Goal: Information Seeking & Learning: Learn about a topic

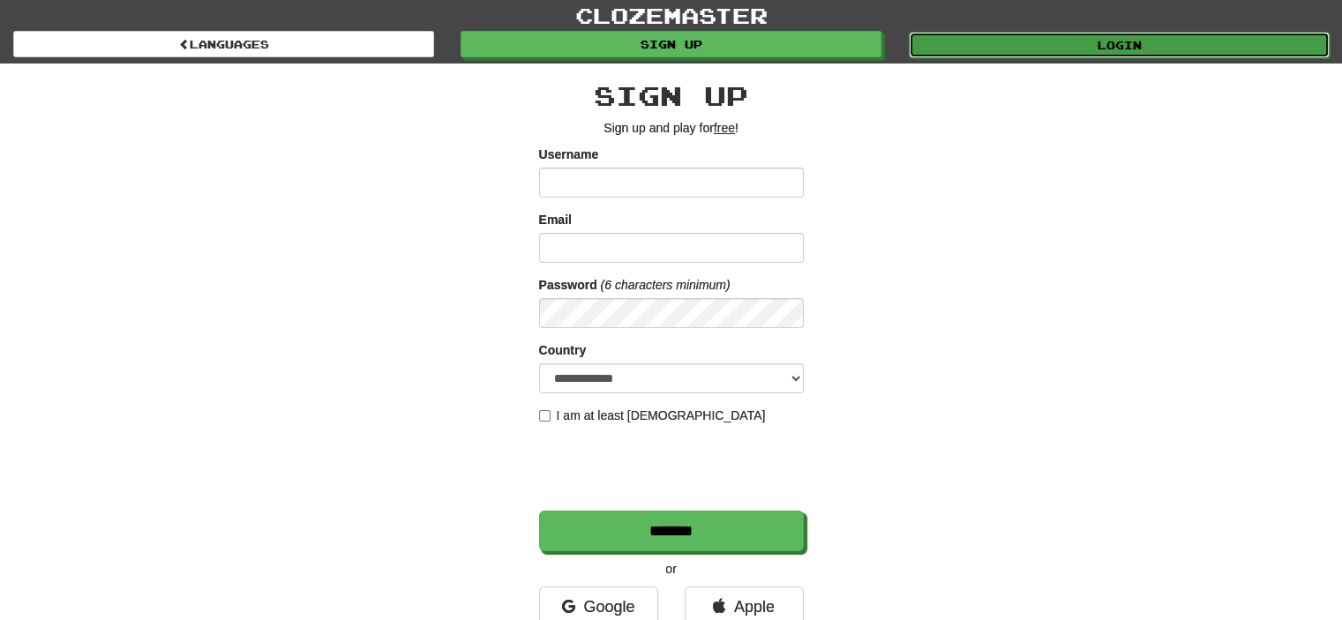
click at [1042, 47] on link "Login" at bounding box center [1119, 45] width 421 height 26
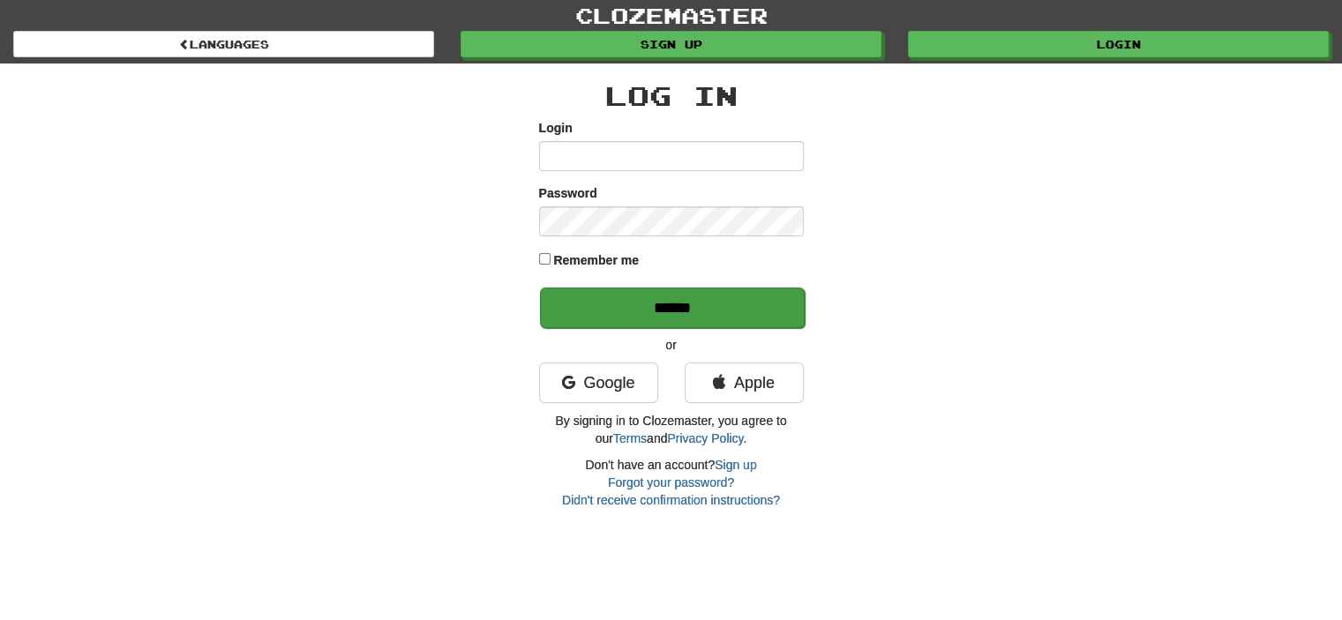
type input "**********"
click at [713, 304] on input "******" at bounding box center [672, 308] width 265 height 41
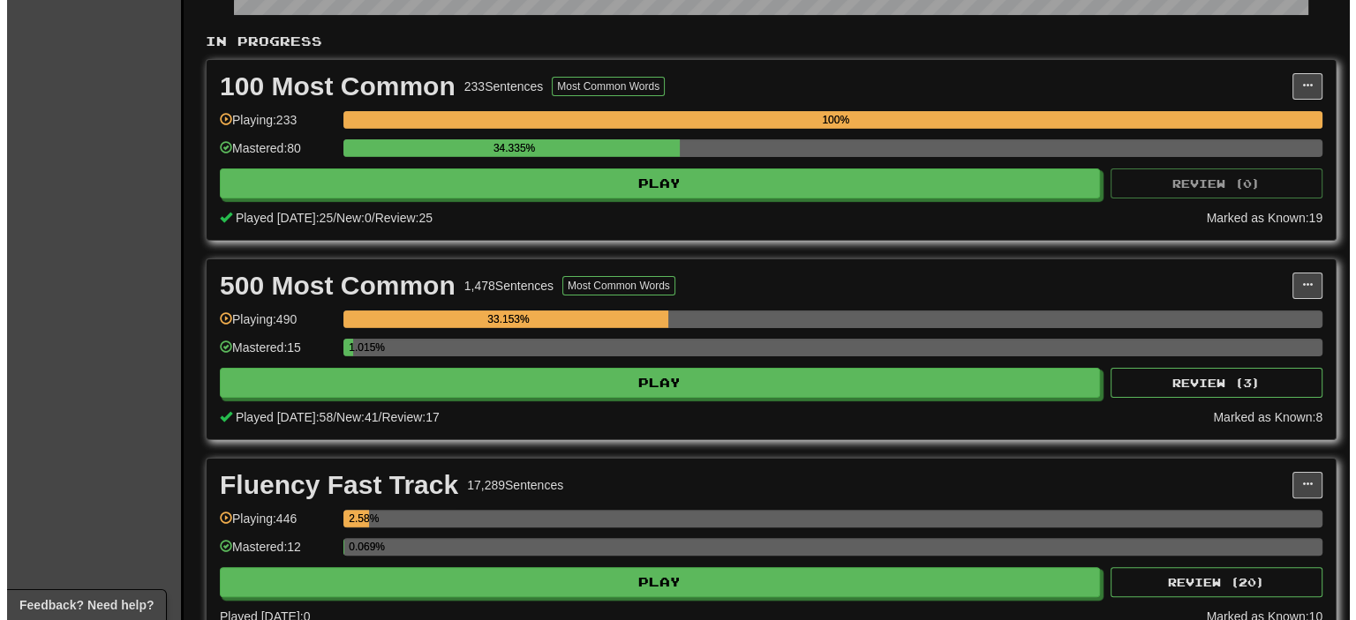
scroll to position [441, 0]
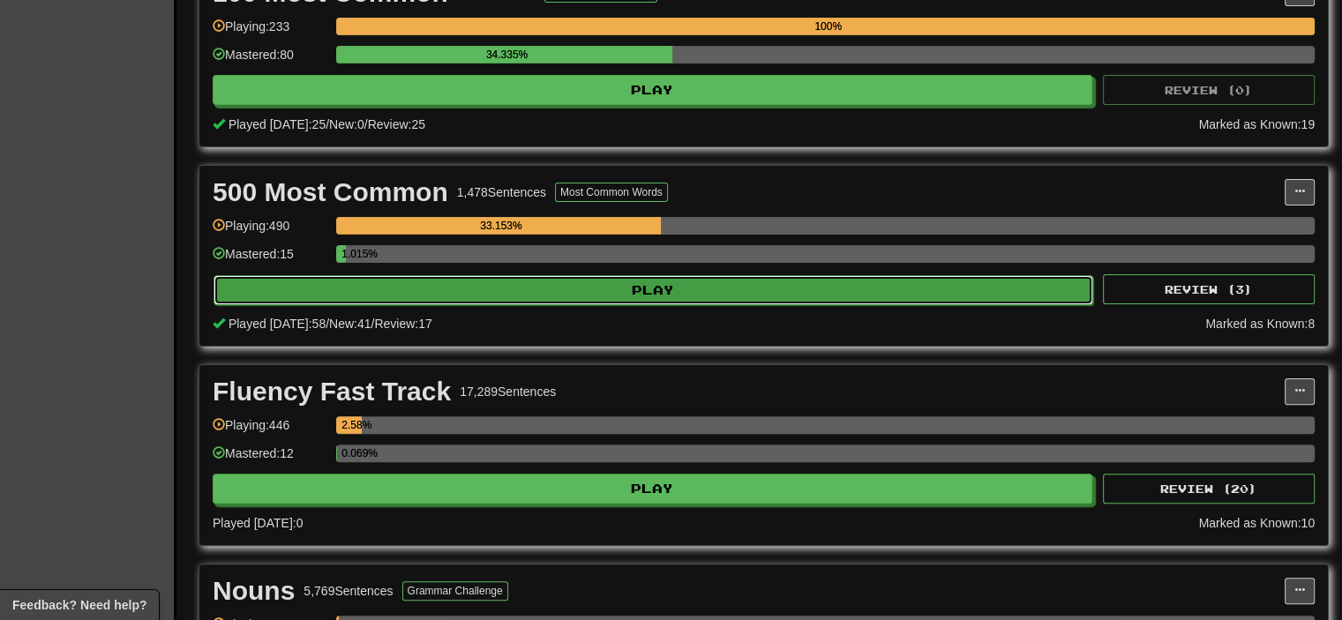
click at [560, 294] on button "Play" at bounding box center [654, 290] width 880 height 30
select select "**"
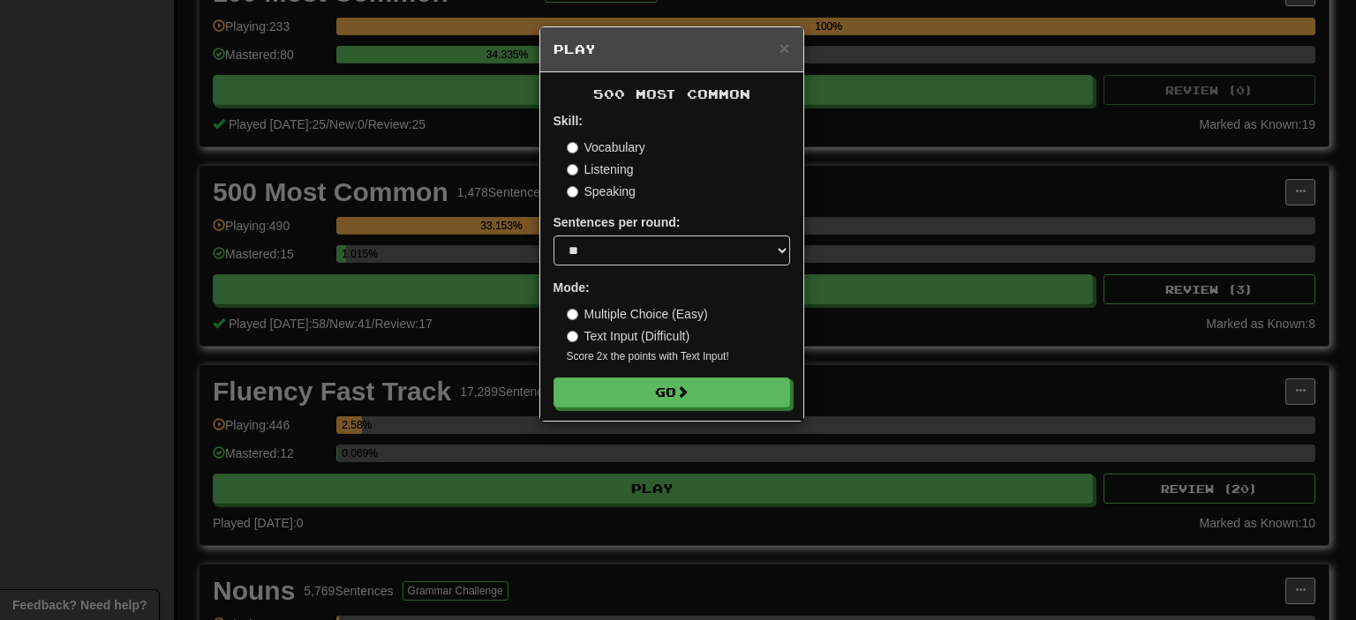
click at [600, 190] on label "Speaking" at bounding box center [601, 192] width 69 height 18
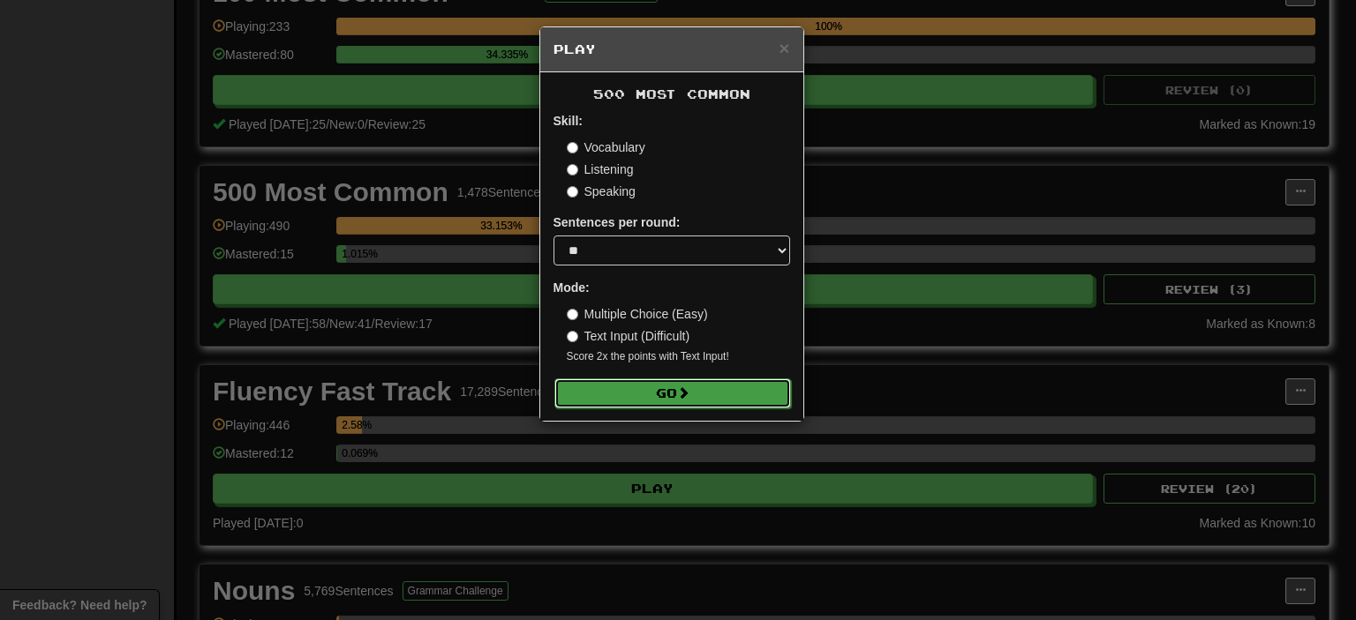
click at [725, 390] on button "Go" at bounding box center [672, 394] width 237 height 30
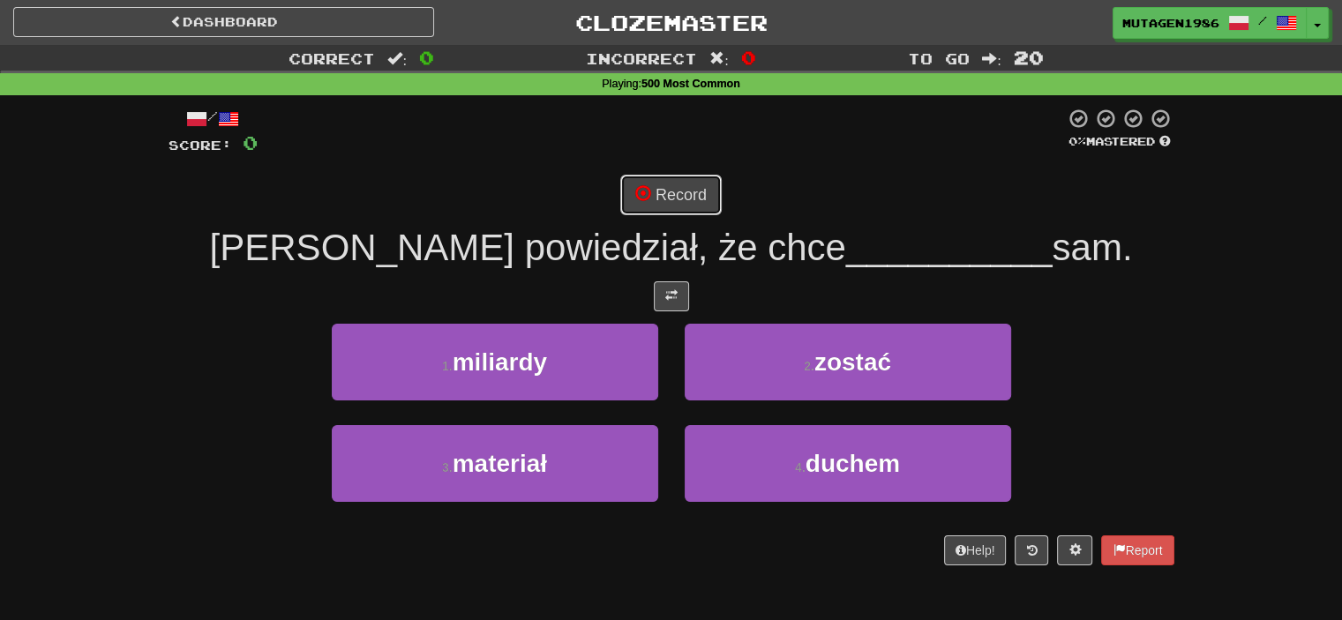
click at [665, 186] on button "Record" at bounding box center [670, 195] width 101 height 41
click at [688, 202] on button "Record" at bounding box center [670, 195] width 101 height 41
click at [683, 184] on button "Record" at bounding box center [670, 195] width 101 height 41
click at [222, 25] on link "Dashboard" at bounding box center [223, 22] width 421 height 30
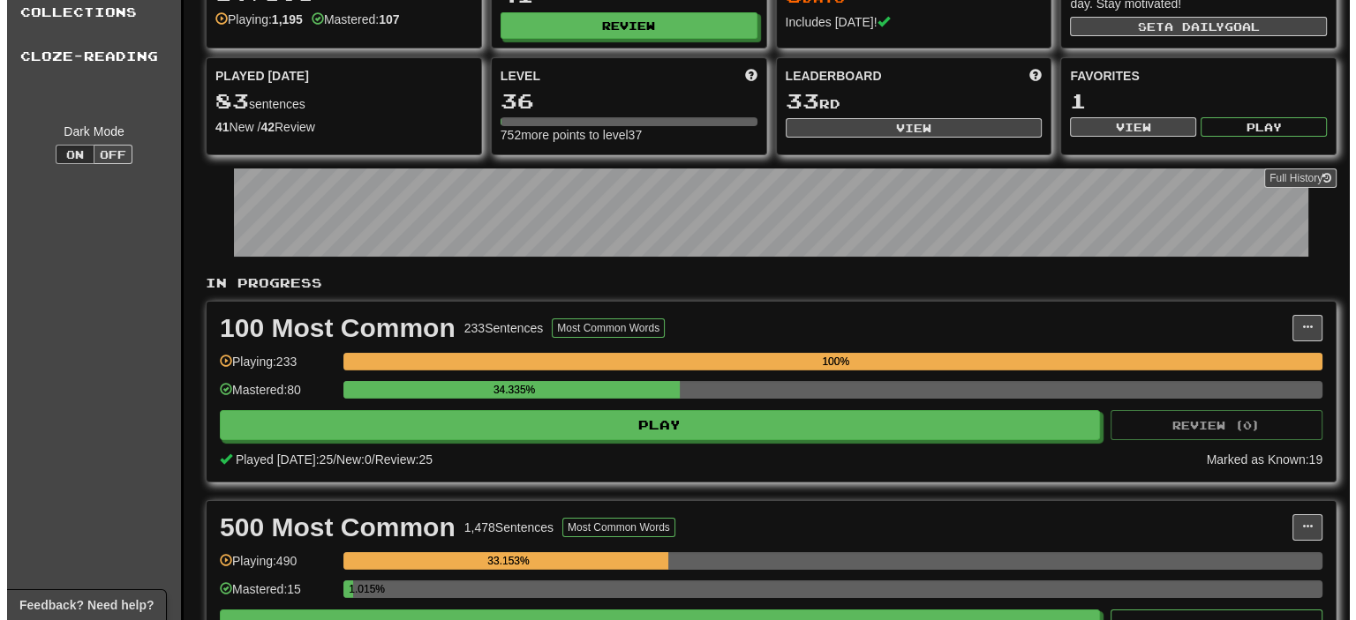
scroll to position [353, 0]
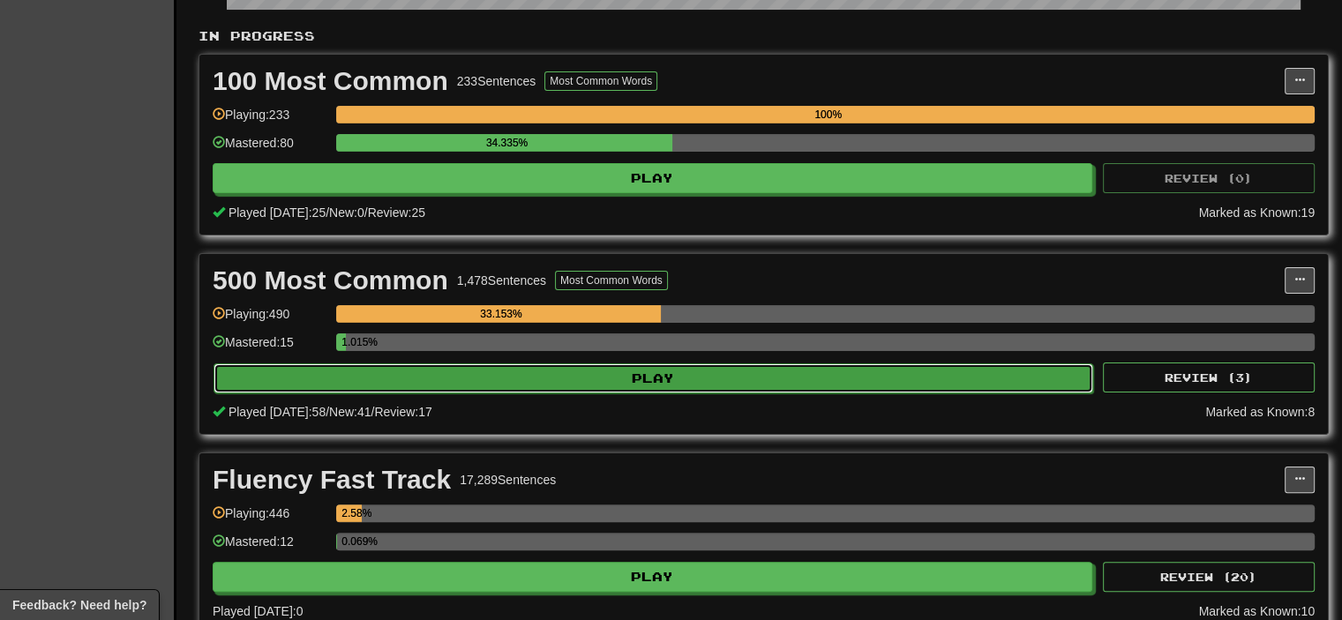
click at [522, 376] on button "Play" at bounding box center [654, 379] width 880 height 30
select select "**"
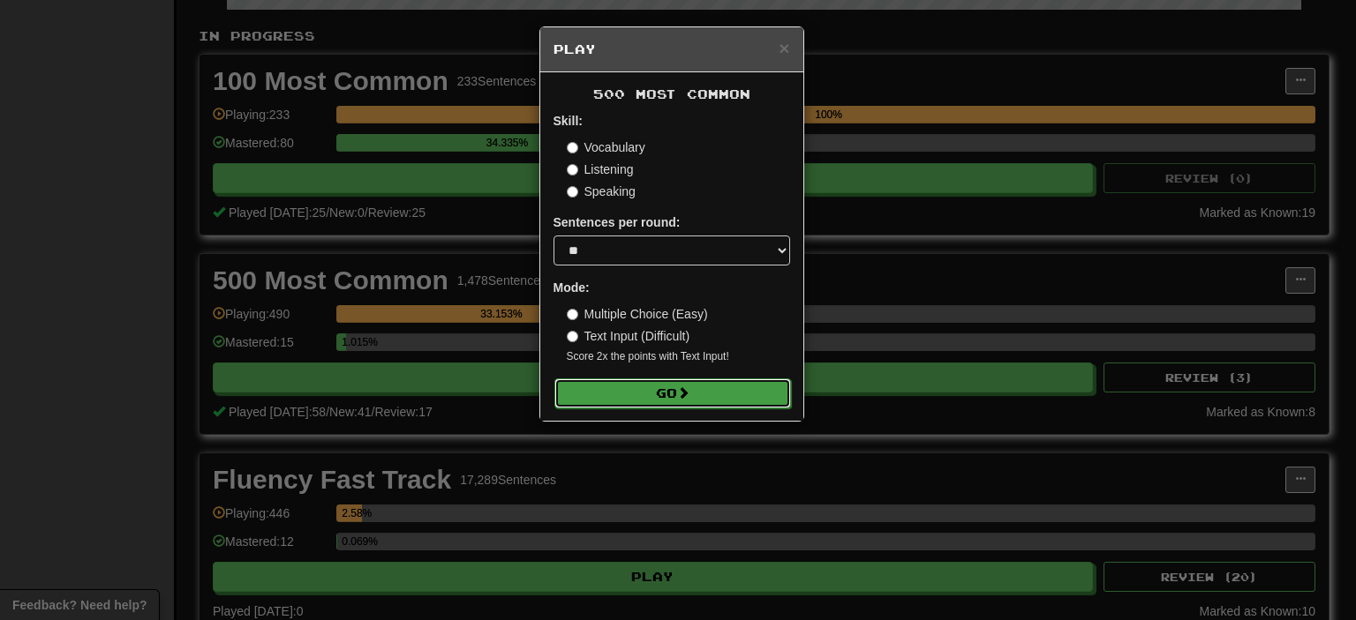
click at [687, 391] on span at bounding box center [683, 393] width 12 height 12
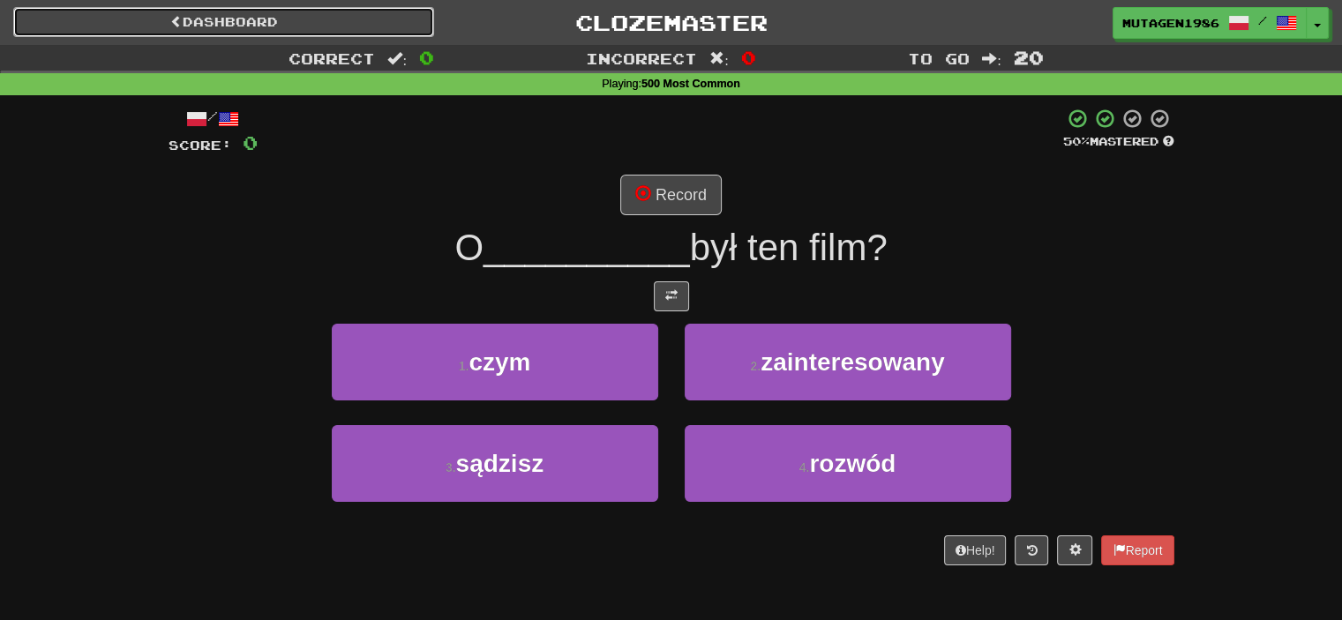
click at [229, 36] on link "Dashboard" at bounding box center [223, 22] width 421 height 30
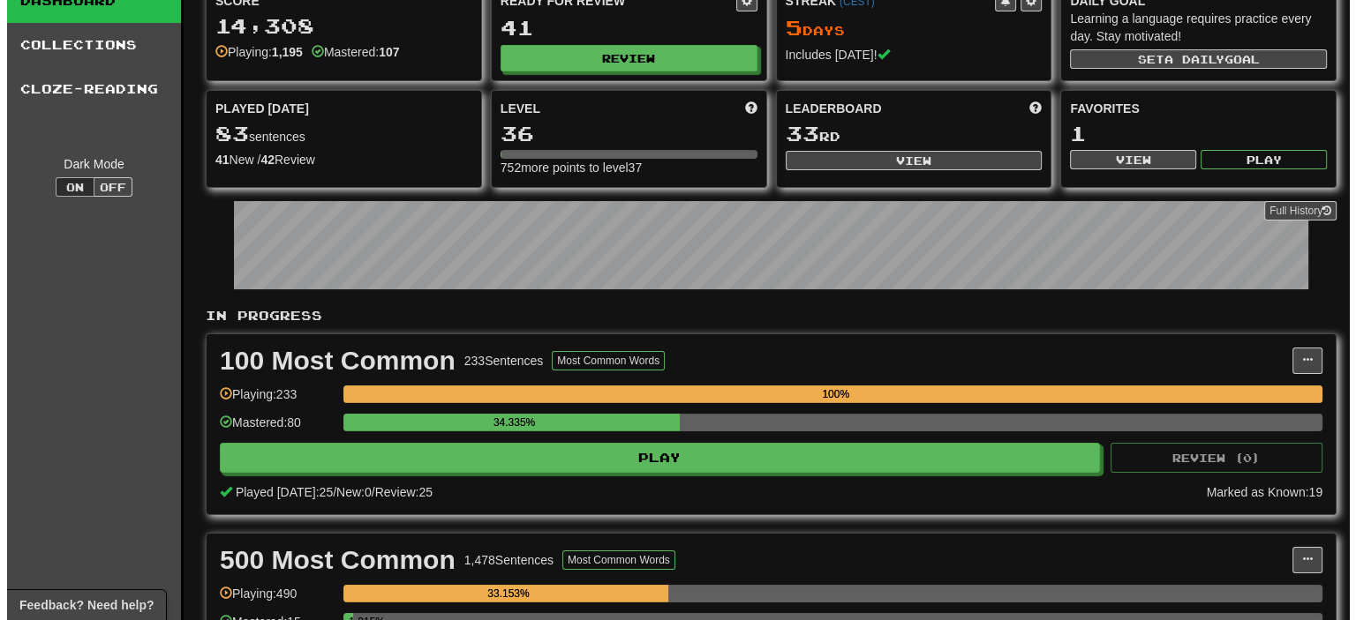
scroll to position [265, 0]
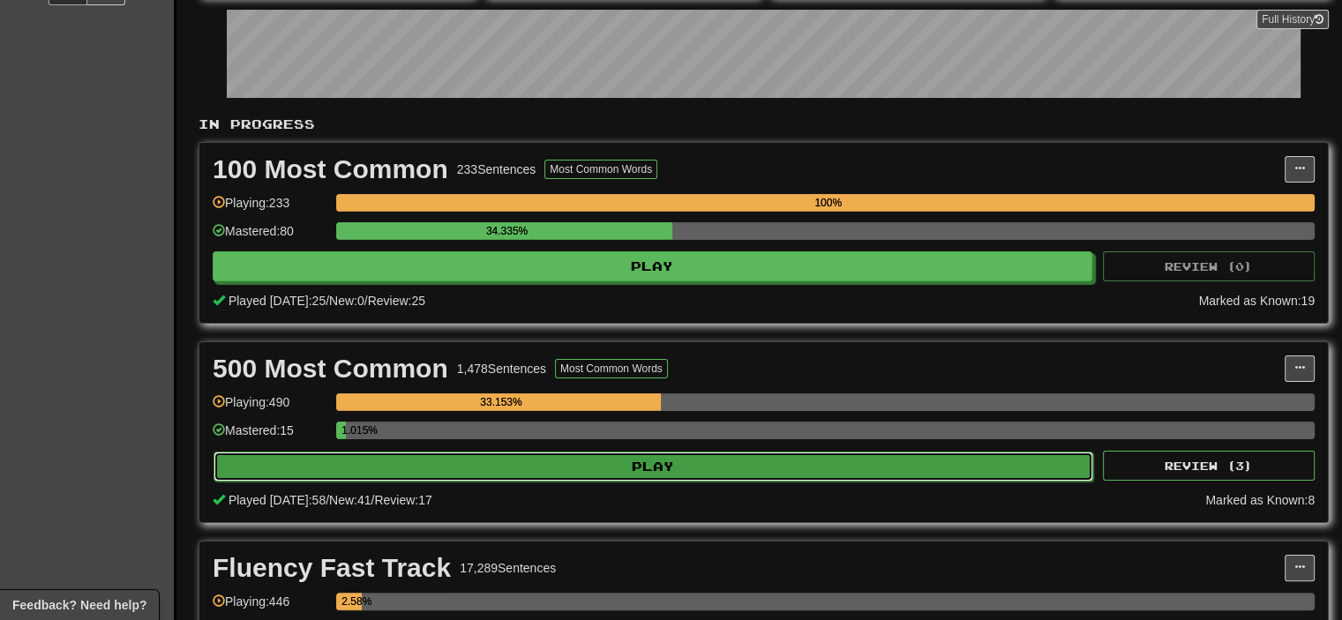
click at [418, 460] on button "Play" at bounding box center [654, 467] width 880 height 30
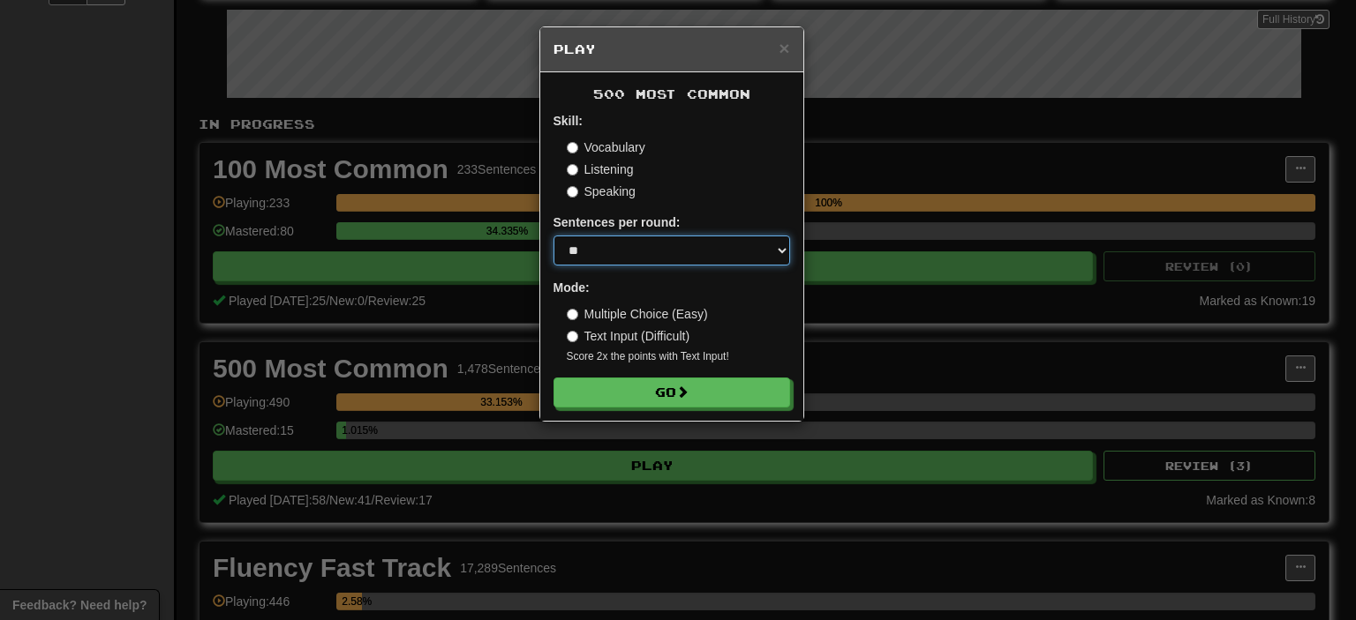
click at [647, 251] on select "* ** ** ** ** ** *** ********" at bounding box center [671, 251] width 237 height 30
select select "********"
click at [553, 236] on select "* ** ** ** ** ** *** ********" at bounding box center [671, 251] width 237 height 30
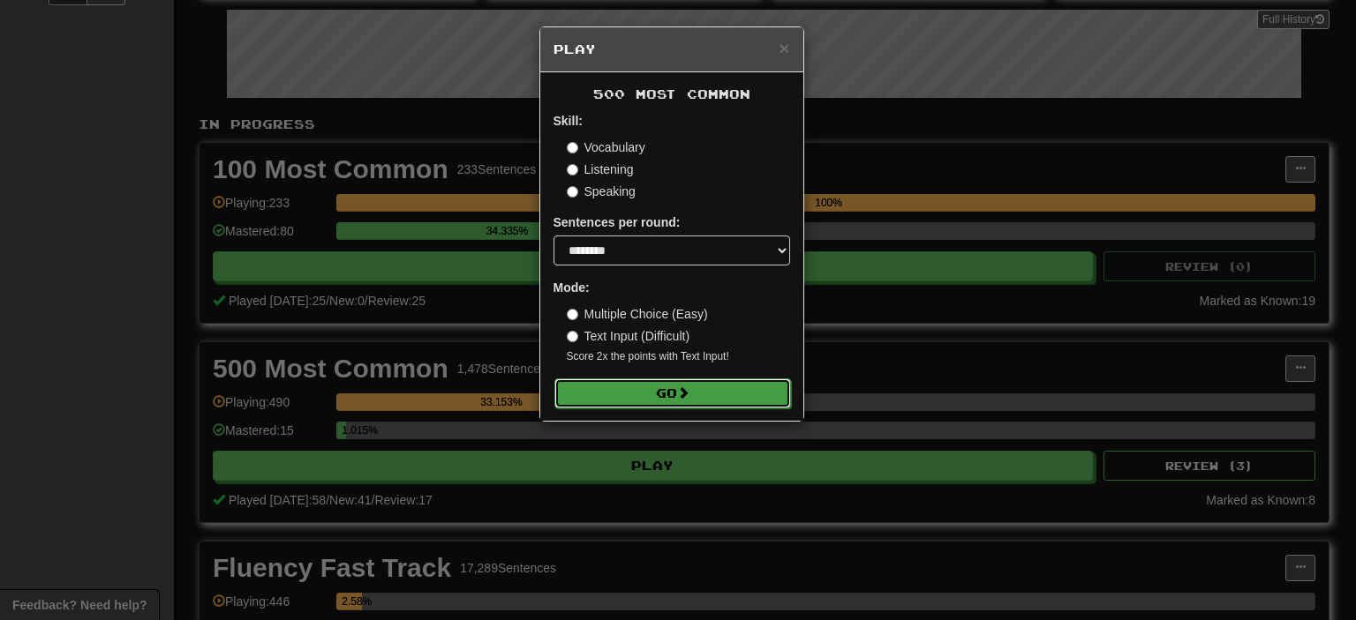
click at [670, 391] on button "Go" at bounding box center [672, 394] width 237 height 30
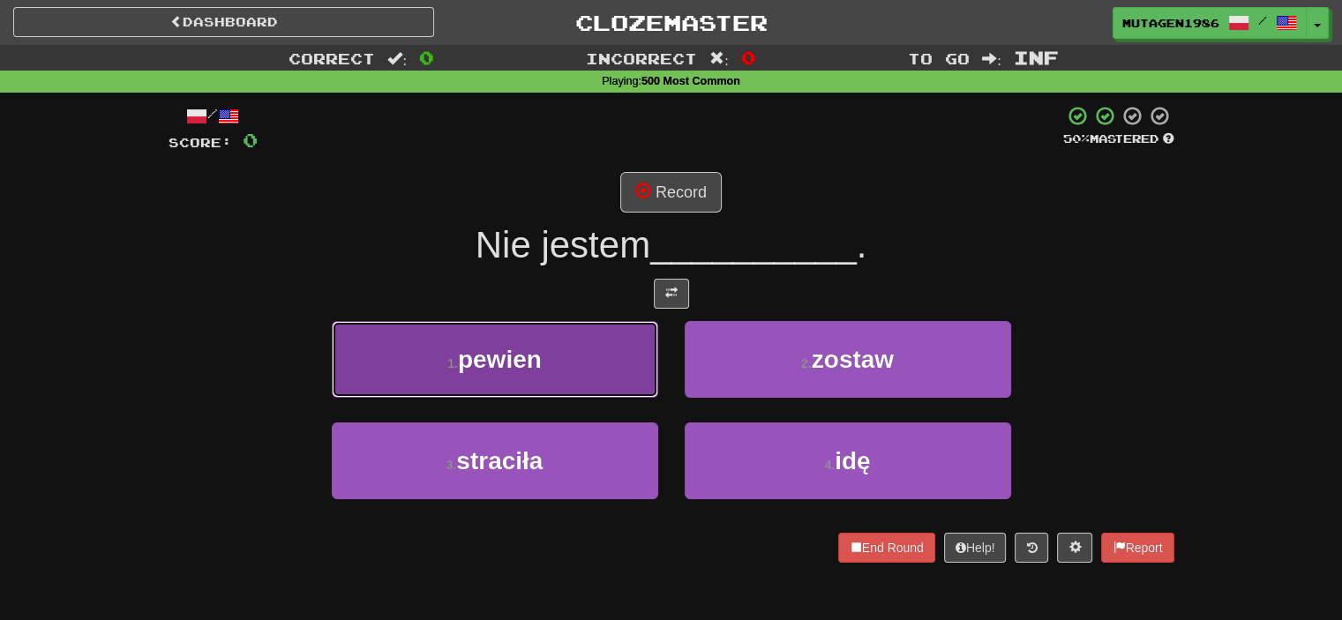
click at [537, 362] on span "pewien" at bounding box center [500, 359] width 84 height 27
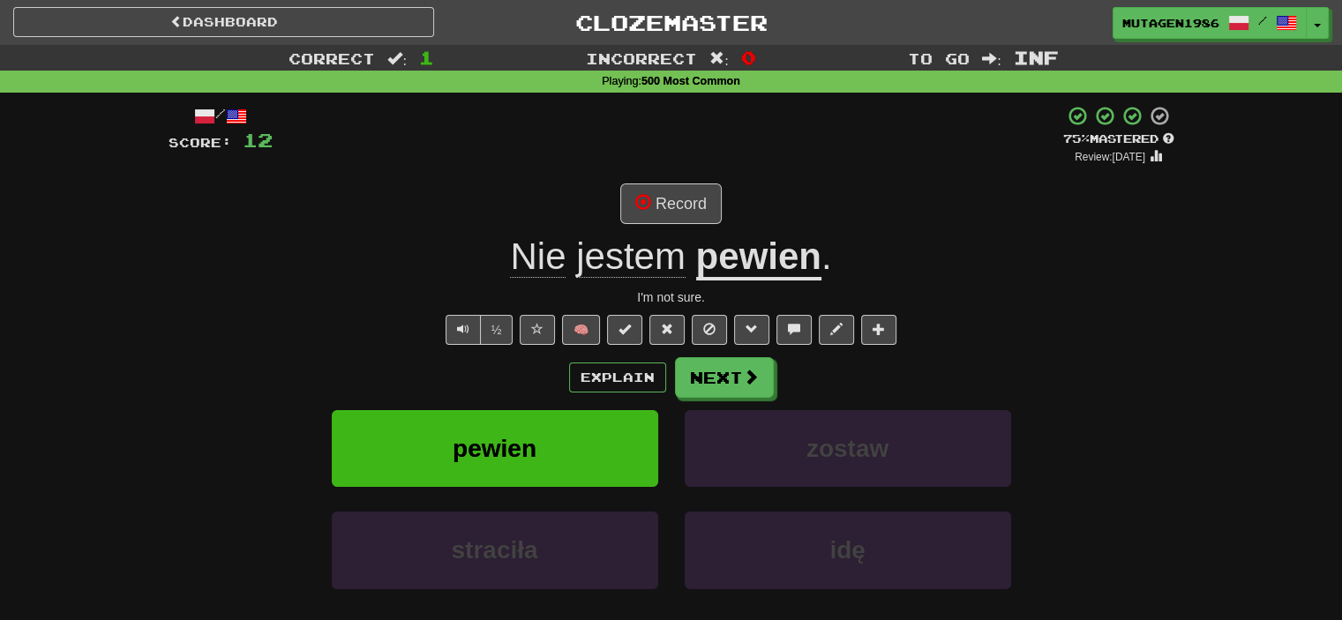
drag, startPoint x: 1134, startPoint y: 342, endPoint x: 1084, endPoint y: 338, distance: 50.4
click at [1134, 342] on div "½ 🧠" at bounding box center [672, 330] width 1006 height 30
click at [724, 380] on button "Next" at bounding box center [725, 378] width 99 height 41
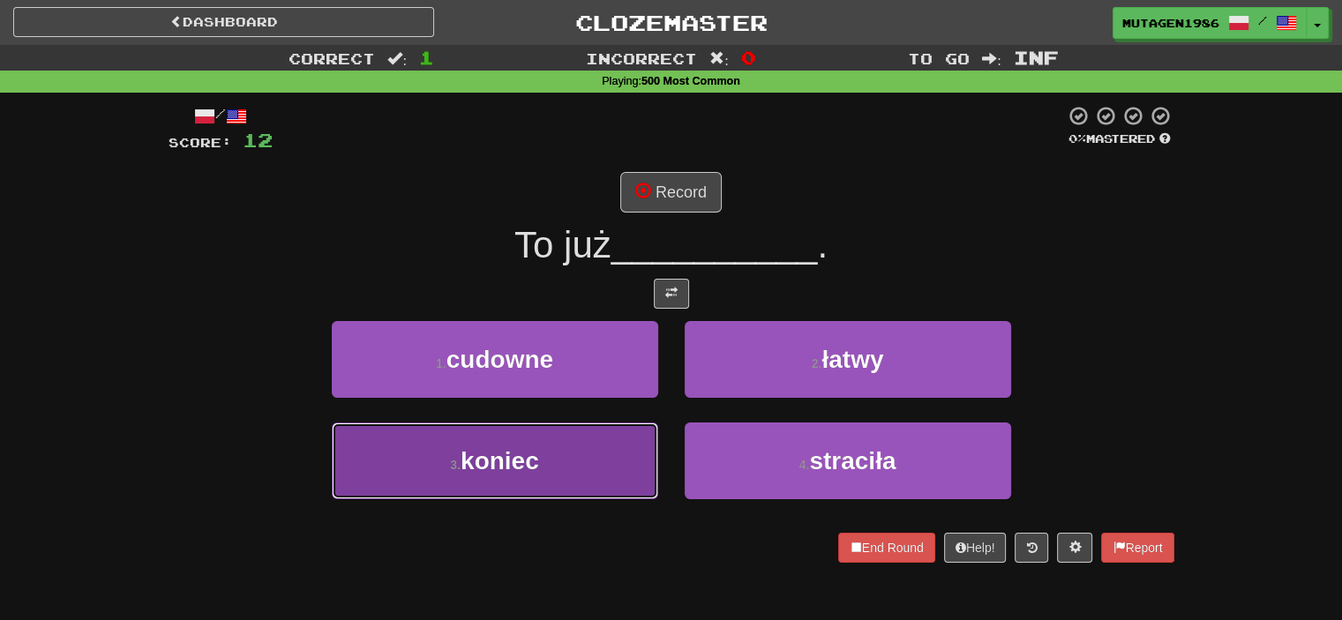
click at [539, 455] on span "koniec" at bounding box center [500, 460] width 79 height 27
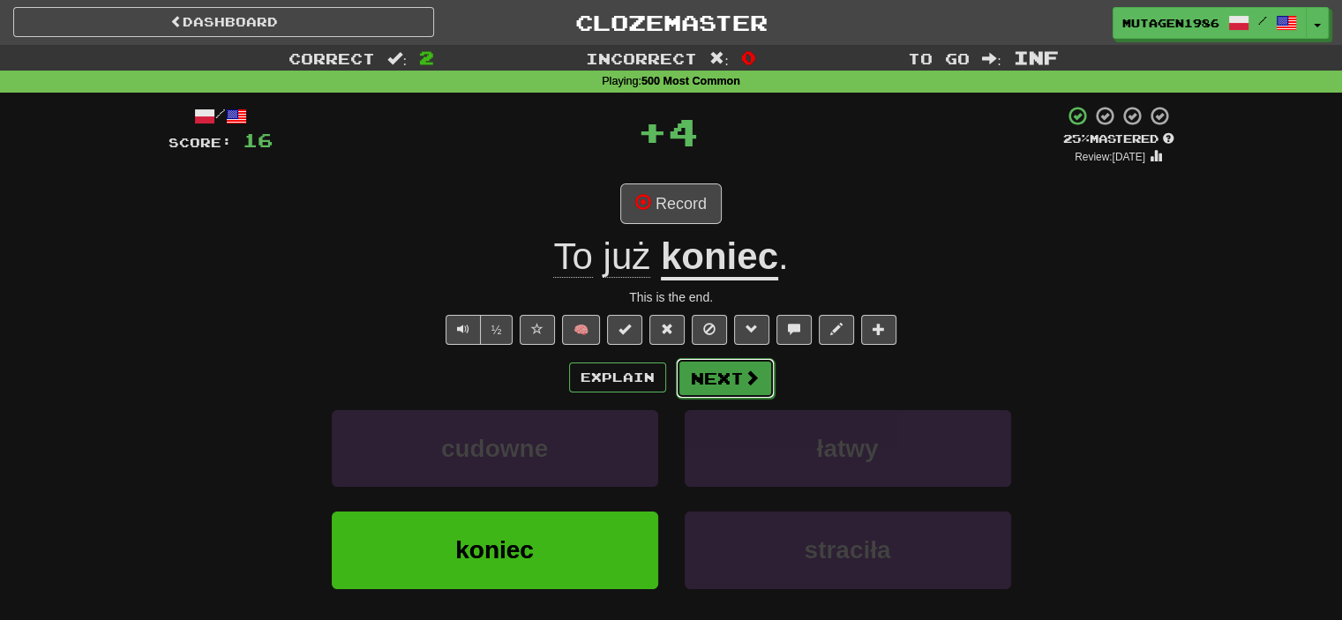
click at [744, 373] on span at bounding box center [752, 378] width 16 height 16
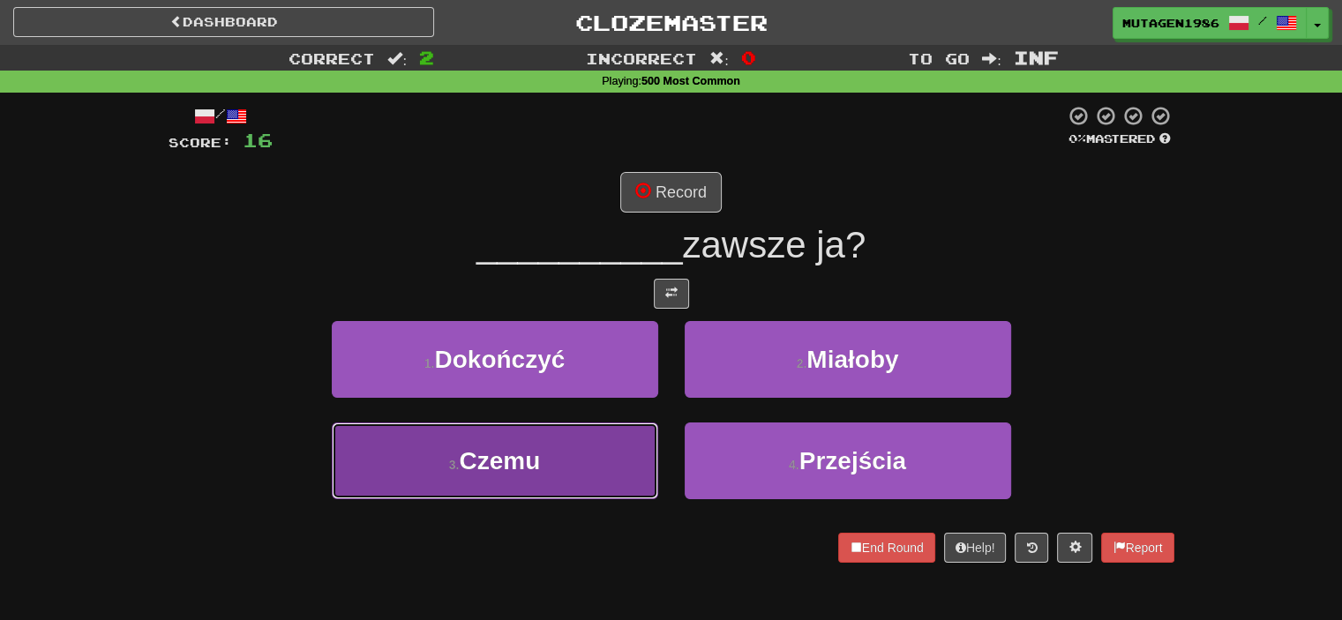
click at [522, 447] on span "Czemu" at bounding box center [499, 460] width 81 height 27
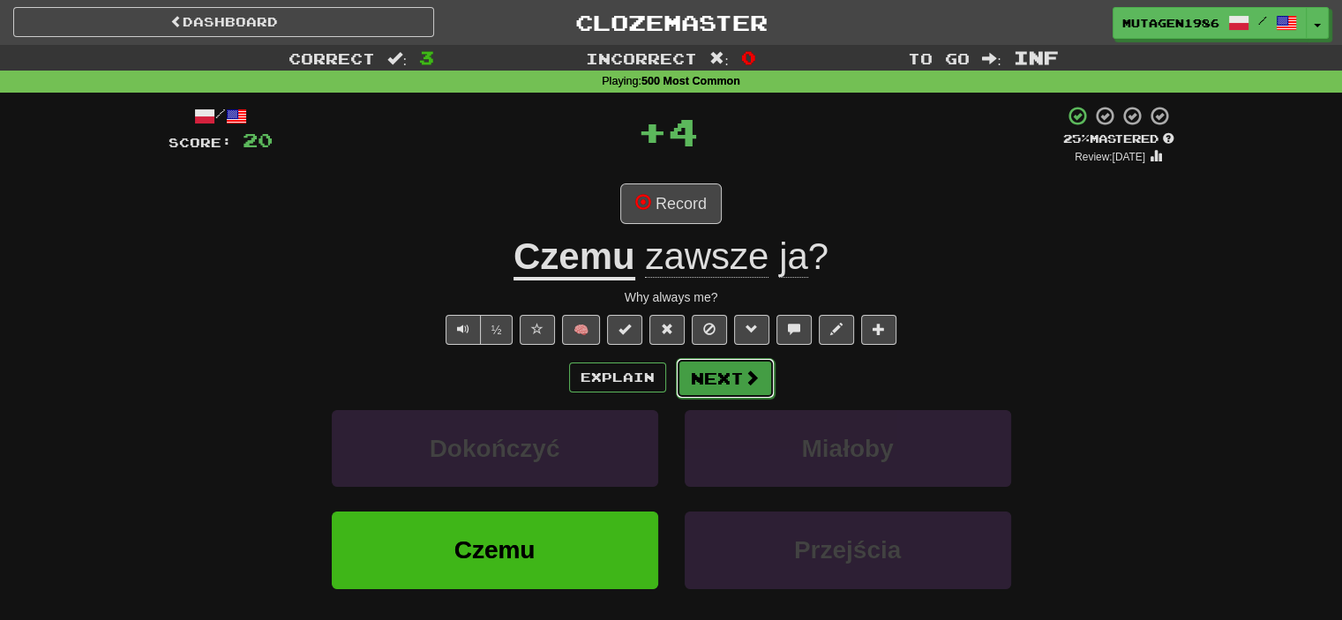
click at [752, 379] on span at bounding box center [752, 378] width 16 height 16
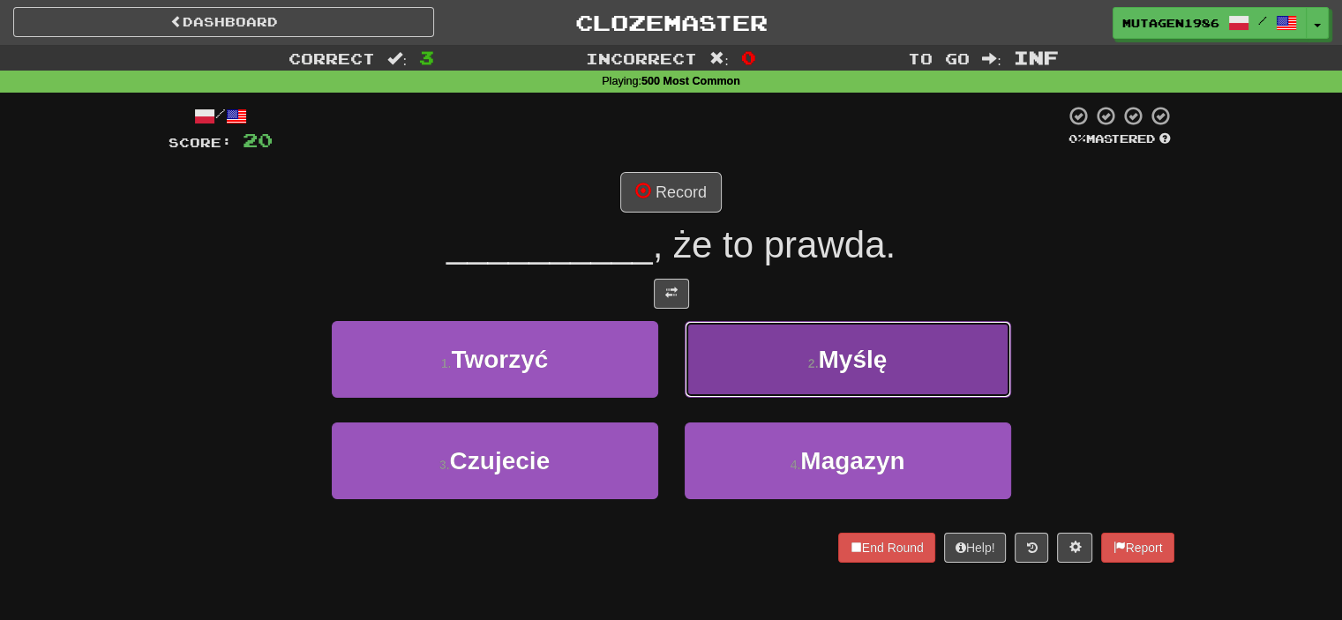
click at [845, 366] on span "Myślę" at bounding box center [852, 359] width 69 height 27
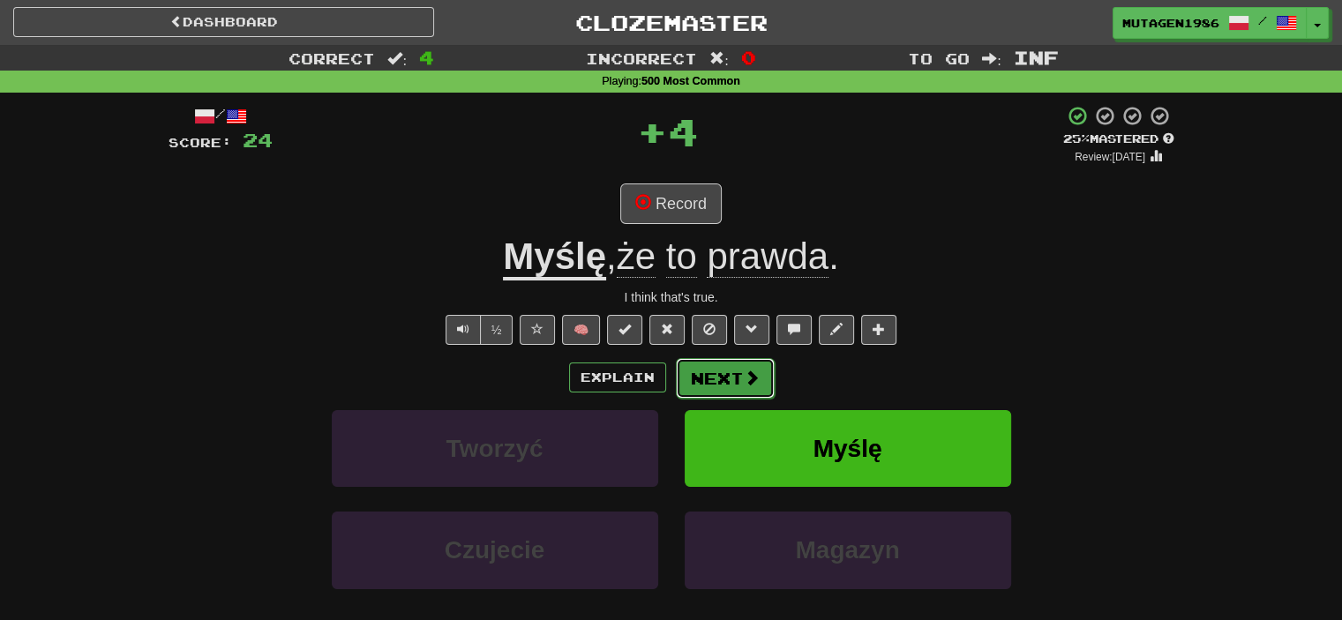
click at [737, 380] on button "Next" at bounding box center [725, 378] width 99 height 41
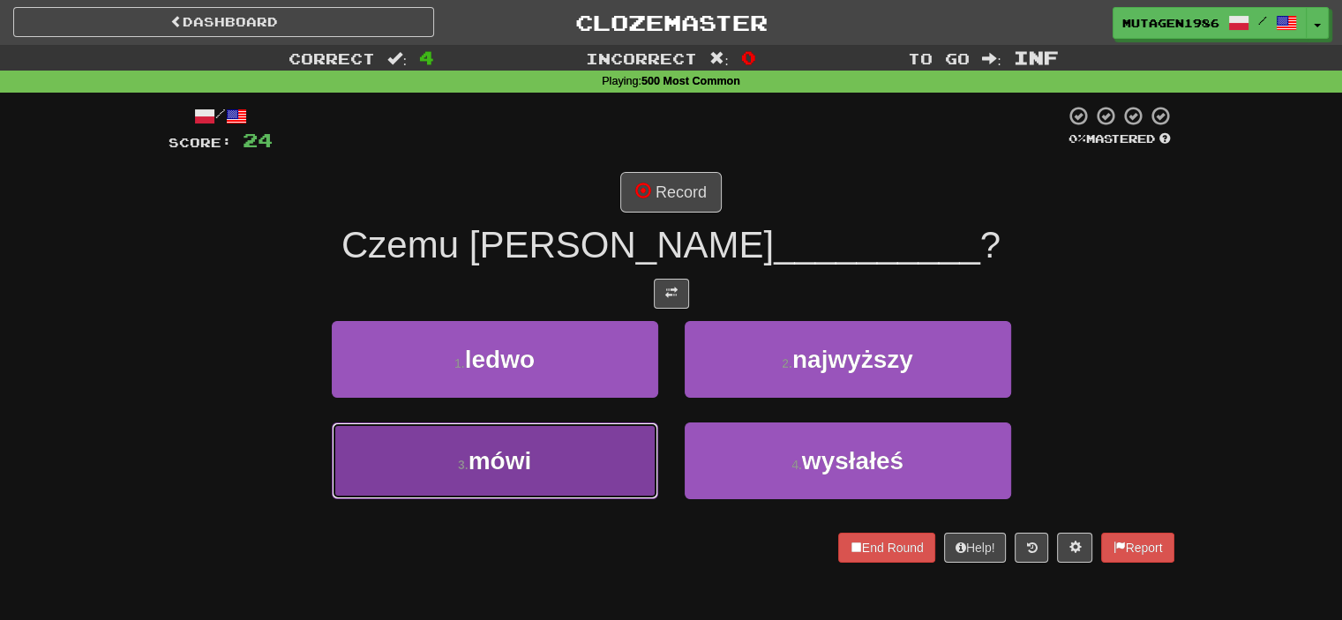
click at [509, 450] on span "mówi" at bounding box center [501, 460] width 64 height 27
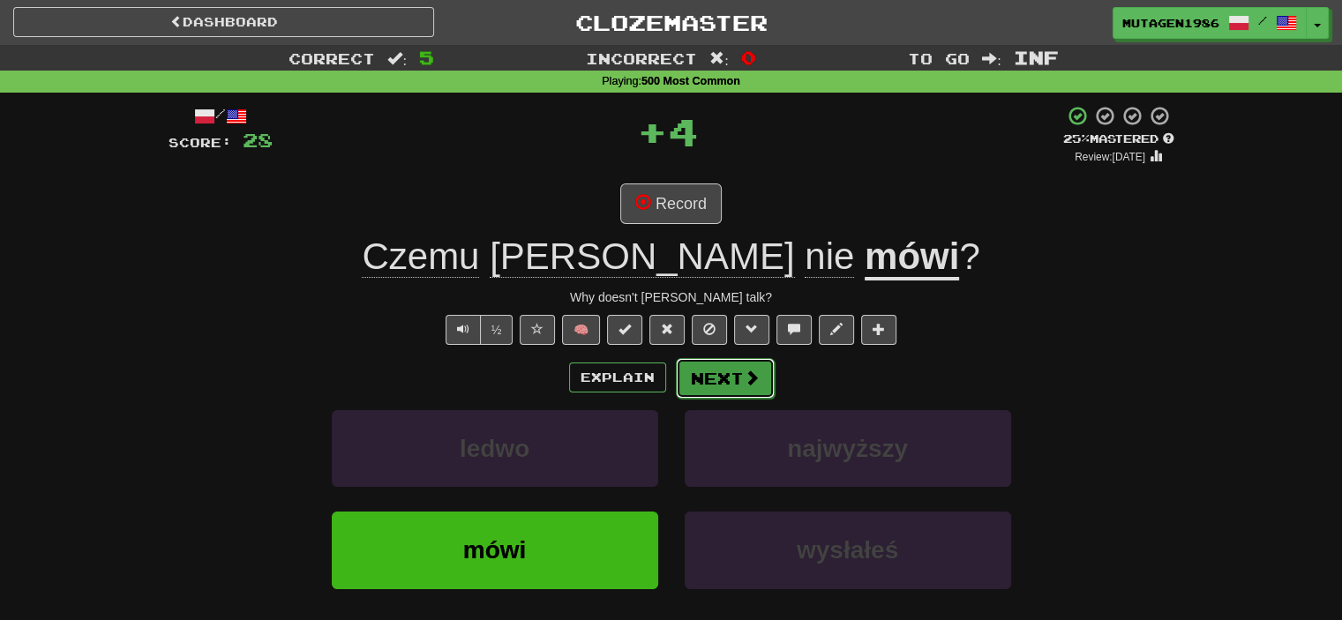
click at [729, 380] on button "Next" at bounding box center [725, 378] width 99 height 41
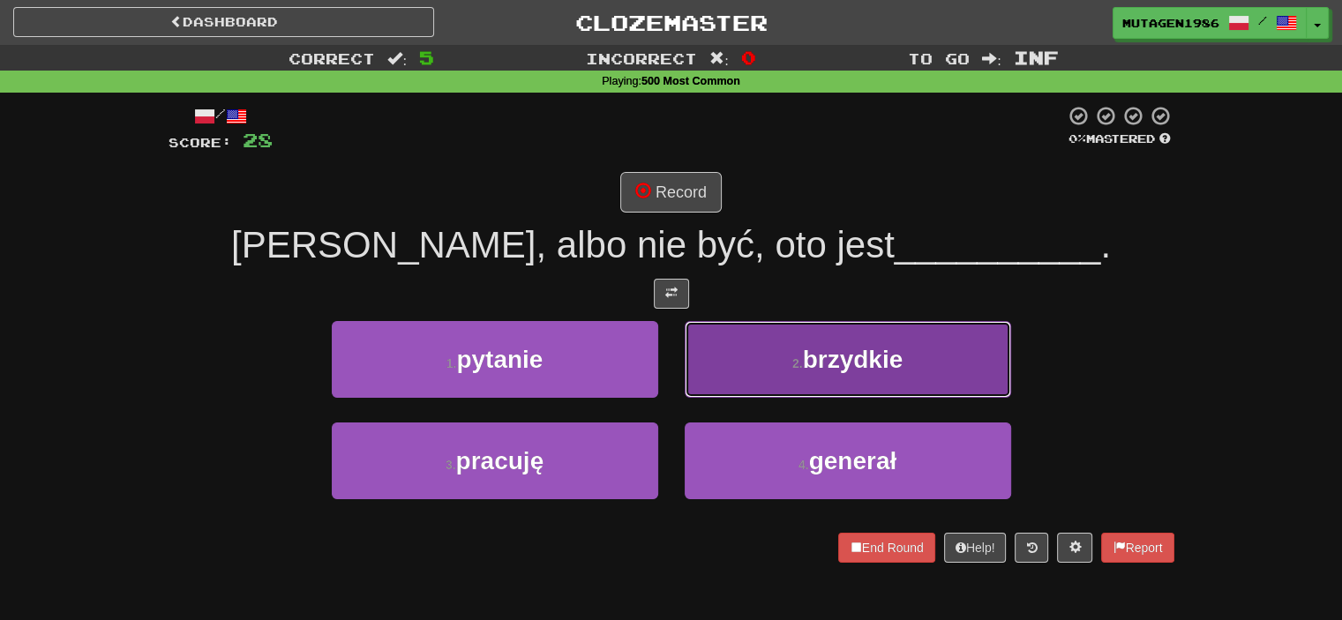
click at [939, 359] on button "2 . brzydkie" at bounding box center [848, 359] width 327 height 77
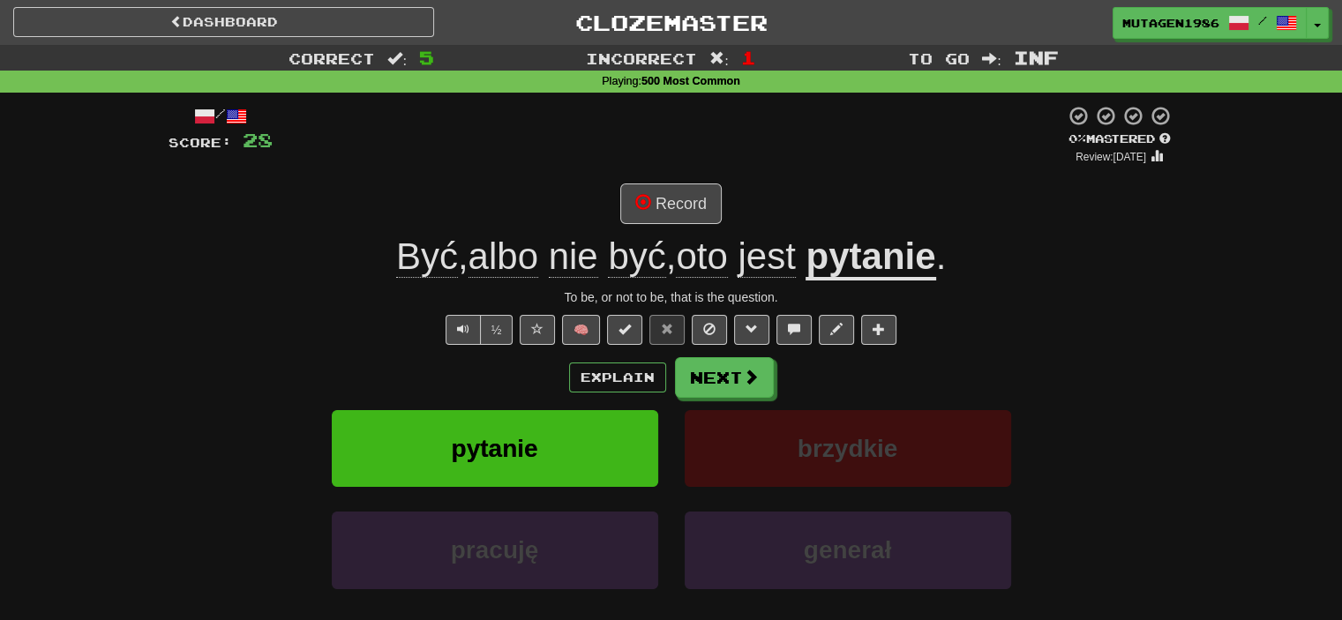
click at [738, 259] on span "oto" at bounding box center [766, 257] width 57 height 42
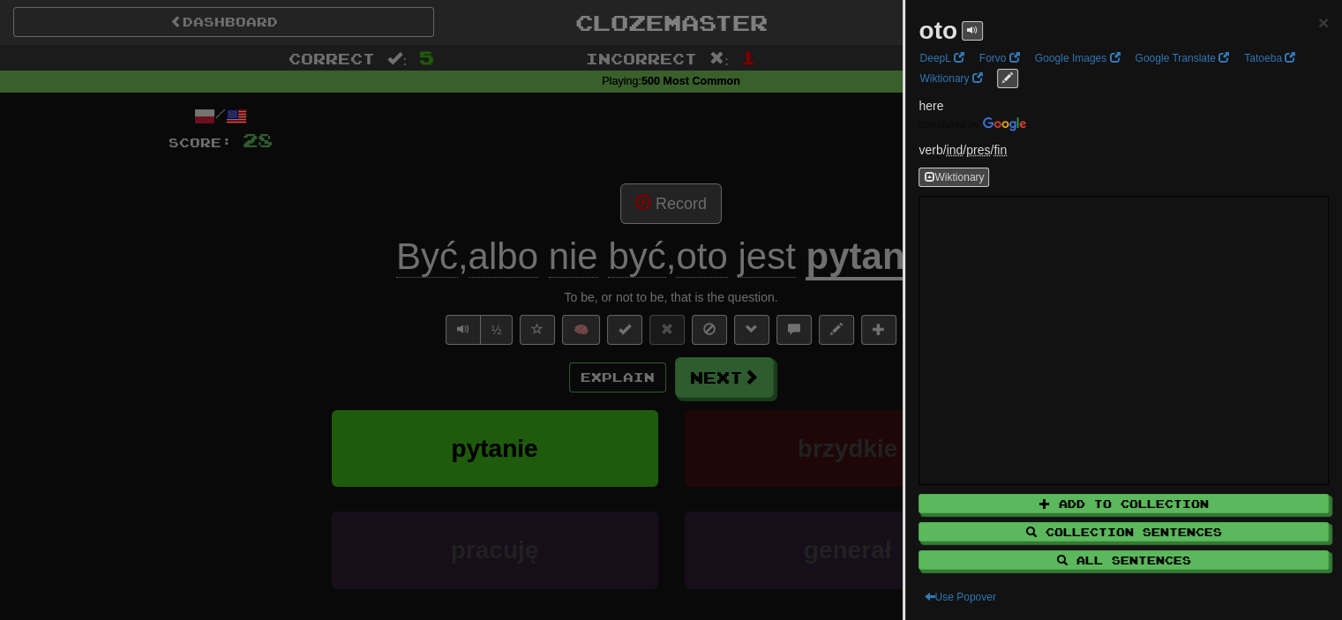
click at [716, 259] on div at bounding box center [671, 310] width 1342 height 620
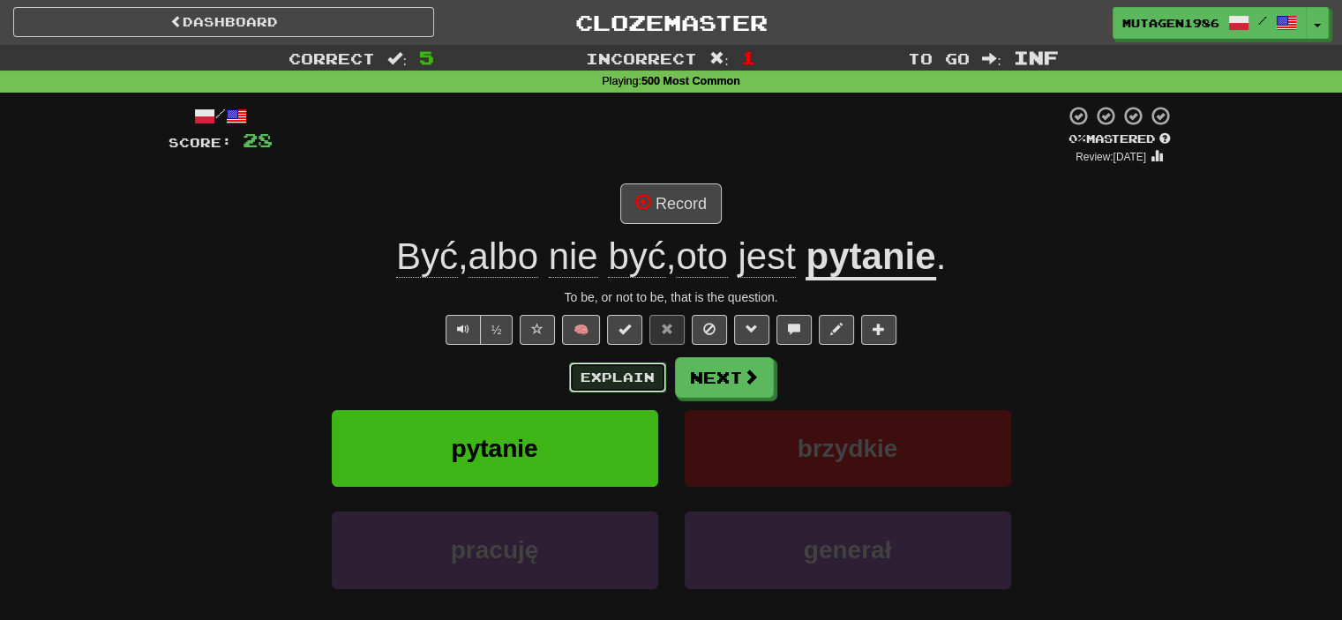
click at [621, 378] on button "Explain" at bounding box center [617, 378] width 97 height 30
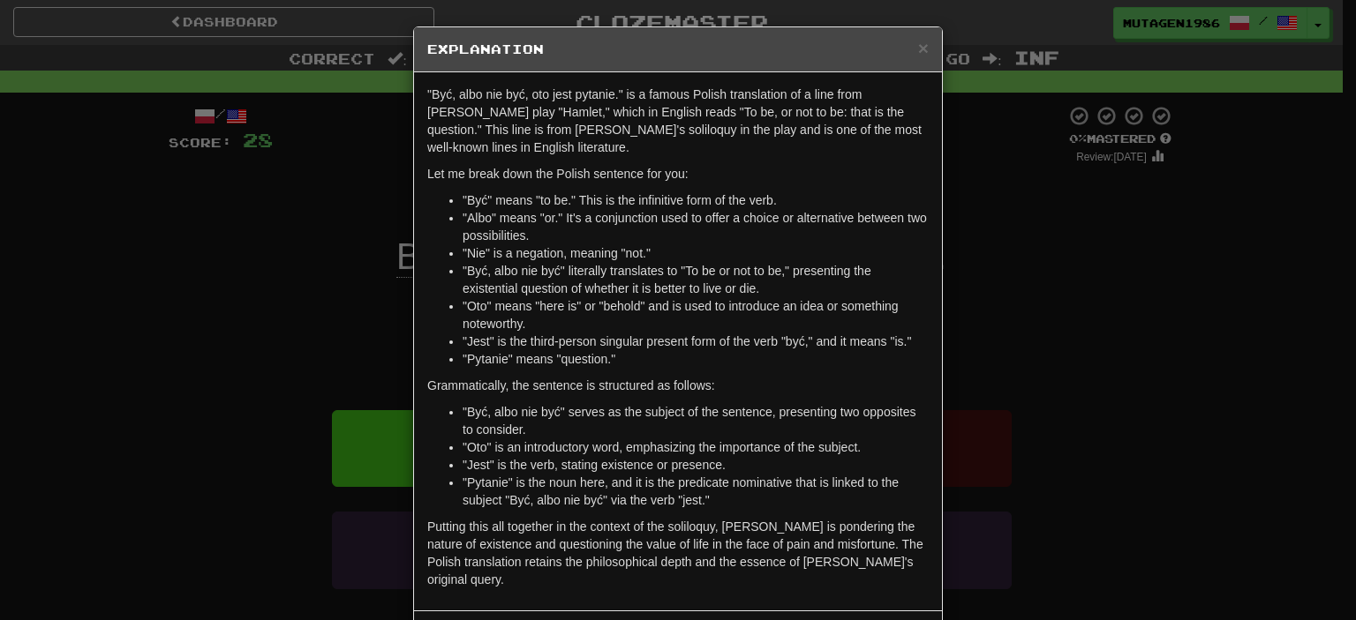
click at [271, 338] on div "× Explanation "Być, albo nie być, oto jest pytanie." is a famous Polish transla…" at bounding box center [678, 310] width 1356 height 620
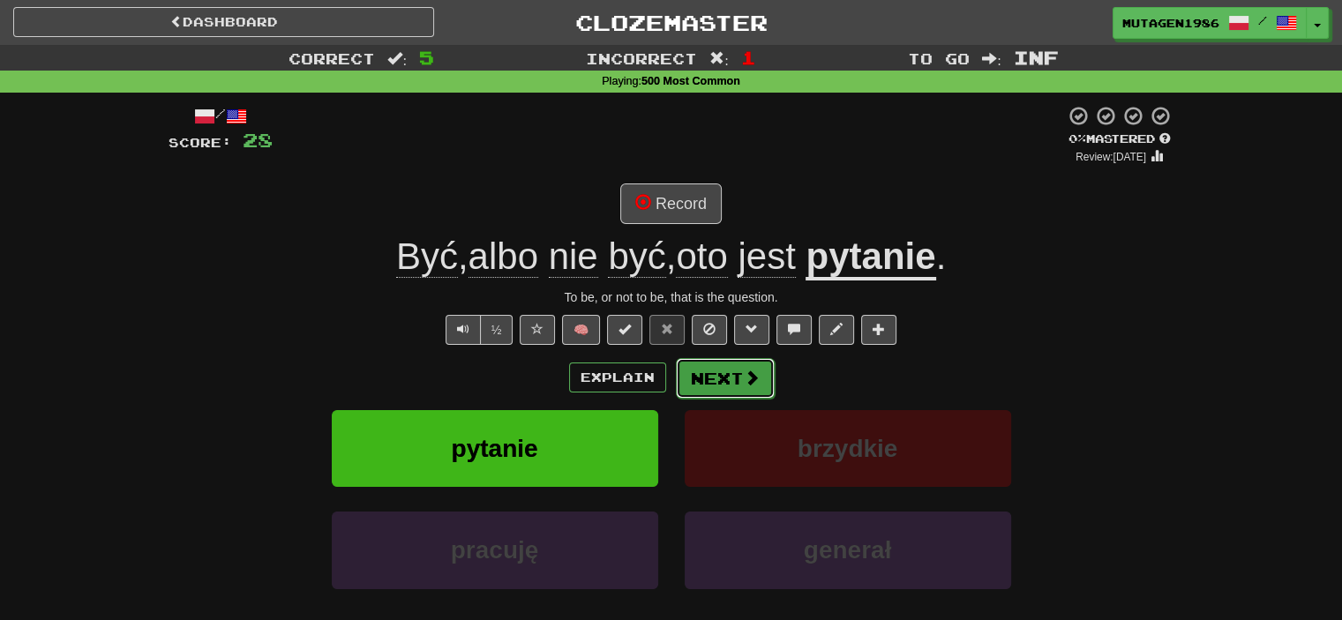
click at [740, 384] on button "Next" at bounding box center [725, 378] width 99 height 41
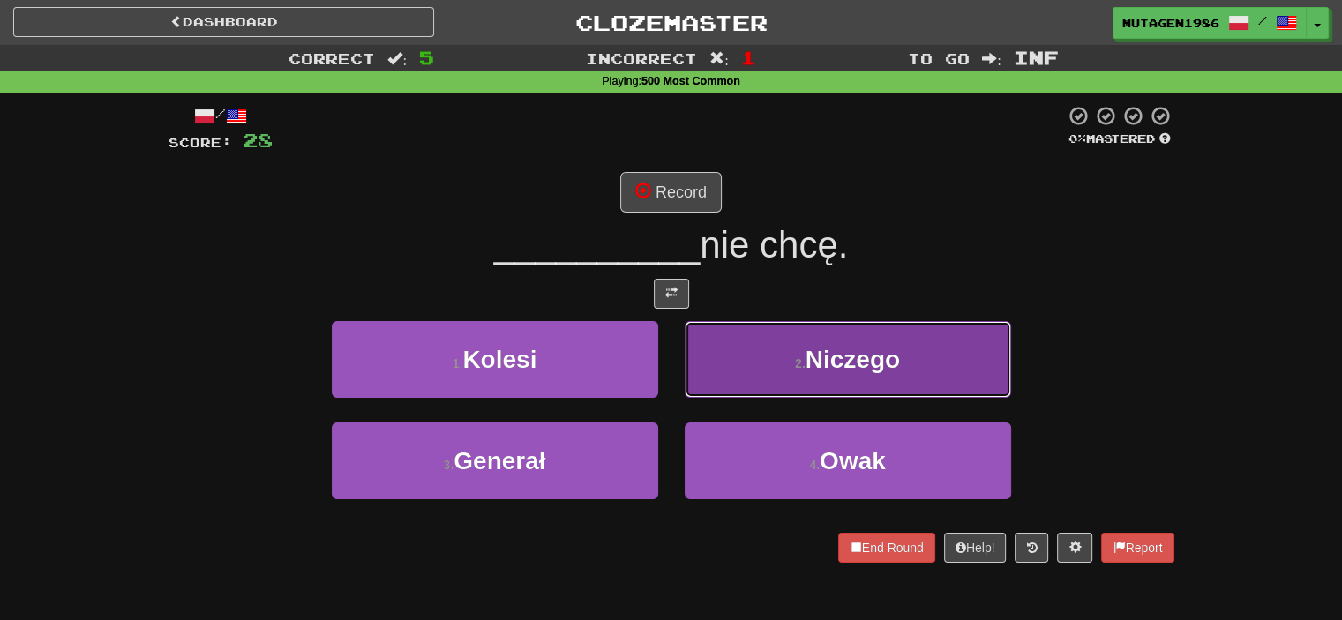
click at [906, 376] on button "2 . Niczego" at bounding box center [848, 359] width 327 height 77
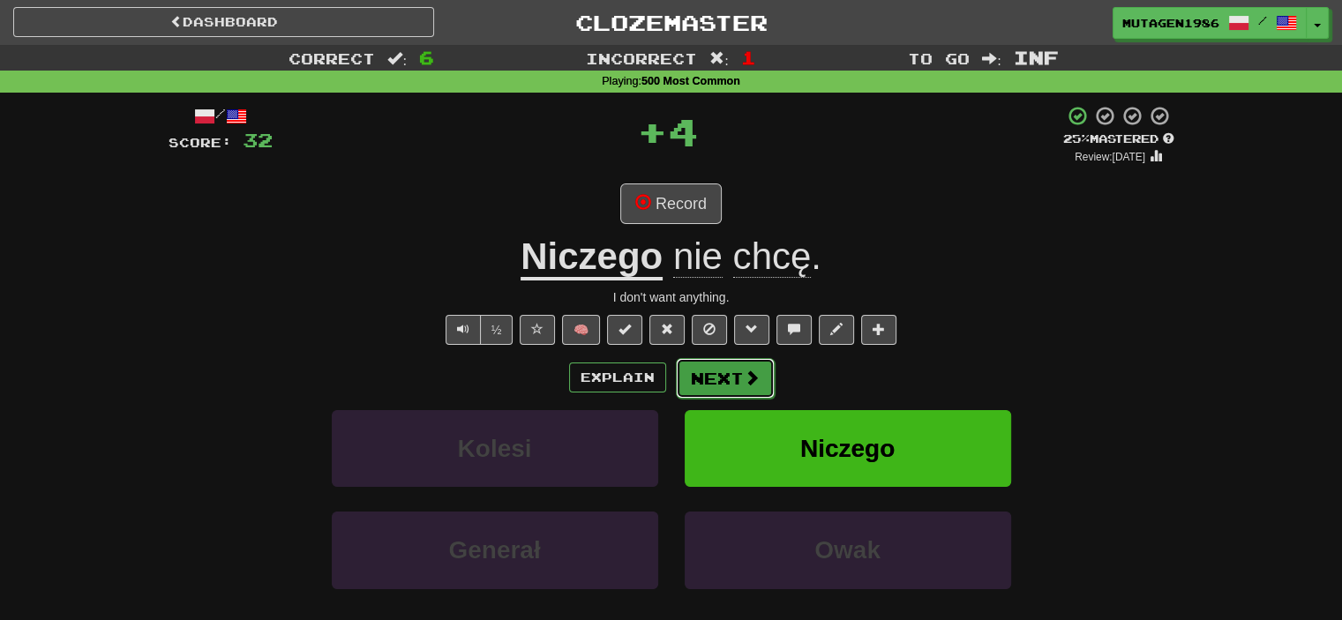
click at [736, 377] on button "Next" at bounding box center [725, 378] width 99 height 41
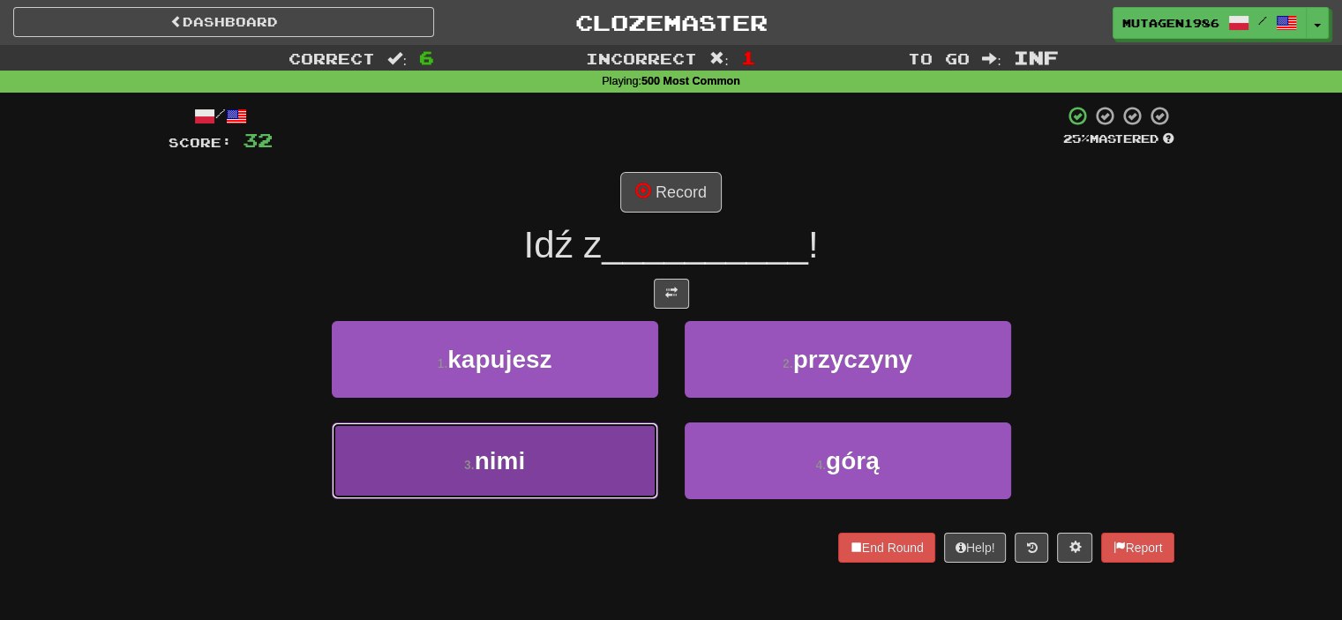
click at [601, 457] on button "3 . nimi" at bounding box center [495, 461] width 327 height 77
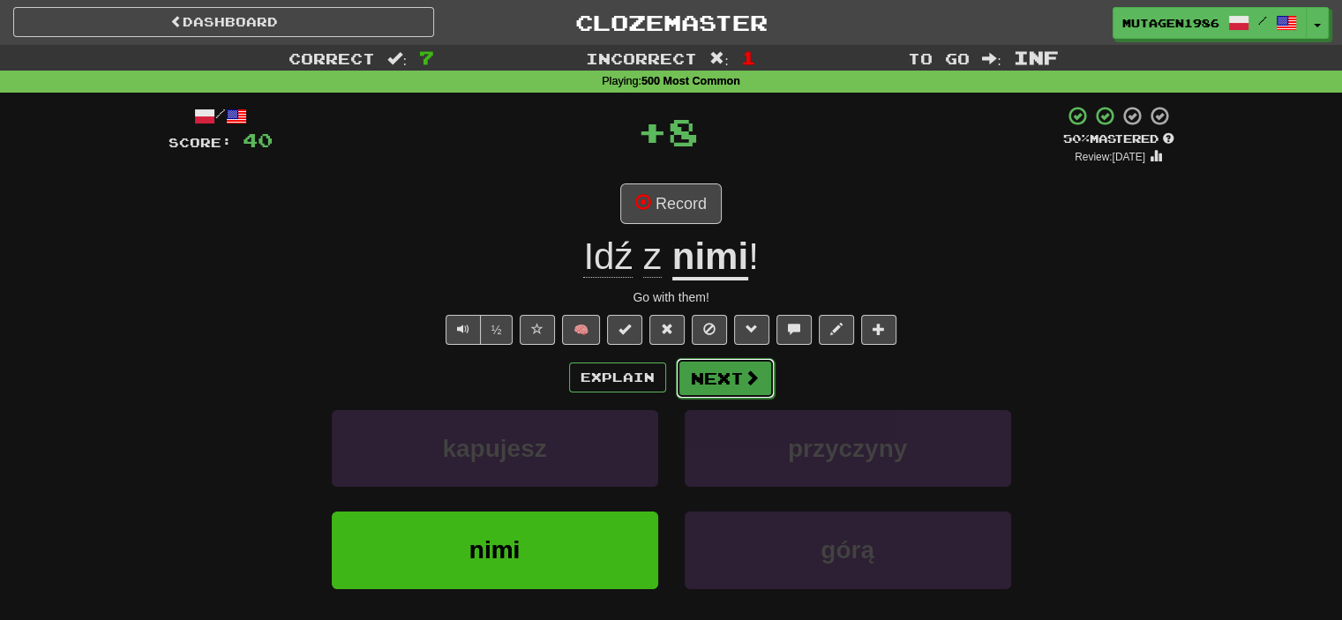
click at [755, 387] on button "Next" at bounding box center [725, 378] width 99 height 41
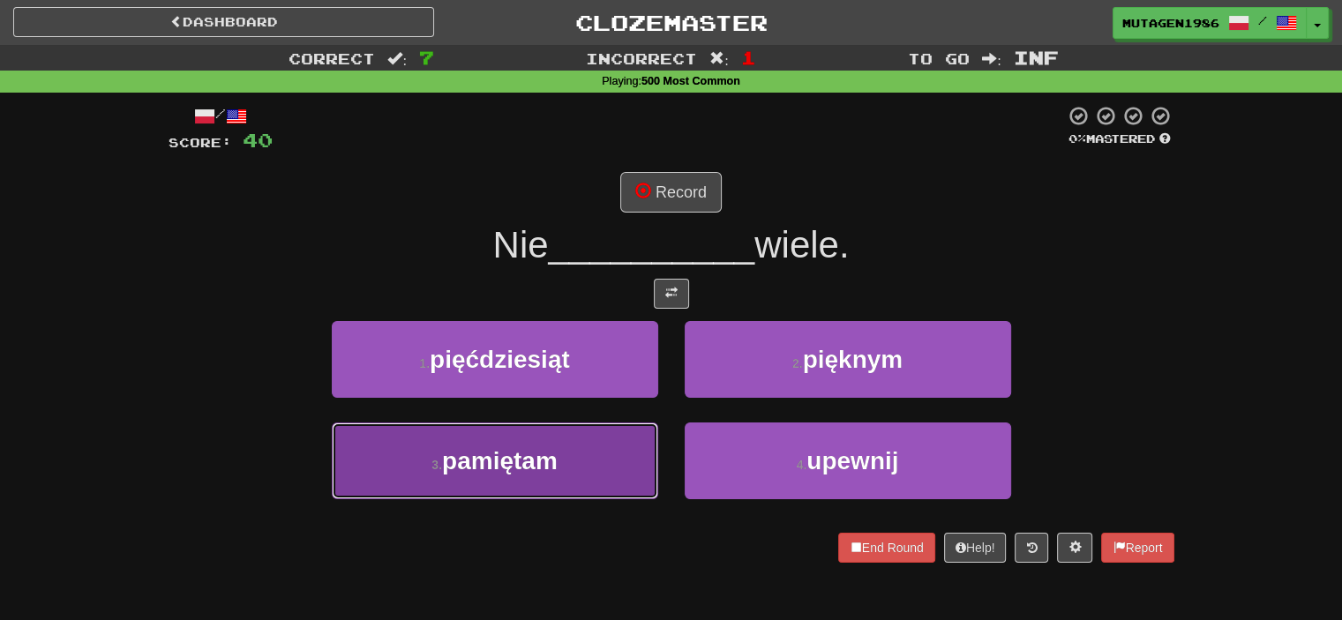
click at [570, 448] on button "3 . pamiętam" at bounding box center [495, 461] width 327 height 77
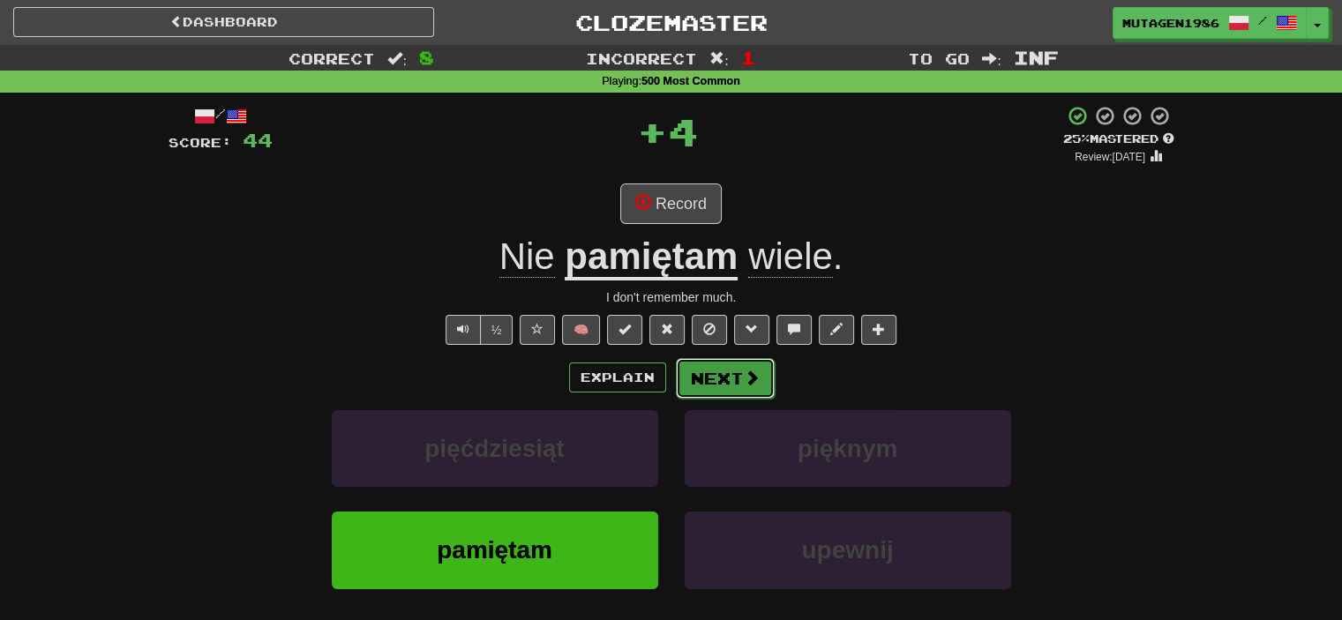
click at [740, 372] on button "Next" at bounding box center [725, 378] width 99 height 41
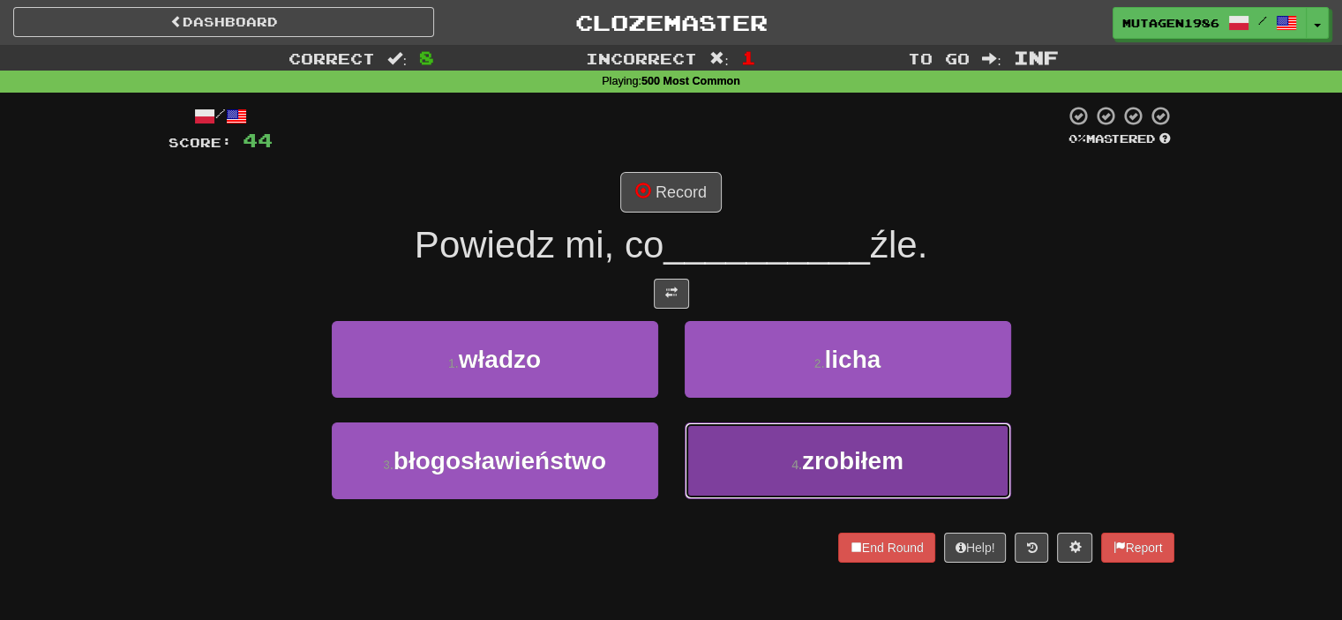
click at [844, 449] on span "zrobiłem" at bounding box center [852, 460] width 101 height 27
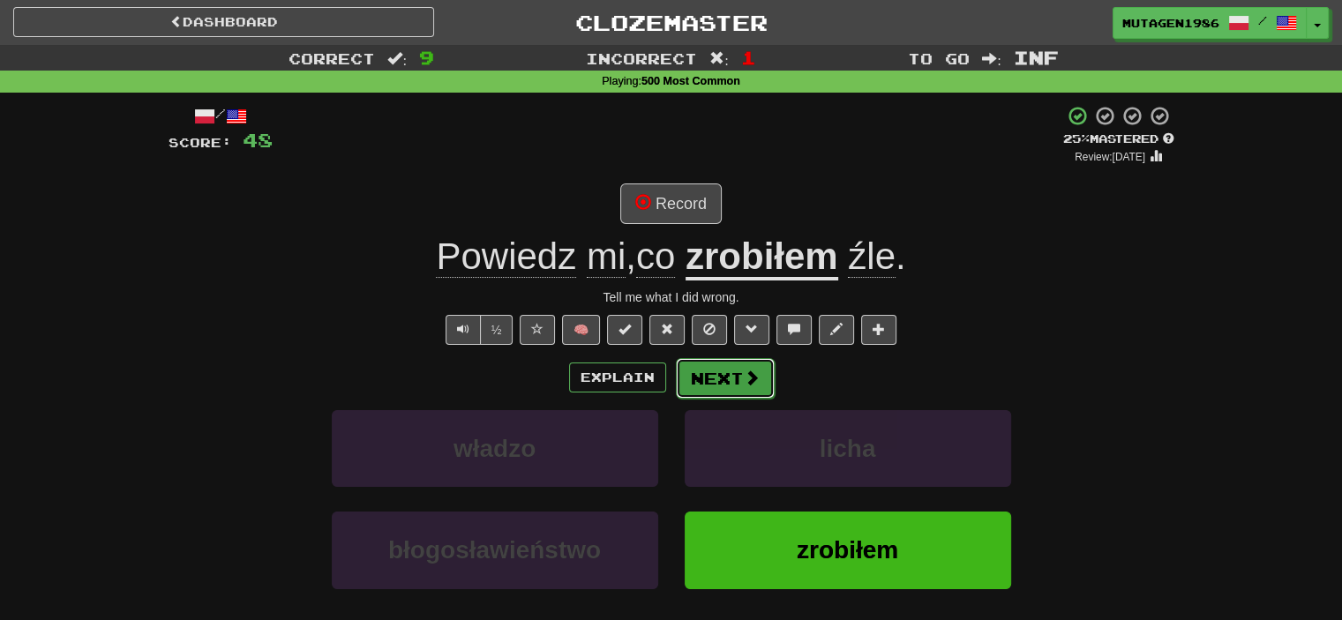
click at [744, 371] on span at bounding box center [752, 378] width 16 height 16
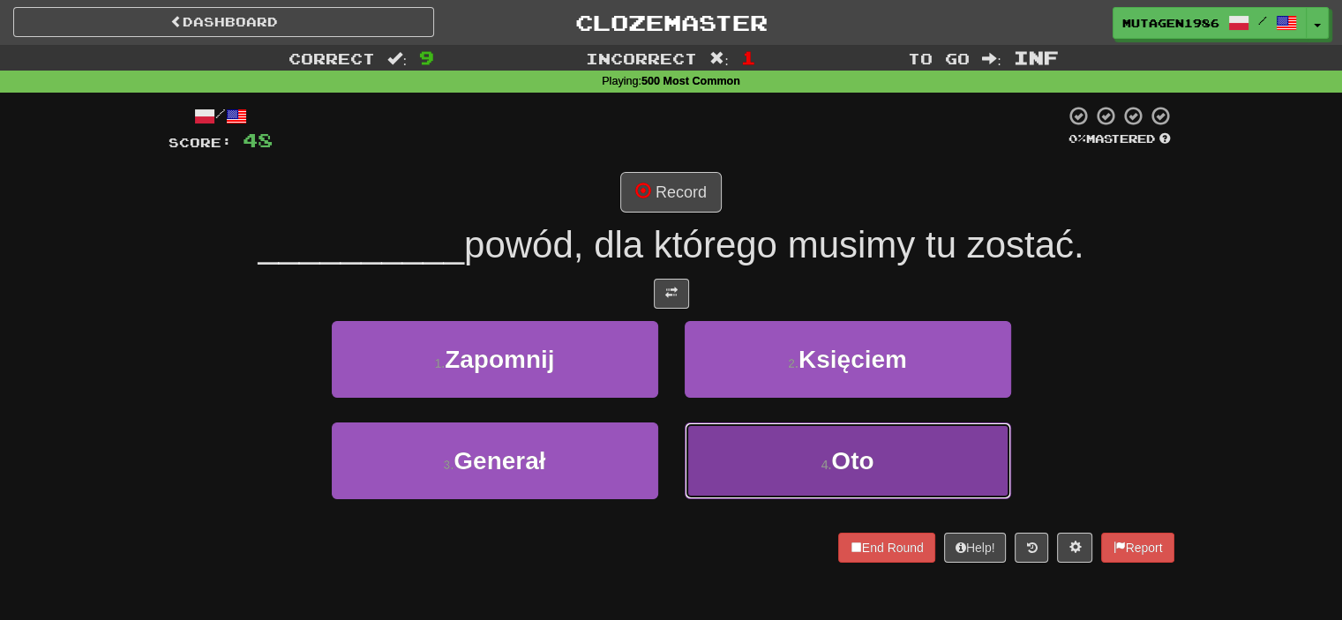
click at [805, 450] on button "4 . Oto" at bounding box center [848, 461] width 327 height 77
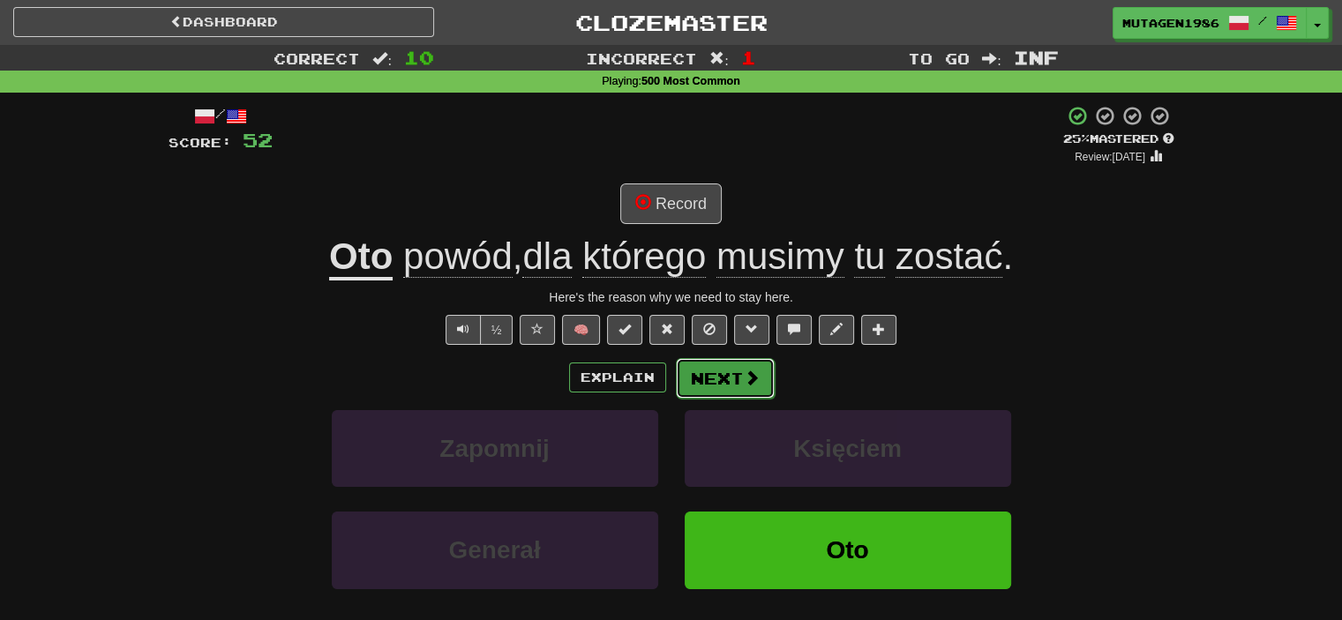
click at [745, 377] on span at bounding box center [752, 378] width 16 height 16
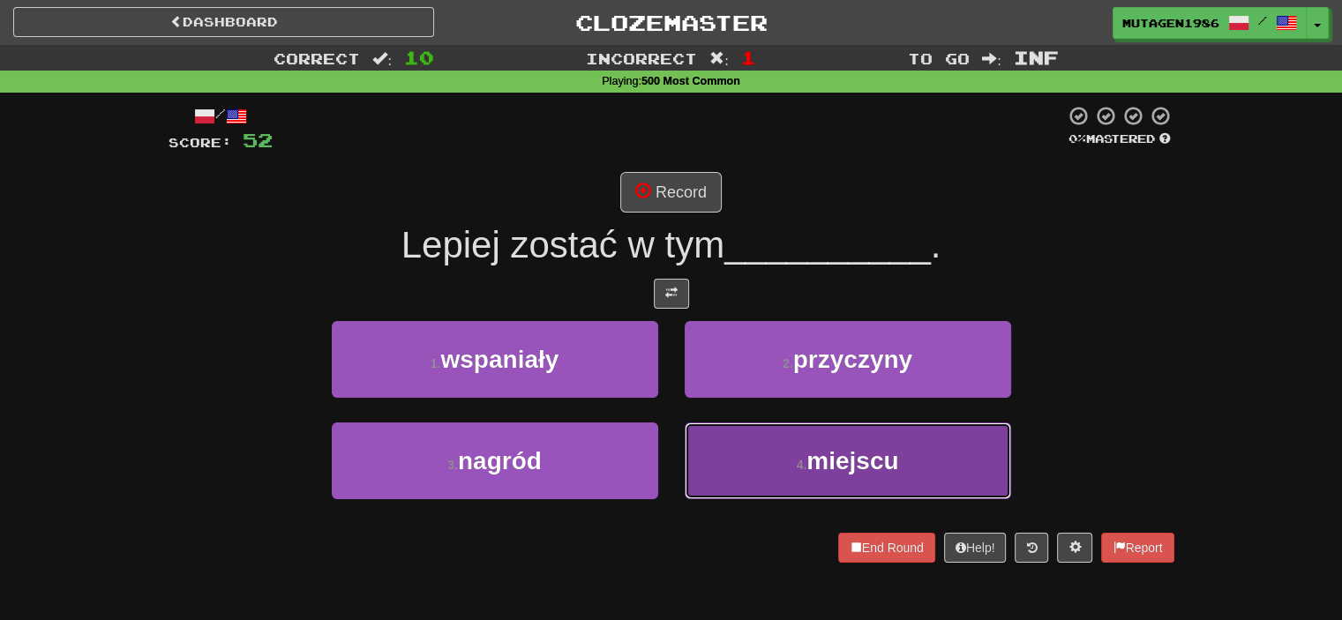
click at [775, 455] on button "4 . miejscu" at bounding box center [848, 461] width 327 height 77
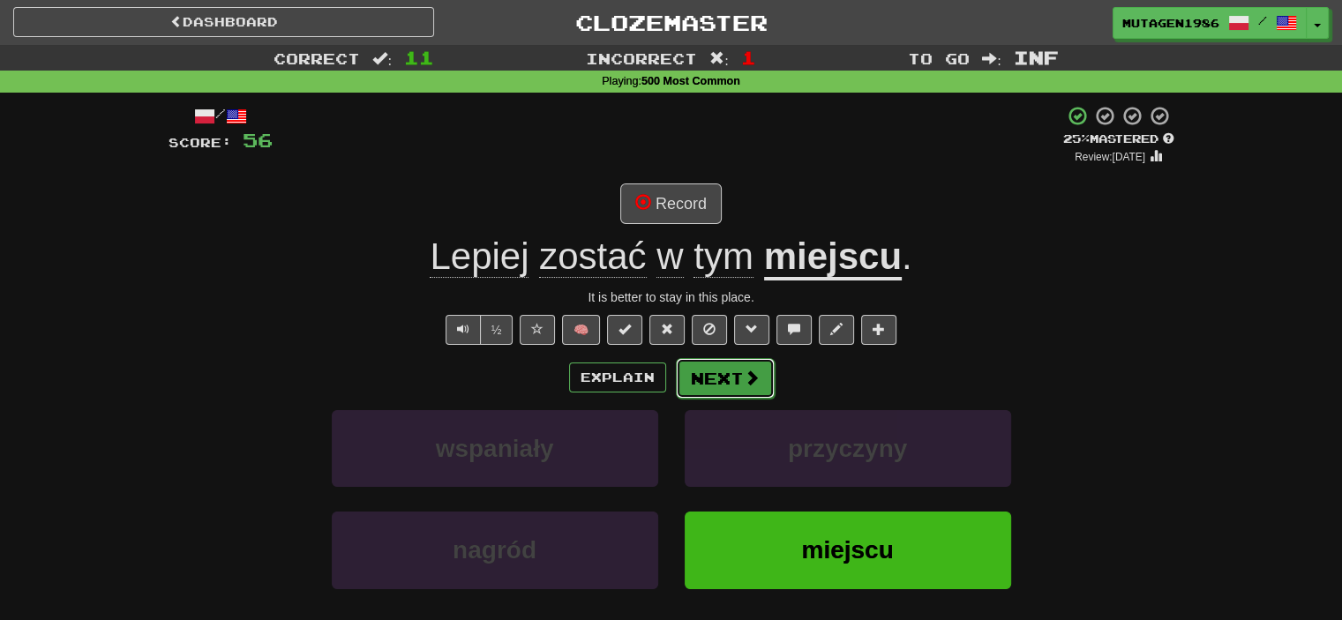
click at [710, 377] on button "Next" at bounding box center [725, 378] width 99 height 41
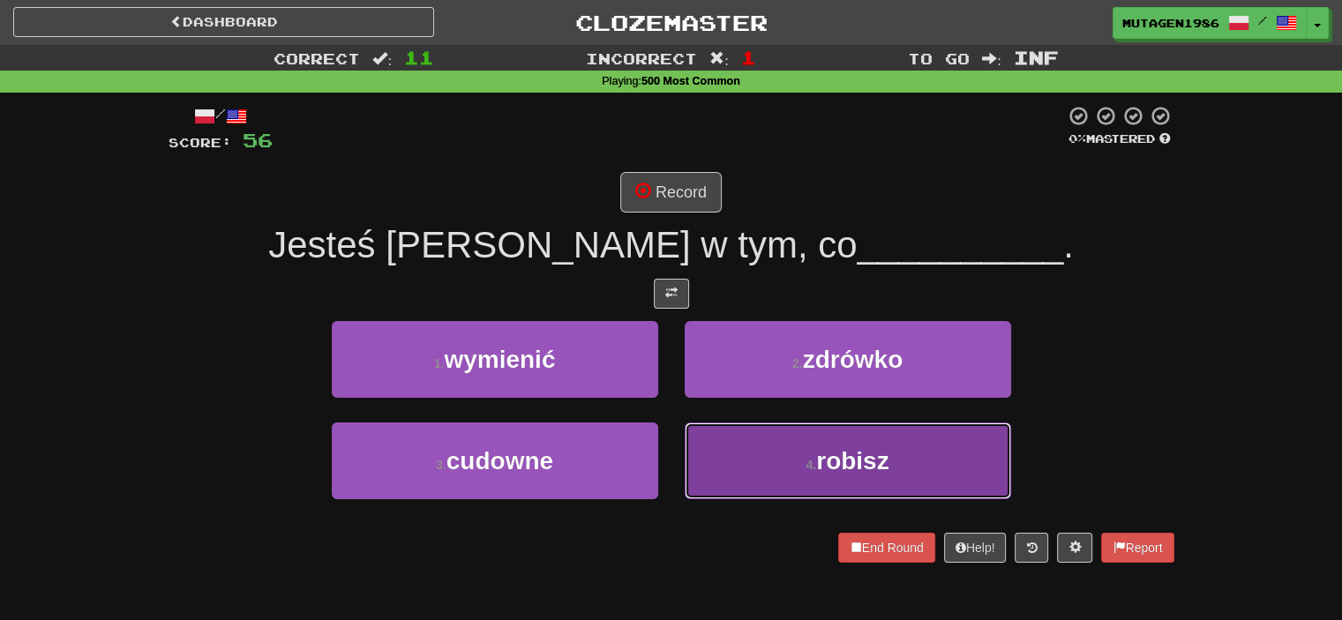
click at [763, 460] on button "4 . robisz" at bounding box center [848, 461] width 327 height 77
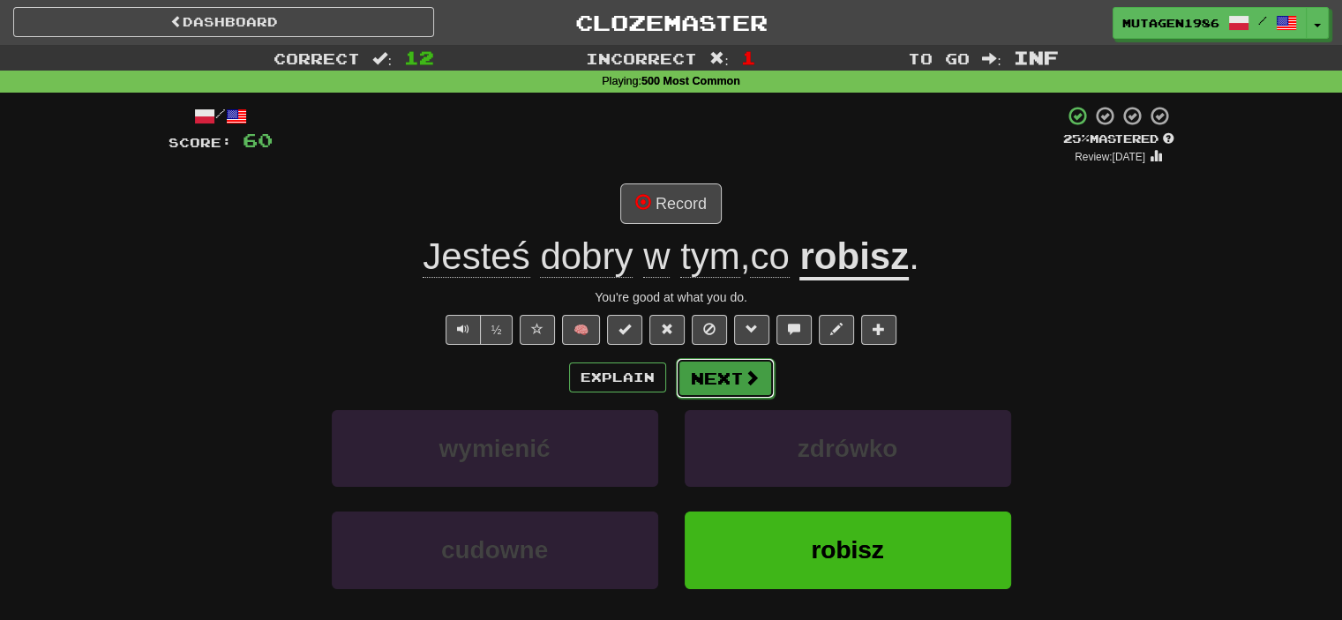
click at [740, 385] on button "Next" at bounding box center [725, 378] width 99 height 41
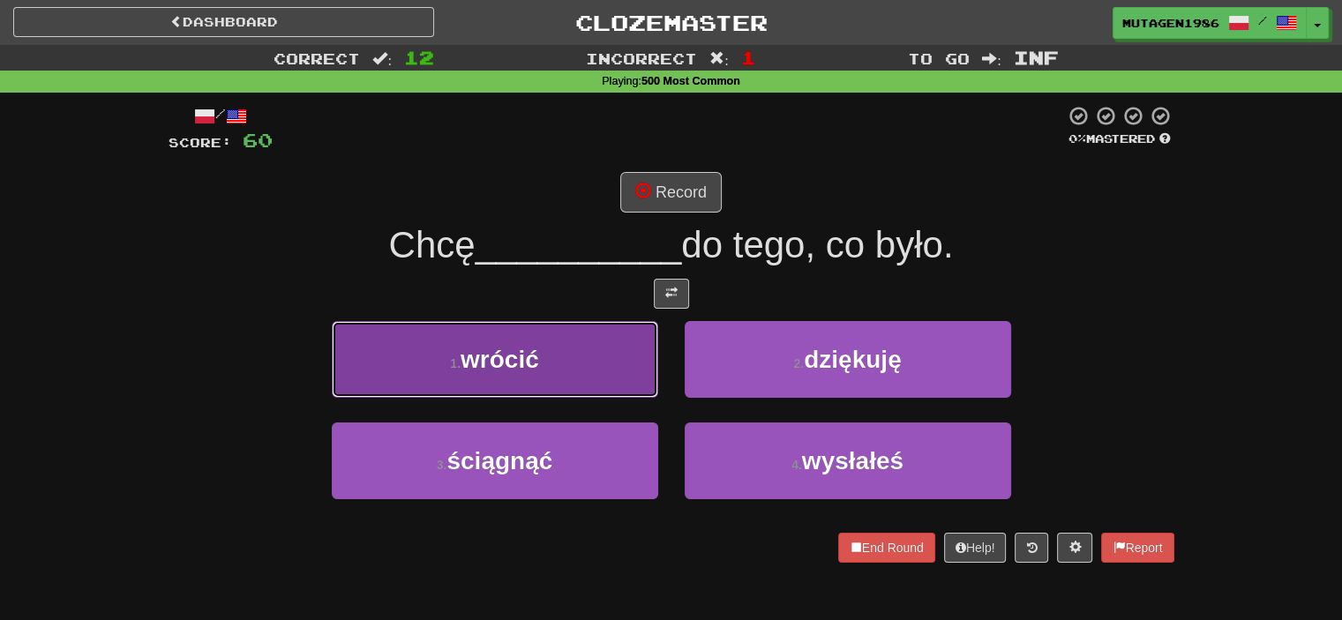
click at [512, 359] on span "wrócić" at bounding box center [500, 359] width 79 height 27
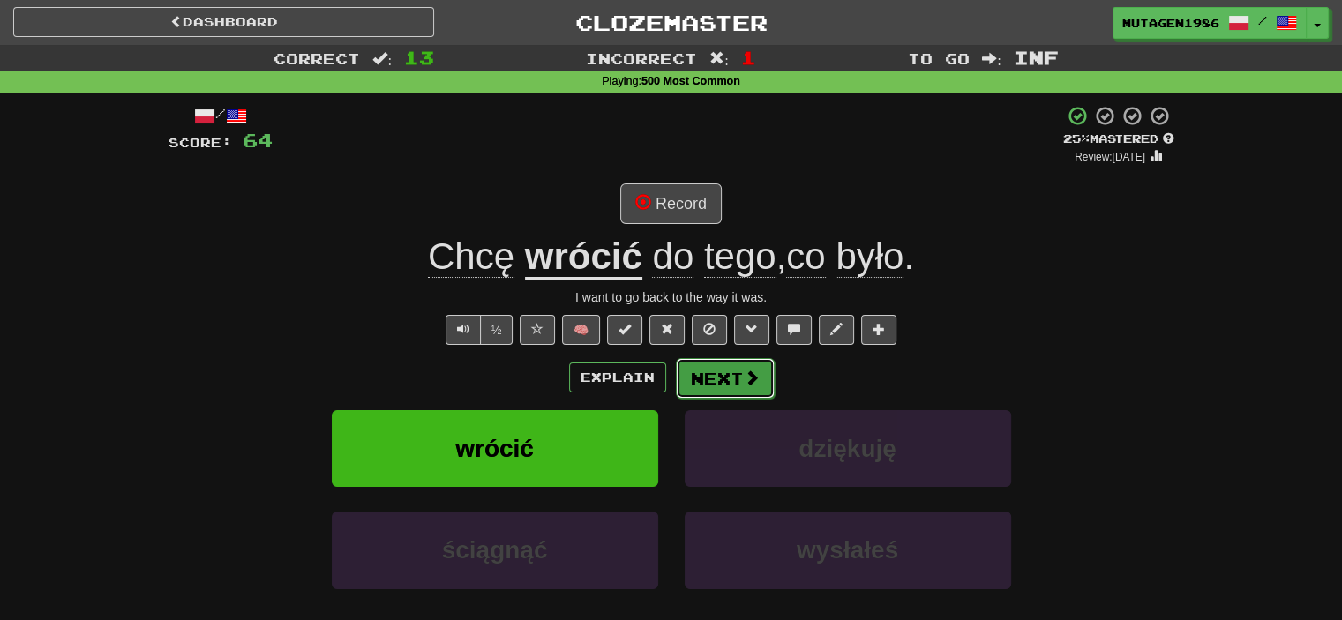
click at [759, 370] on button "Next" at bounding box center [725, 378] width 99 height 41
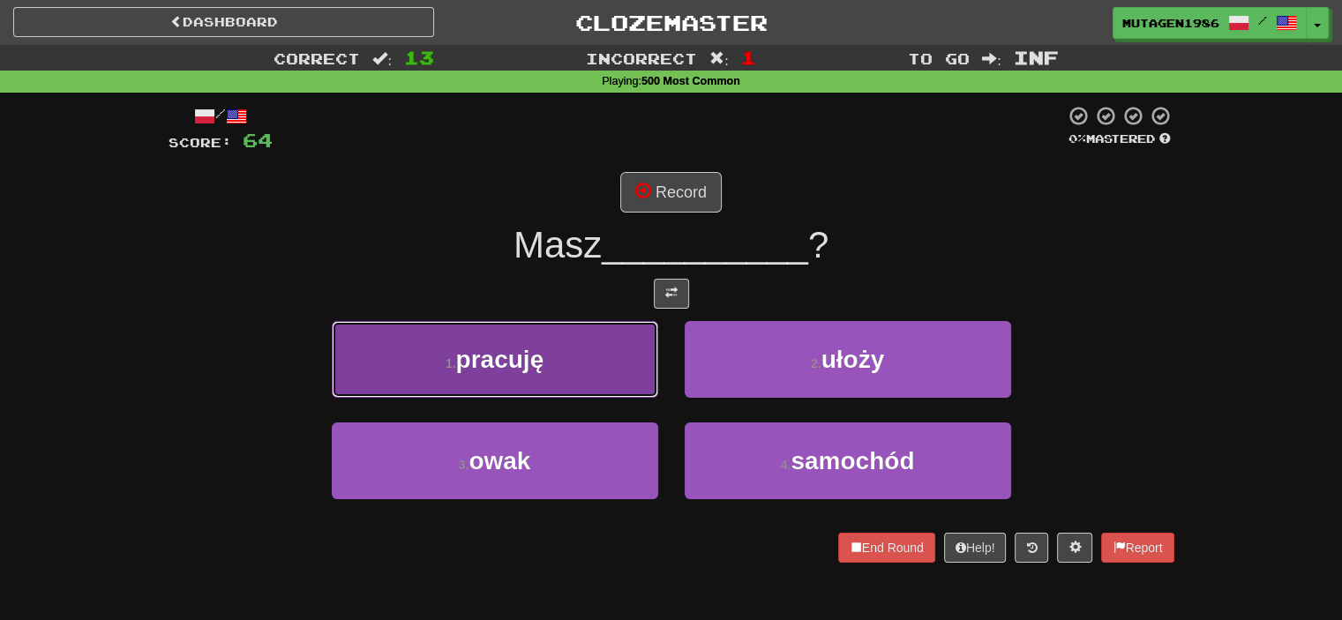
click at [580, 365] on button "1 . pracuję" at bounding box center [495, 359] width 327 height 77
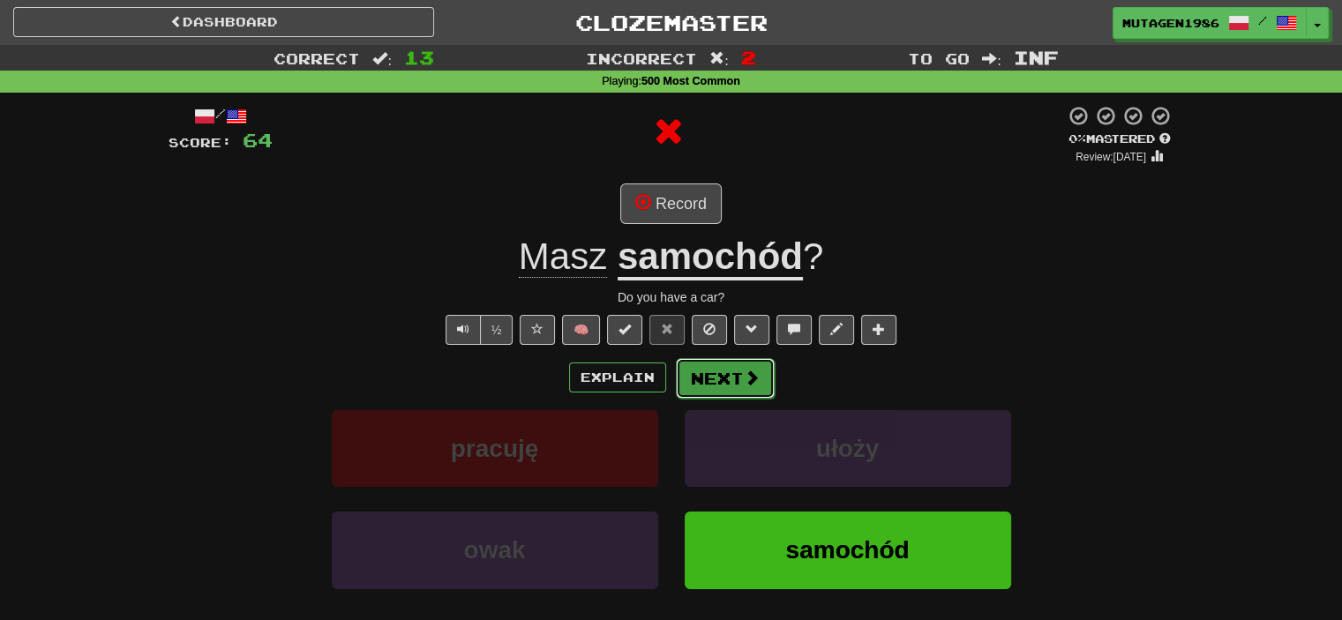
click at [744, 374] on span at bounding box center [752, 378] width 16 height 16
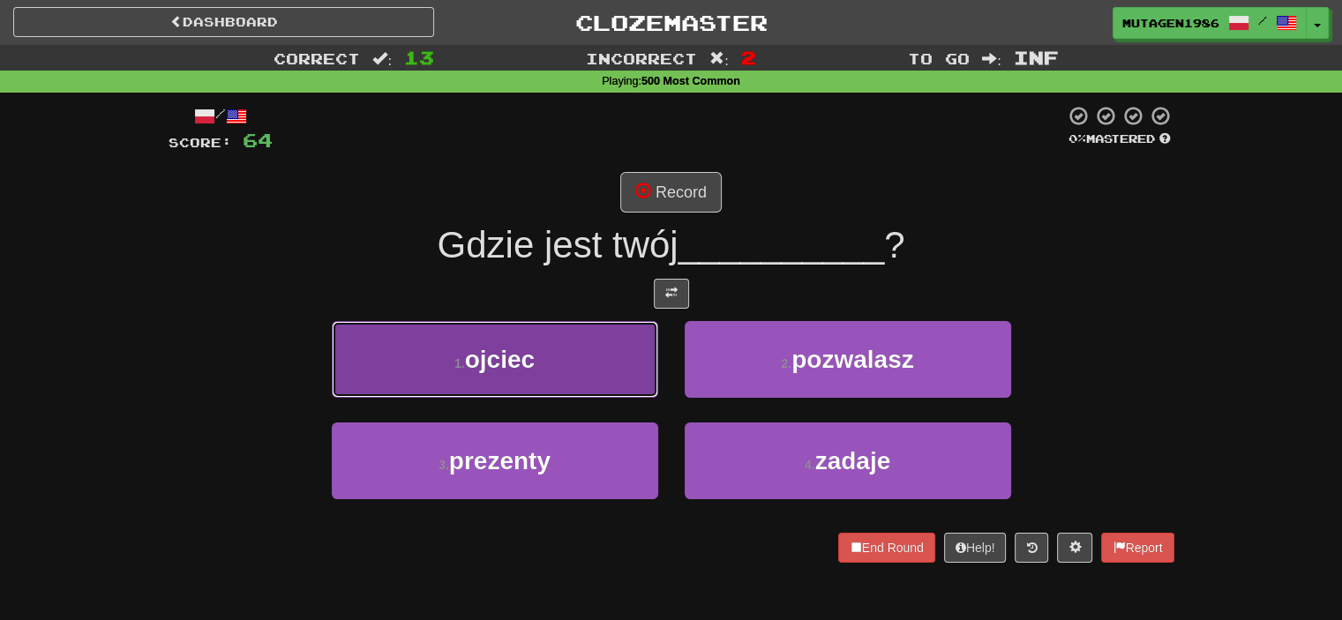
click at [575, 364] on button "1 . ojciec" at bounding box center [495, 359] width 327 height 77
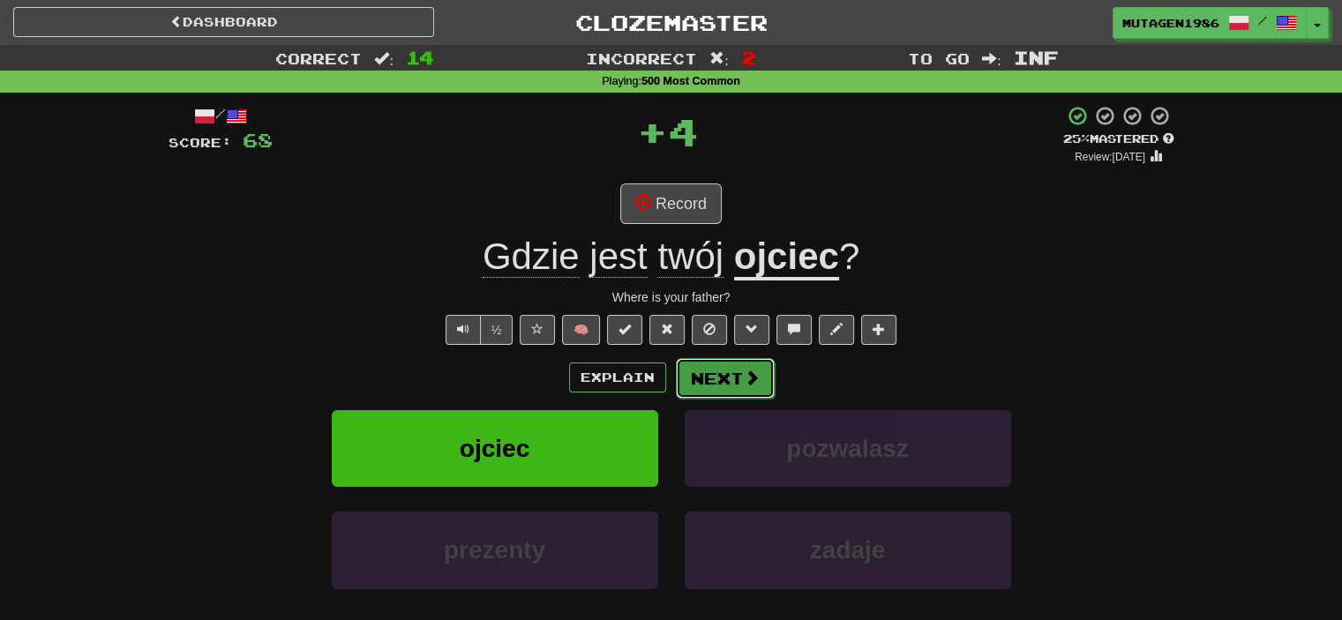
click at [730, 381] on button "Next" at bounding box center [725, 378] width 99 height 41
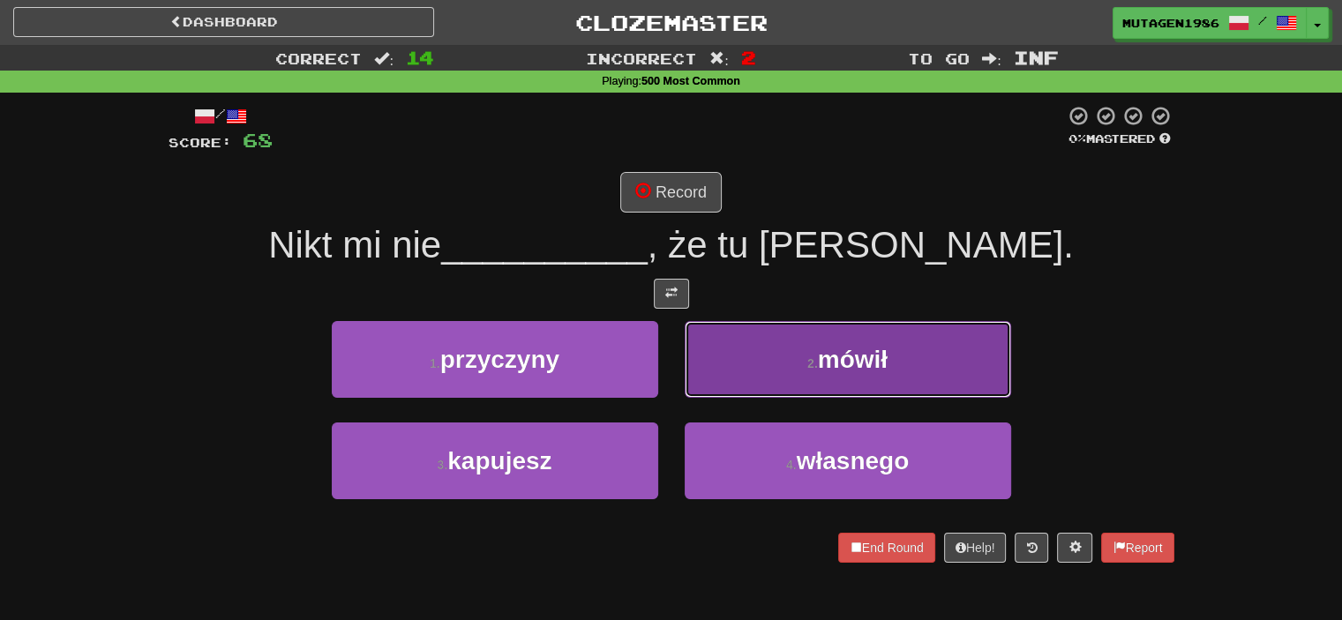
click at [830, 349] on span "mówił" at bounding box center [853, 359] width 70 height 27
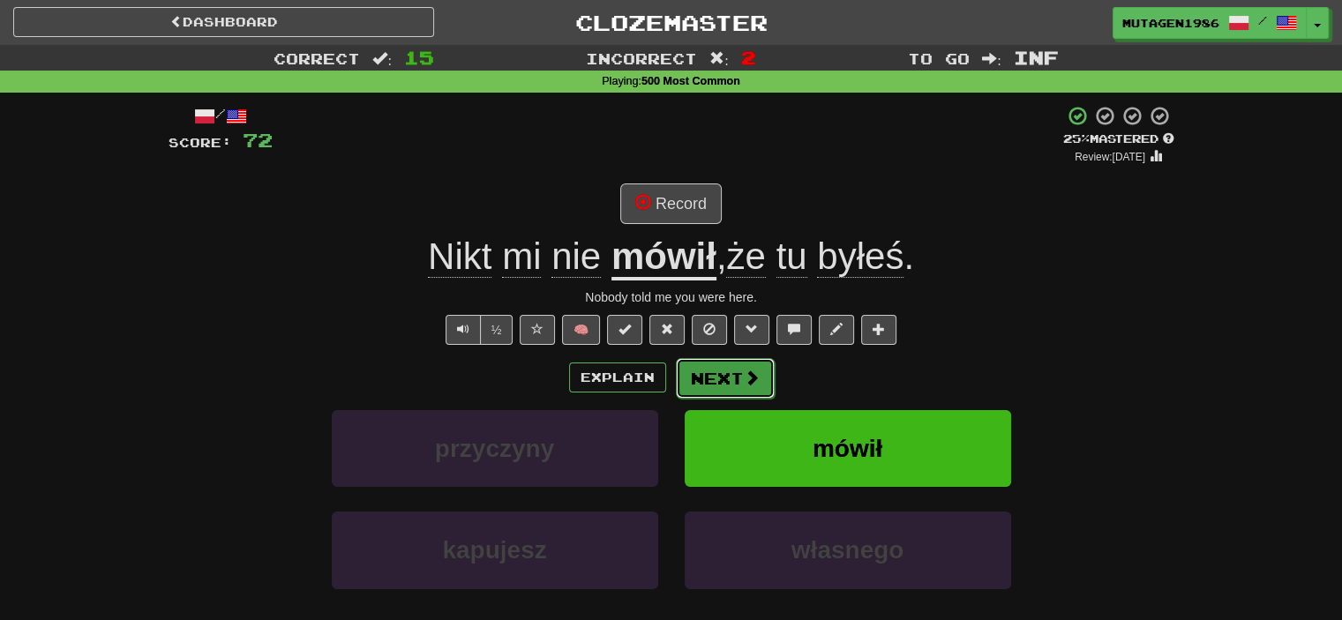
click at [744, 370] on span at bounding box center [752, 378] width 16 height 16
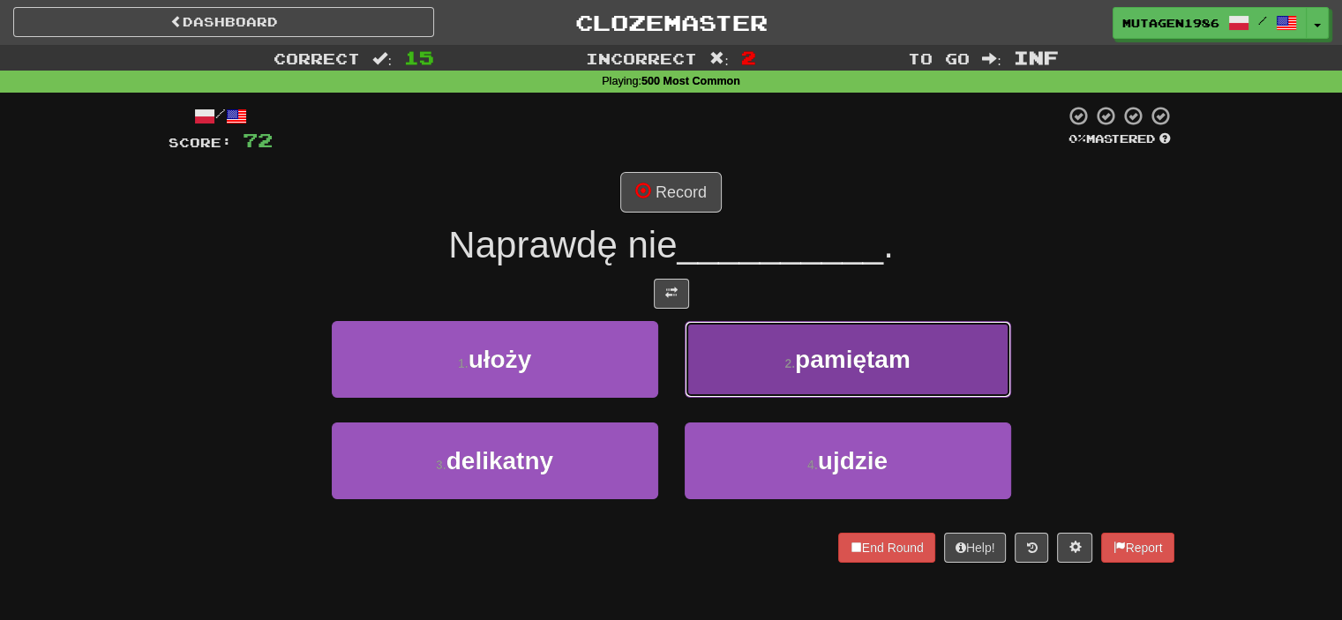
click at [887, 341] on button "2 . pamiętam" at bounding box center [848, 359] width 327 height 77
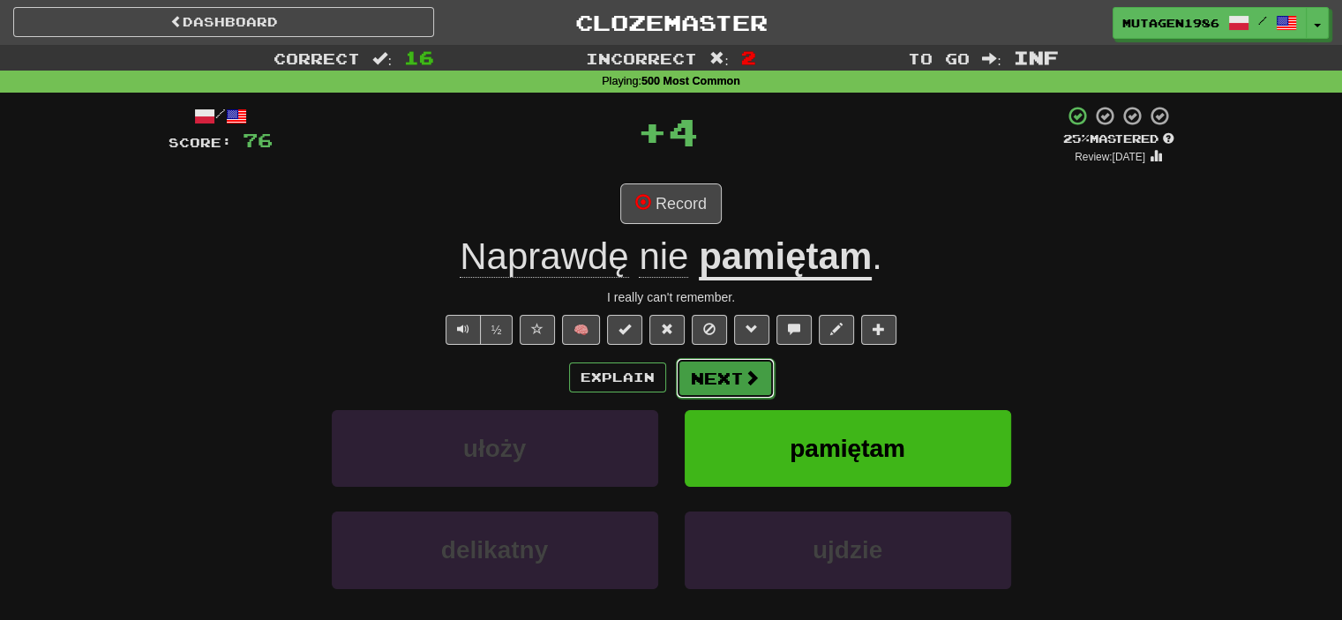
click at [756, 383] on span at bounding box center [752, 378] width 16 height 16
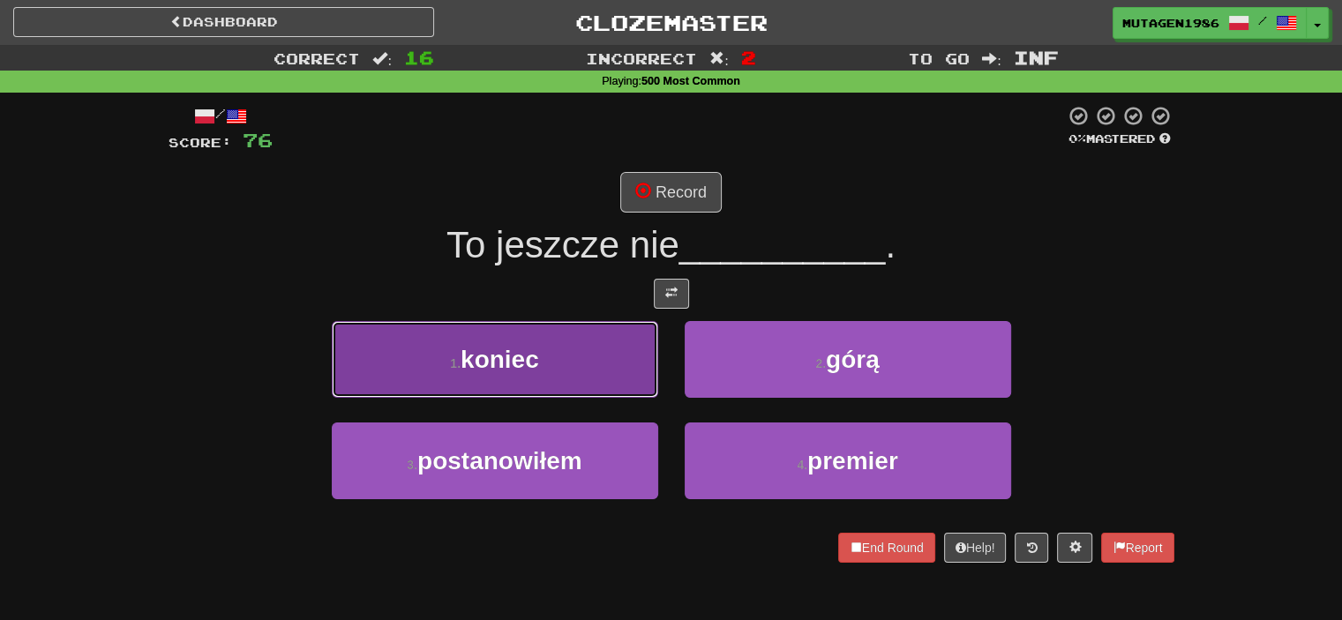
click at [547, 349] on button "1 . koniec" at bounding box center [495, 359] width 327 height 77
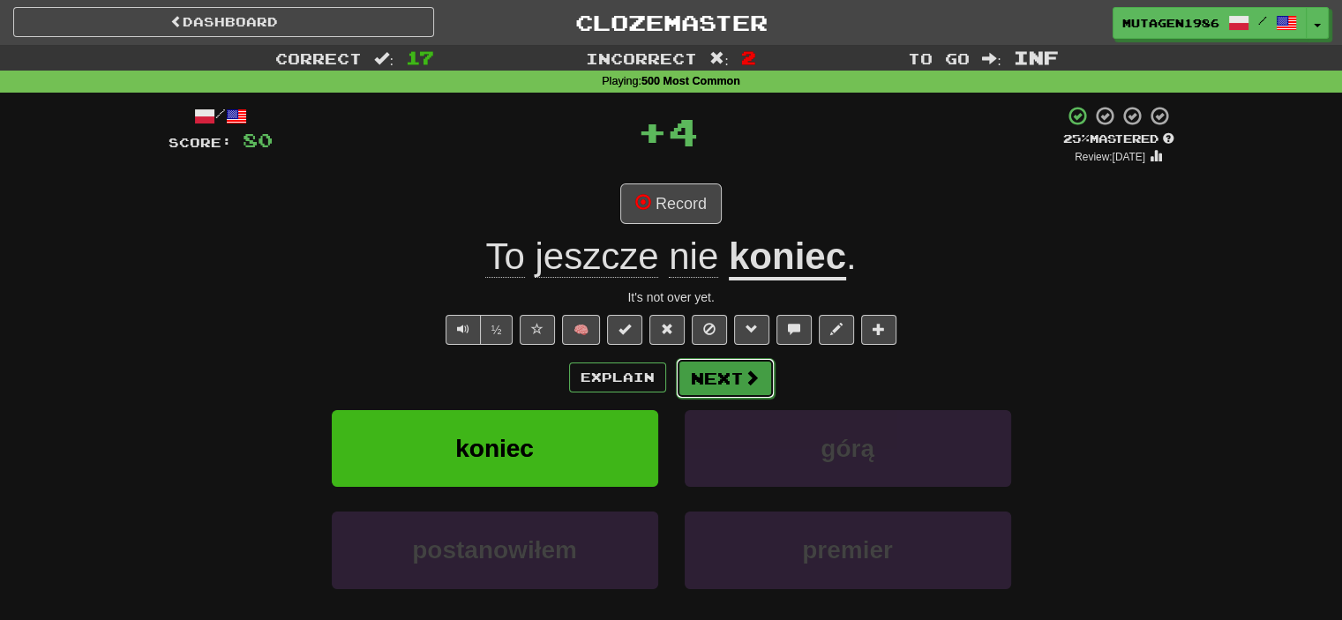
click at [726, 377] on button "Next" at bounding box center [725, 378] width 99 height 41
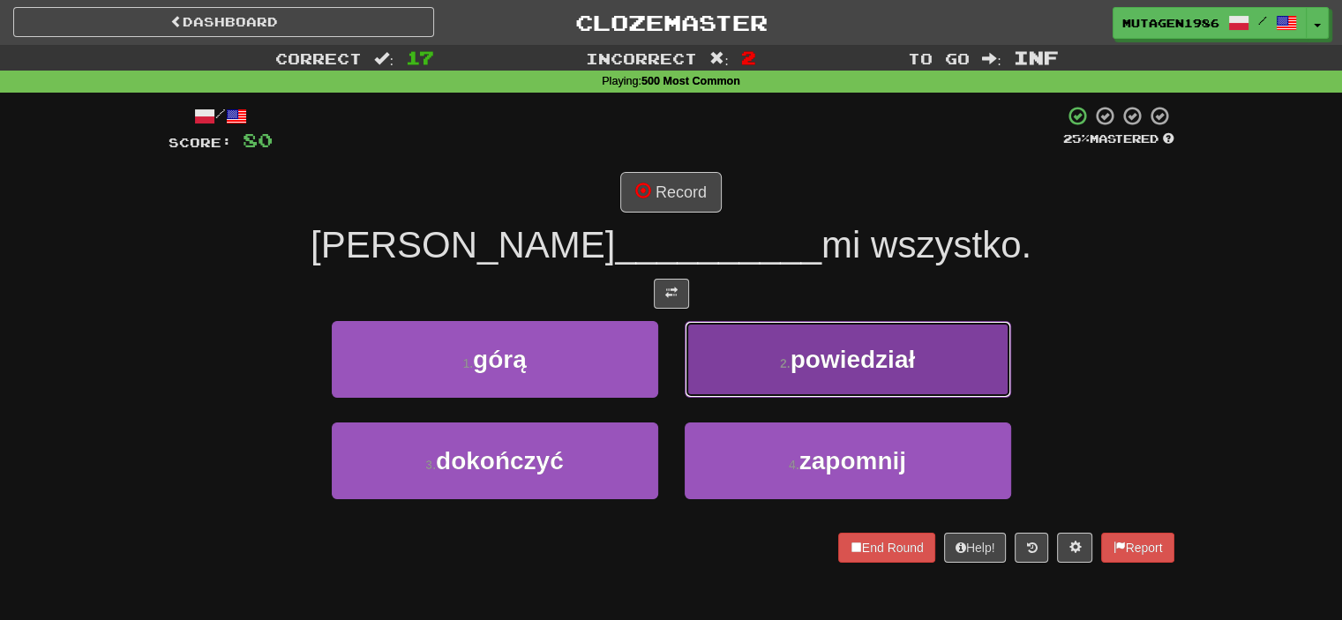
click at [793, 372] on button "2 . powiedział" at bounding box center [848, 359] width 327 height 77
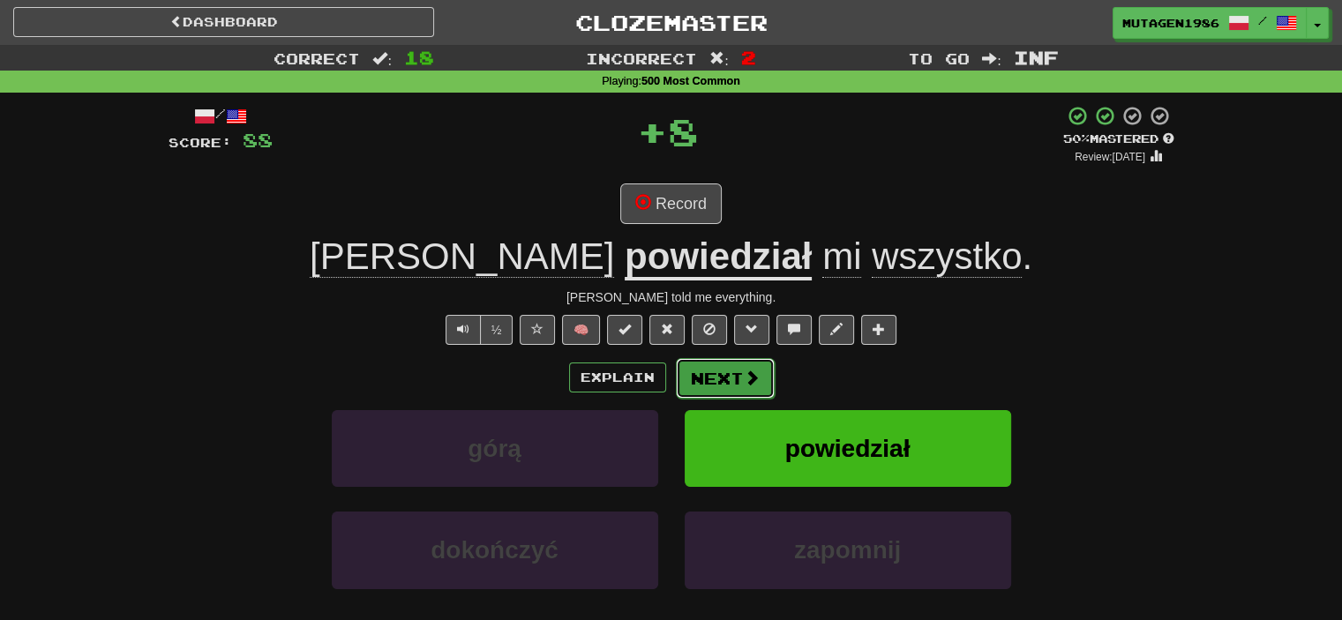
click at [746, 375] on span at bounding box center [752, 378] width 16 height 16
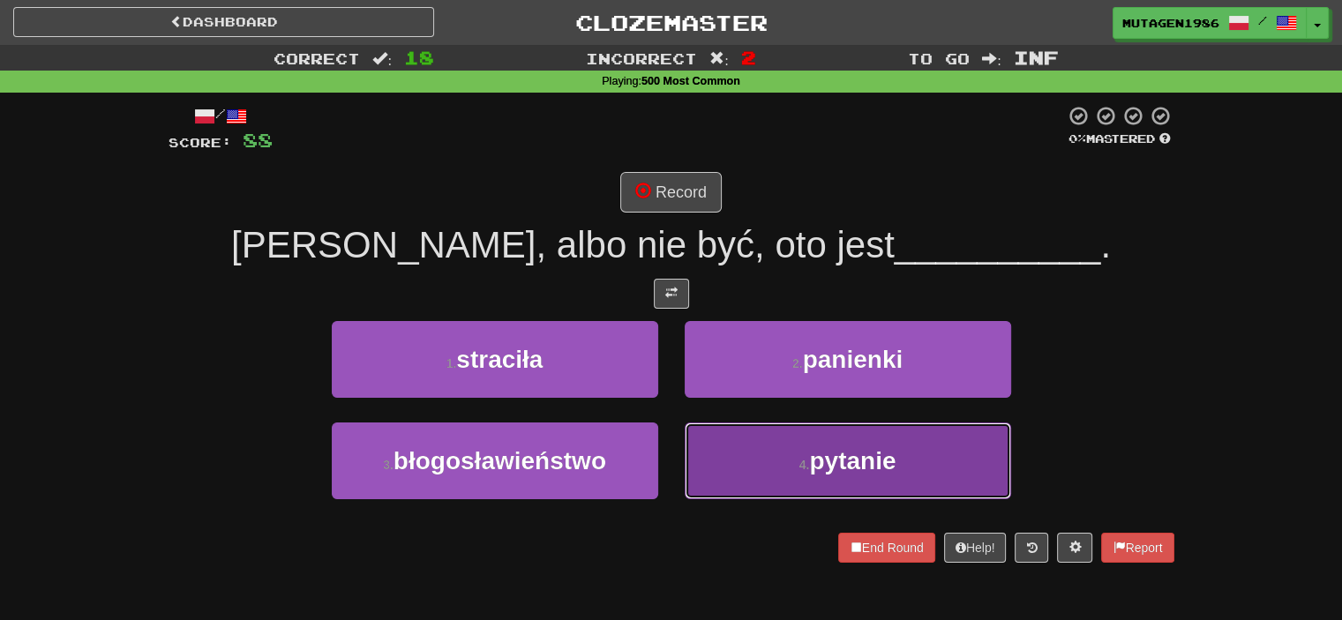
click at [794, 447] on button "4 . pytanie" at bounding box center [848, 461] width 327 height 77
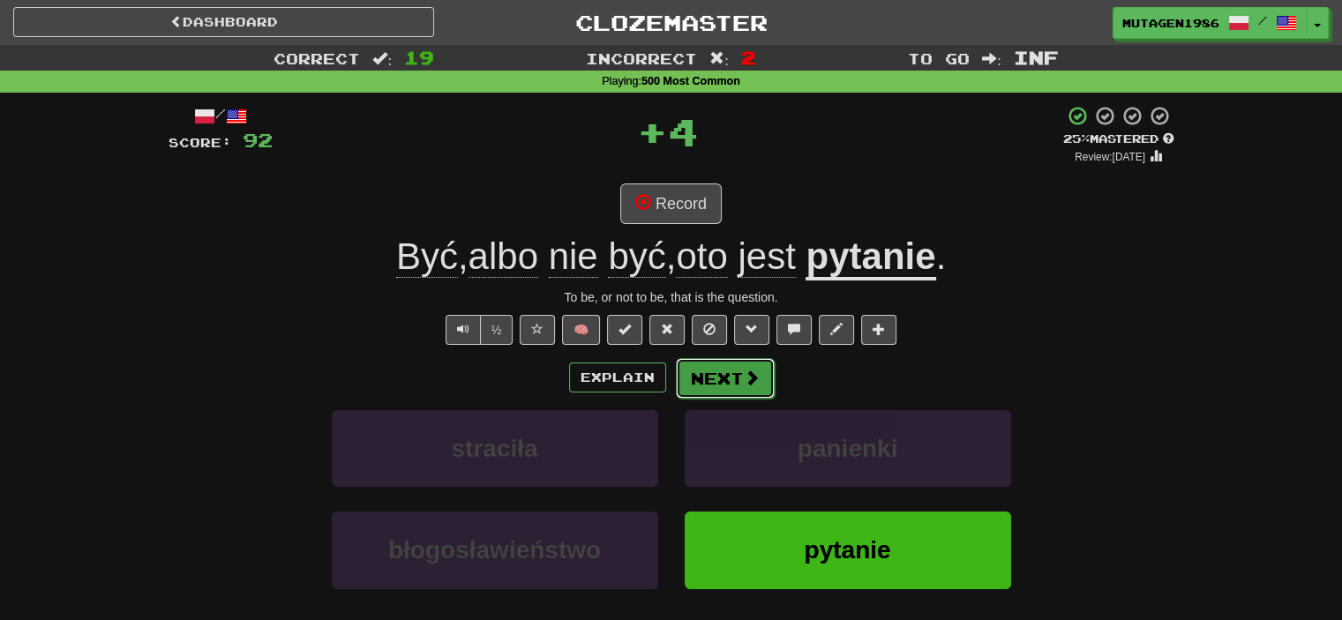
click at [723, 373] on button "Next" at bounding box center [725, 378] width 99 height 41
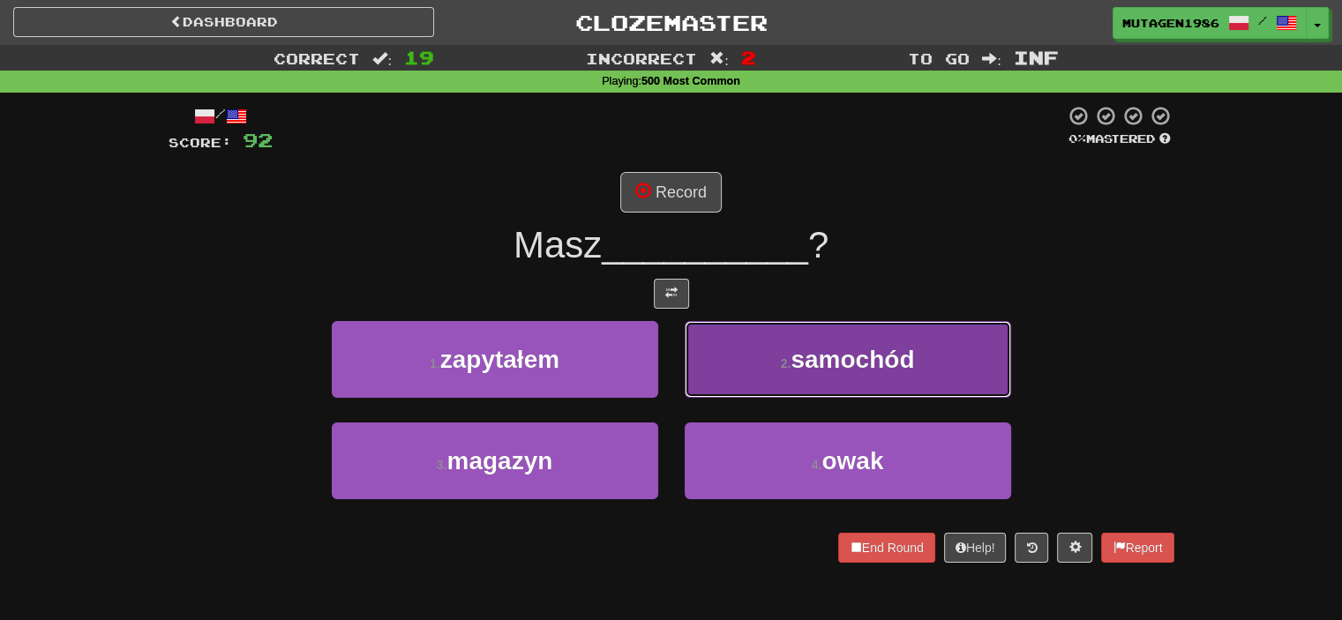
click at [764, 392] on button "2 . samochód" at bounding box center [848, 359] width 327 height 77
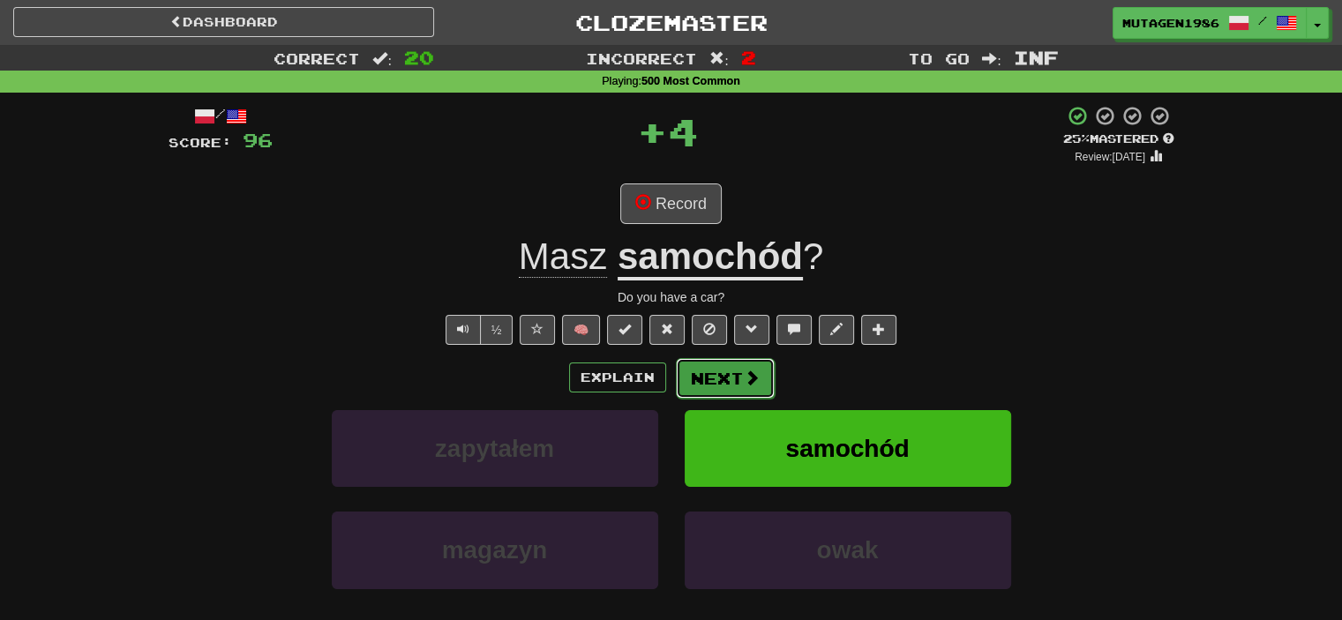
click at [725, 368] on button "Next" at bounding box center [725, 378] width 99 height 41
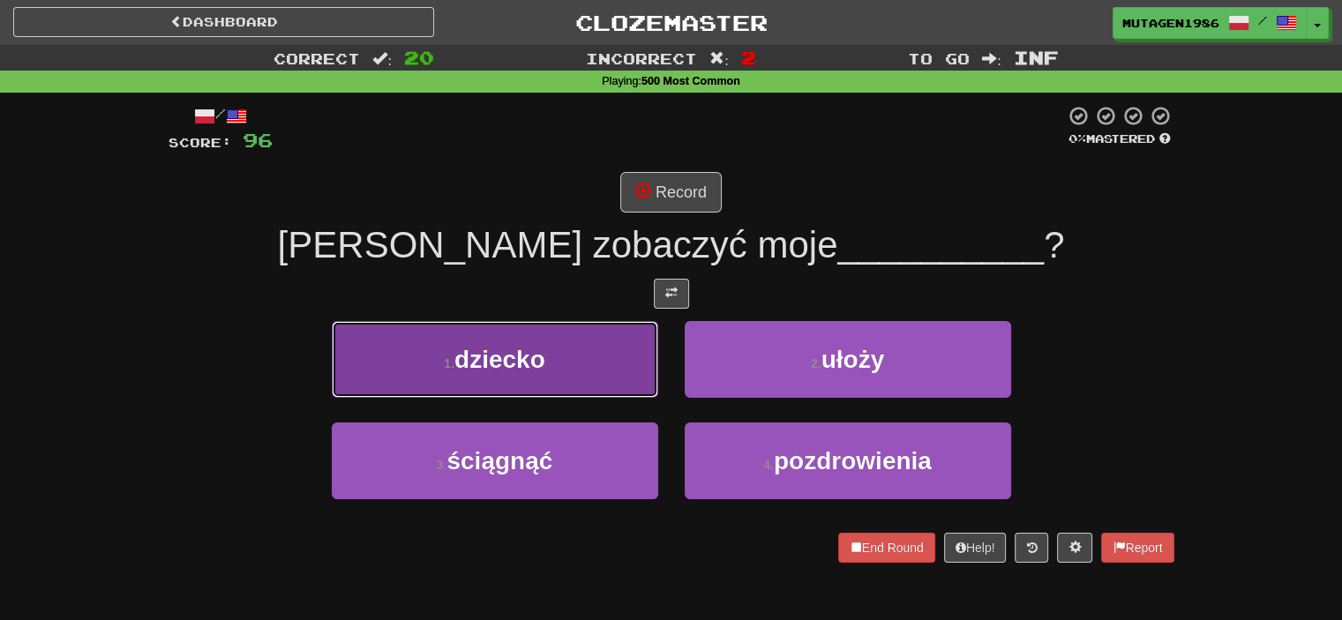
click at [569, 378] on button "1 . dziecko" at bounding box center [495, 359] width 327 height 77
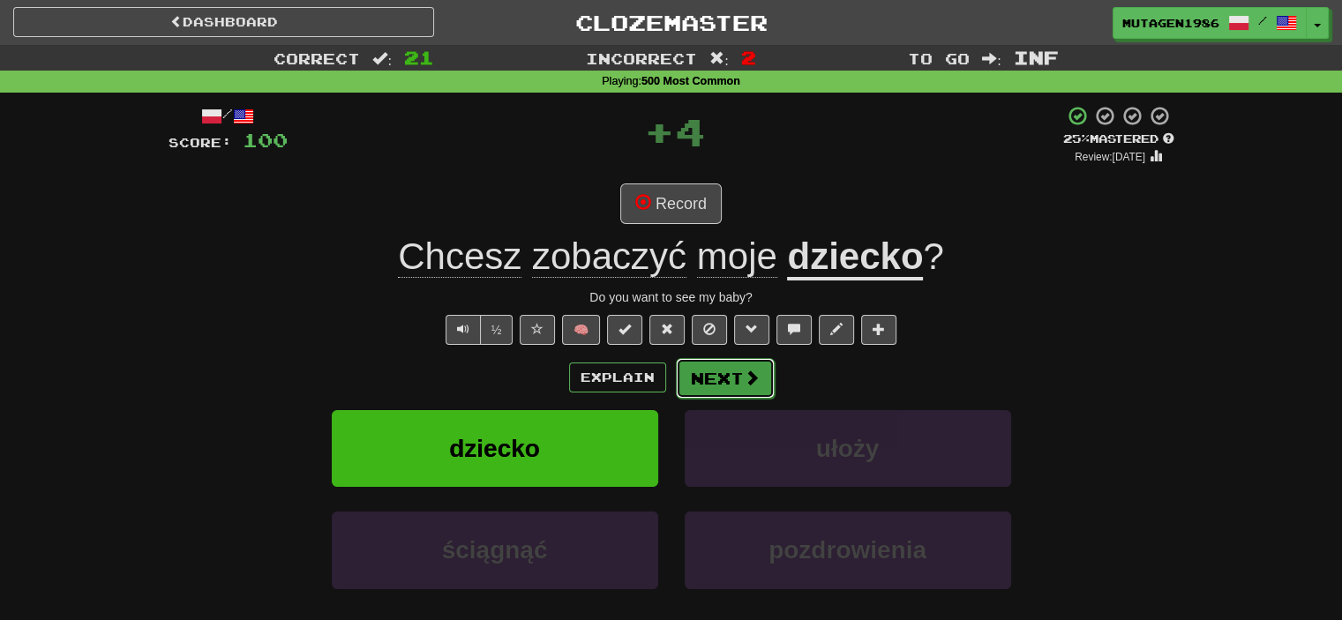
click at [722, 380] on button "Next" at bounding box center [725, 378] width 99 height 41
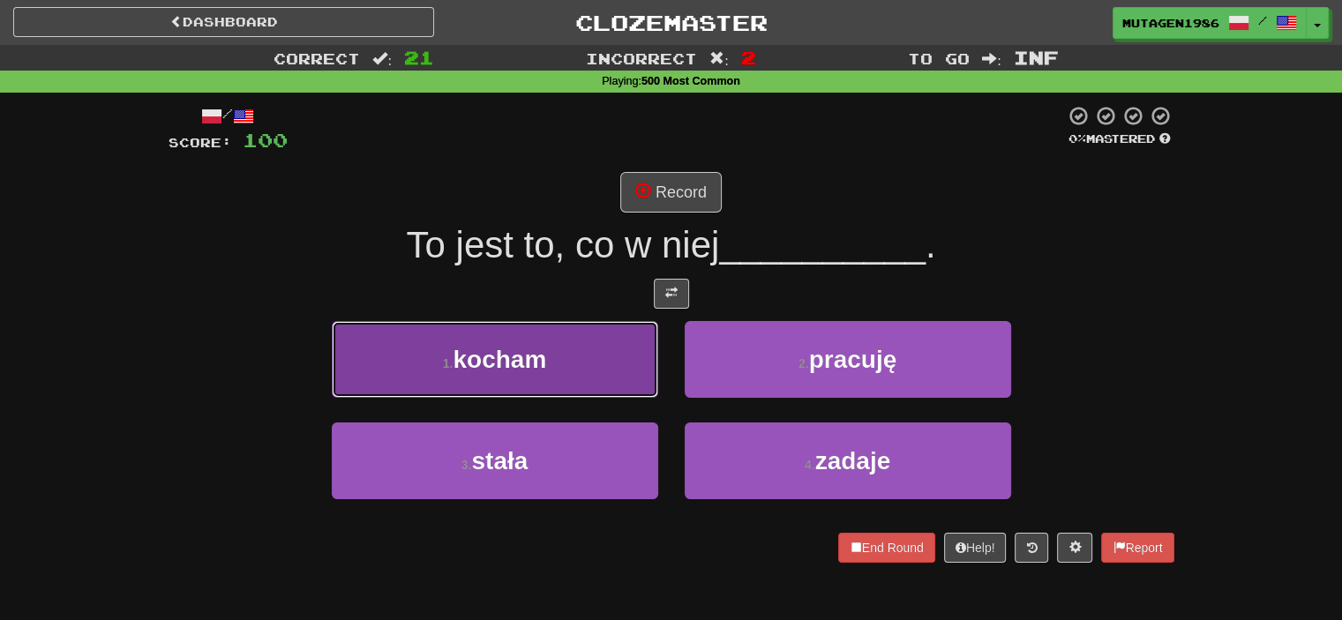
click at [588, 375] on button "1 . kocham" at bounding box center [495, 359] width 327 height 77
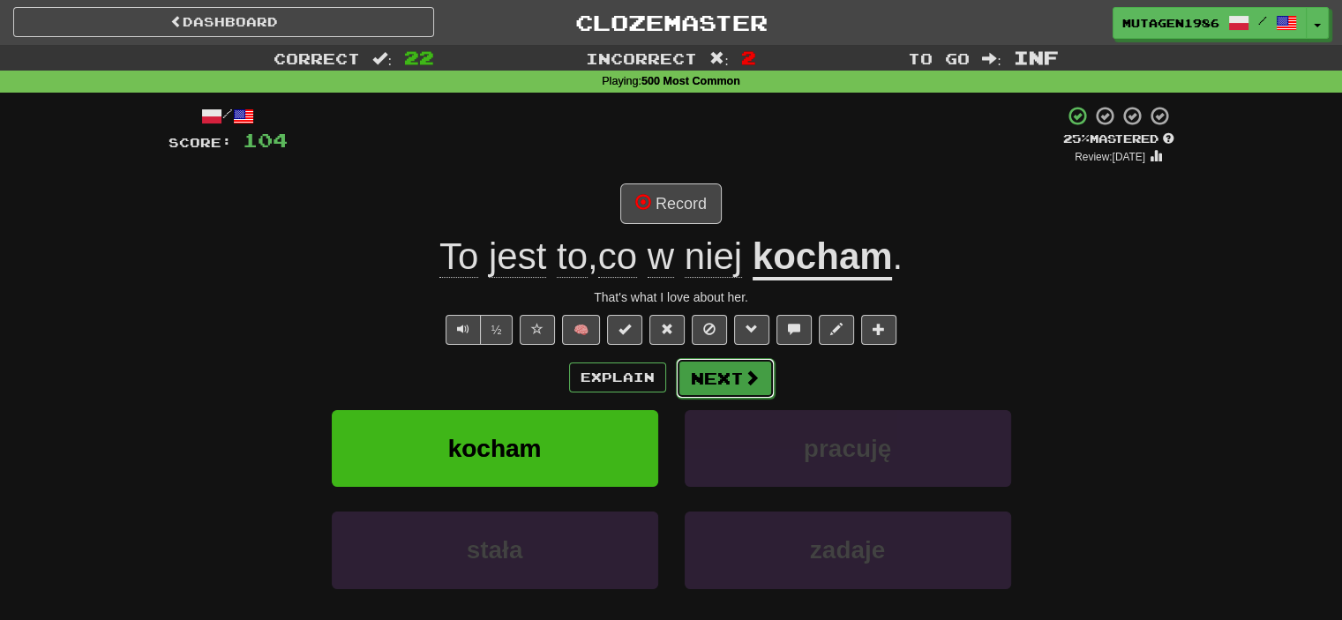
click at [738, 380] on button "Next" at bounding box center [725, 378] width 99 height 41
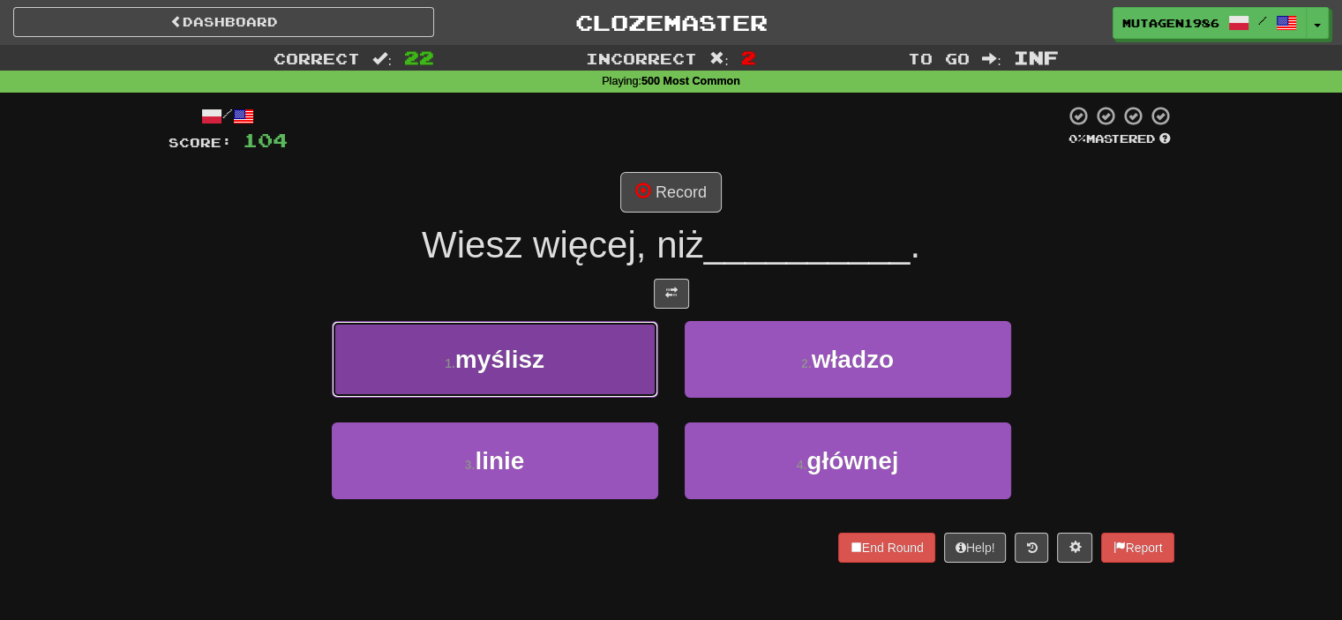
click at [583, 363] on button "1 . myślisz" at bounding box center [495, 359] width 327 height 77
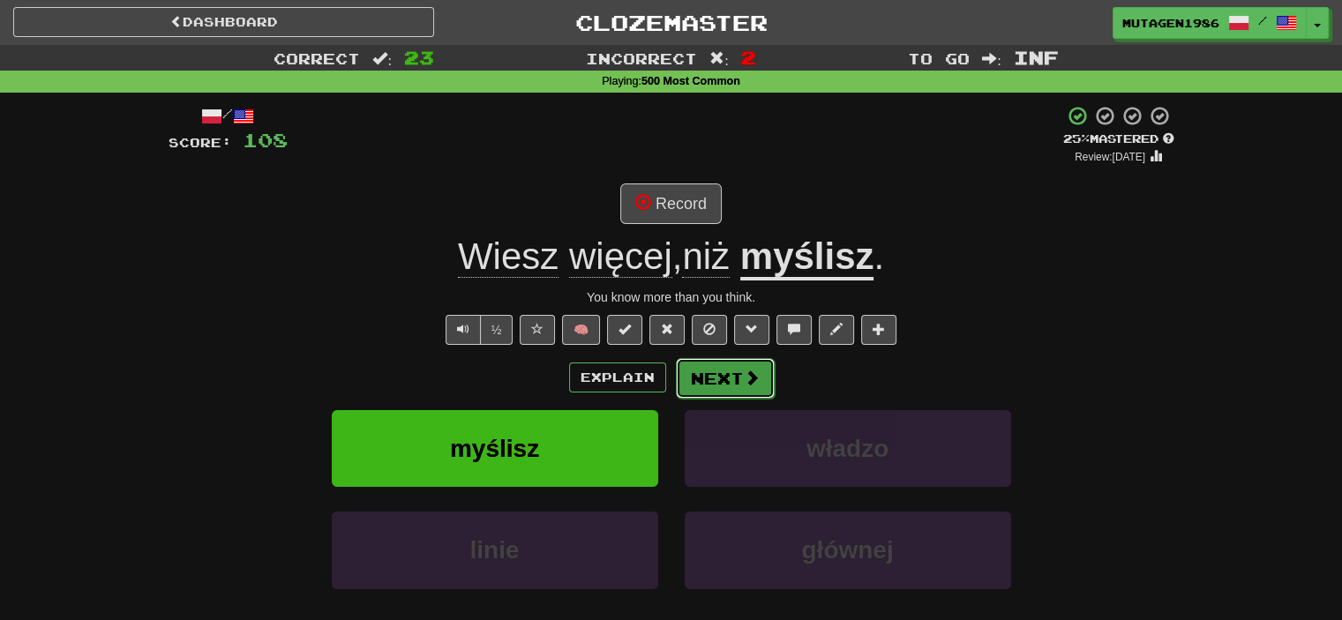
click at [752, 374] on span at bounding box center [752, 378] width 16 height 16
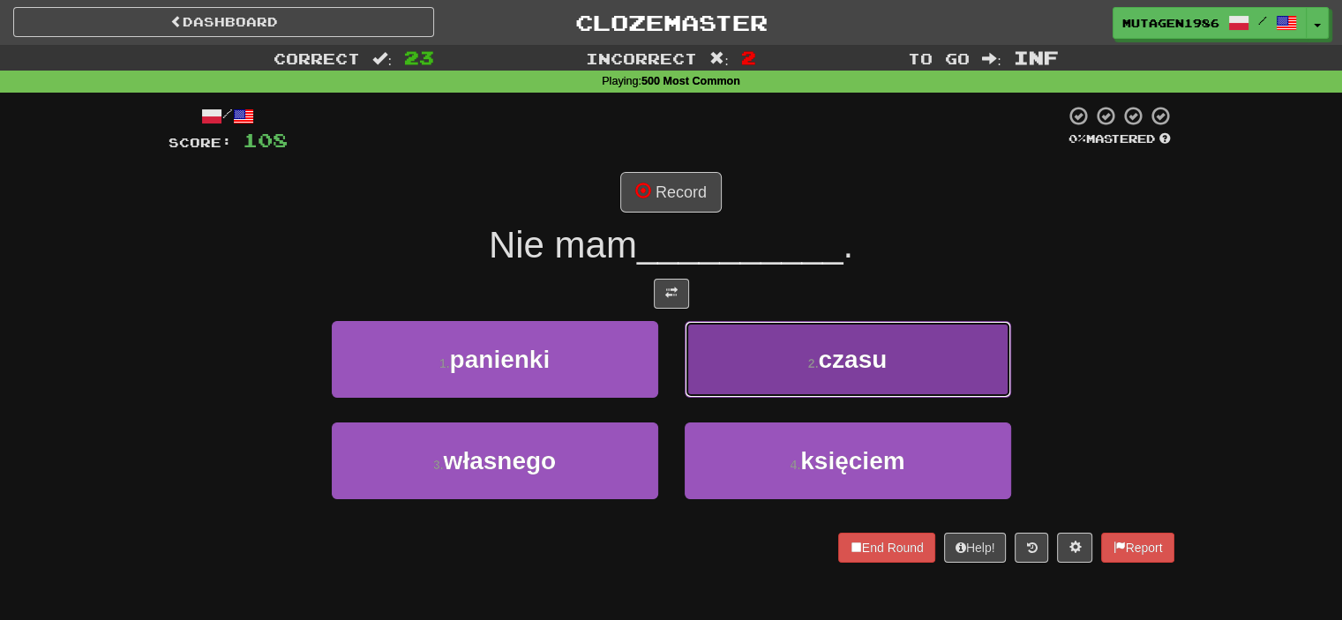
click at [772, 386] on button "2 . czasu" at bounding box center [848, 359] width 327 height 77
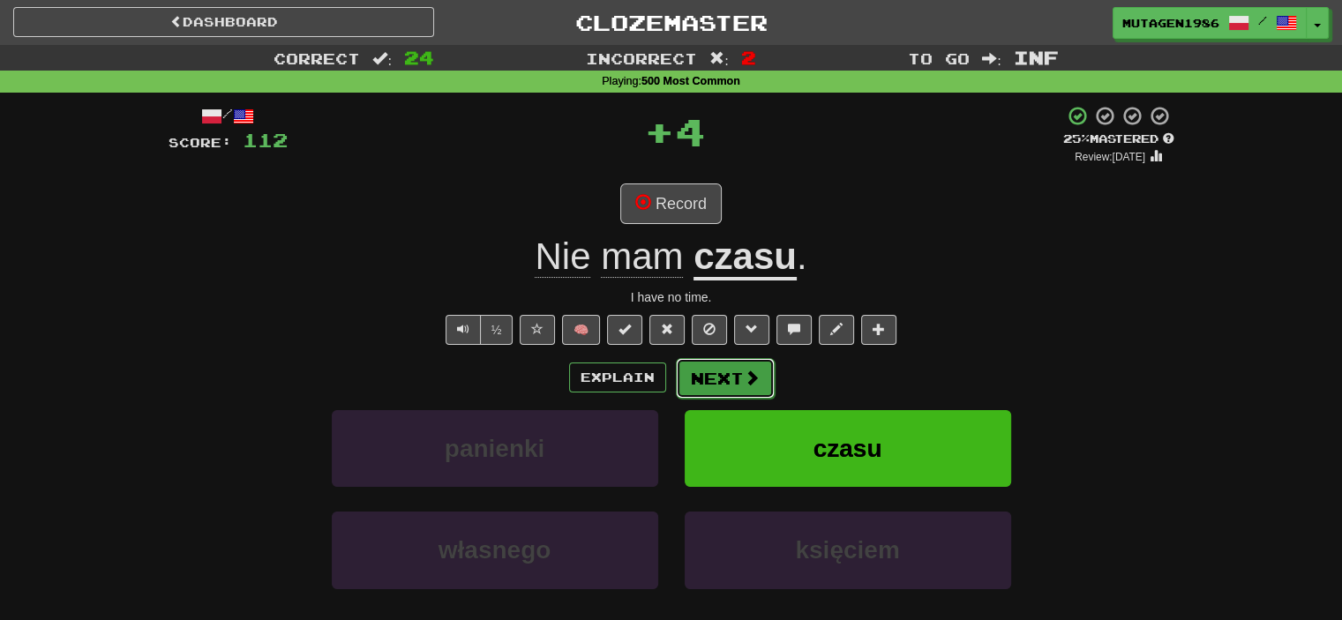
click at [735, 377] on button "Next" at bounding box center [725, 378] width 99 height 41
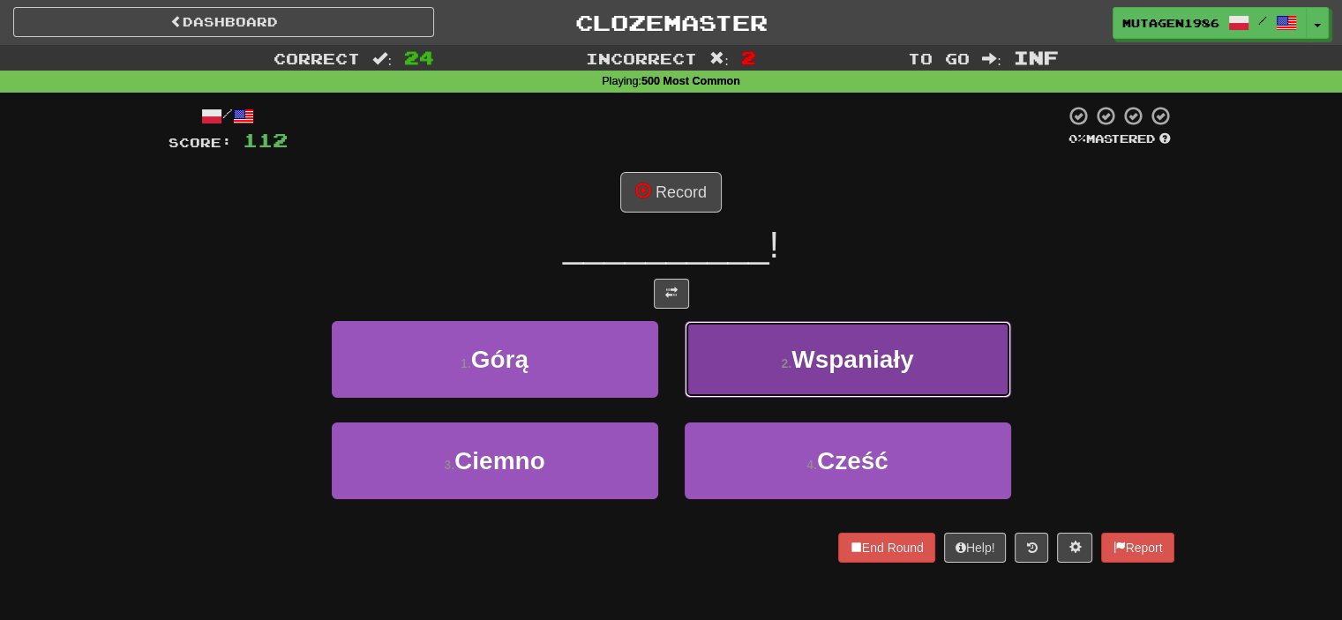
click at [755, 366] on button "2 . Wspaniały" at bounding box center [848, 359] width 327 height 77
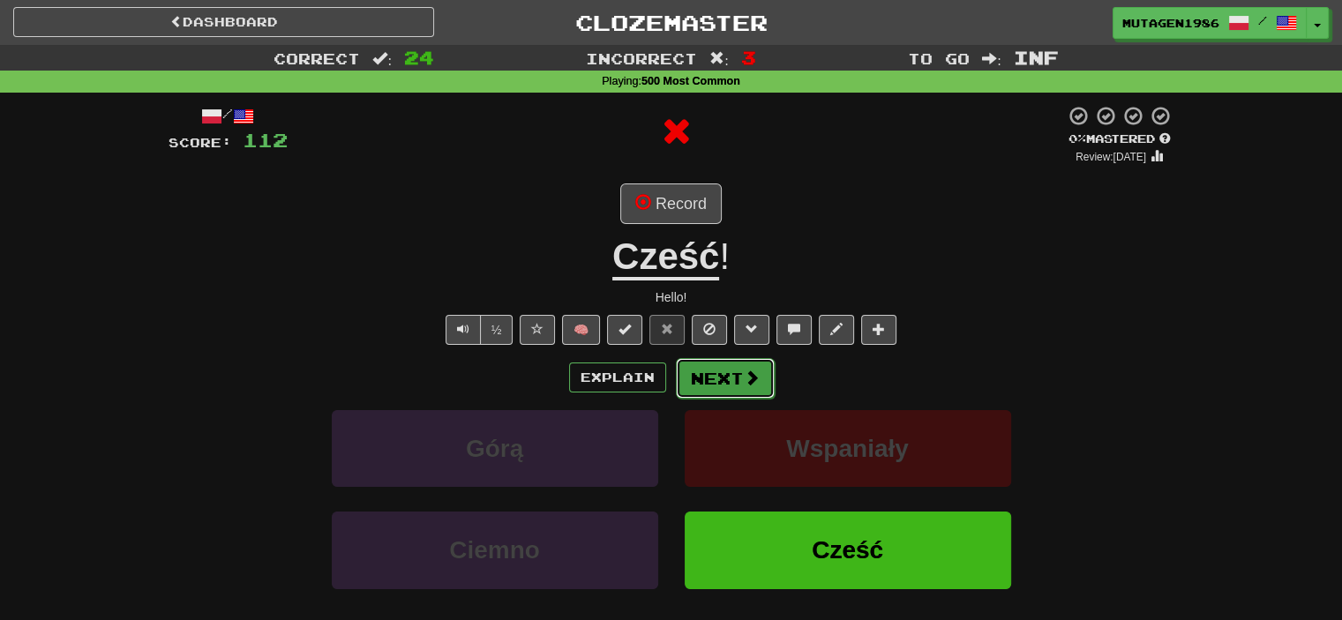
click at [738, 373] on button "Next" at bounding box center [725, 378] width 99 height 41
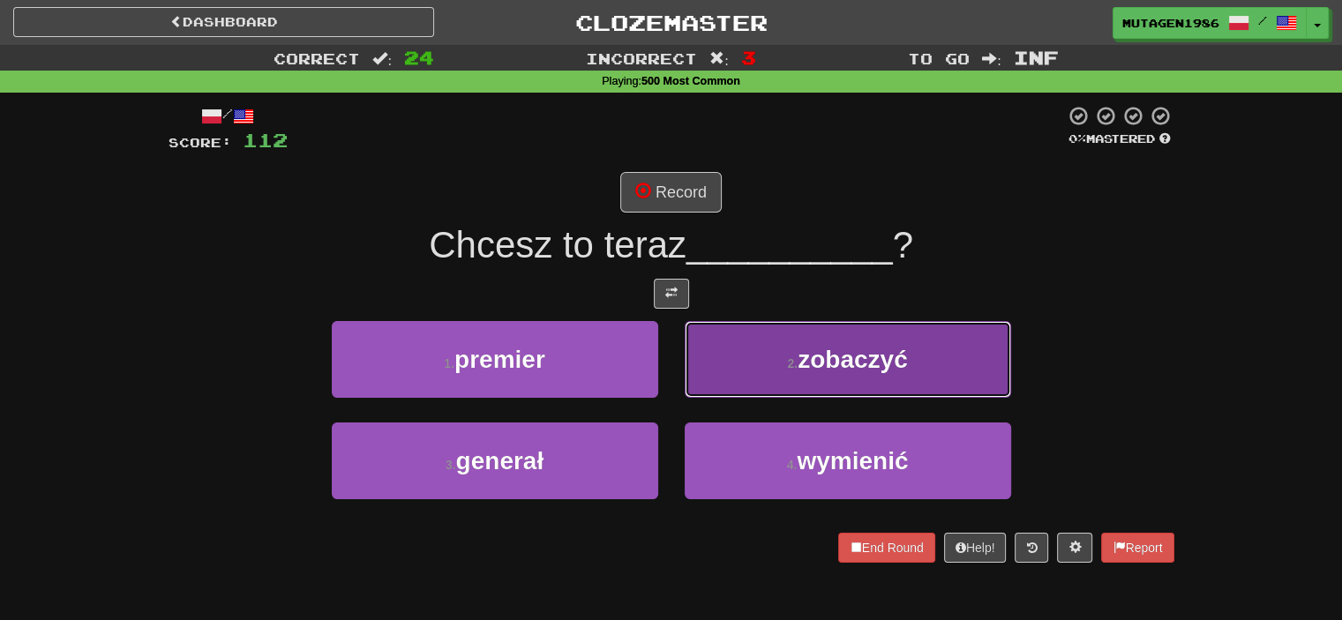
click at [770, 372] on button "2 . zobaczyć" at bounding box center [848, 359] width 327 height 77
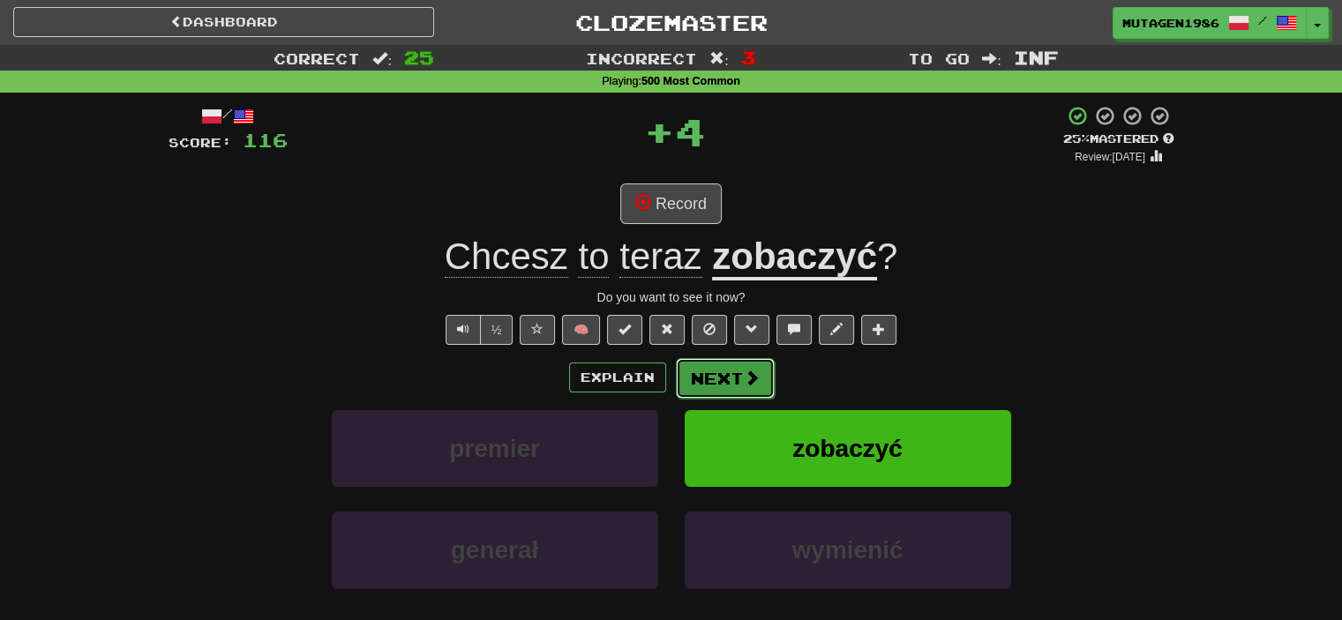
click at [745, 376] on span at bounding box center [752, 378] width 16 height 16
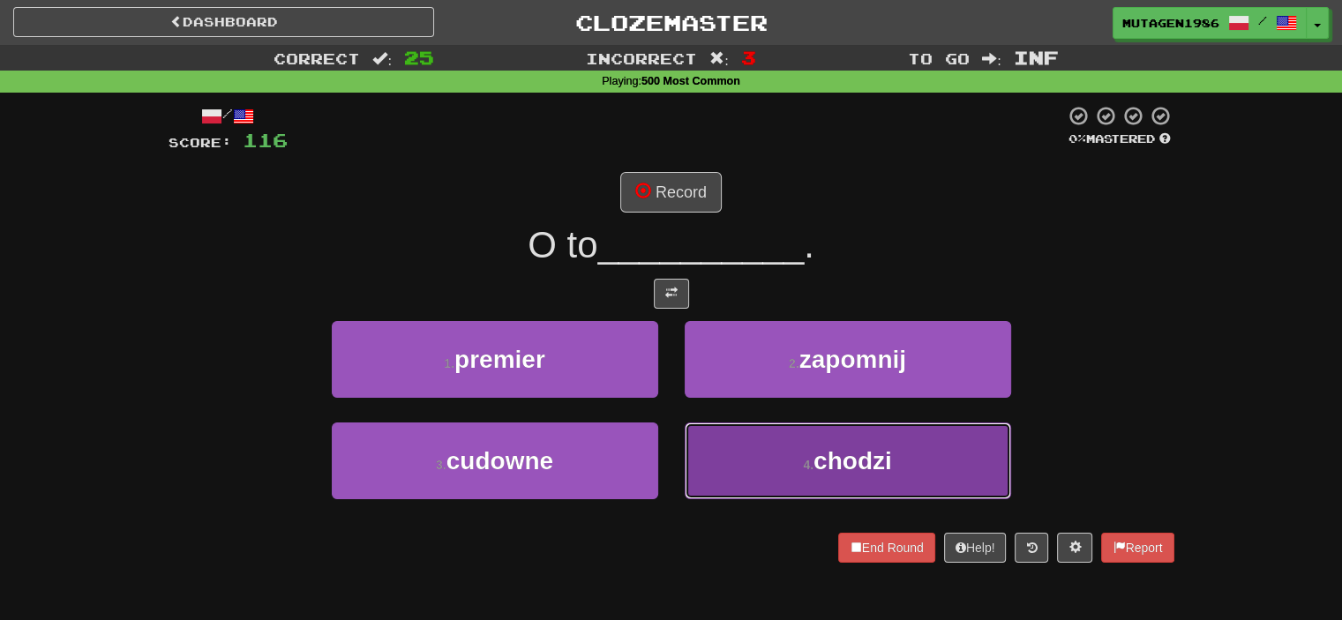
click at [755, 453] on button "4 . chodzi" at bounding box center [848, 461] width 327 height 77
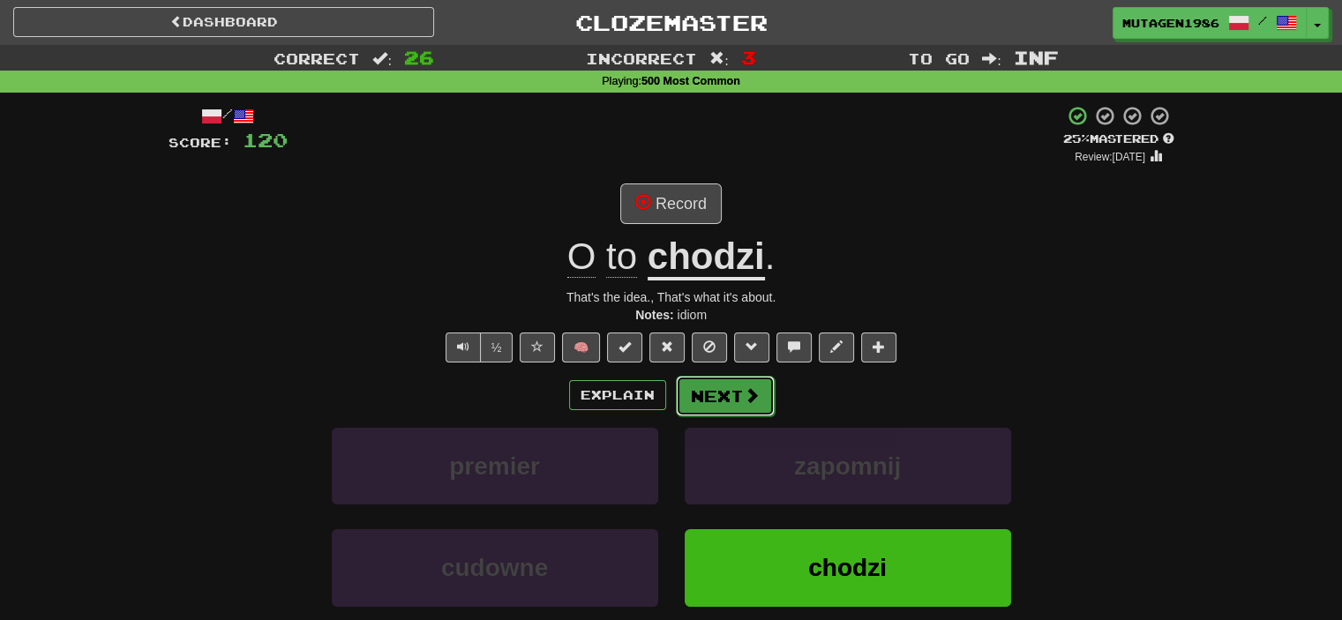
click at [740, 390] on button "Next" at bounding box center [725, 396] width 99 height 41
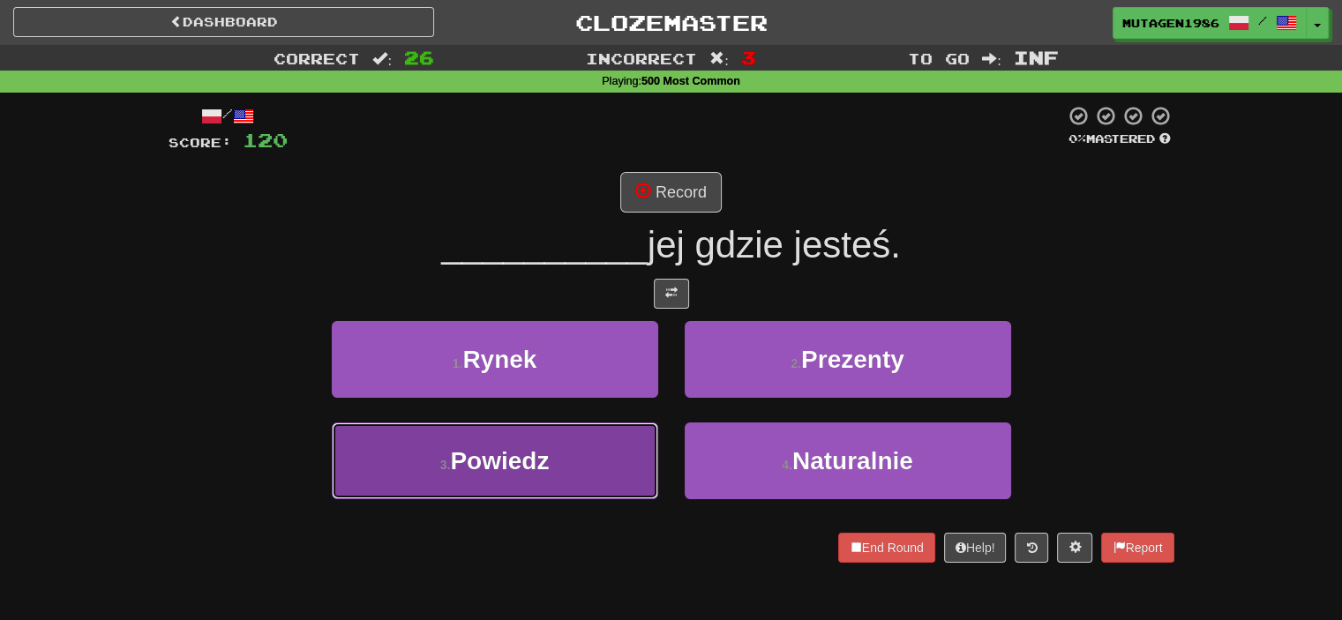
click at [590, 465] on button "3 . Powiedz" at bounding box center [495, 461] width 327 height 77
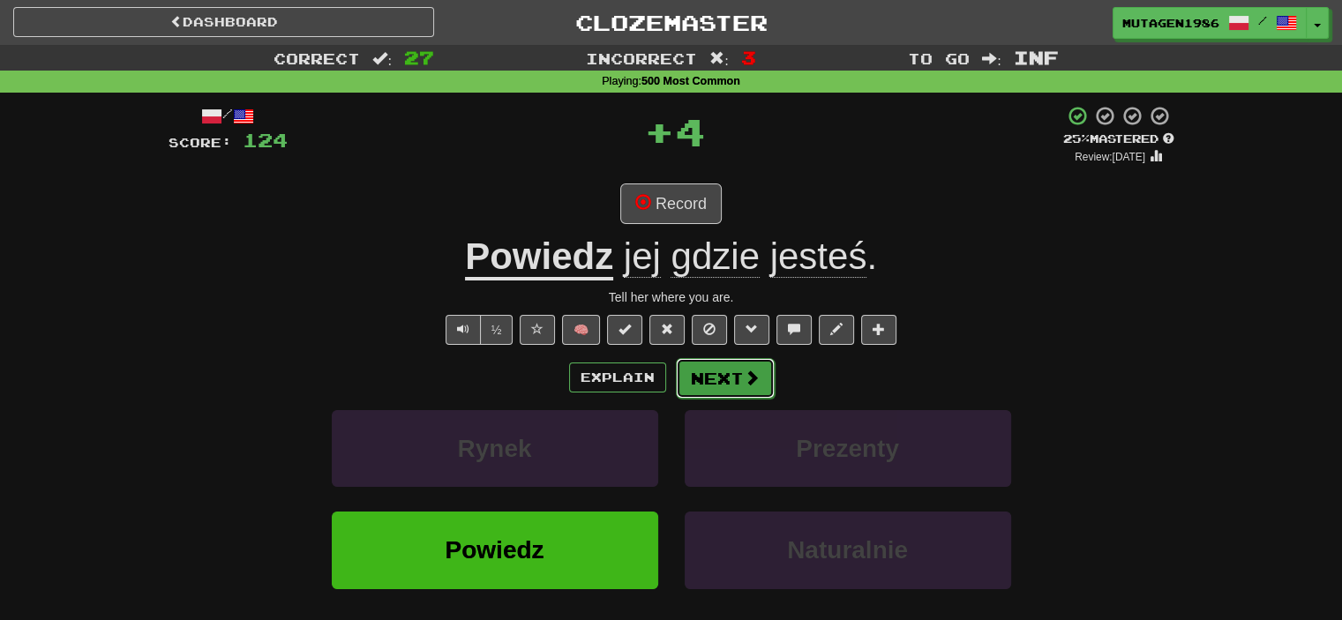
click at [745, 379] on span at bounding box center [752, 378] width 16 height 16
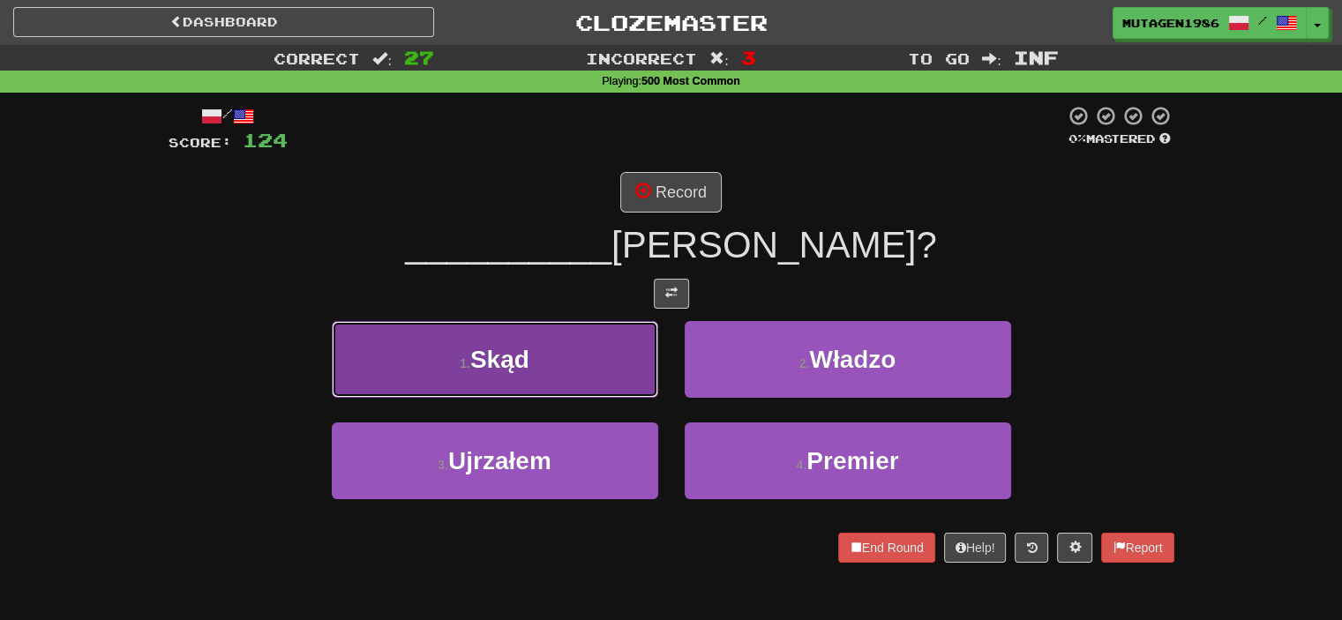
click at [566, 339] on button "1 . Skąd" at bounding box center [495, 359] width 327 height 77
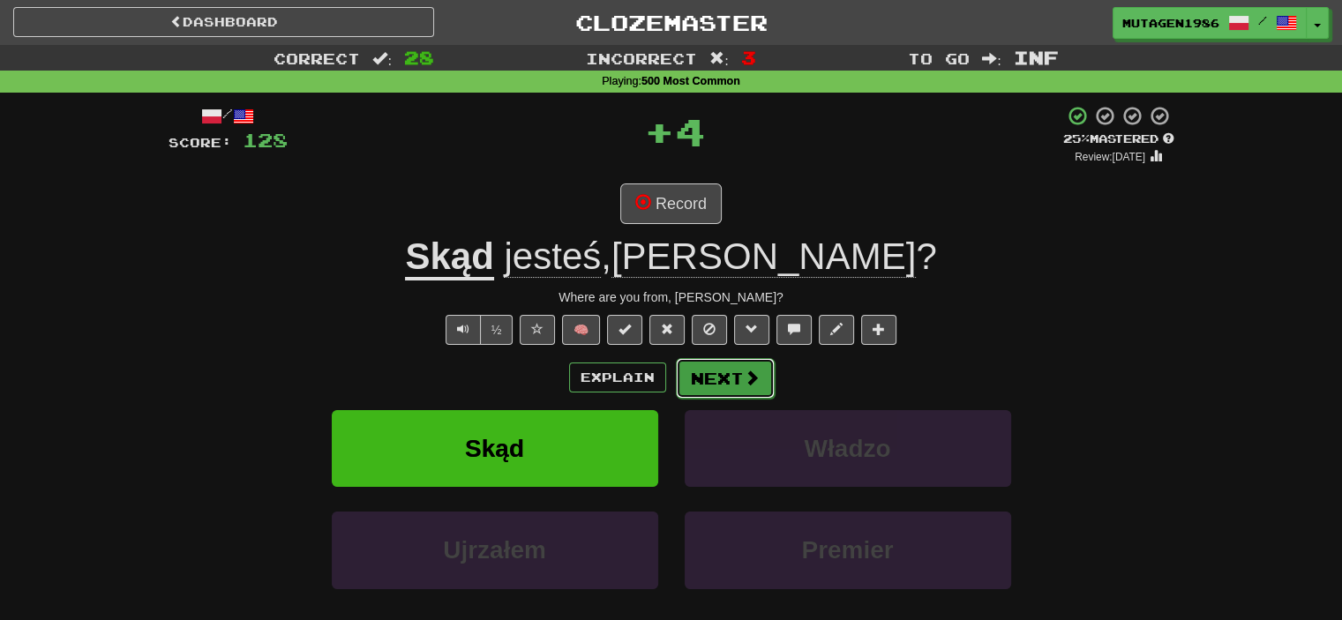
click at [720, 377] on button "Next" at bounding box center [725, 378] width 99 height 41
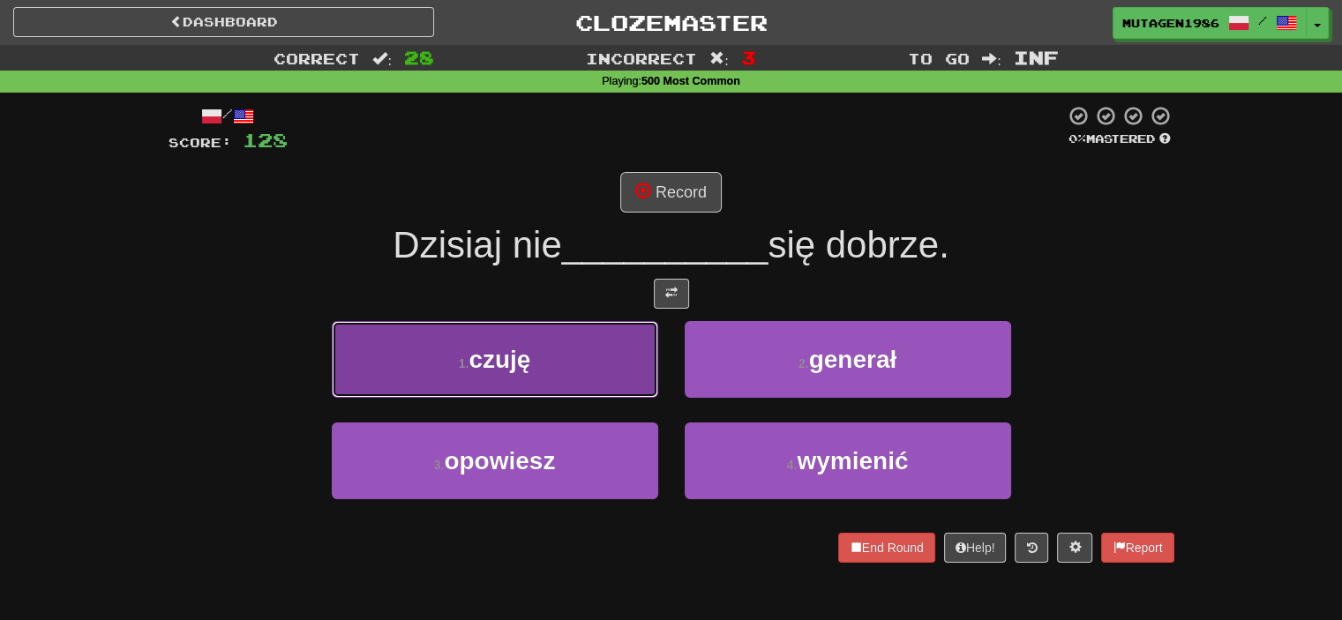
click at [596, 371] on button "1 . czuję" at bounding box center [495, 359] width 327 height 77
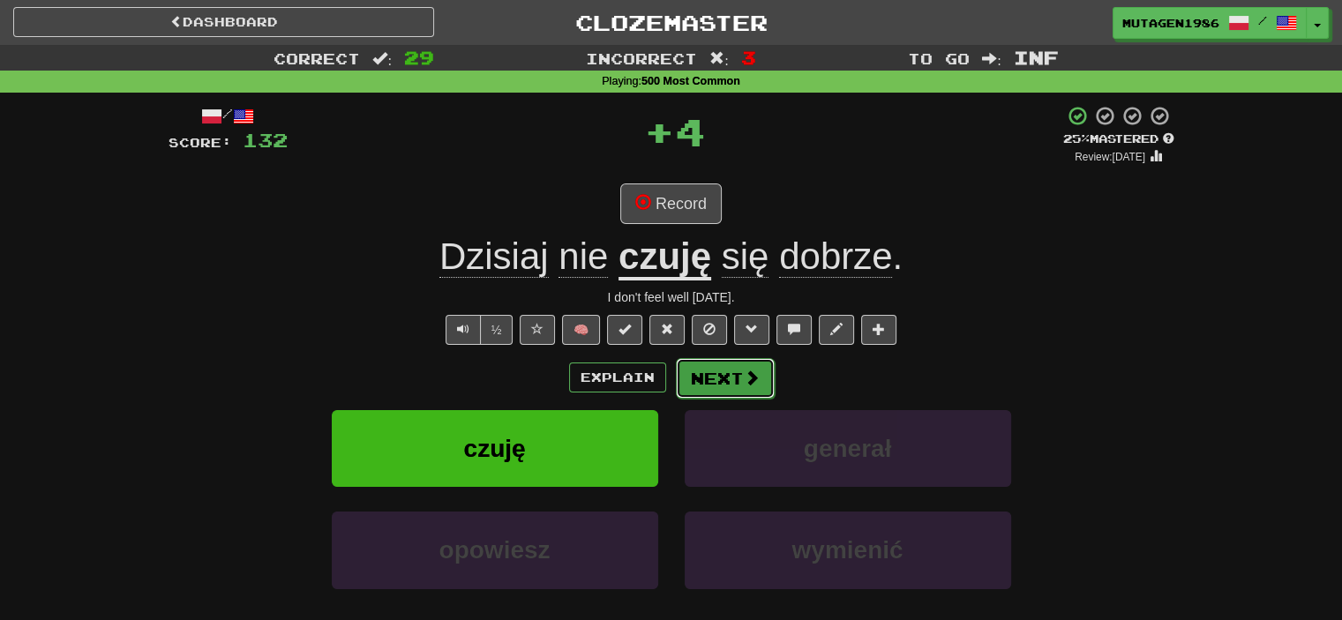
click at [711, 386] on button "Next" at bounding box center [725, 378] width 99 height 41
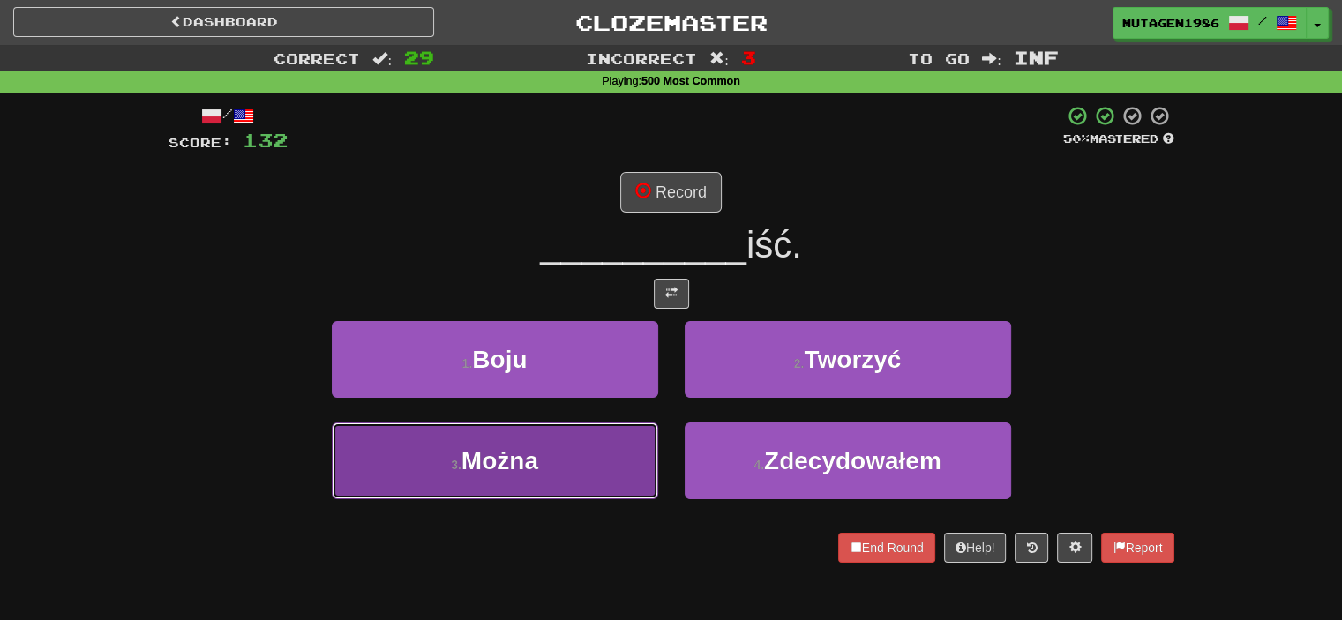
click at [590, 451] on button "3 . Można" at bounding box center [495, 461] width 327 height 77
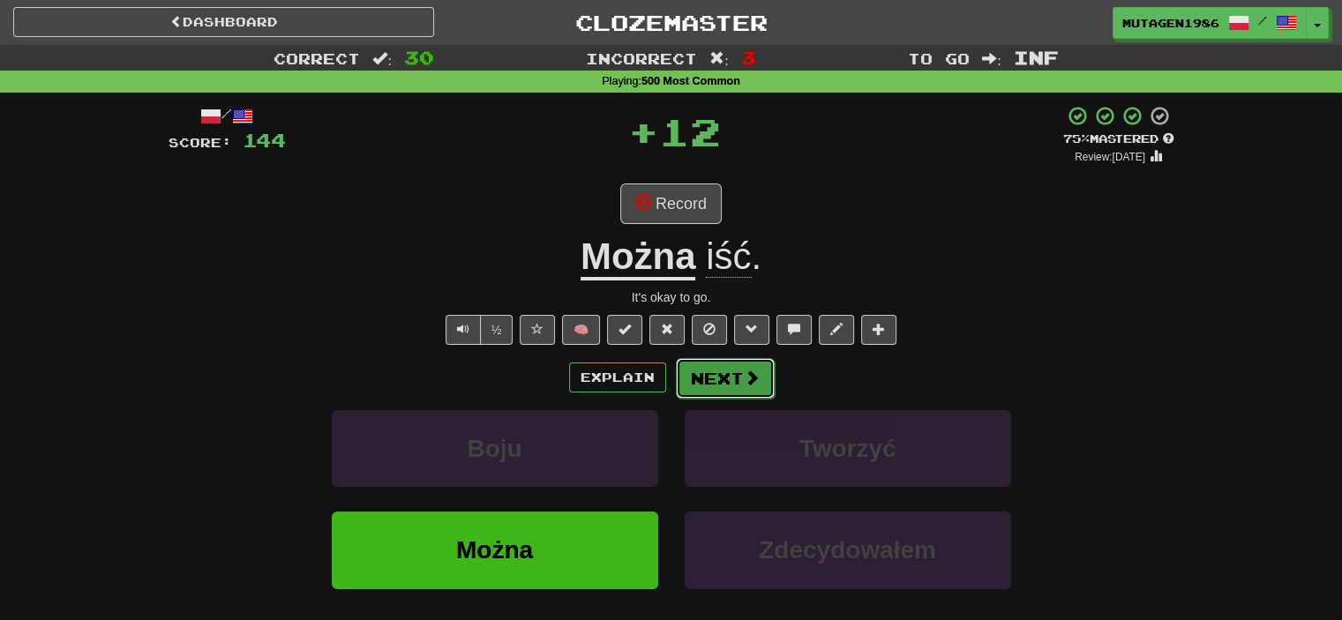
click at [735, 379] on button "Next" at bounding box center [725, 378] width 99 height 41
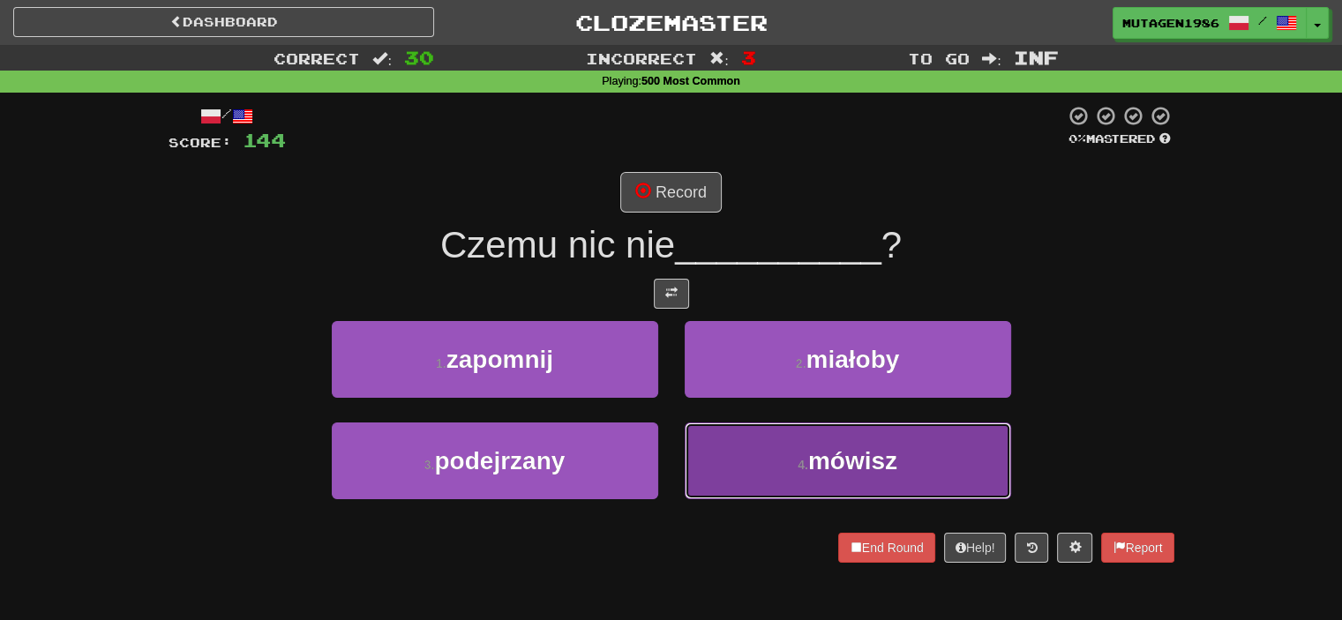
click at [812, 458] on span "mówisz" at bounding box center [852, 460] width 89 height 27
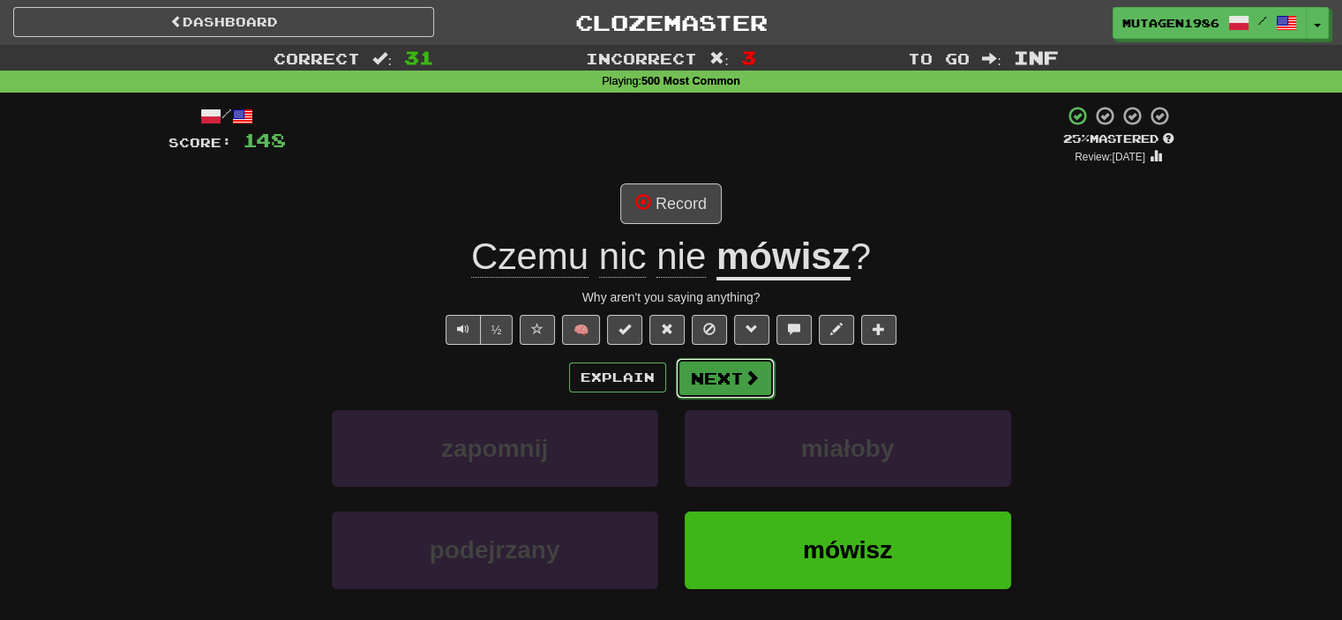
click at [731, 370] on button "Next" at bounding box center [725, 378] width 99 height 41
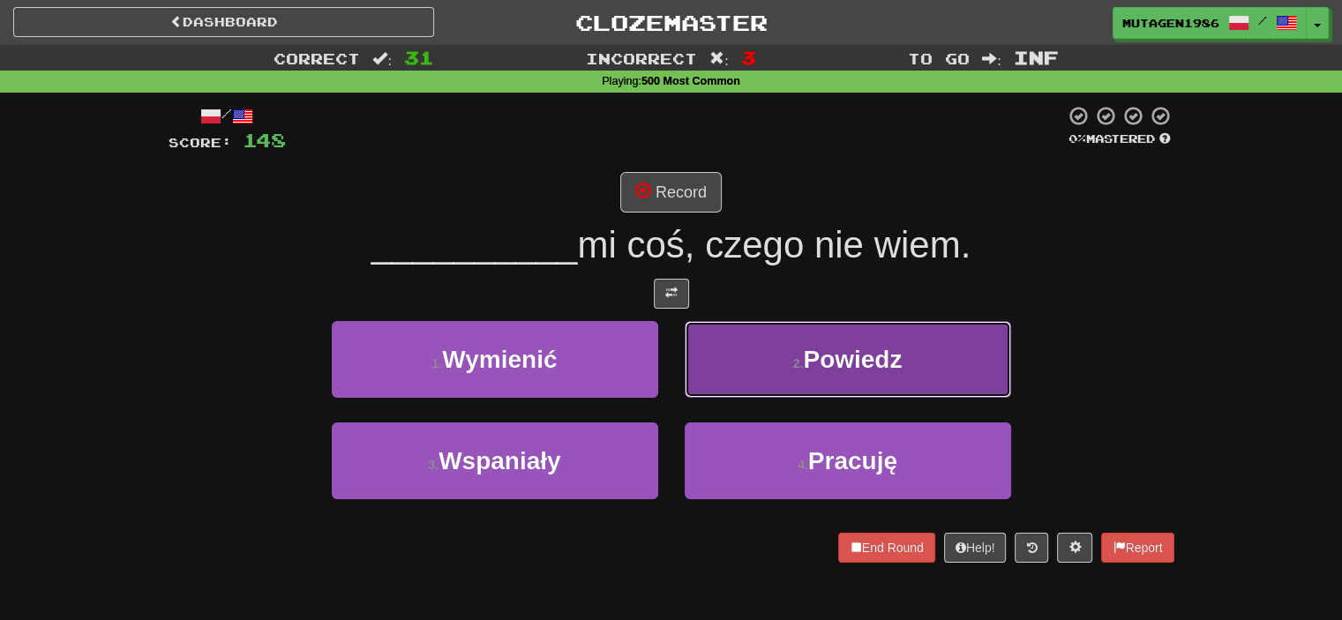
click at [772, 354] on button "2 . Powiedz" at bounding box center [848, 359] width 327 height 77
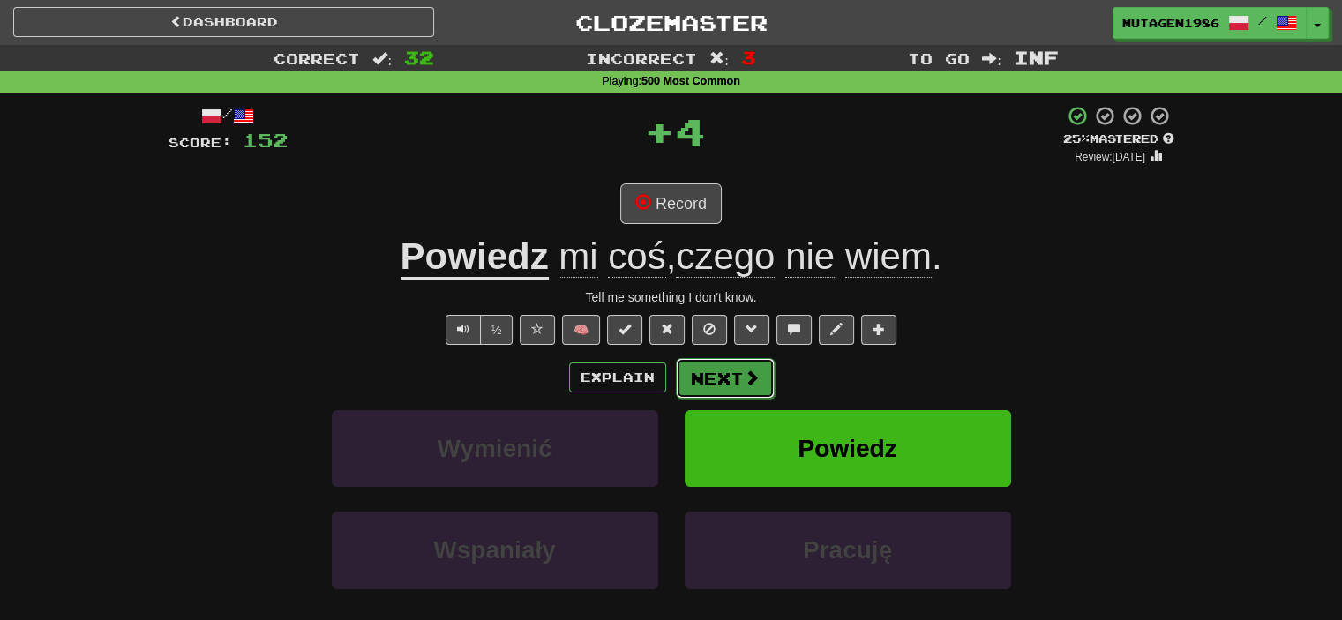
click at [736, 383] on button "Next" at bounding box center [725, 378] width 99 height 41
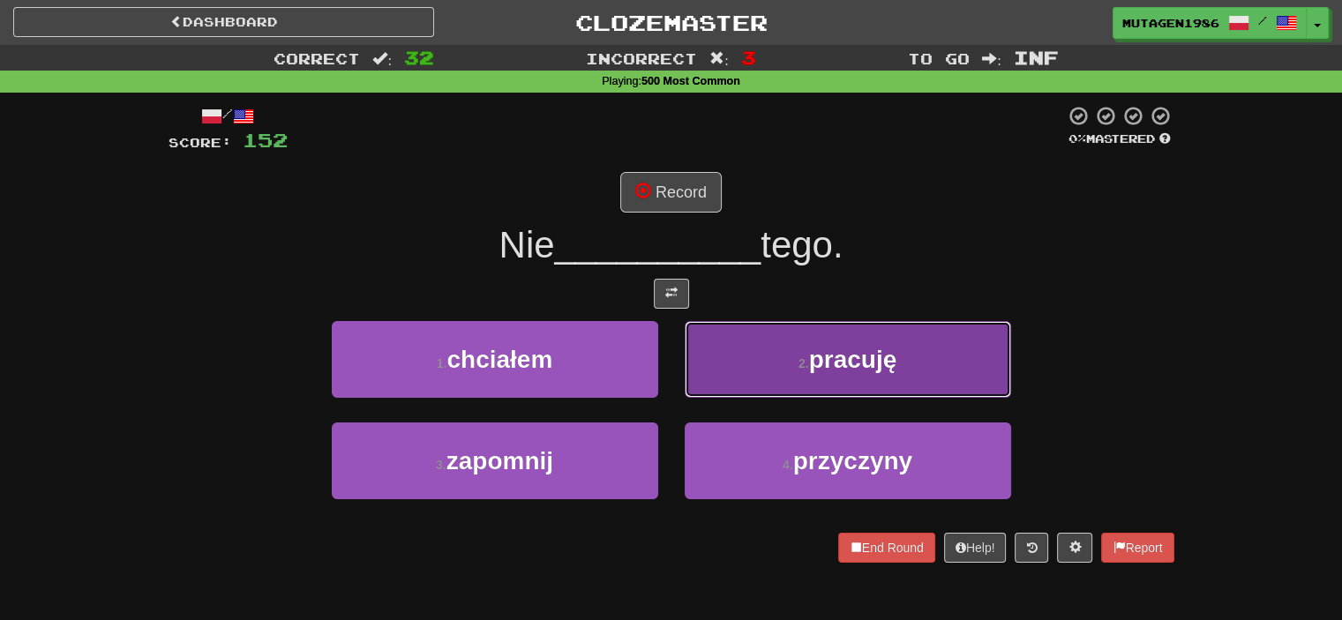
click at [799, 362] on small "2 ." at bounding box center [804, 364] width 11 height 14
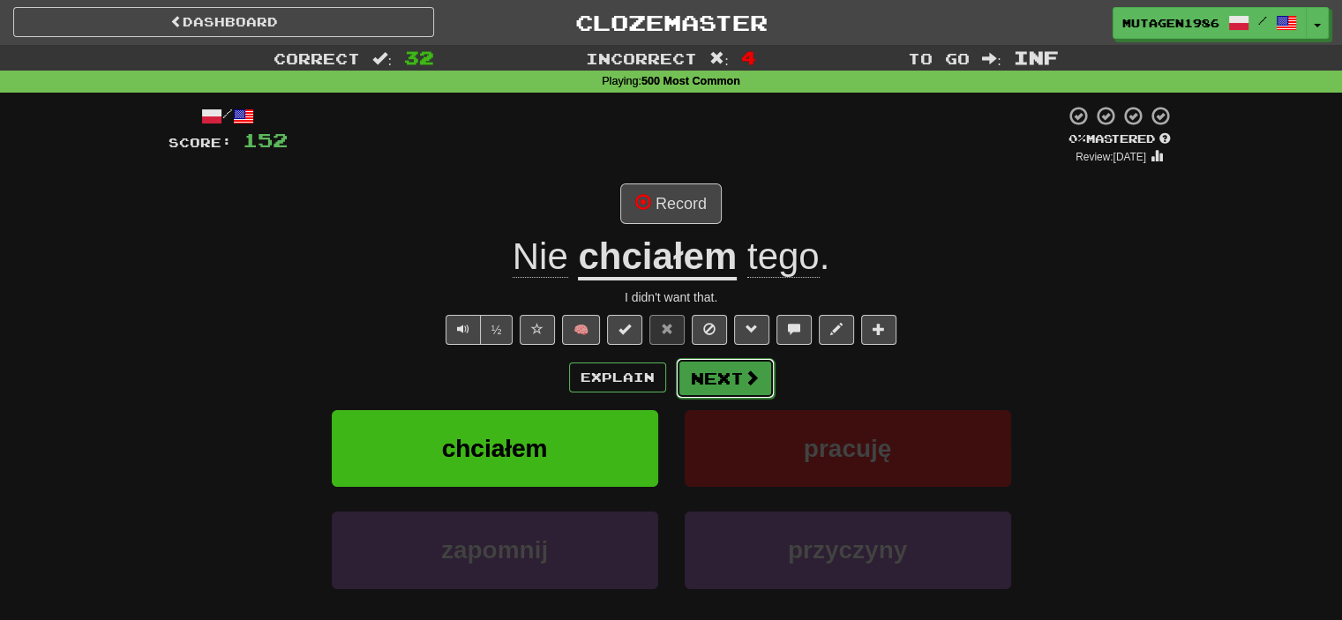
click at [748, 382] on span at bounding box center [752, 378] width 16 height 16
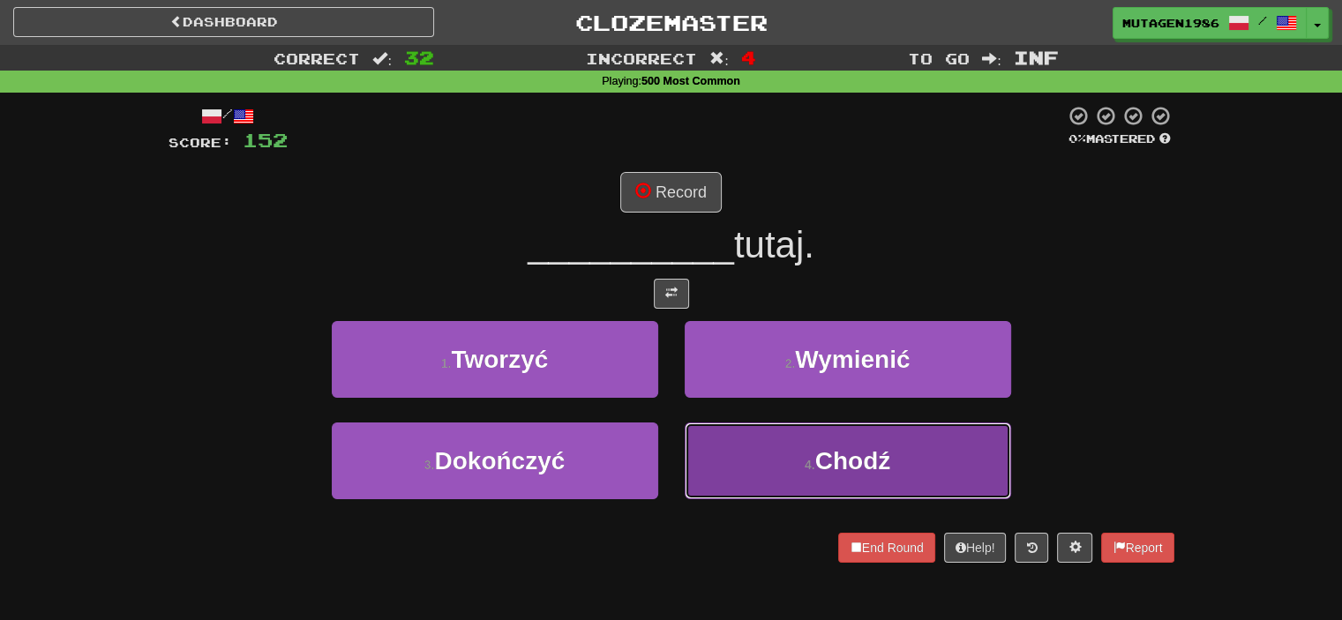
click at [787, 447] on button "4 . Chodź" at bounding box center [848, 461] width 327 height 77
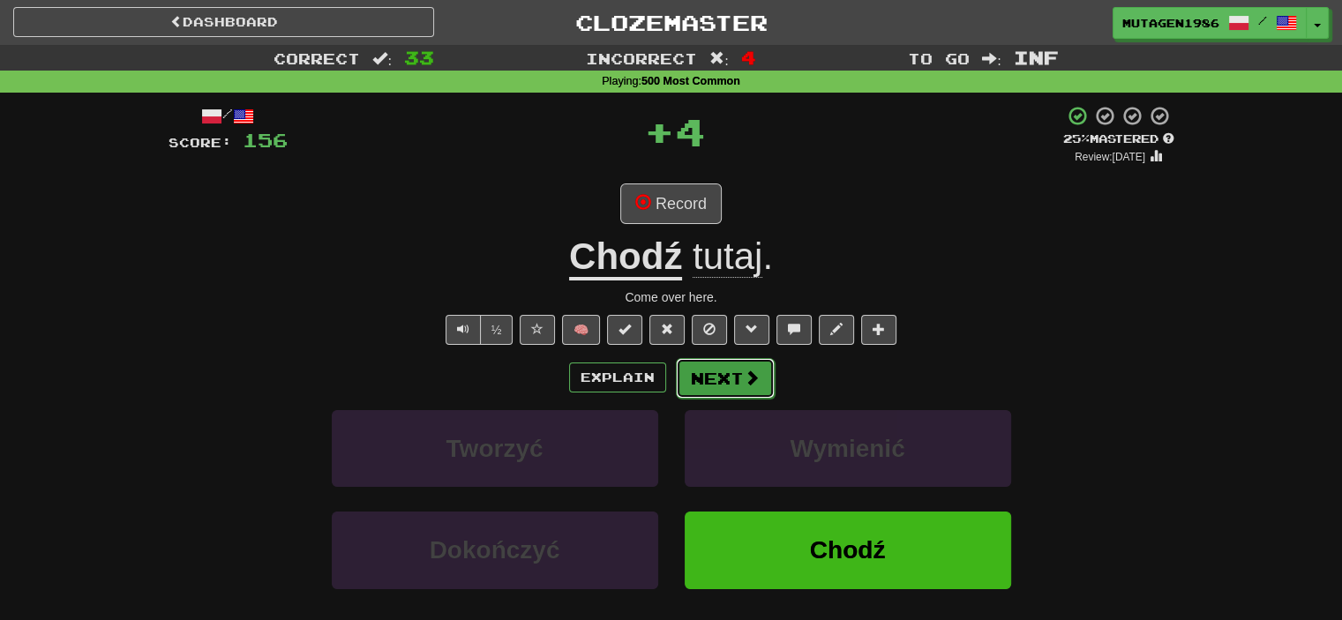
click at [728, 373] on button "Next" at bounding box center [725, 378] width 99 height 41
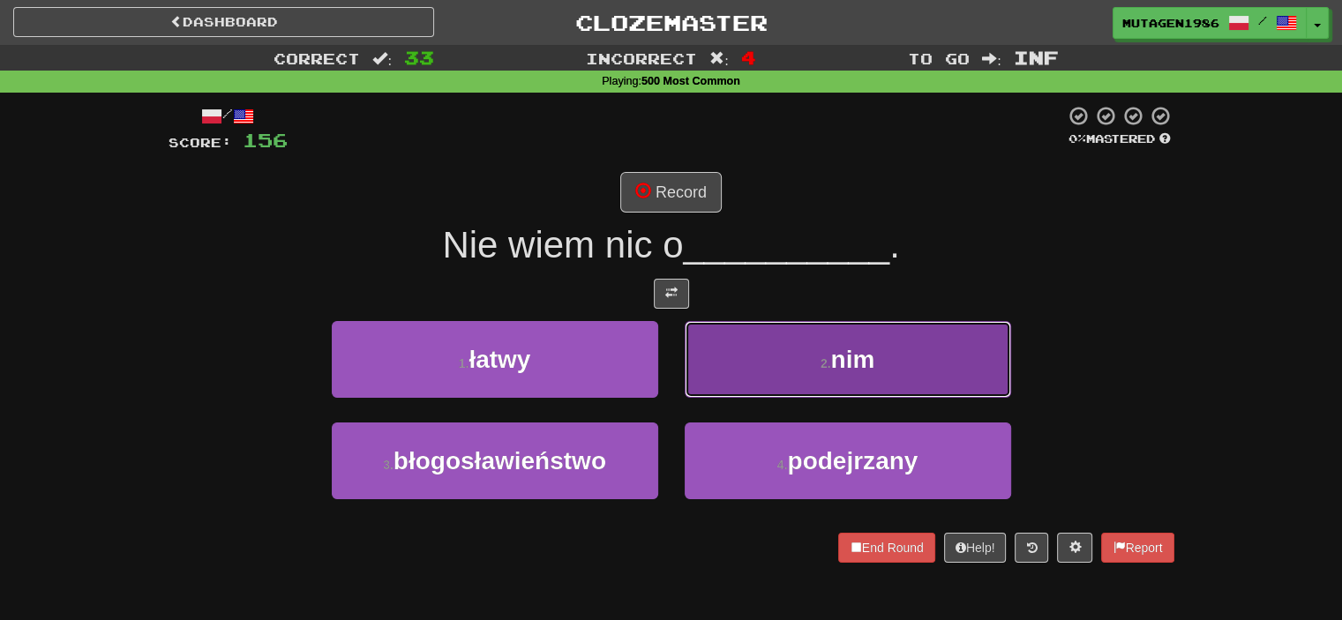
click at [816, 360] on button "2 . nim" at bounding box center [848, 359] width 327 height 77
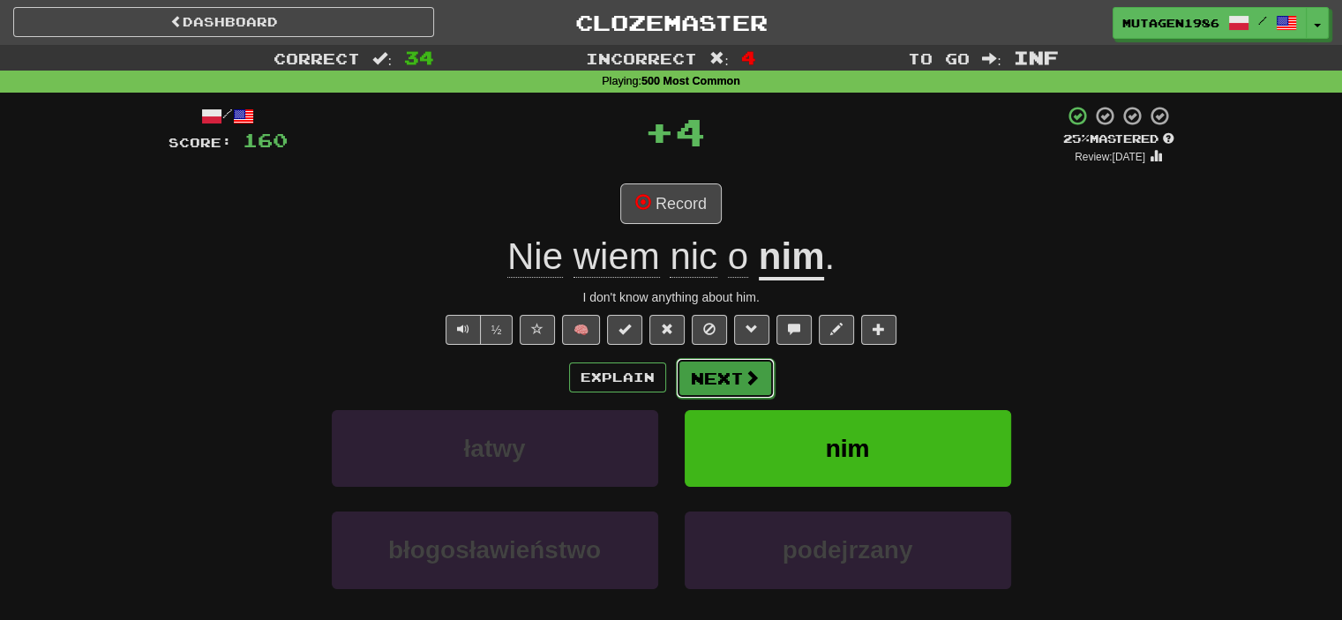
click at [759, 378] on button "Next" at bounding box center [725, 378] width 99 height 41
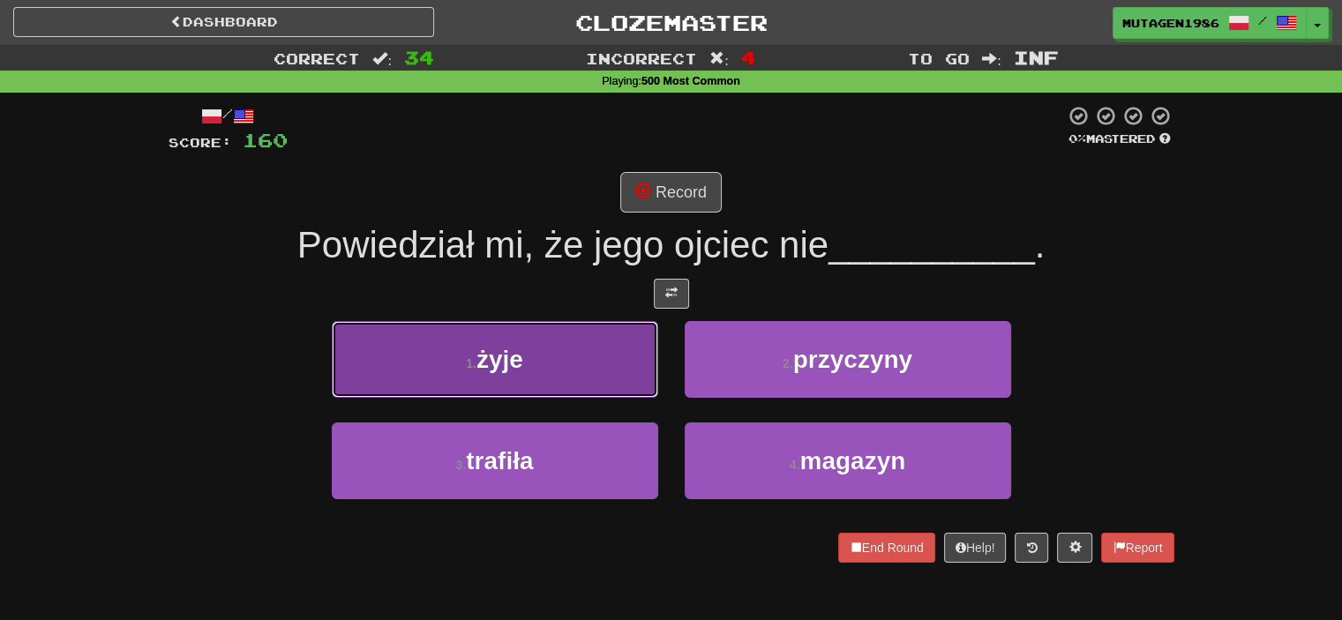
click at [591, 337] on button "1 . żyje" at bounding box center [495, 359] width 327 height 77
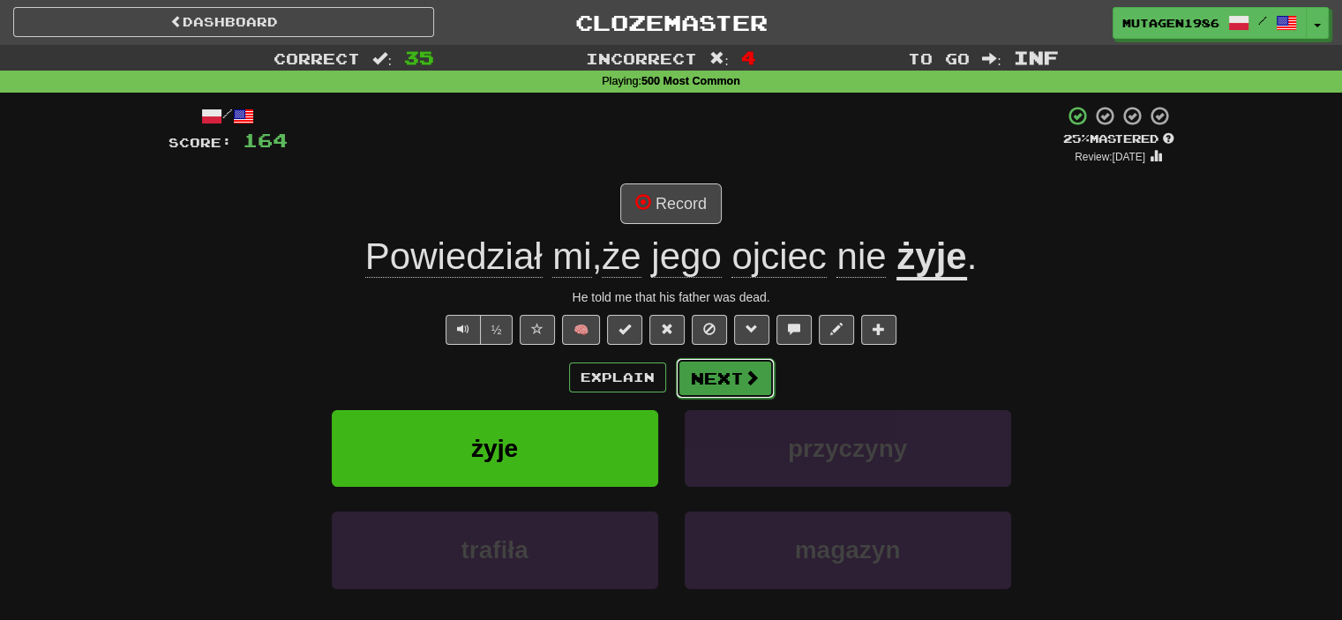
click at [757, 380] on span at bounding box center [752, 378] width 16 height 16
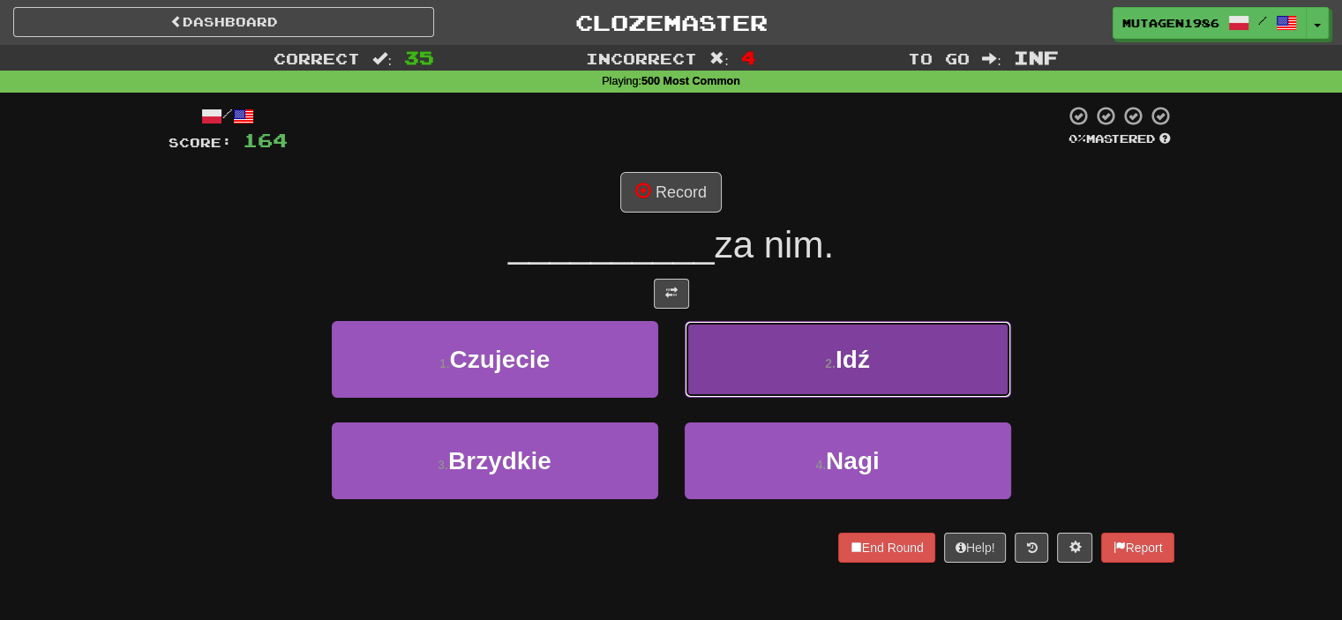
click at [856, 374] on button "2 . Idź" at bounding box center [848, 359] width 327 height 77
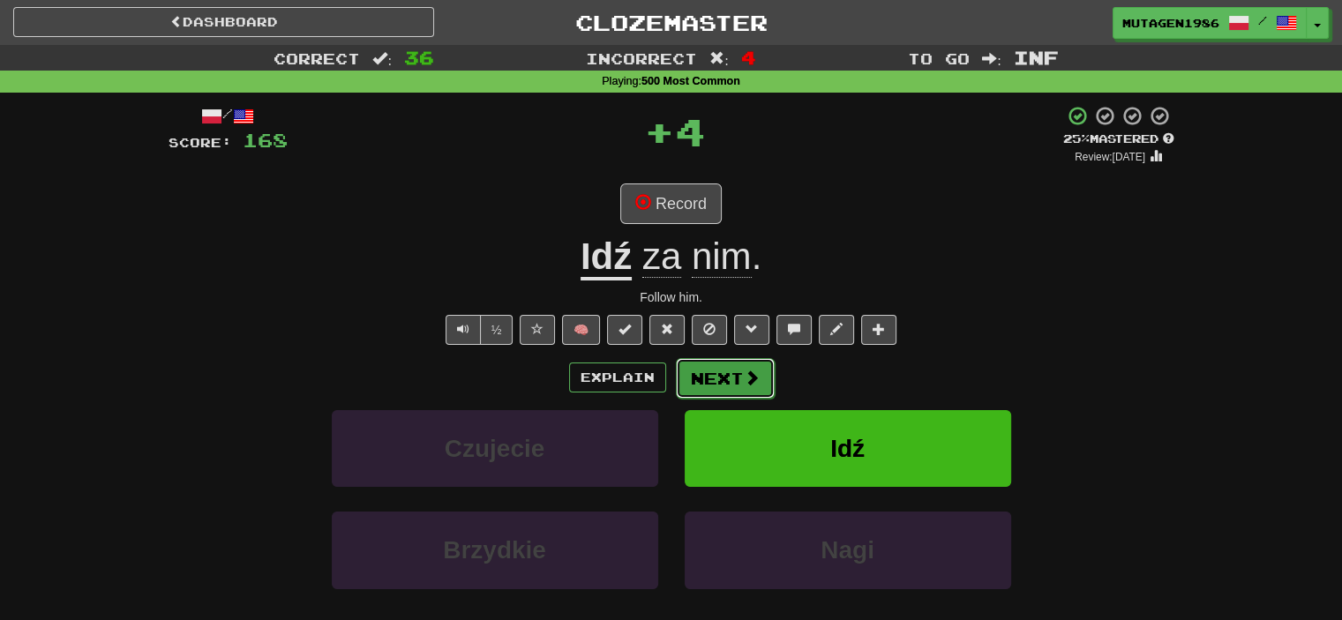
click at [757, 376] on span at bounding box center [752, 378] width 16 height 16
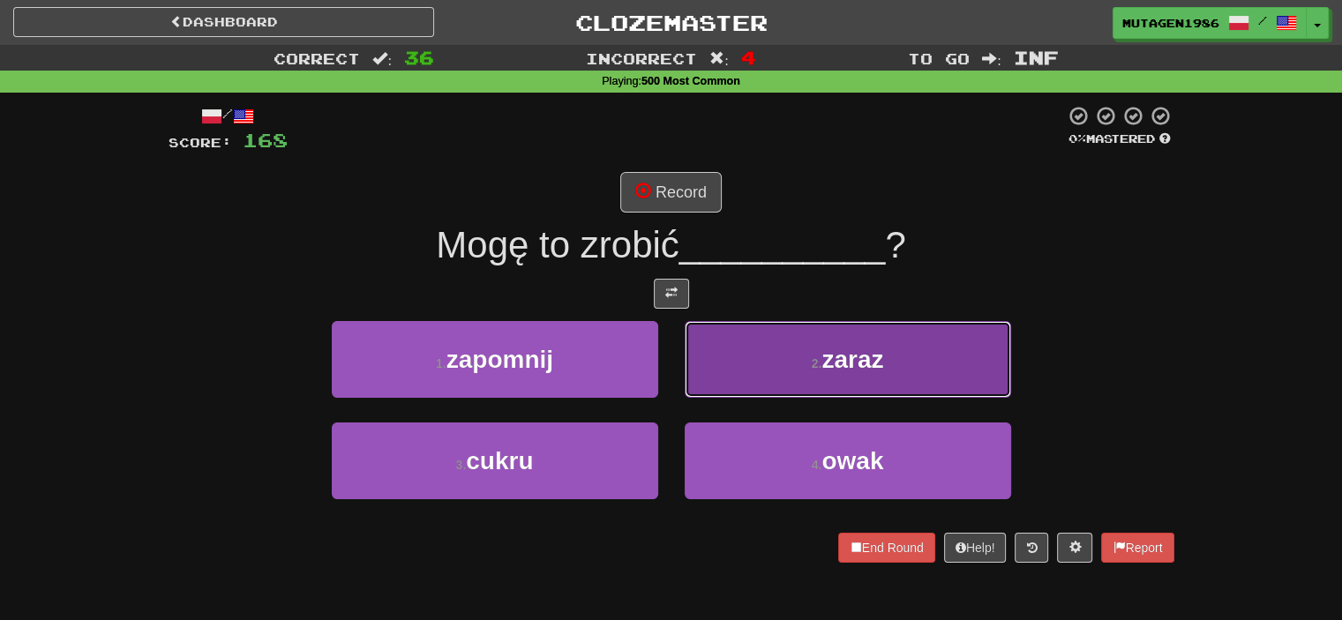
click at [828, 364] on span "zaraz" at bounding box center [853, 359] width 62 height 27
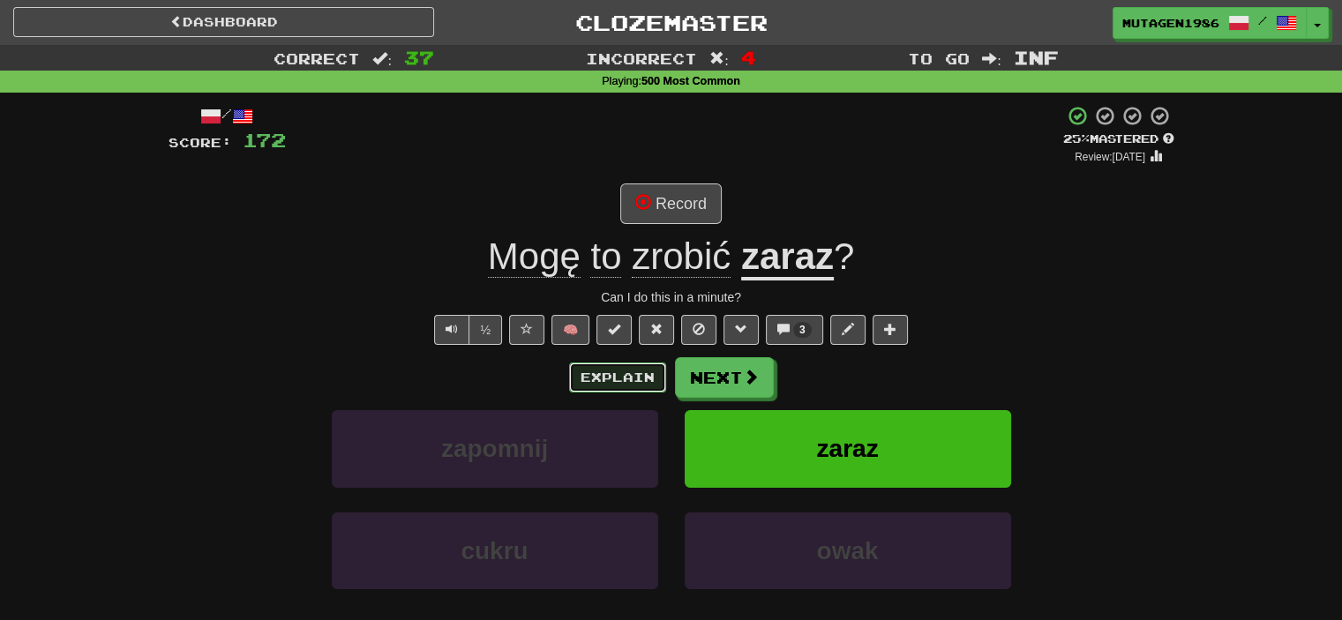
click at [618, 377] on button "Explain" at bounding box center [617, 378] width 97 height 30
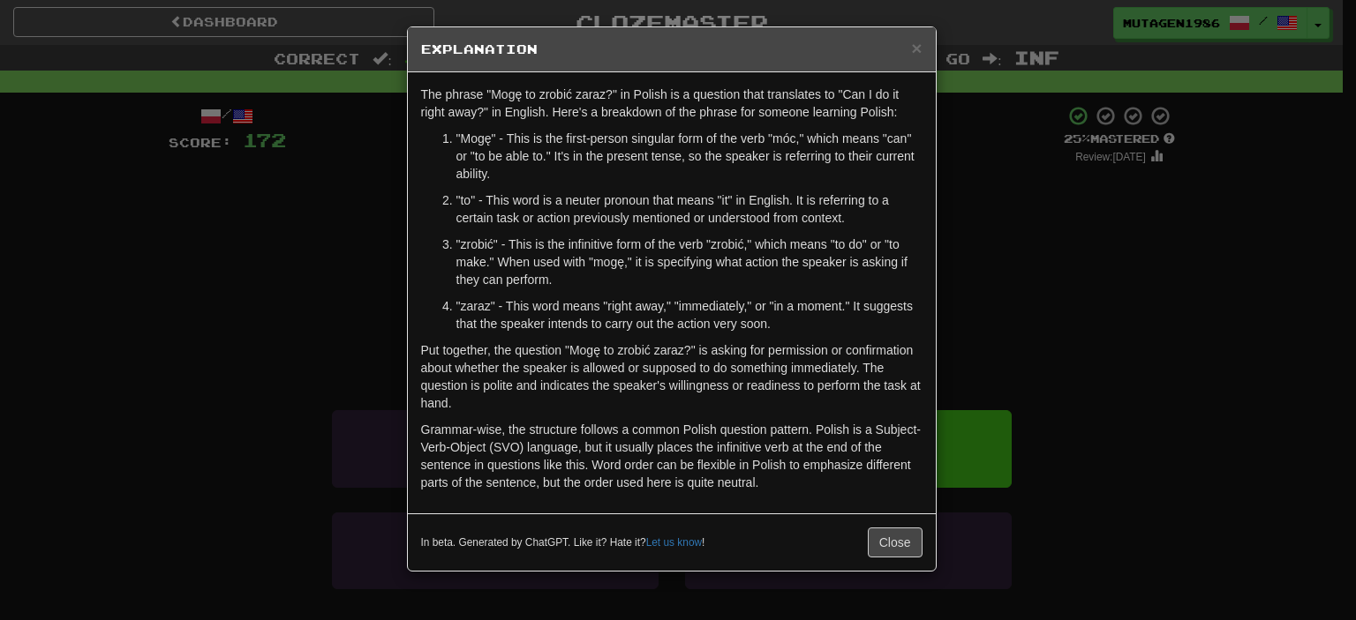
click at [275, 277] on div "× Explanation The phrase "Mogę to zrobić zaraz?" in Polish is a question that t…" at bounding box center [678, 310] width 1356 height 620
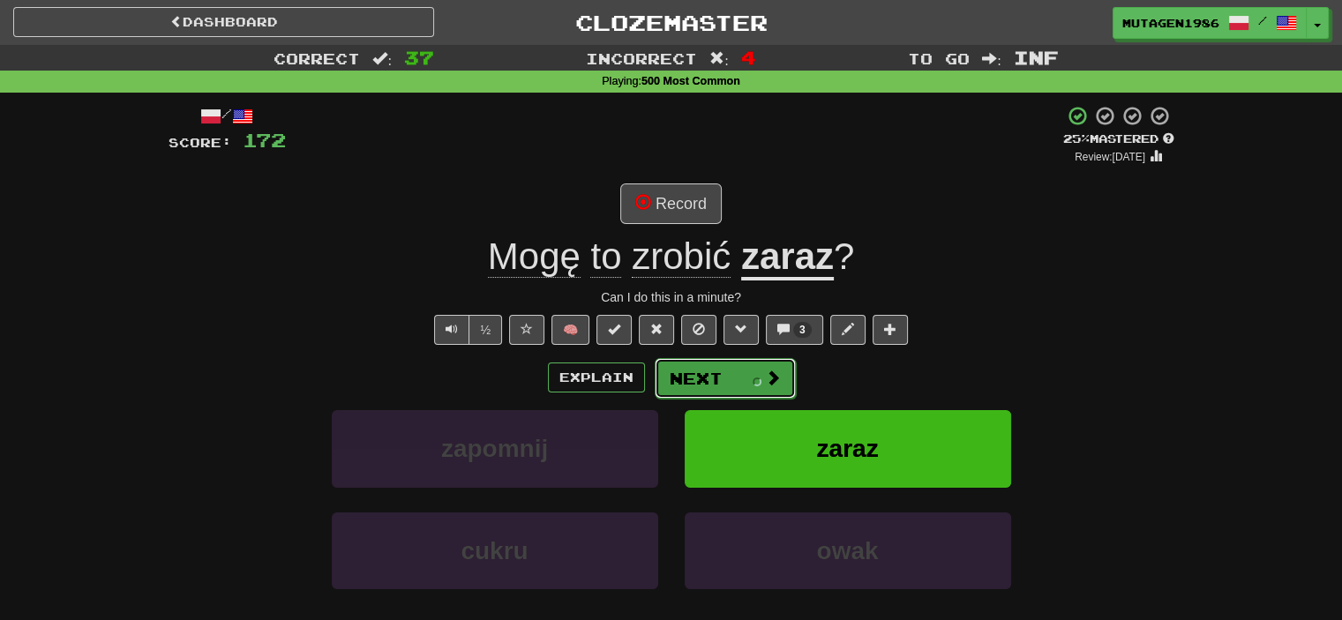
click at [740, 373] on button "Next" at bounding box center [725, 378] width 141 height 41
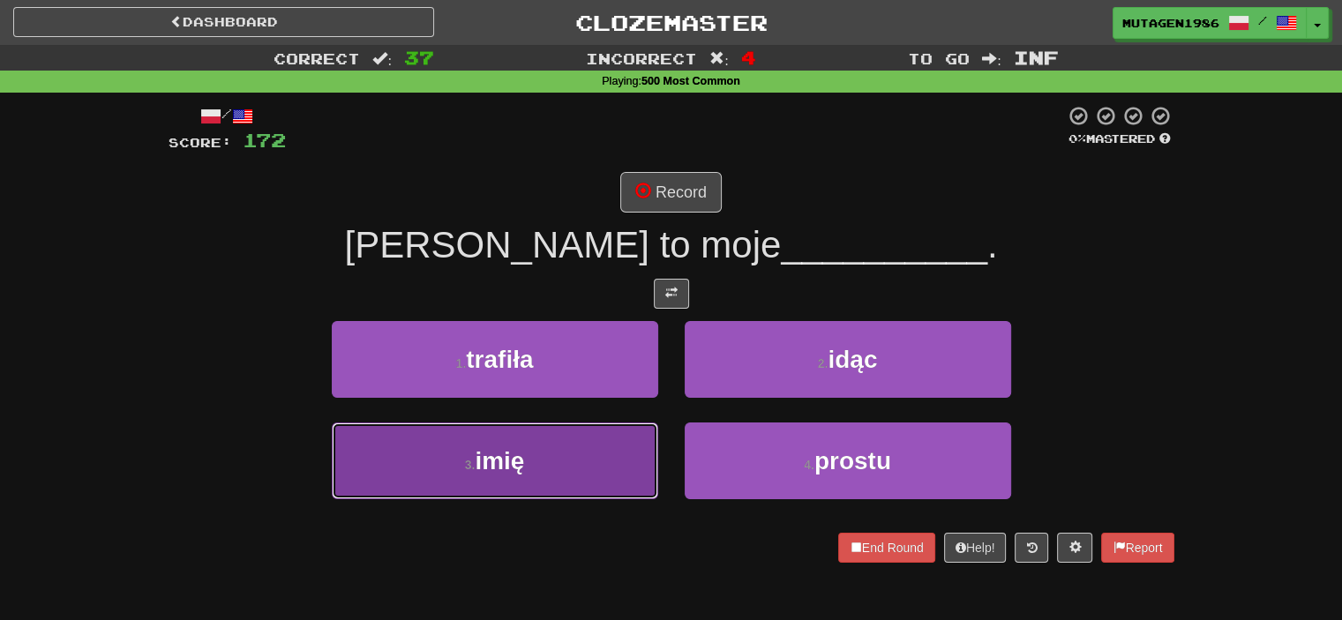
click at [596, 462] on button "3 . imię" at bounding box center [495, 461] width 327 height 77
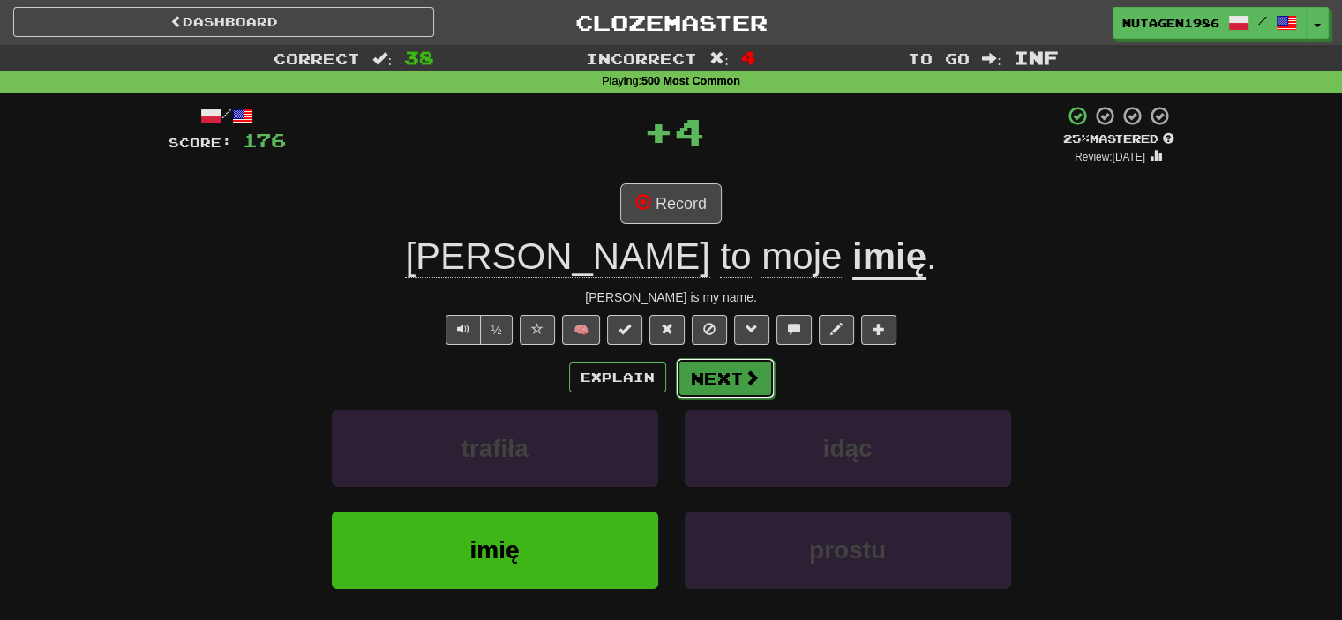
click at [738, 384] on button "Next" at bounding box center [725, 378] width 99 height 41
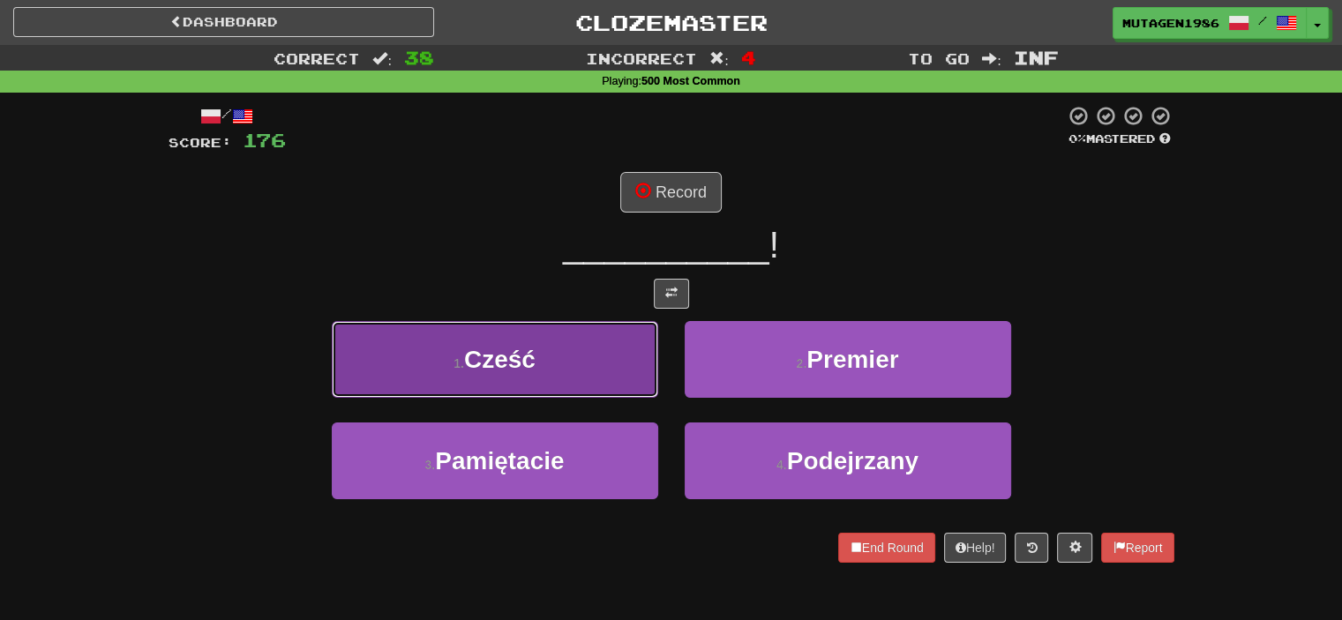
click at [555, 363] on button "1 . Cześć" at bounding box center [495, 359] width 327 height 77
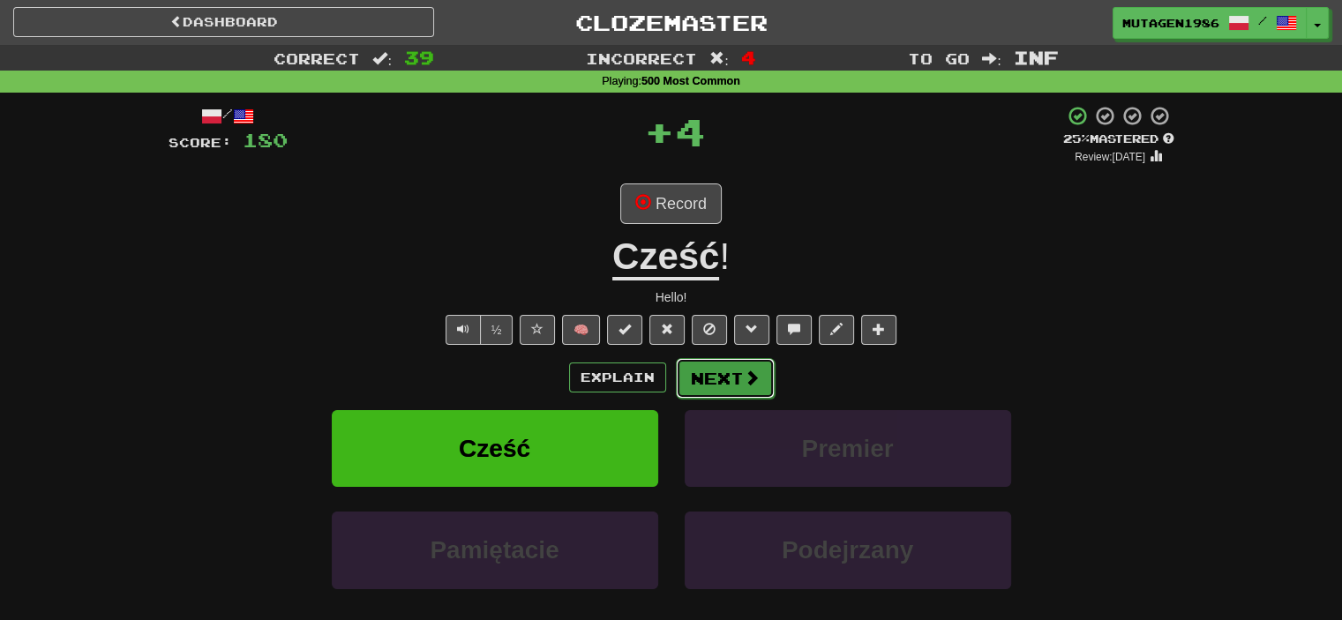
click at [745, 371] on span at bounding box center [752, 378] width 16 height 16
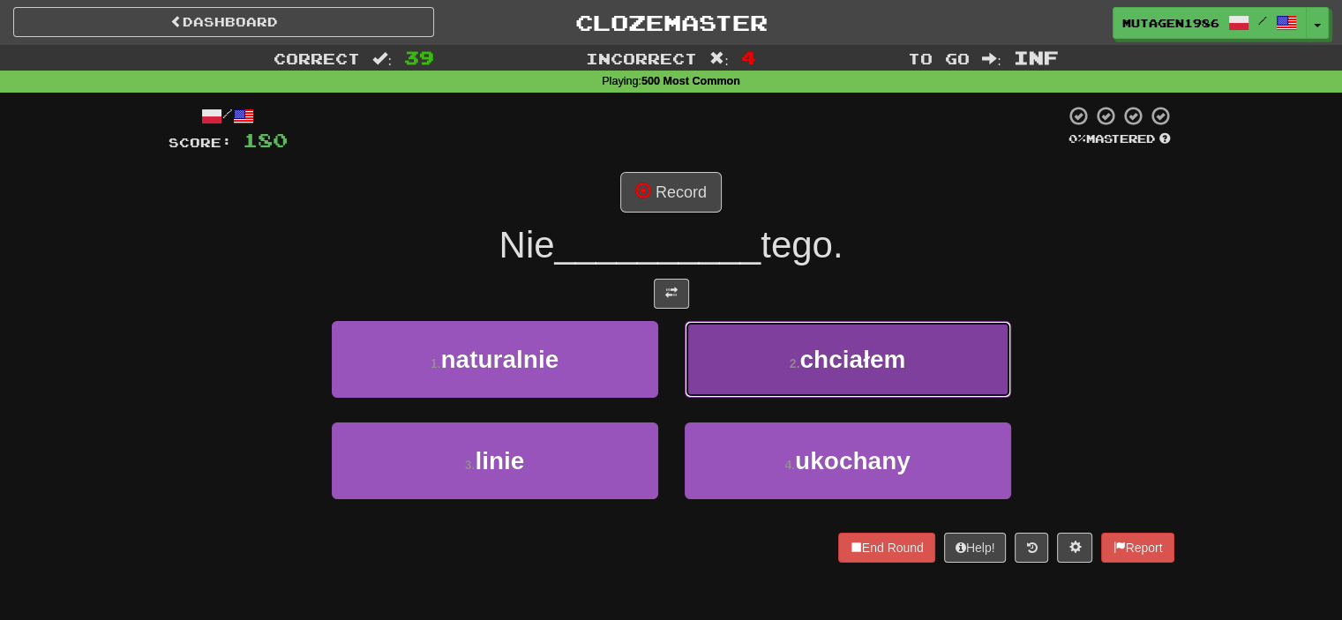
click at [815, 354] on span "chciałem" at bounding box center [853, 359] width 106 height 27
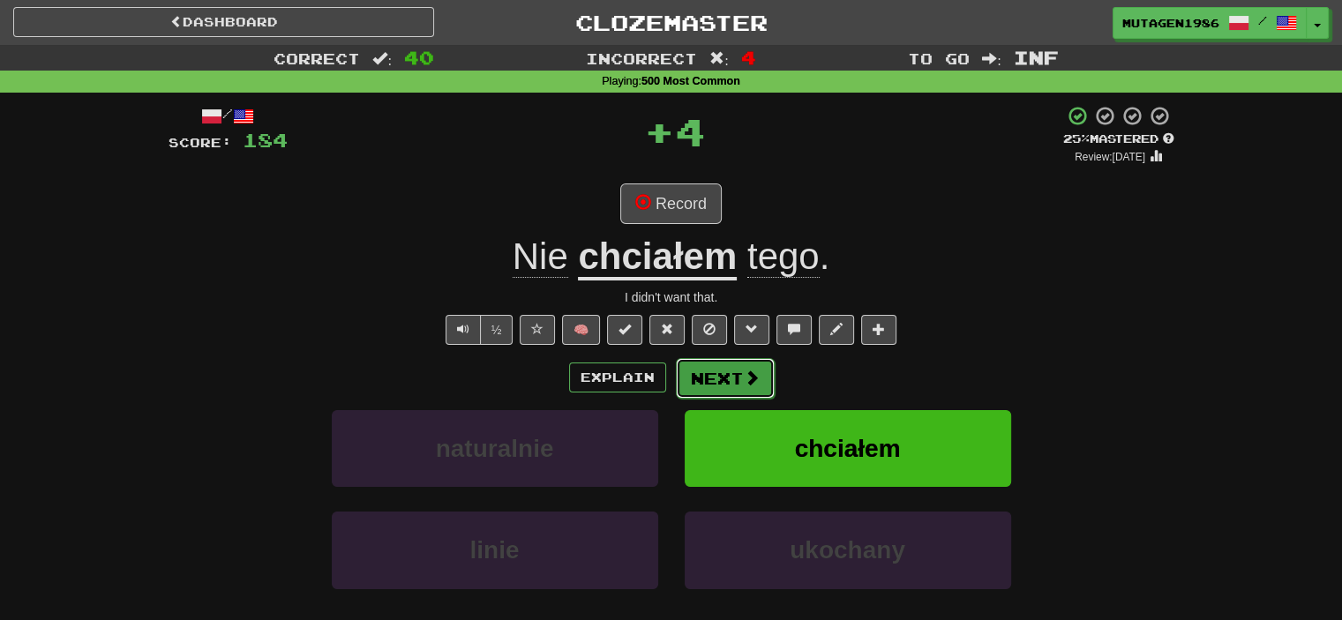
click at [737, 377] on button "Next" at bounding box center [725, 378] width 99 height 41
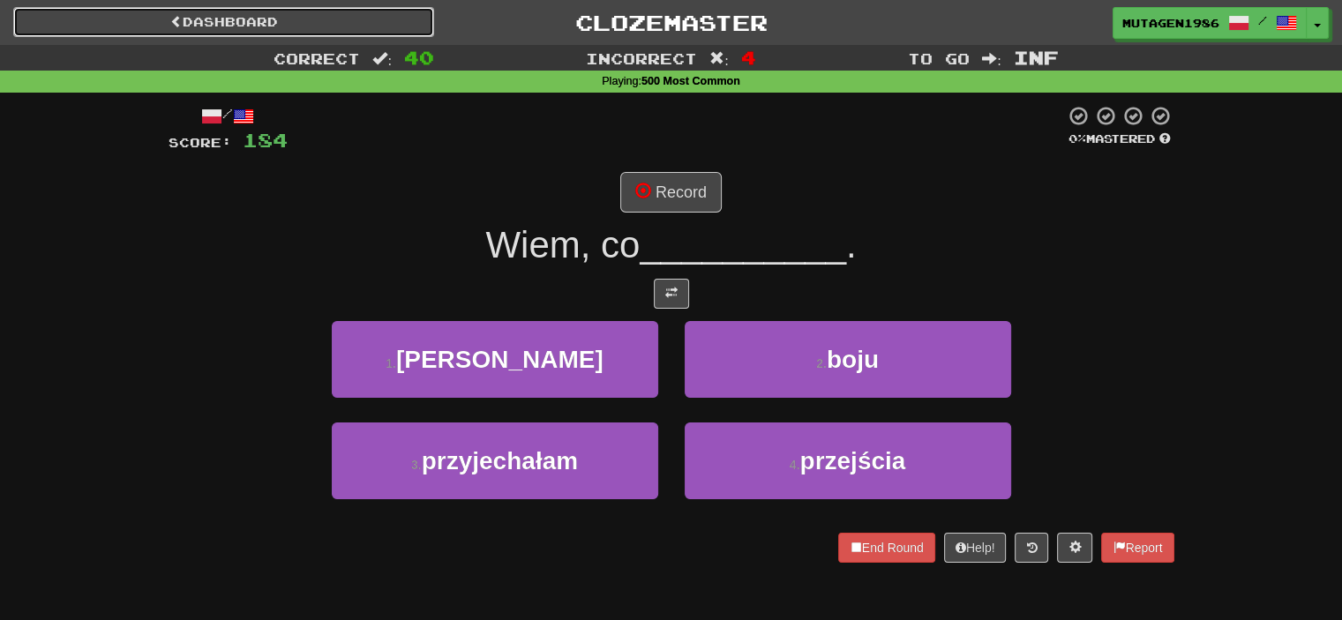
click at [252, 21] on link "Dashboard" at bounding box center [223, 22] width 421 height 30
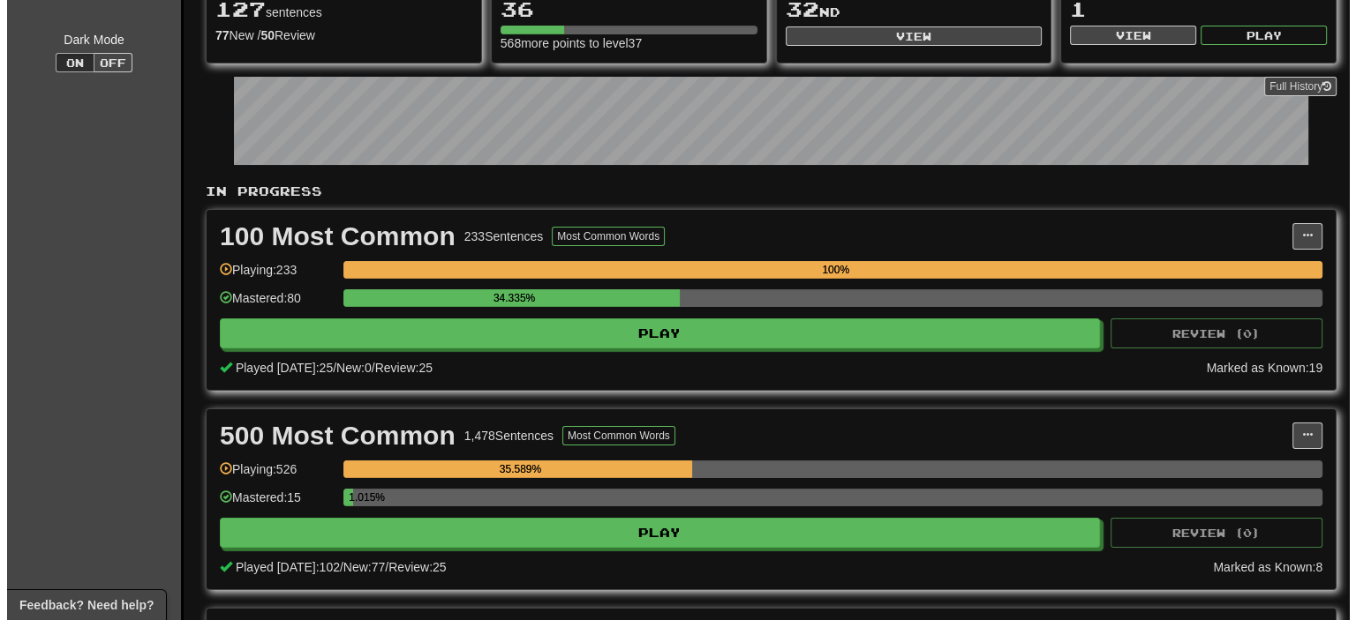
scroll to position [441, 0]
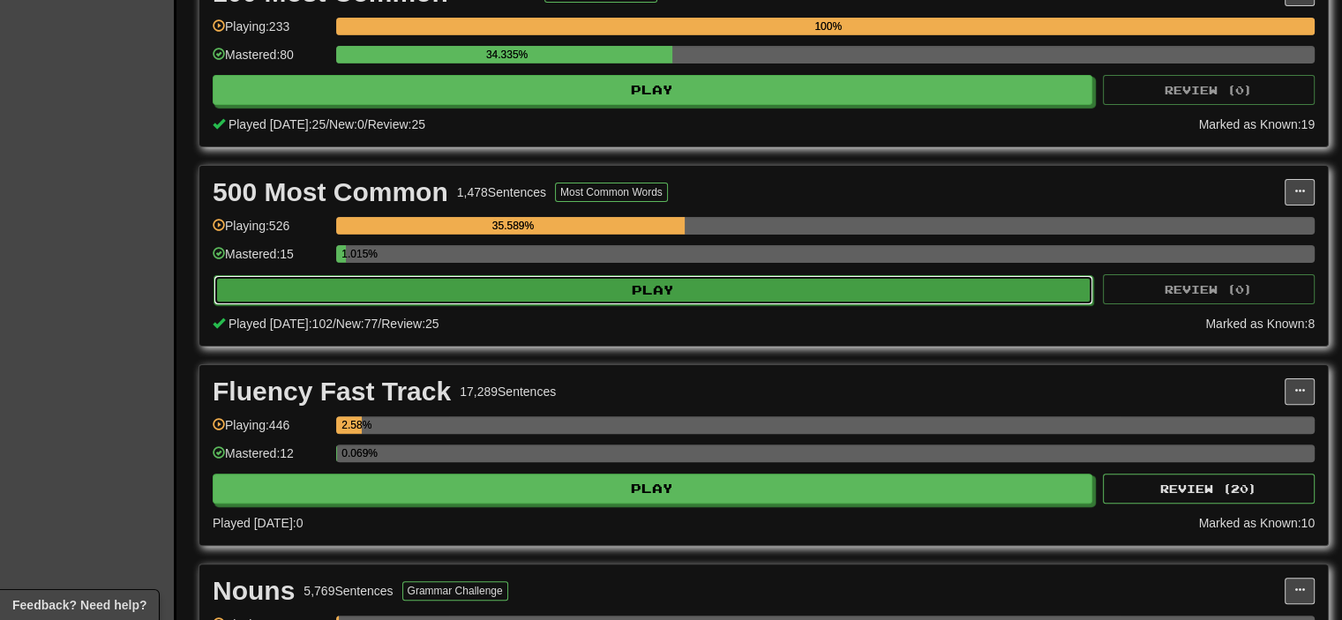
click at [484, 297] on button "Play" at bounding box center [654, 290] width 880 height 30
select select "********"
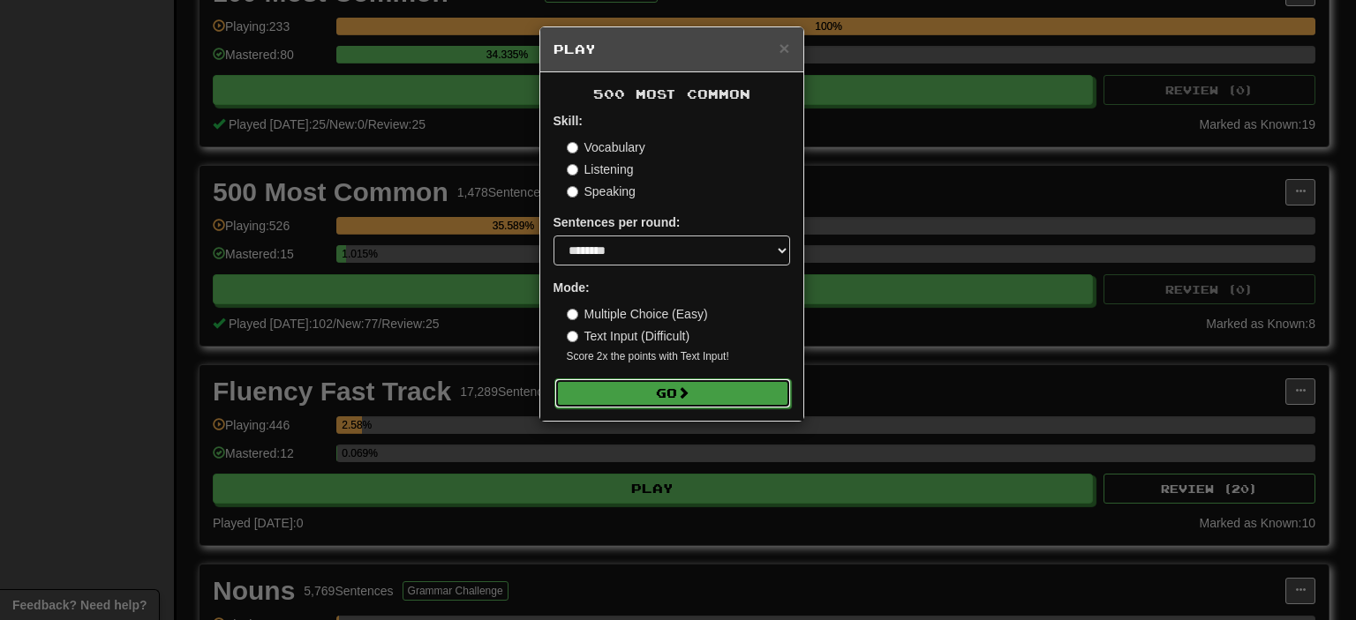
click at [641, 387] on button "Go" at bounding box center [672, 394] width 237 height 30
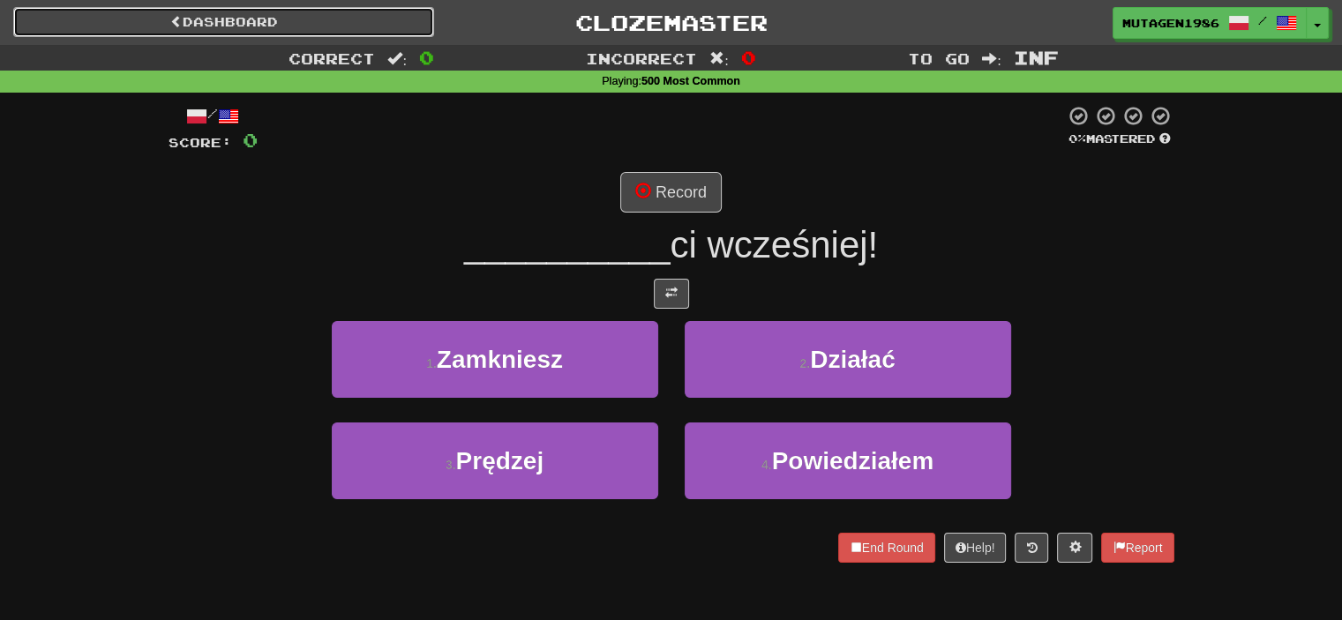
click at [233, 25] on link "Dashboard" at bounding box center [223, 22] width 421 height 30
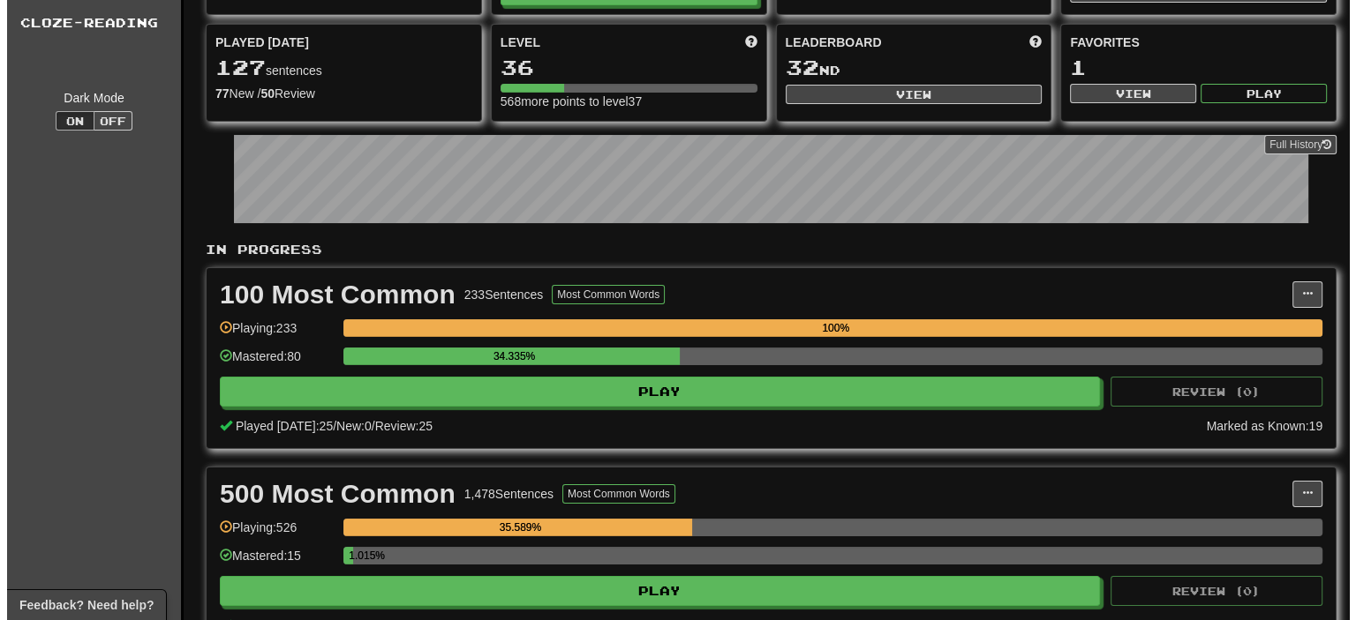
scroll to position [265, 0]
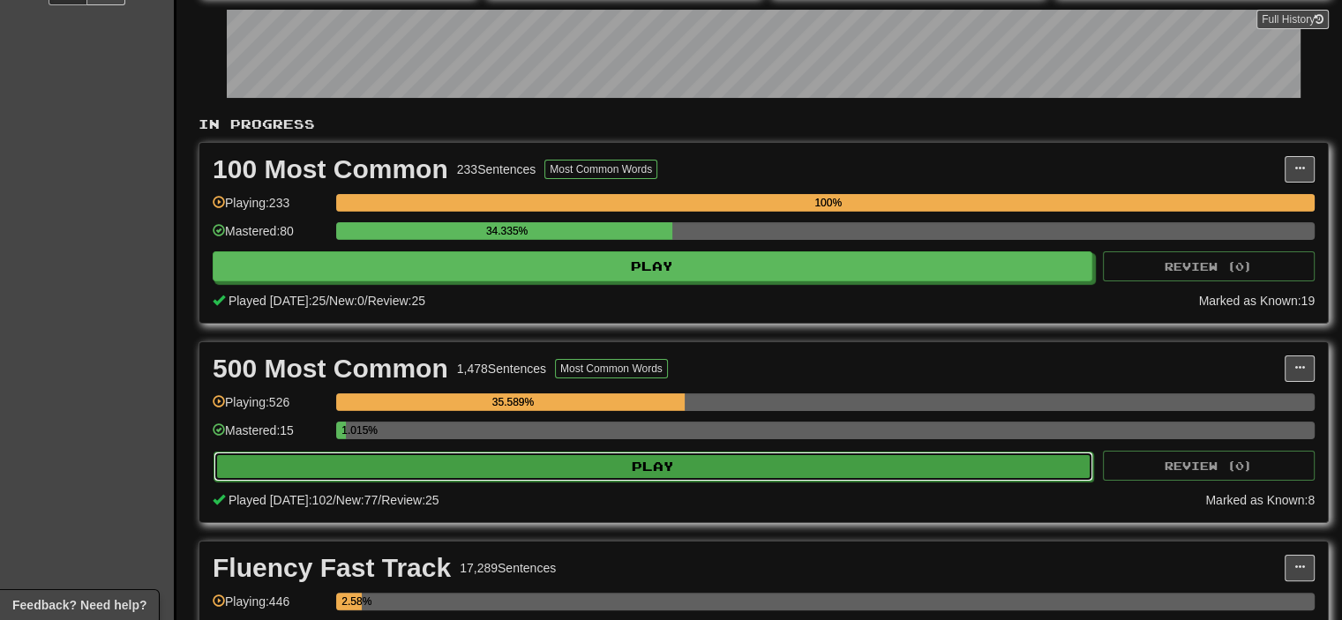
click at [432, 452] on button "Play" at bounding box center [654, 467] width 880 height 30
select select "********"
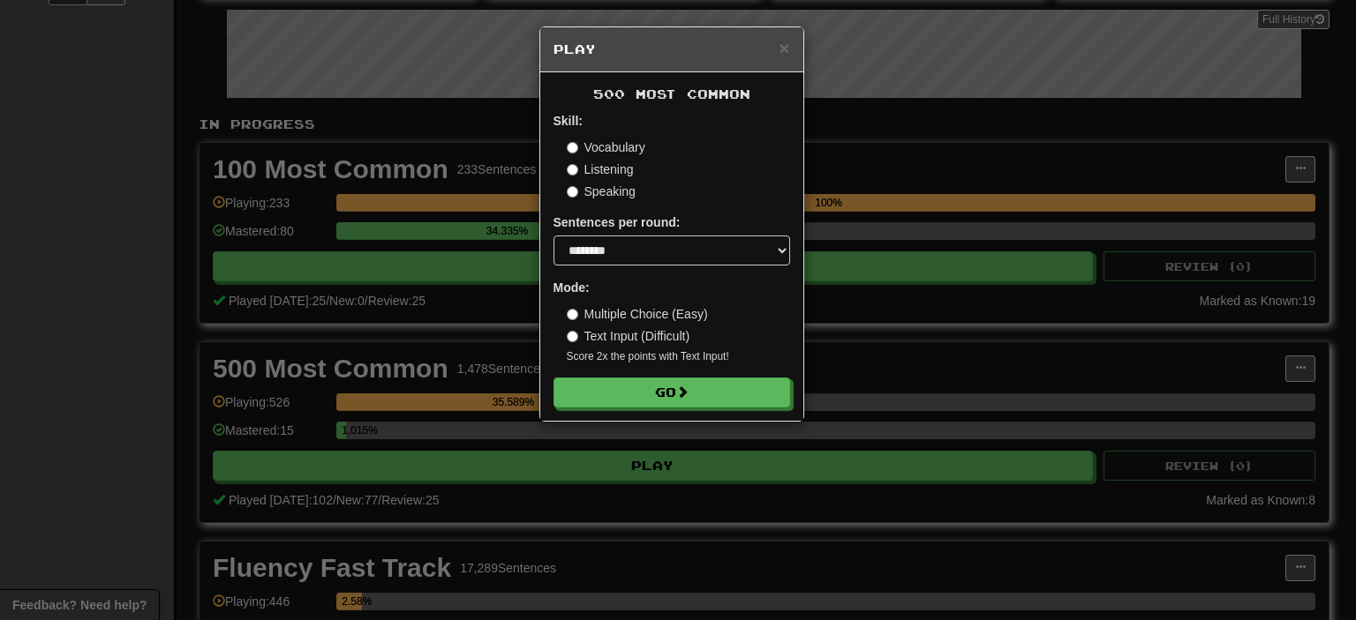
click at [603, 149] on label "Vocabulary" at bounding box center [606, 148] width 79 height 18
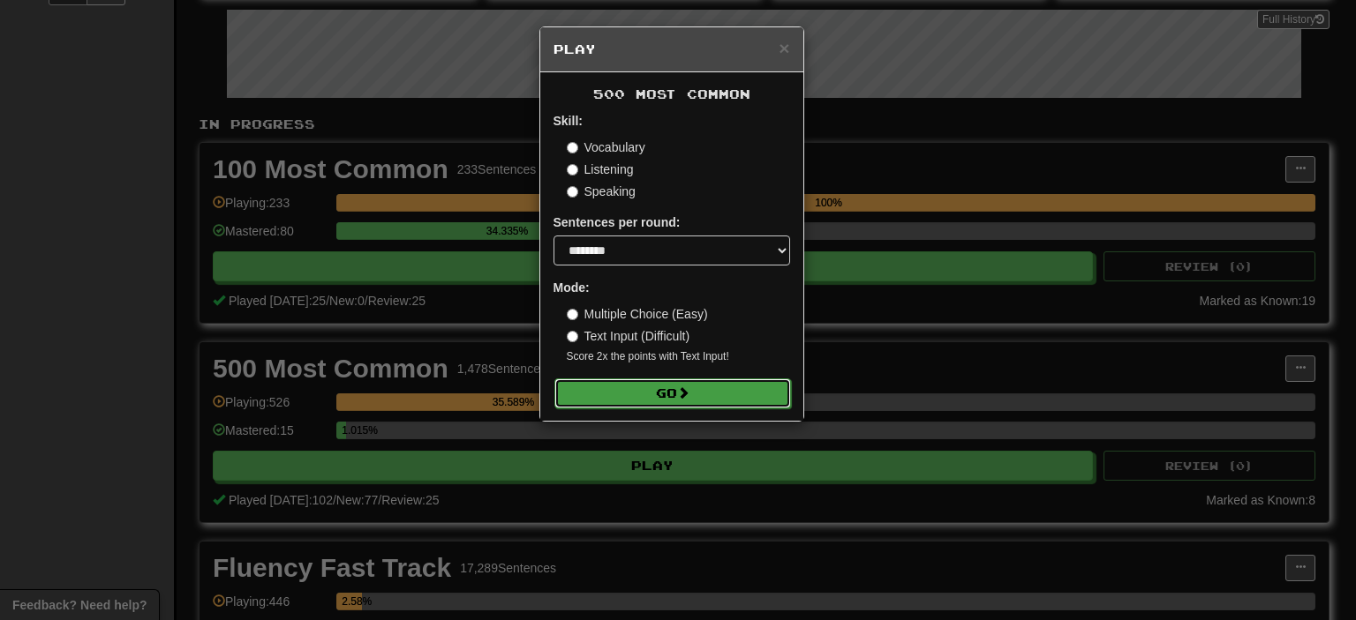
click at [672, 391] on button "Go" at bounding box center [672, 394] width 237 height 30
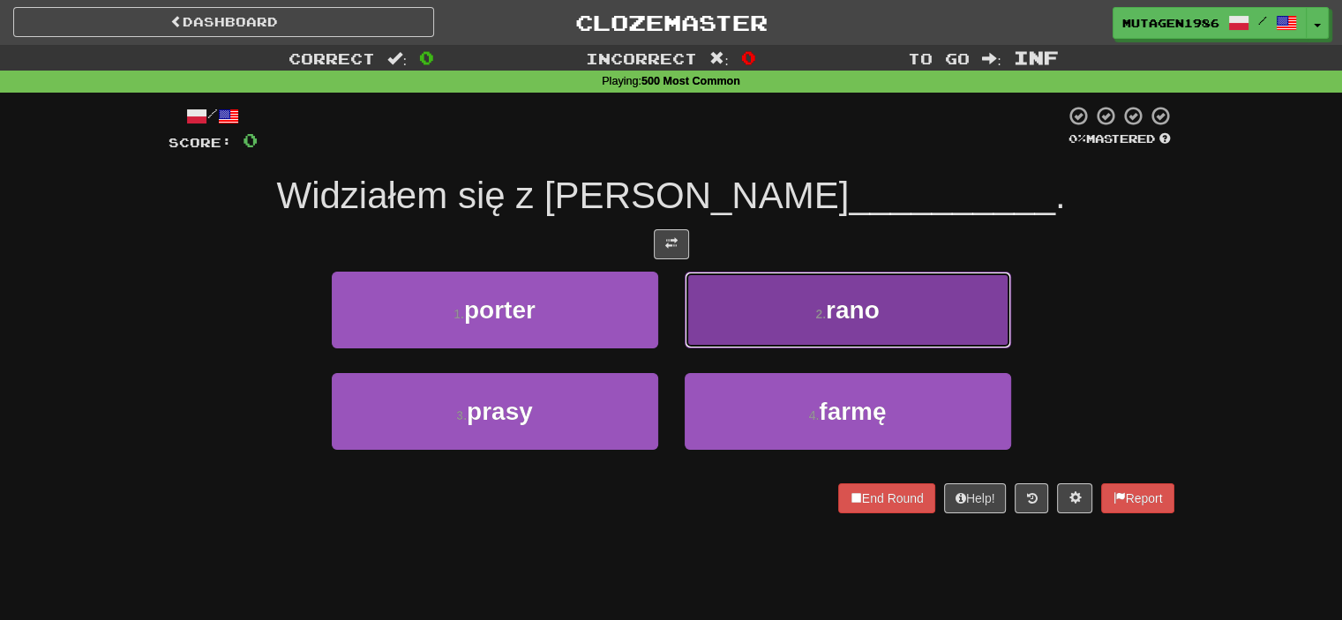
click at [852, 317] on span "rano" at bounding box center [853, 310] width 54 height 27
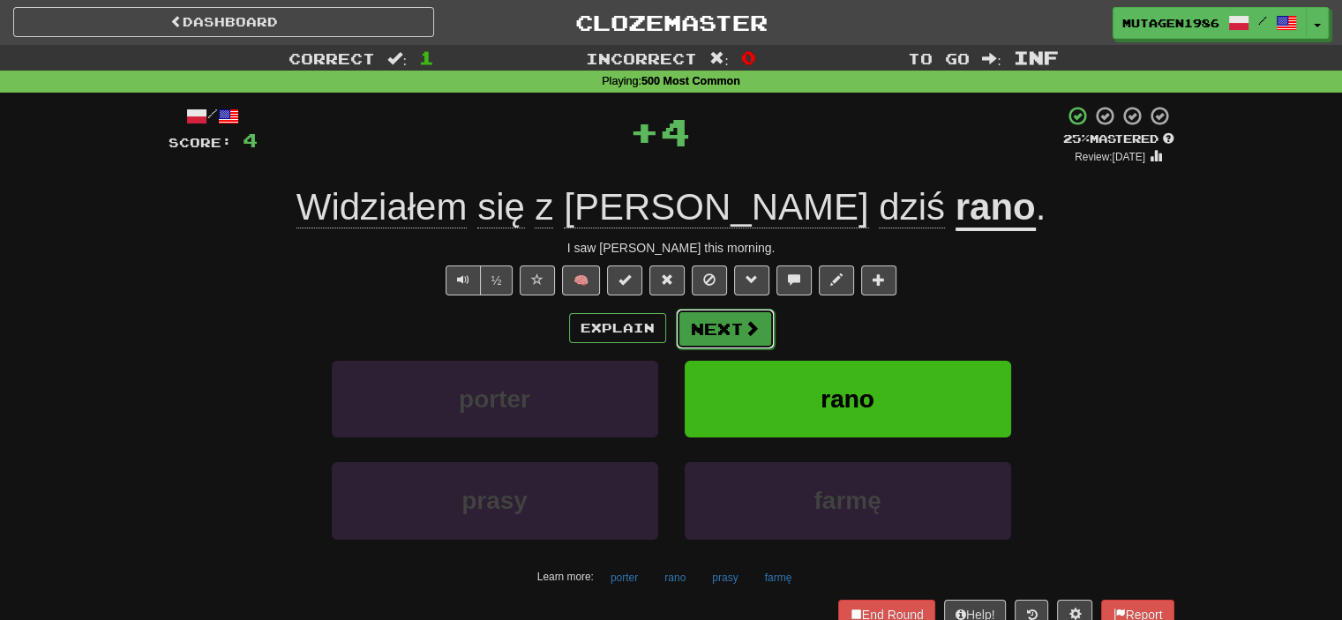
click at [752, 332] on span at bounding box center [752, 328] width 16 height 16
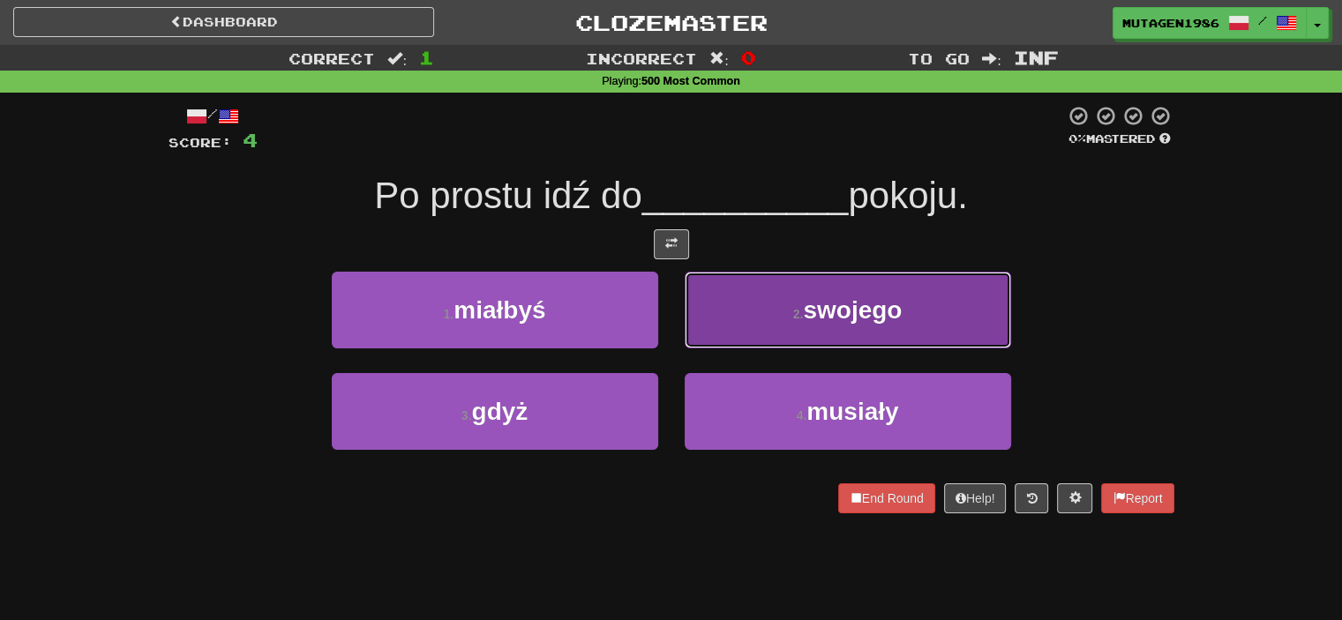
click at [753, 331] on button "2 . swojego" at bounding box center [848, 310] width 327 height 77
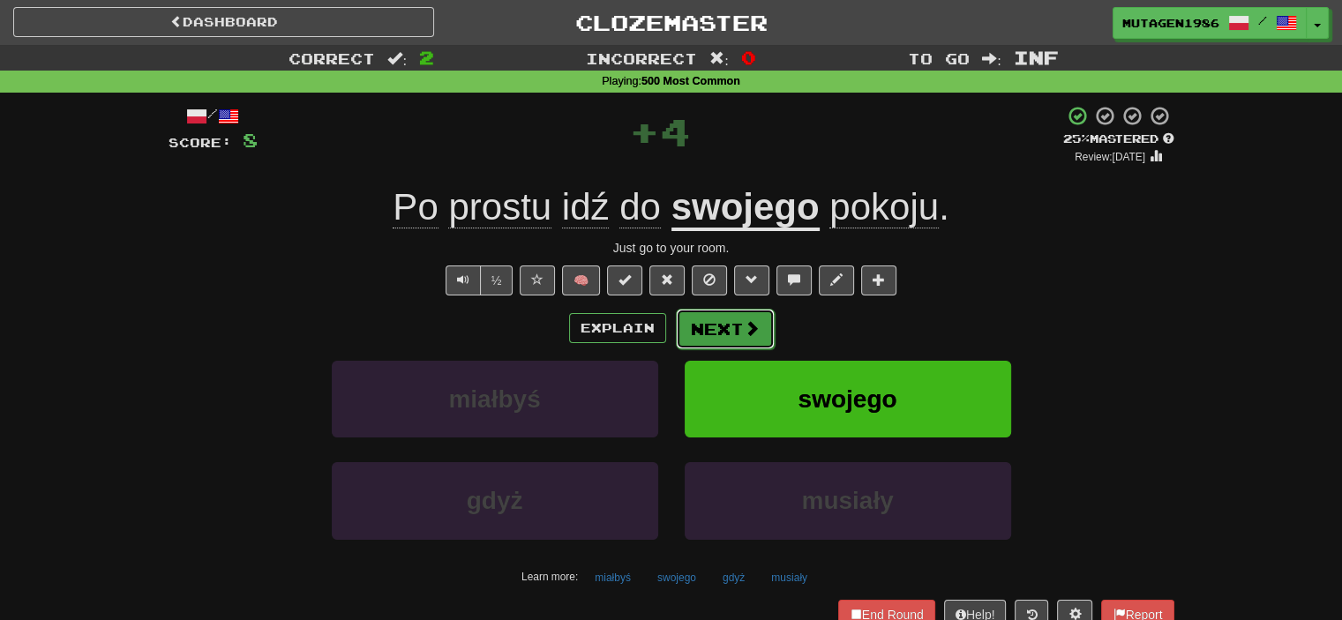
click at [733, 328] on button "Next" at bounding box center [725, 329] width 99 height 41
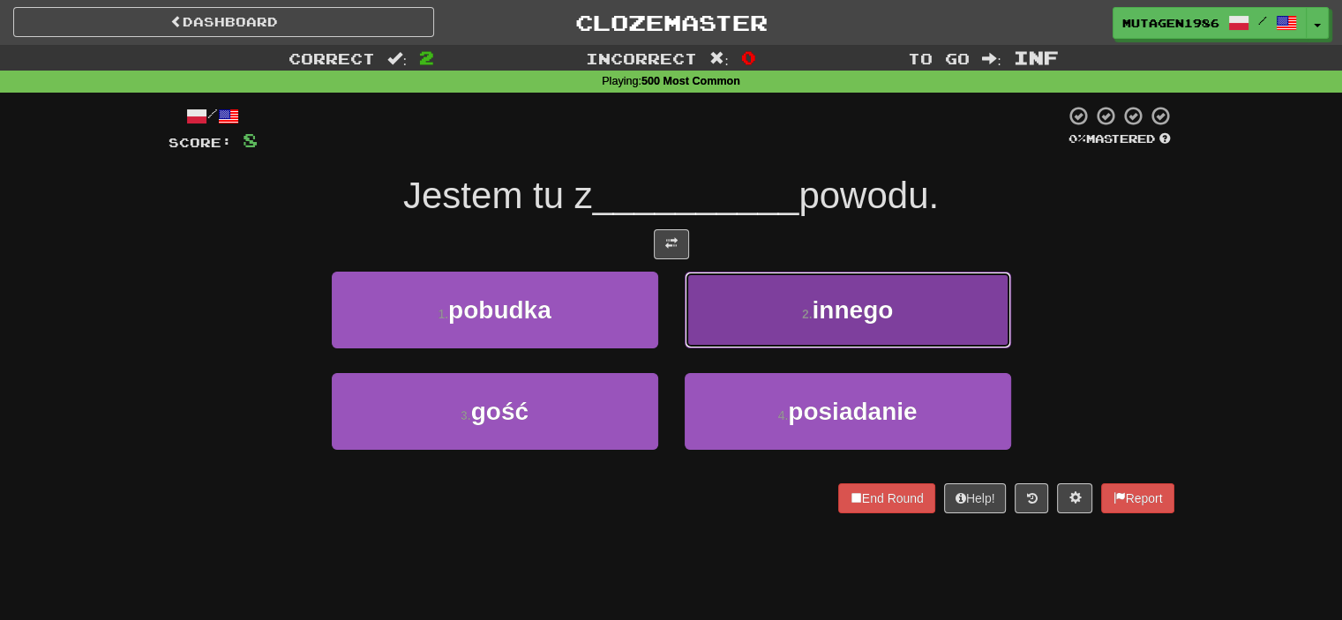
click at [740, 305] on button "2 . innego" at bounding box center [848, 310] width 327 height 77
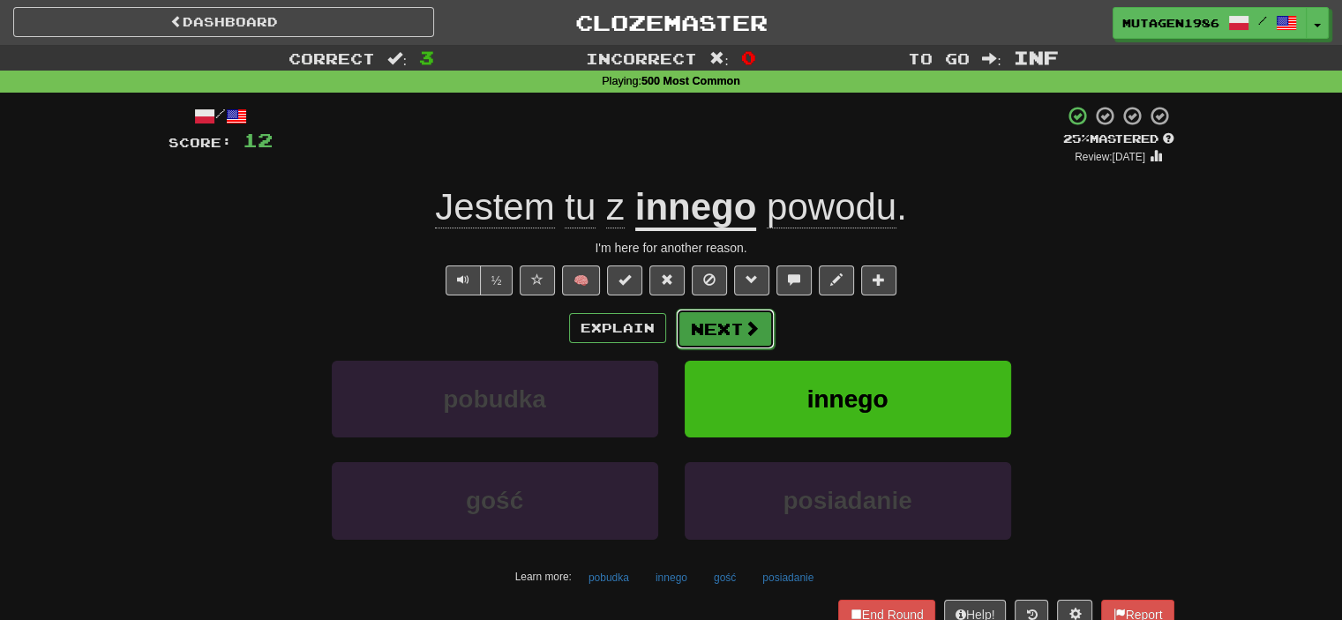
click at [726, 330] on button "Next" at bounding box center [725, 329] width 99 height 41
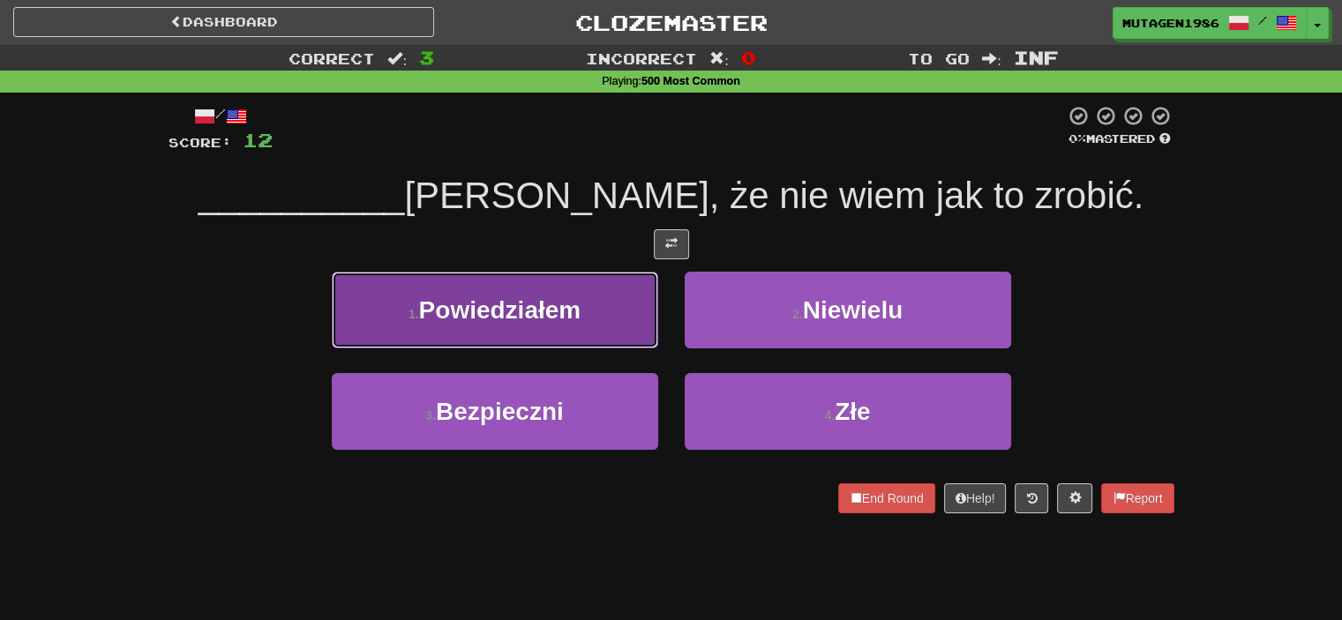
click at [572, 324] on button "1 . Powiedziałem" at bounding box center [495, 310] width 327 height 77
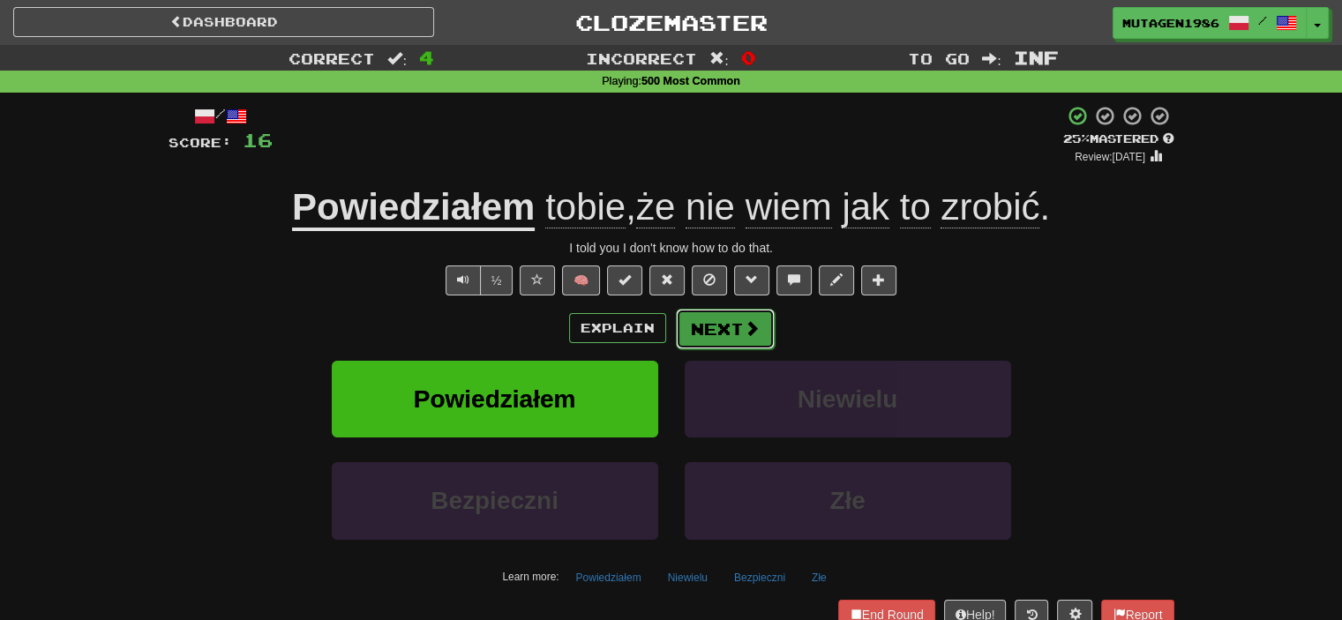
click at [736, 331] on button "Next" at bounding box center [725, 329] width 99 height 41
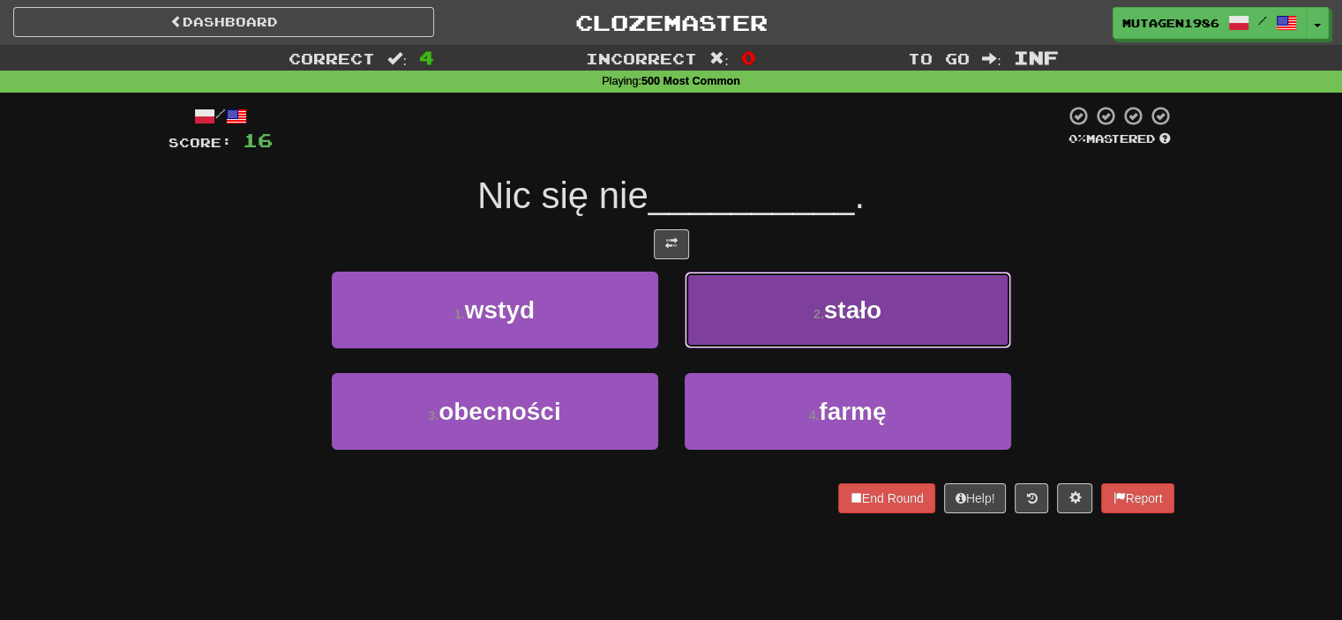
click at [762, 297] on button "2 . stało" at bounding box center [848, 310] width 327 height 77
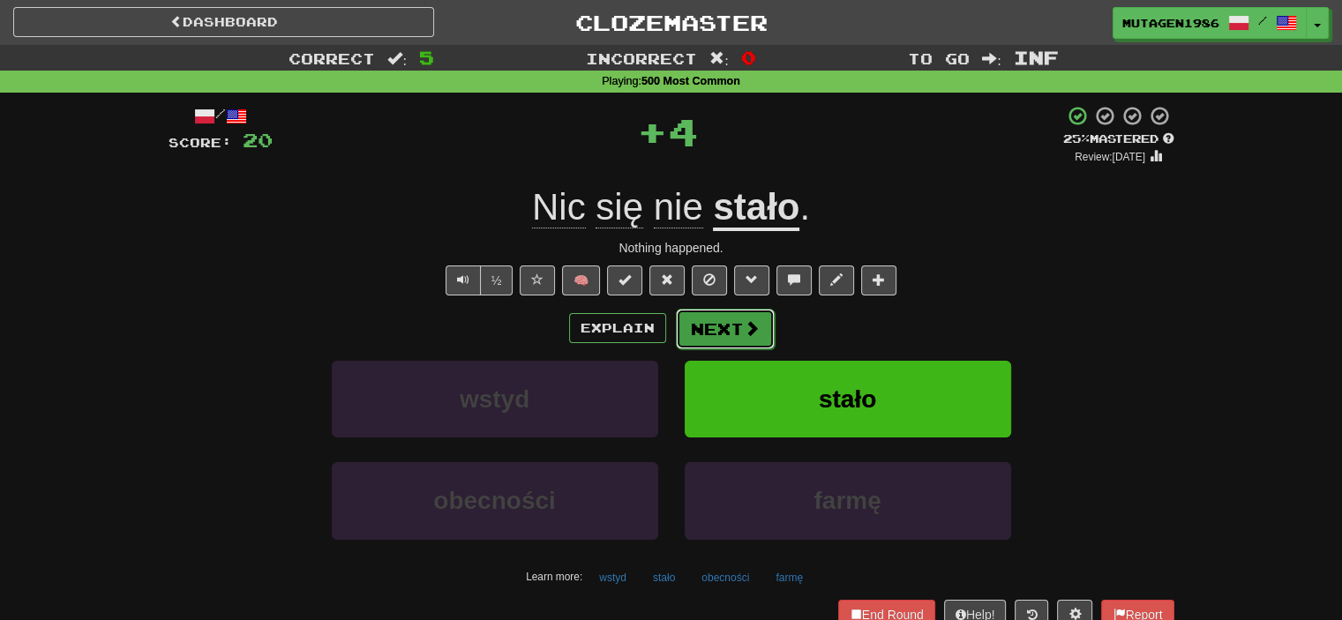
click at [739, 331] on button "Next" at bounding box center [725, 329] width 99 height 41
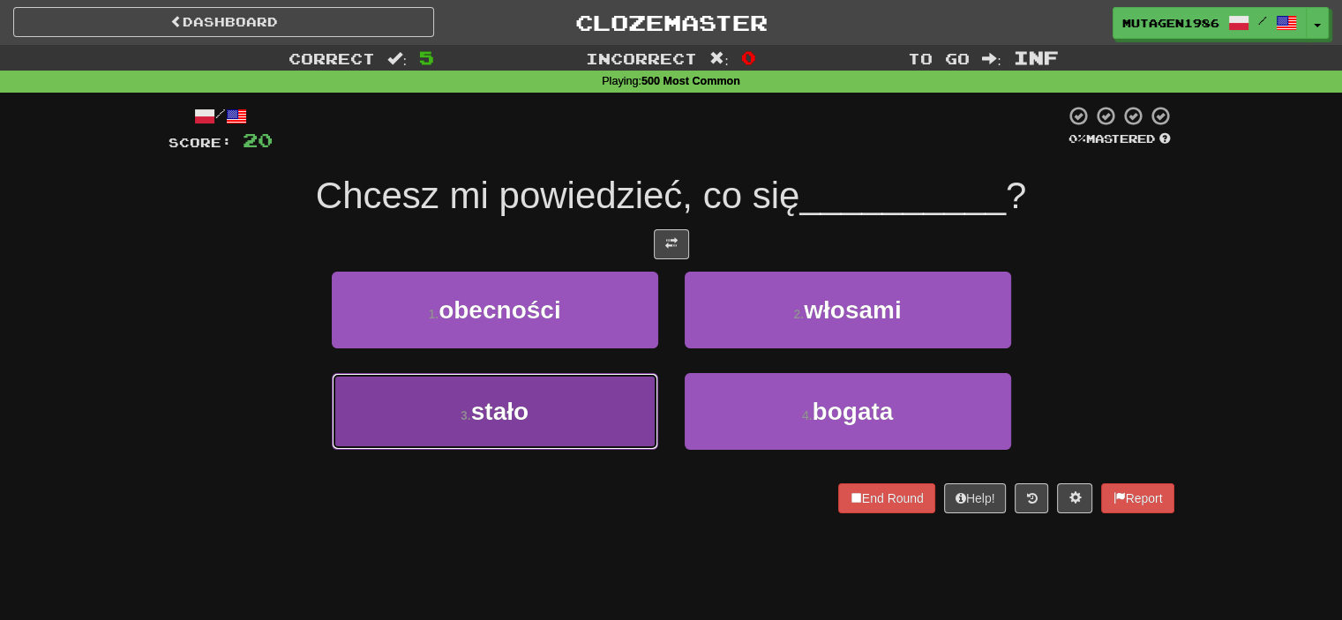
click at [540, 414] on button "3 . stało" at bounding box center [495, 411] width 327 height 77
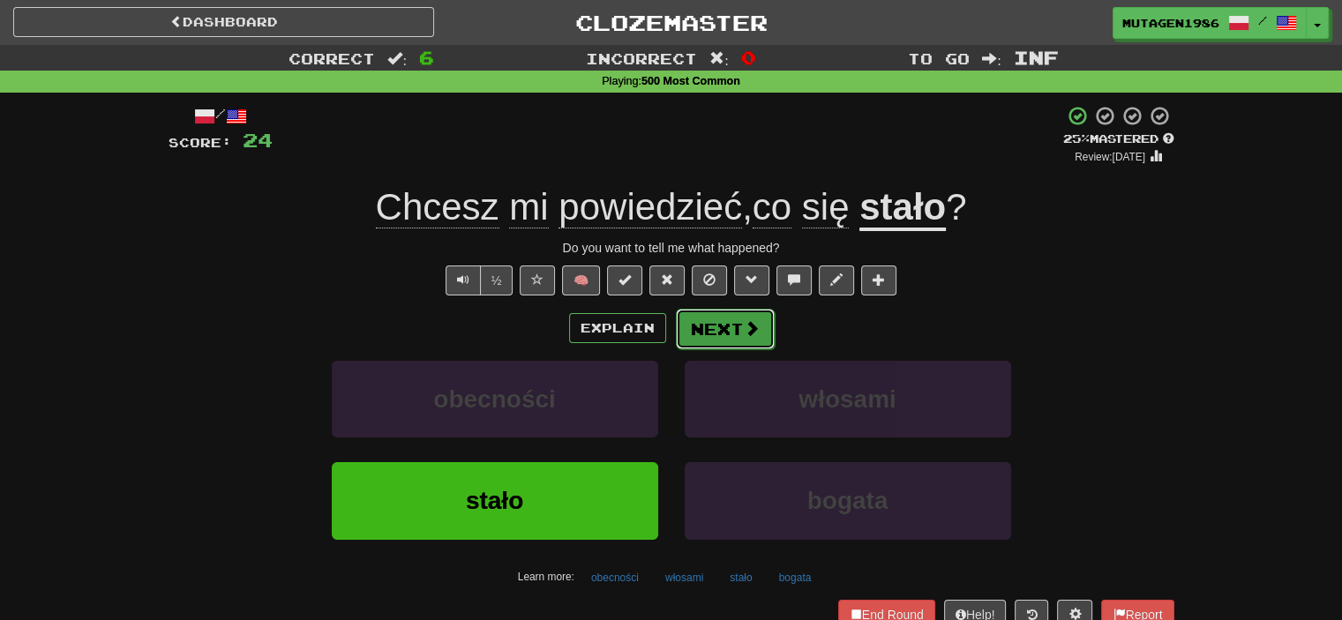
click at [754, 335] on span at bounding box center [752, 328] width 16 height 16
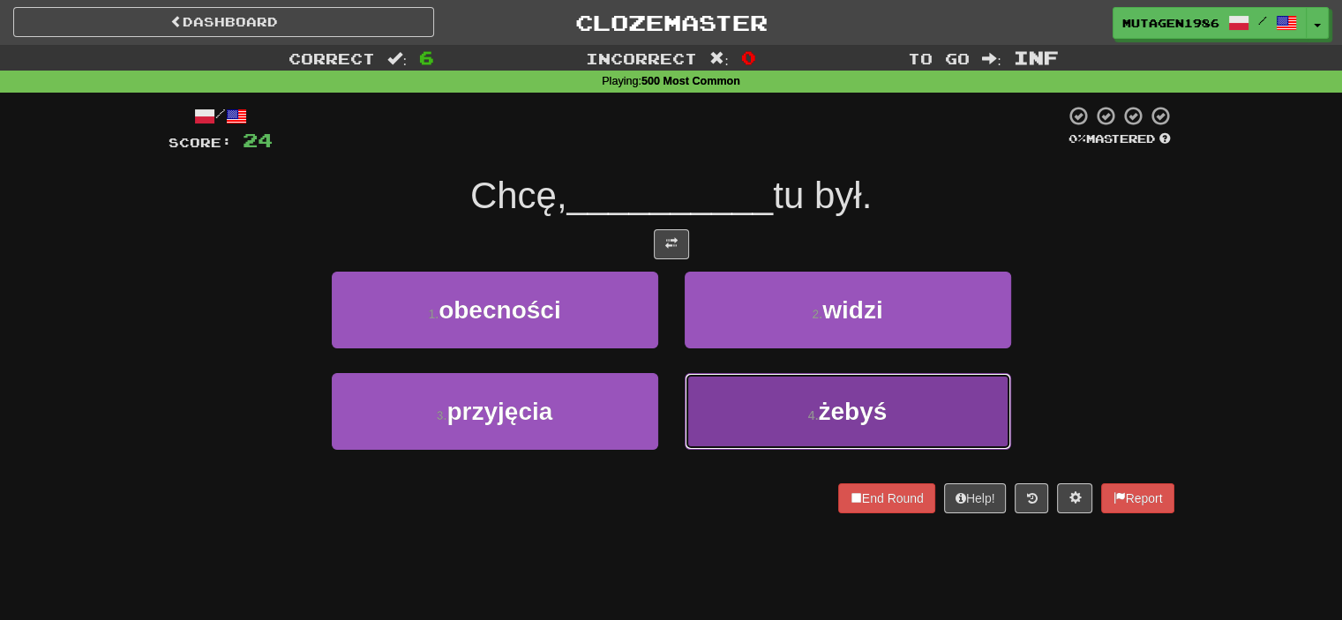
click at [758, 417] on button "4 . żebyś" at bounding box center [848, 411] width 327 height 77
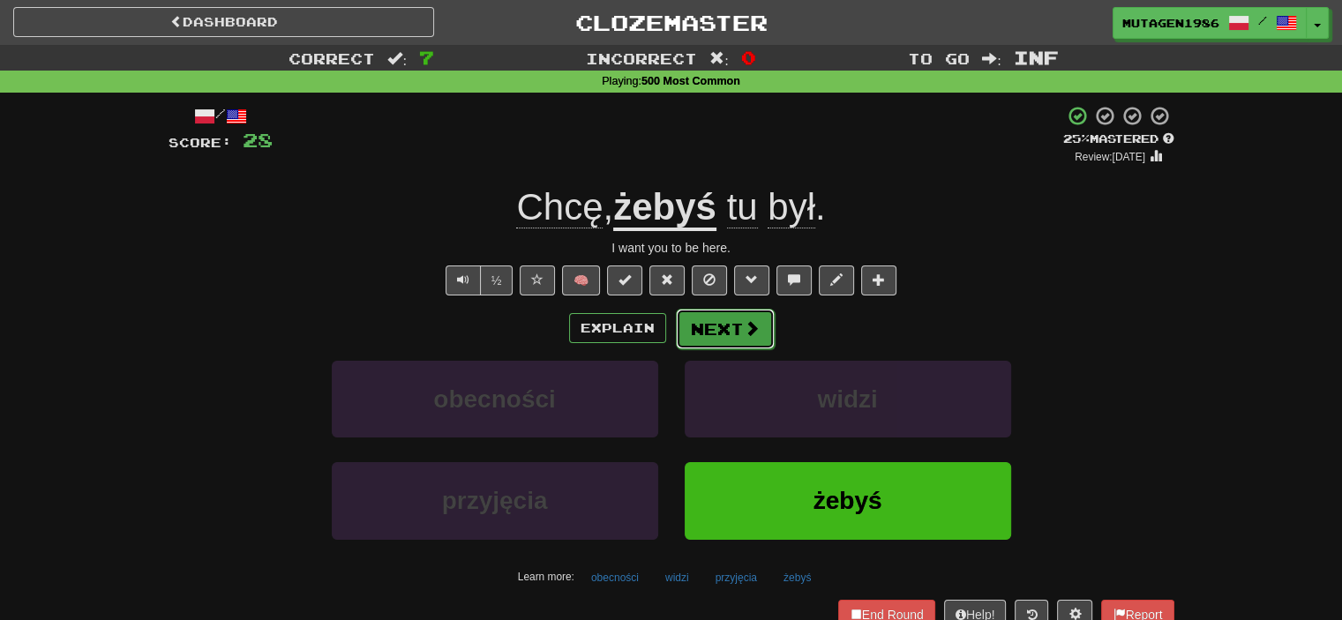
click at [747, 327] on span at bounding box center [752, 328] width 16 height 16
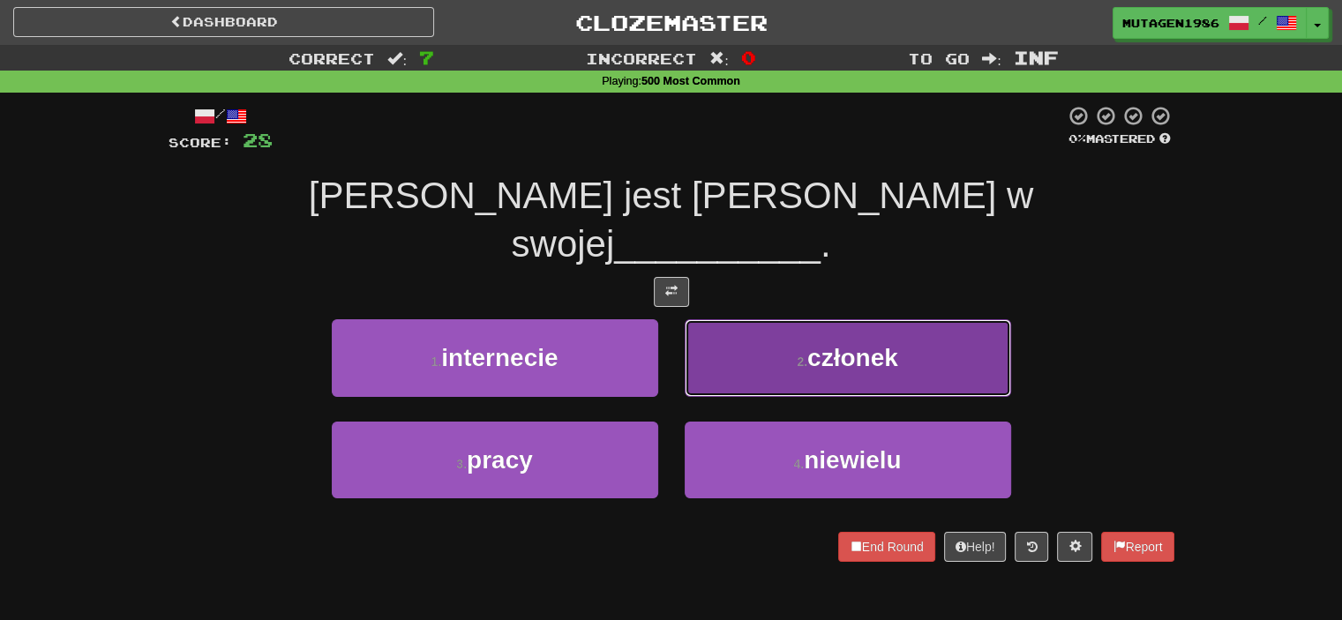
click at [776, 319] on button "2 . członek" at bounding box center [848, 357] width 327 height 77
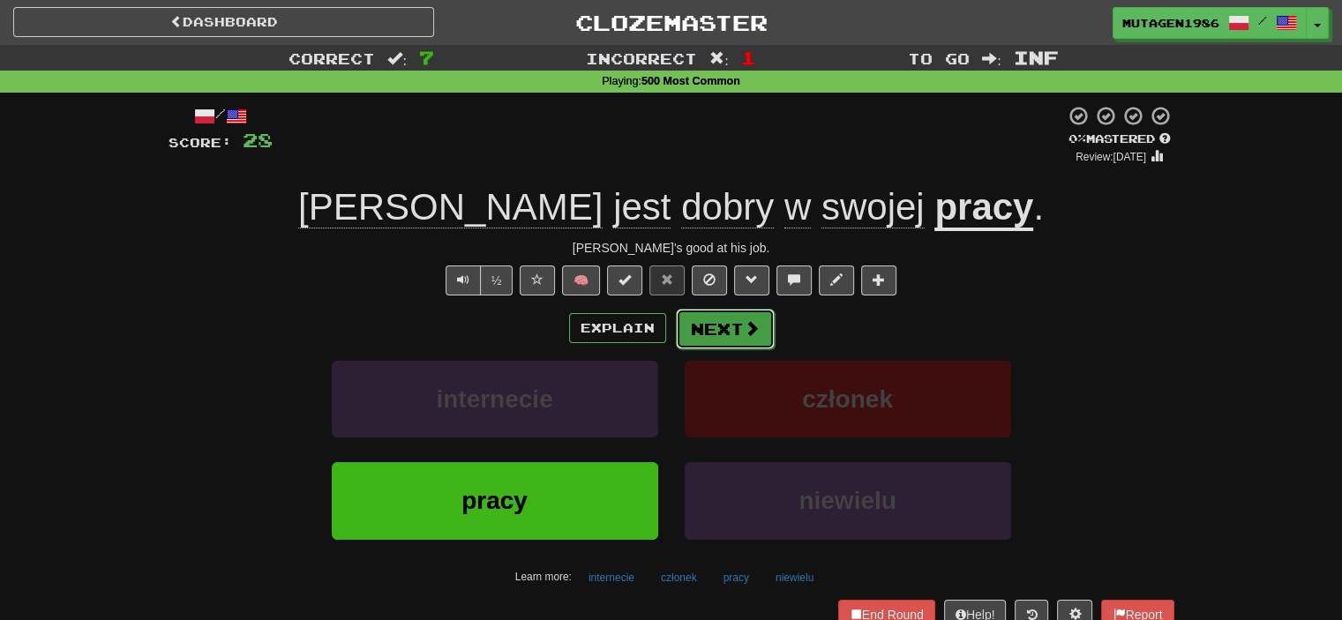
click at [738, 329] on button "Next" at bounding box center [725, 329] width 99 height 41
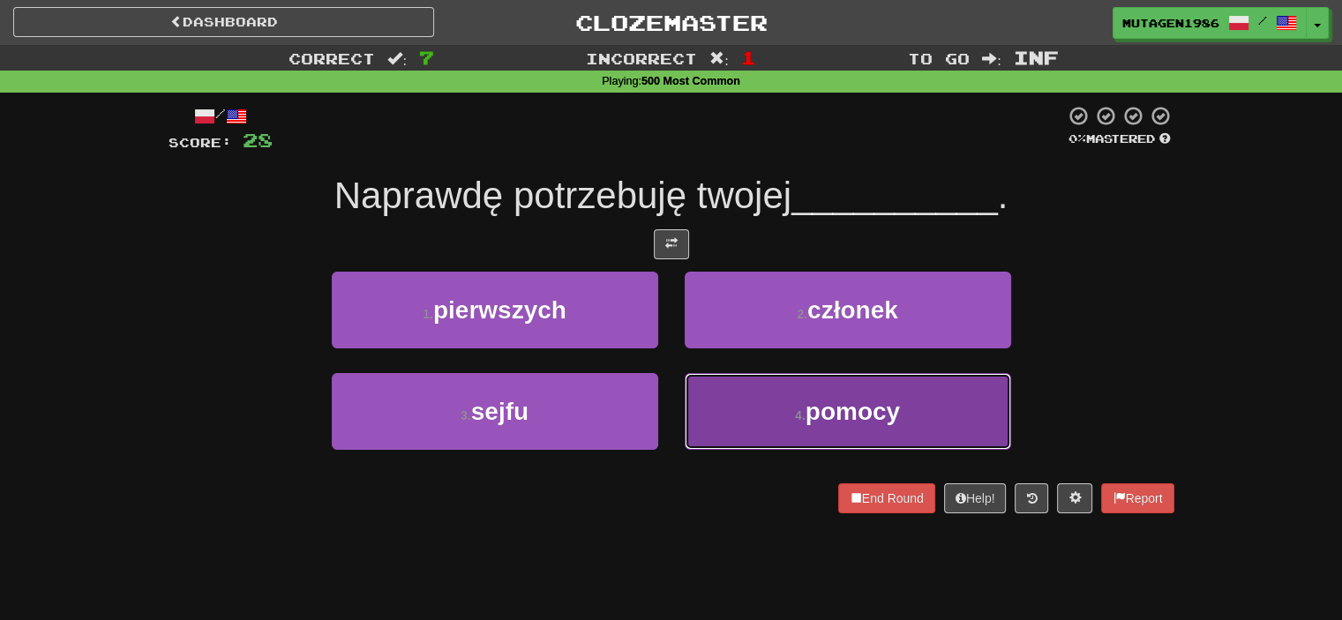
click at [717, 396] on button "4 . pomocy" at bounding box center [848, 411] width 327 height 77
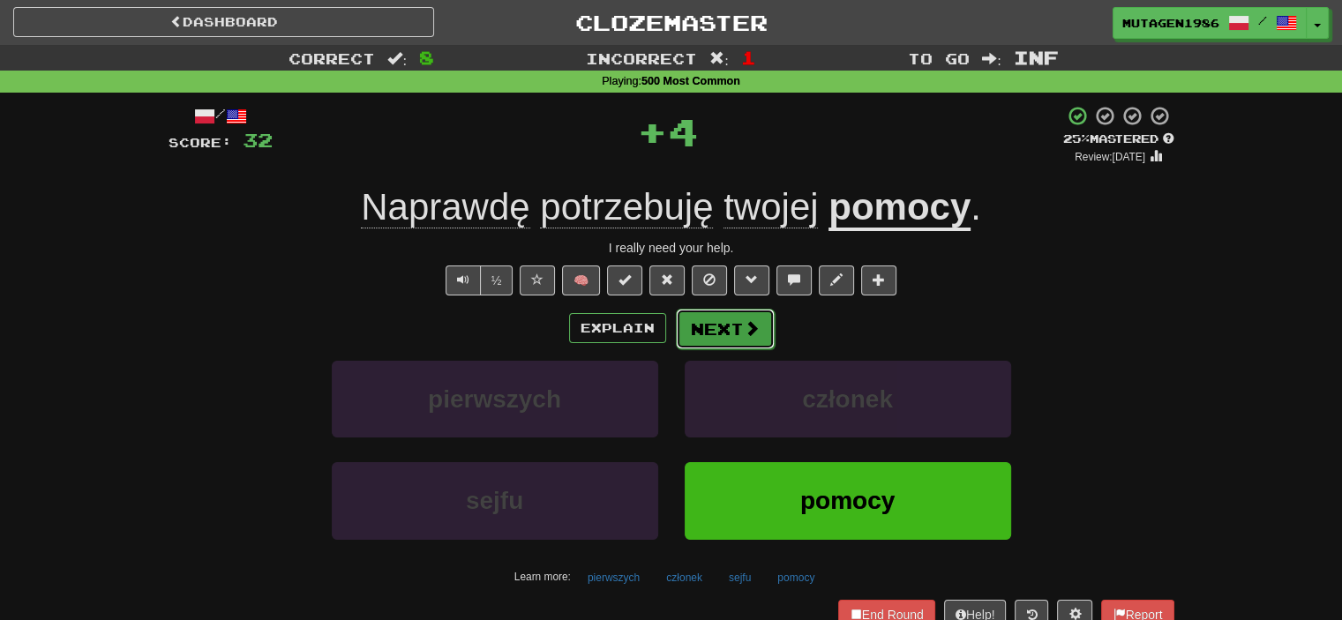
click at [725, 323] on button "Next" at bounding box center [725, 329] width 99 height 41
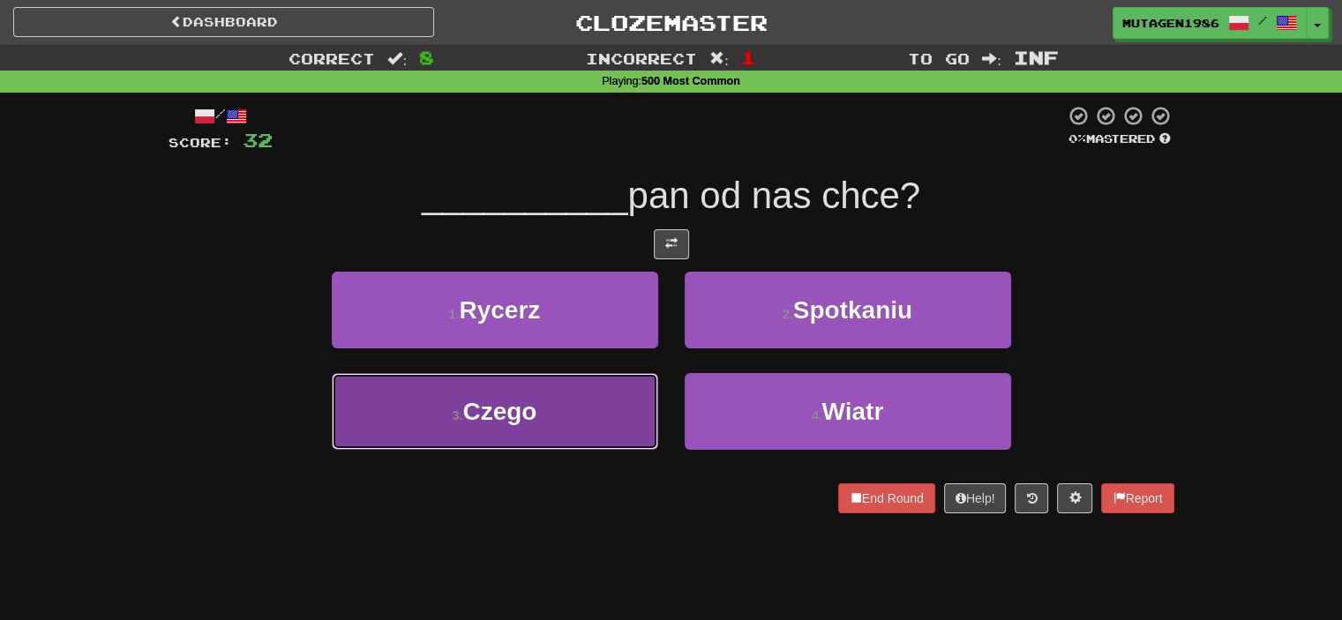
click at [627, 401] on button "3 . Czego" at bounding box center [495, 411] width 327 height 77
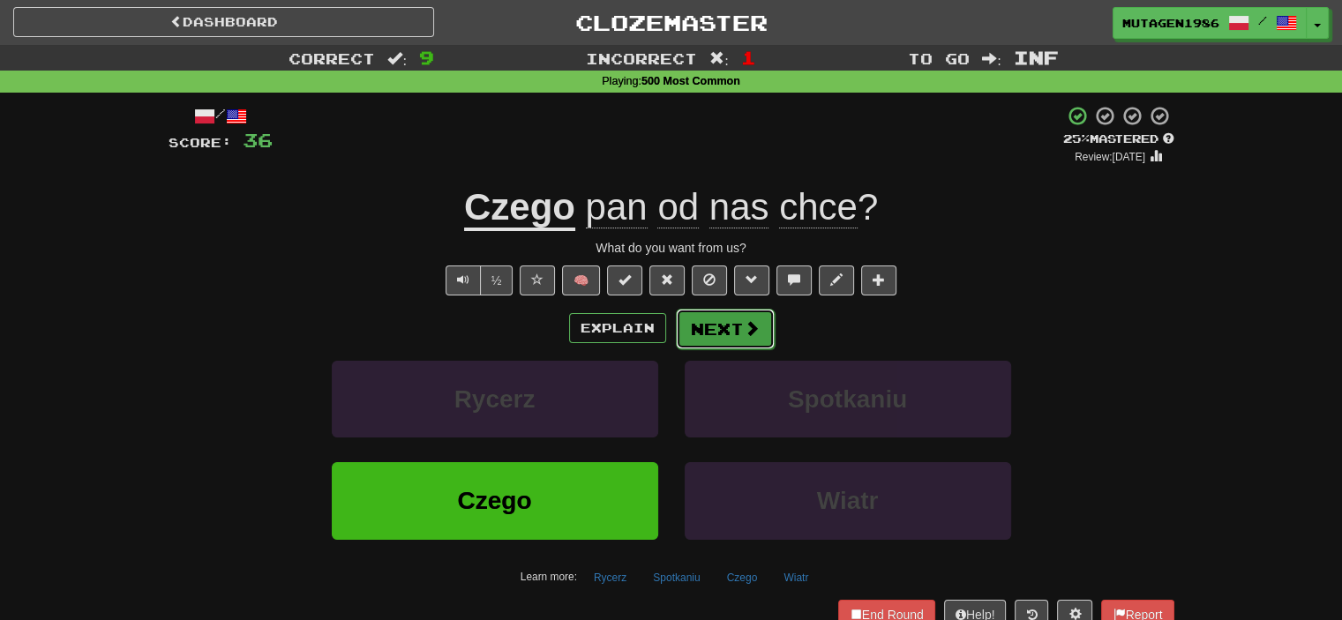
click at [718, 336] on button "Next" at bounding box center [725, 329] width 99 height 41
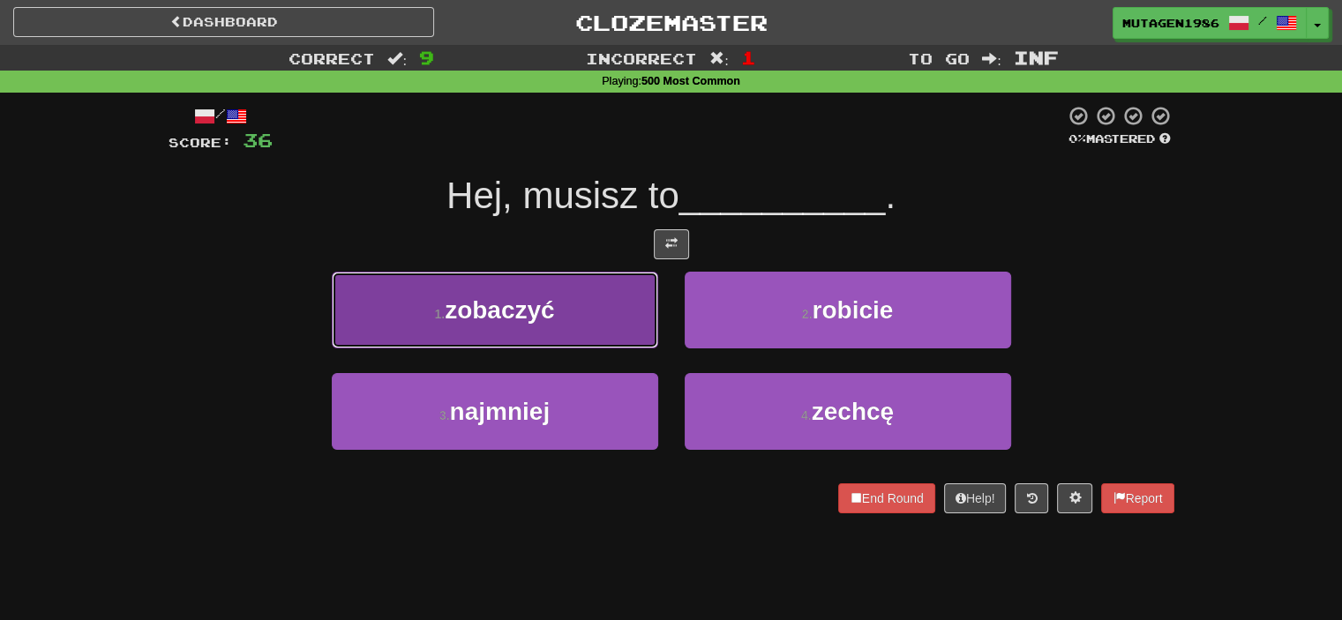
click at [567, 308] on button "1 . zobaczyć" at bounding box center [495, 310] width 327 height 77
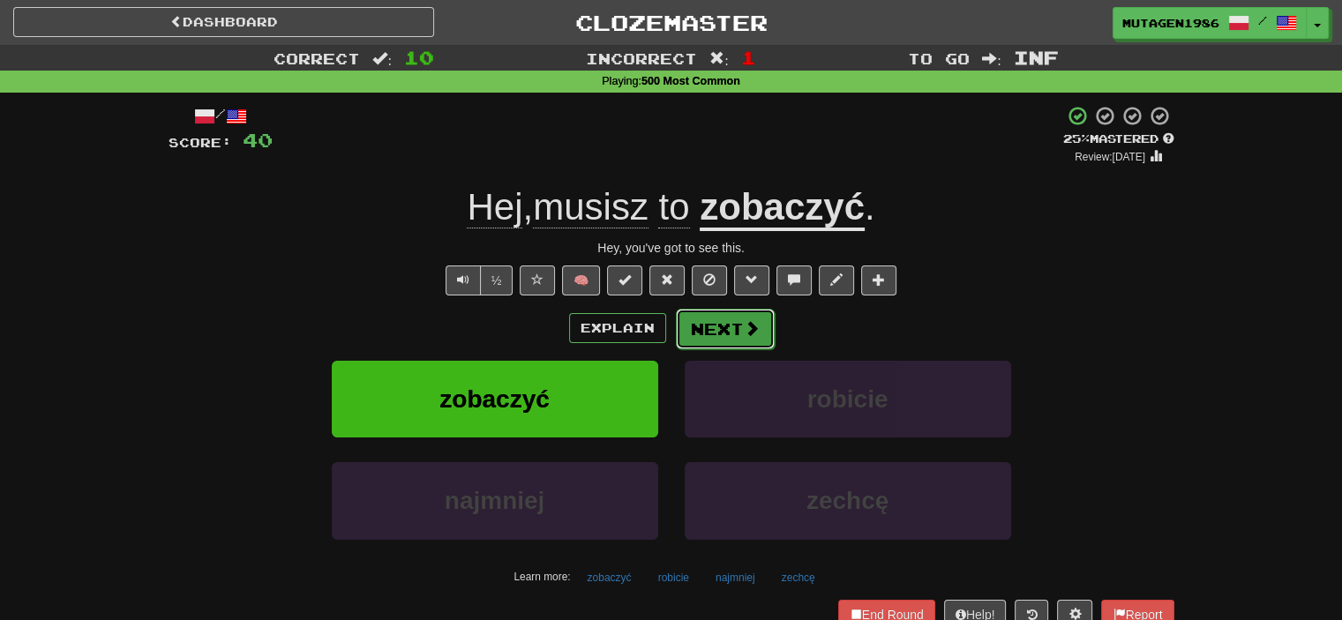
click at [734, 318] on button "Next" at bounding box center [725, 329] width 99 height 41
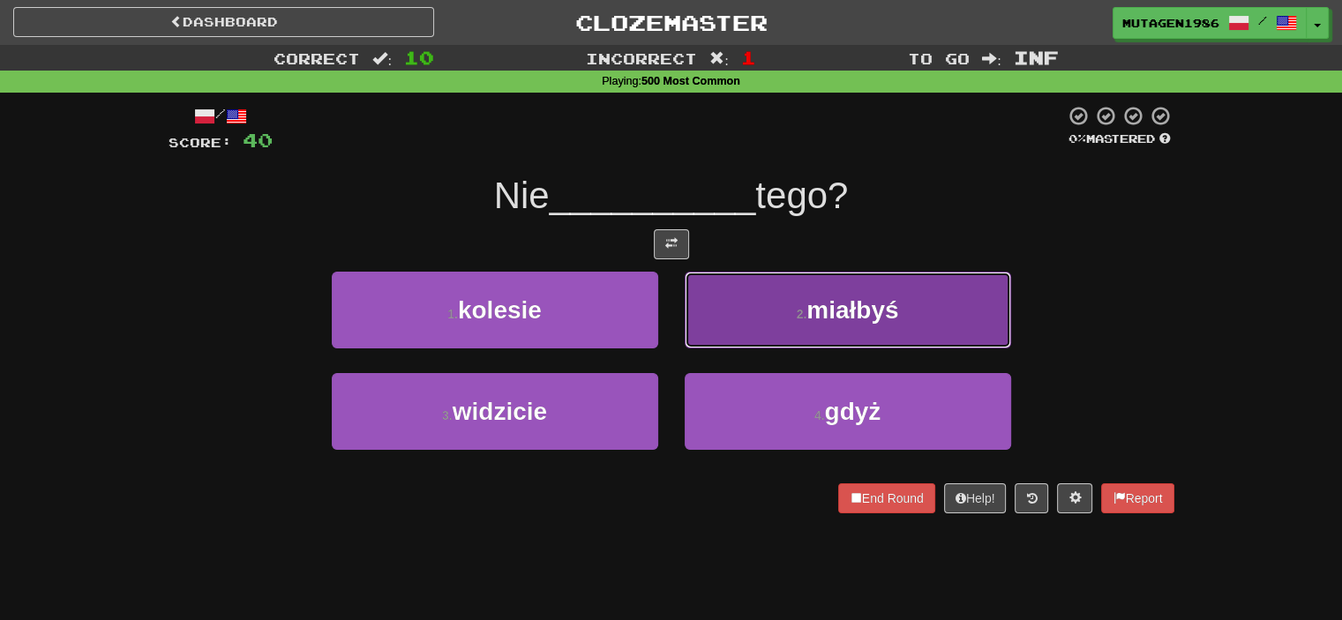
click at [838, 310] on span "miałbyś" at bounding box center [853, 310] width 92 height 27
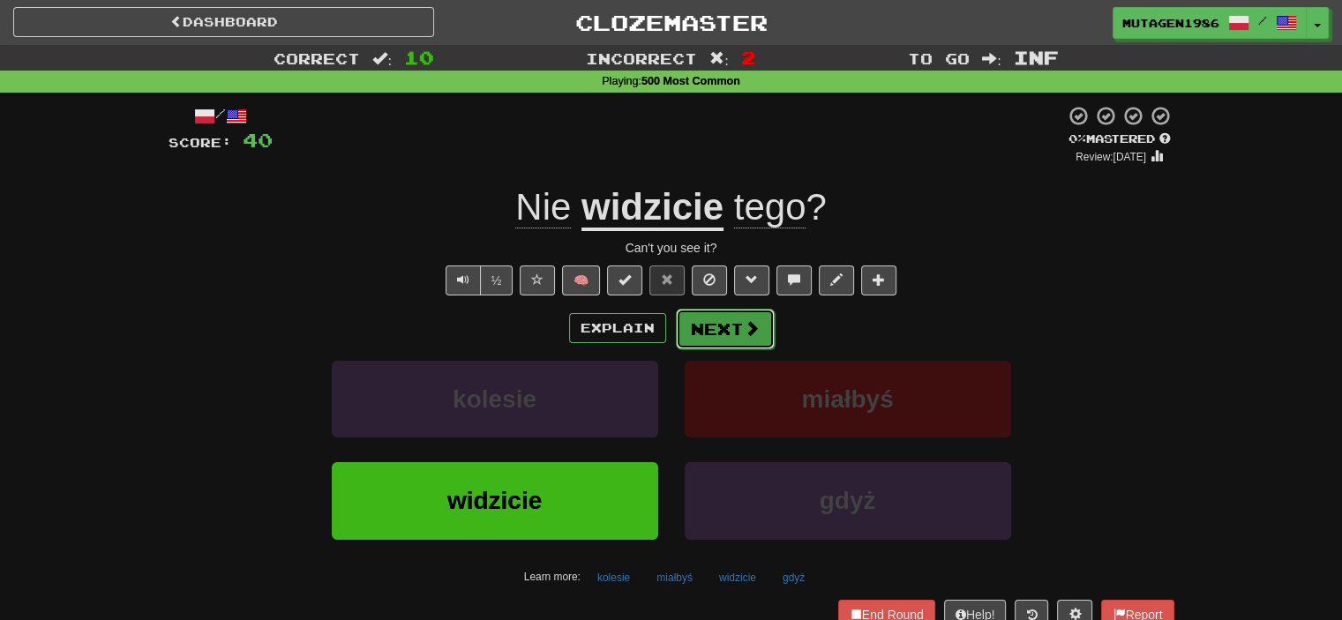
click at [726, 333] on button "Next" at bounding box center [725, 329] width 99 height 41
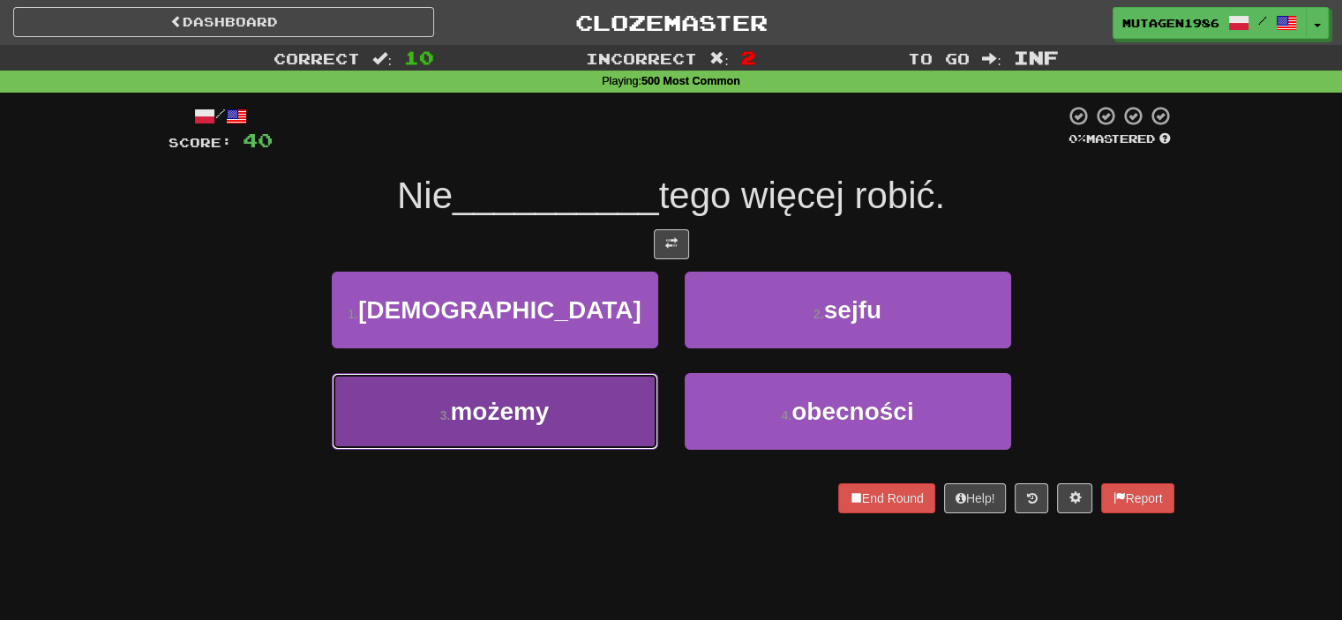
click at [583, 417] on button "3 . możemy" at bounding box center [495, 411] width 327 height 77
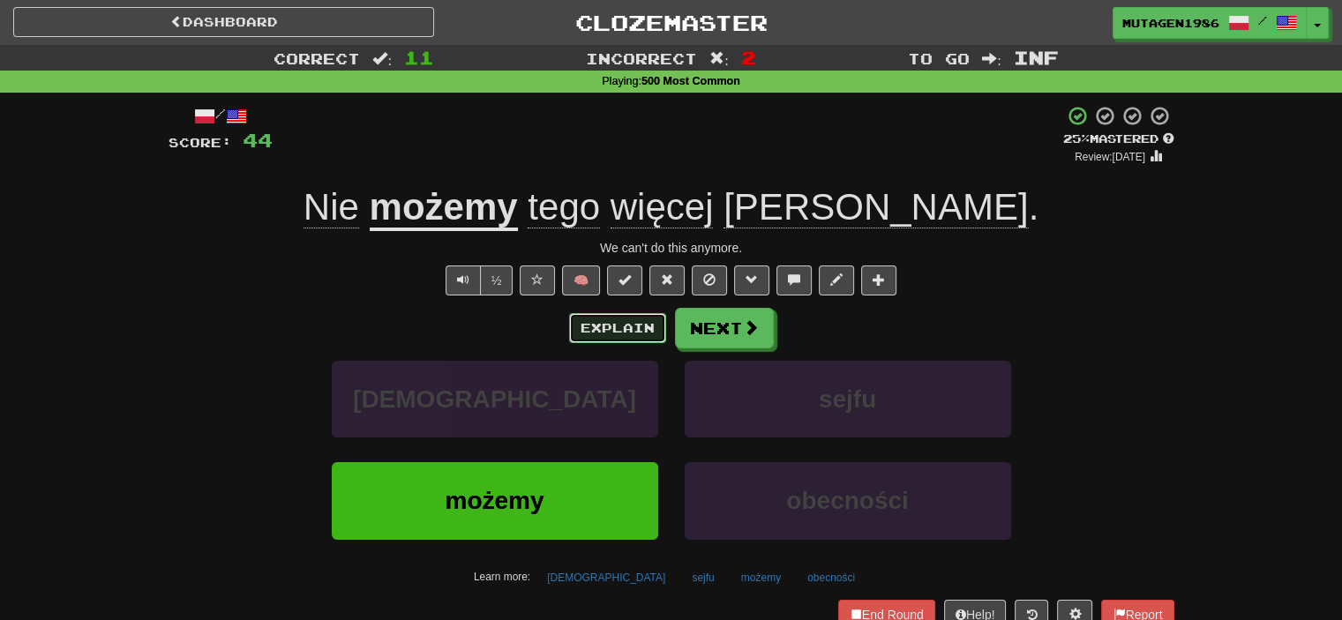
click at [647, 326] on button "Explain" at bounding box center [617, 328] width 97 height 30
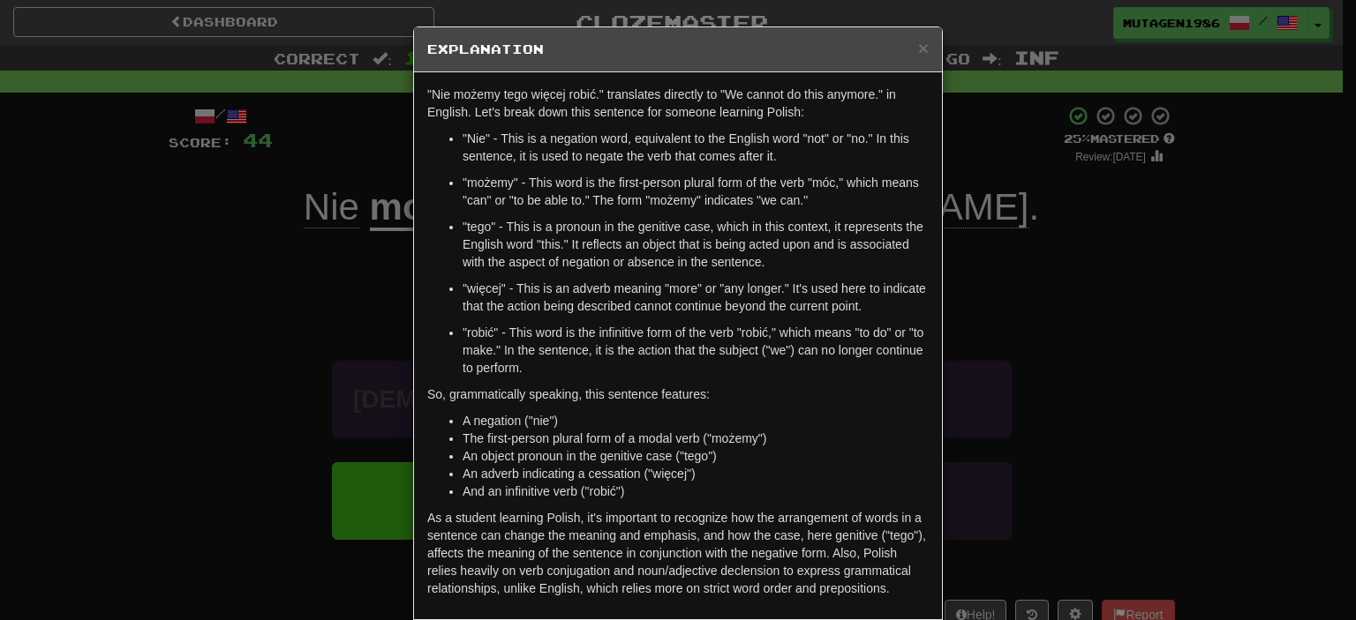
click at [254, 322] on div "× Explanation "Nie możemy tego więcej robić." translates directly to "We cannot…" at bounding box center [678, 310] width 1356 height 620
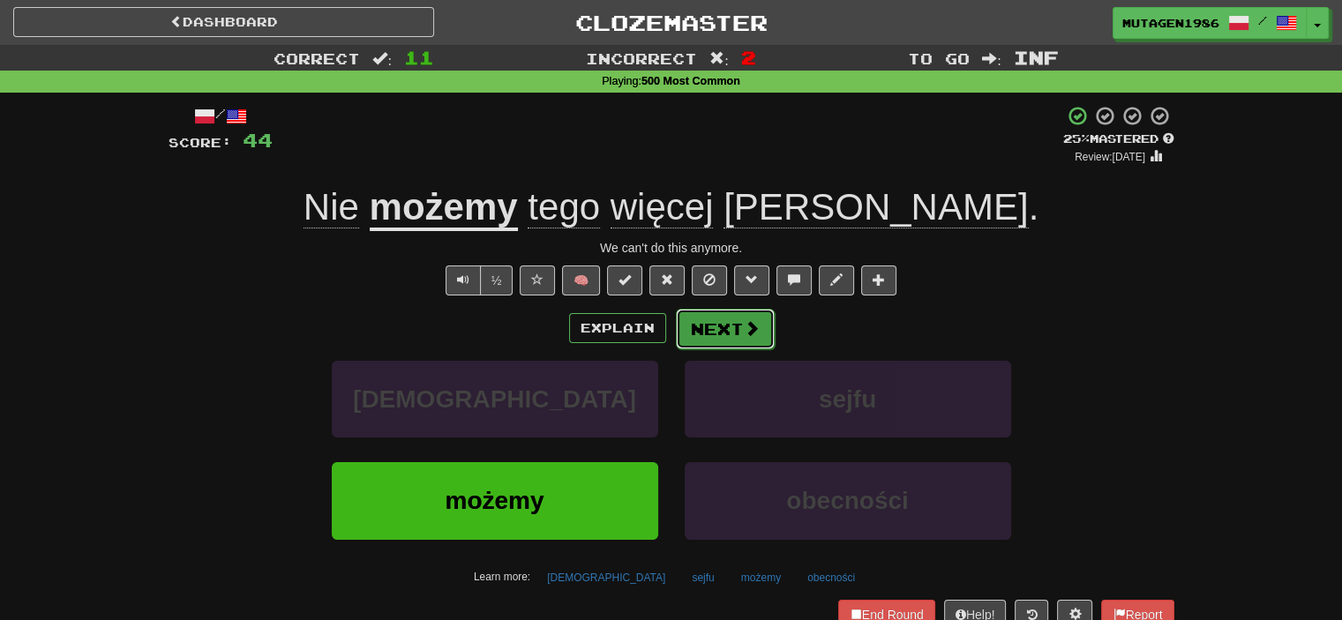
click at [751, 327] on span at bounding box center [752, 328] width 16 height 16
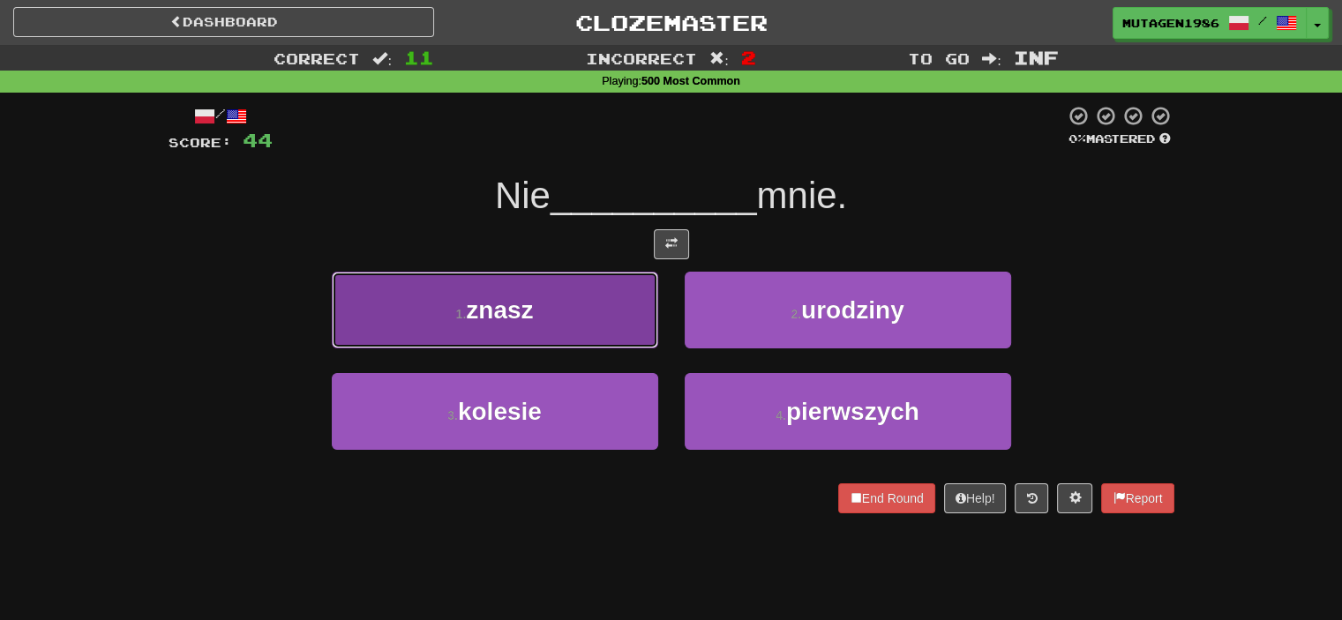
click at [607, 331] on button "1 . znasz" at bounding box center [495, 310] width 327 height 77
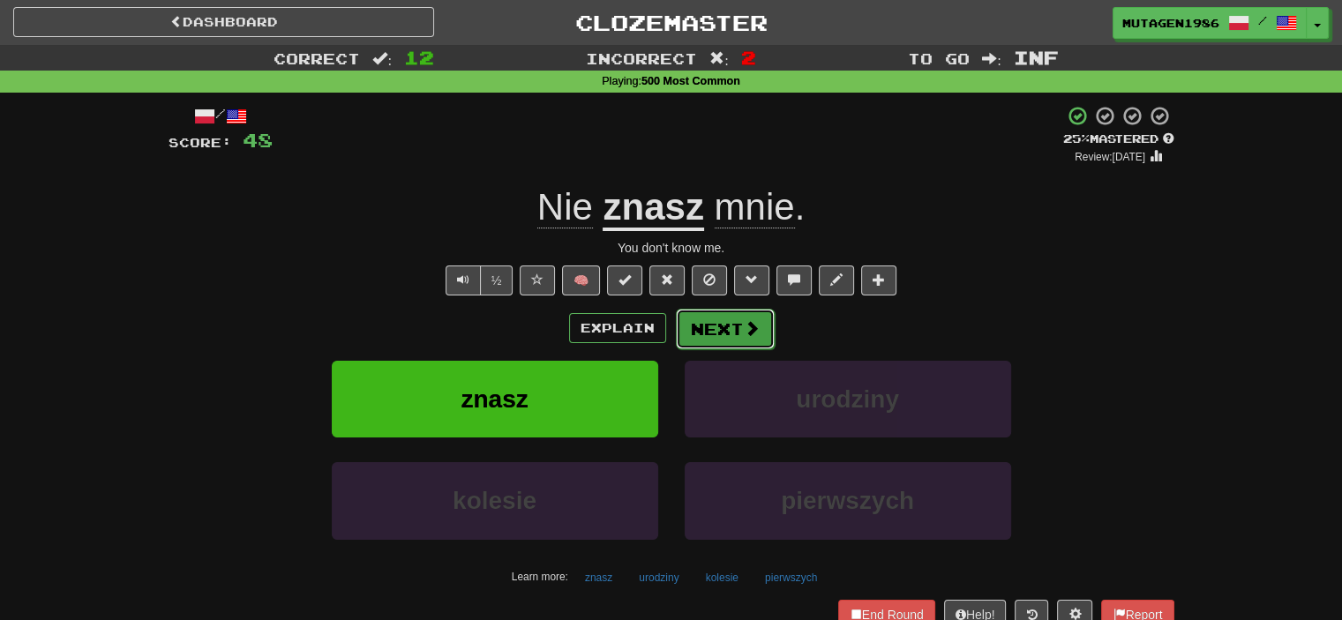
click at [734, 328] on button "Next" at bounding box center [725, 329] width 99 height 41
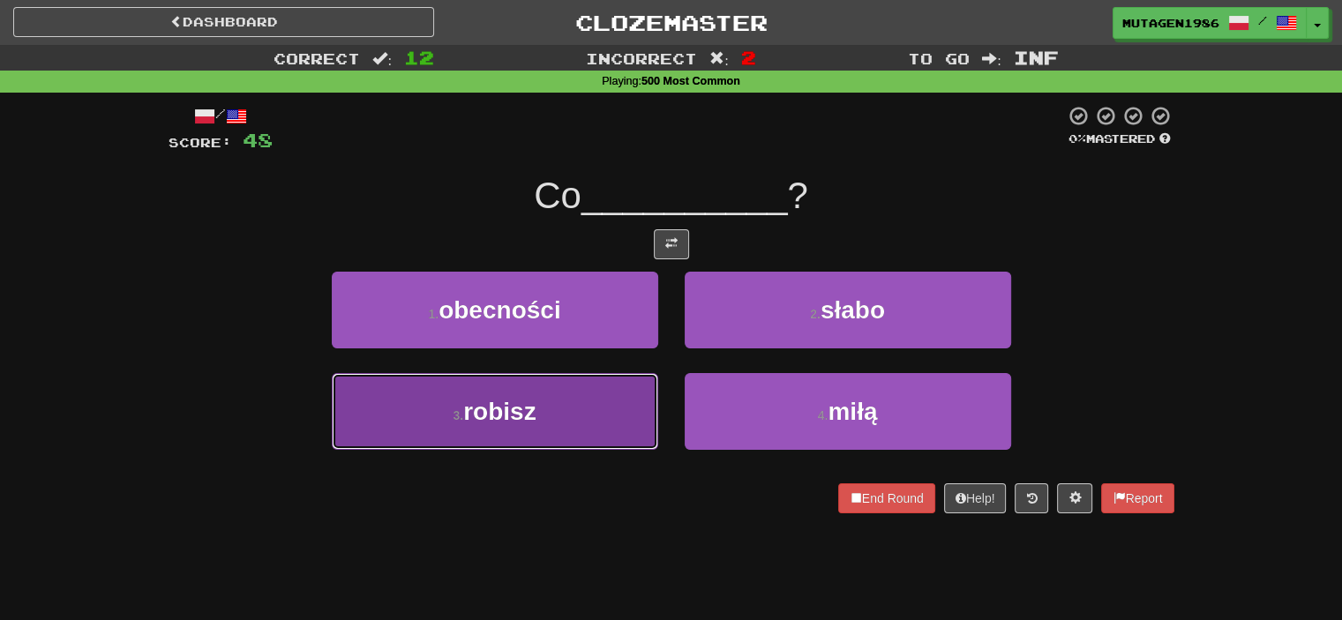
click at [563, 390] on button "3 . robisz" at bounding box center [495, 411] width 327 height 77
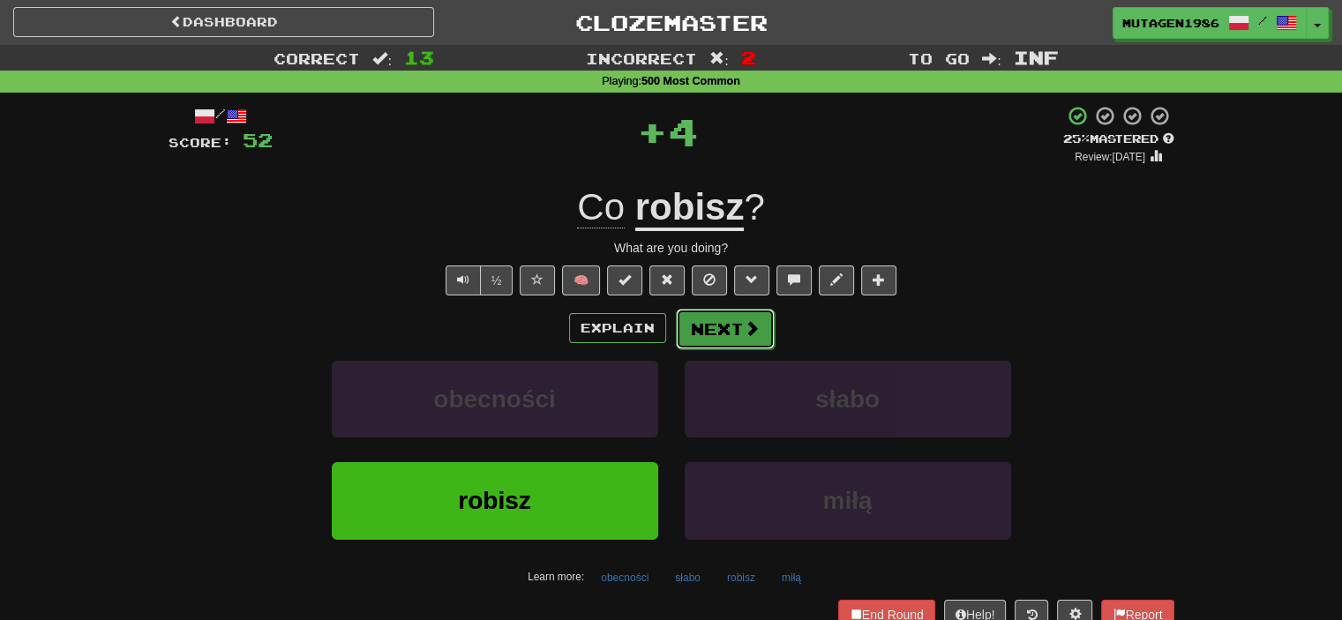
click at [718, 331] on button "Next" at bounding box center [725, 329] width 99 height 41
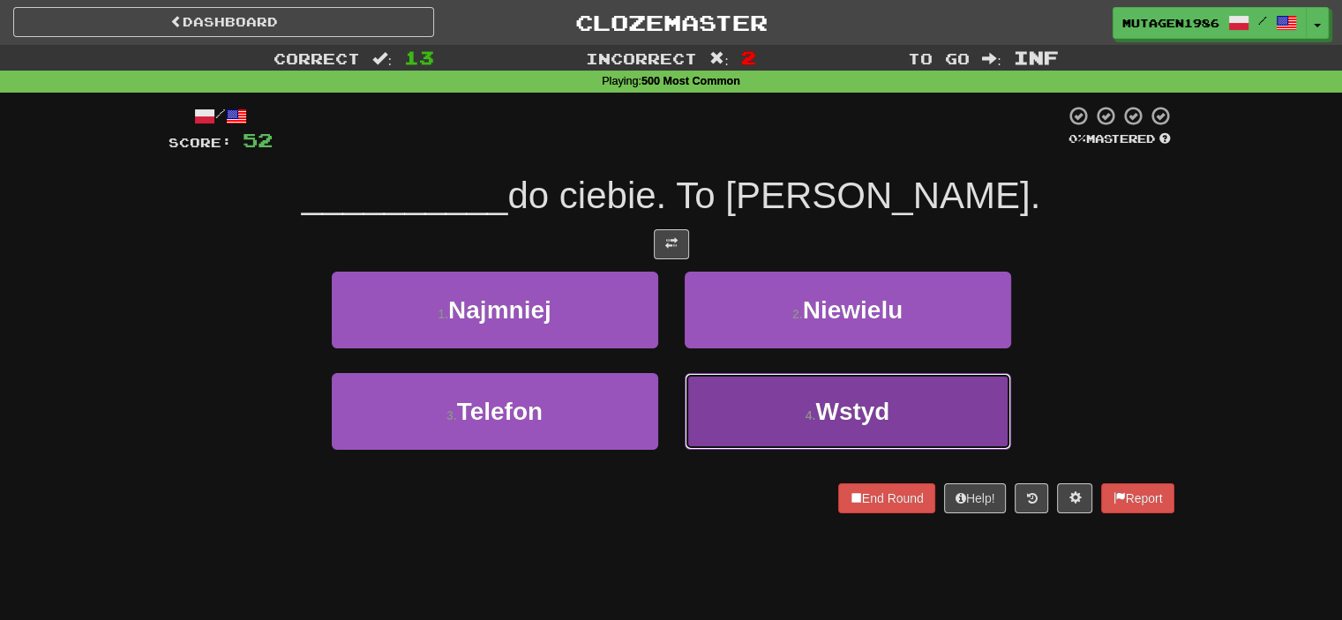
click at [817, 398] on span "Wstyd" at bounding box center [852, 411] width 74 height 27
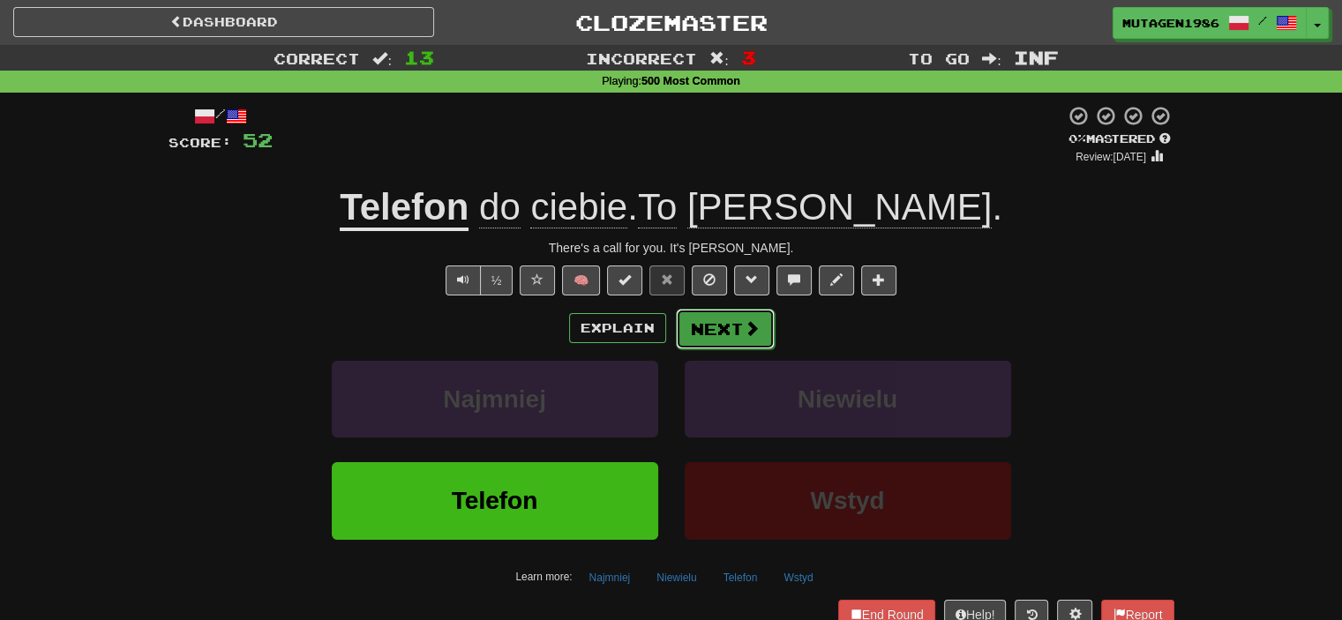
click at [736, 331] on button "Next" at bounding box center [725, 329] width 99 height 41
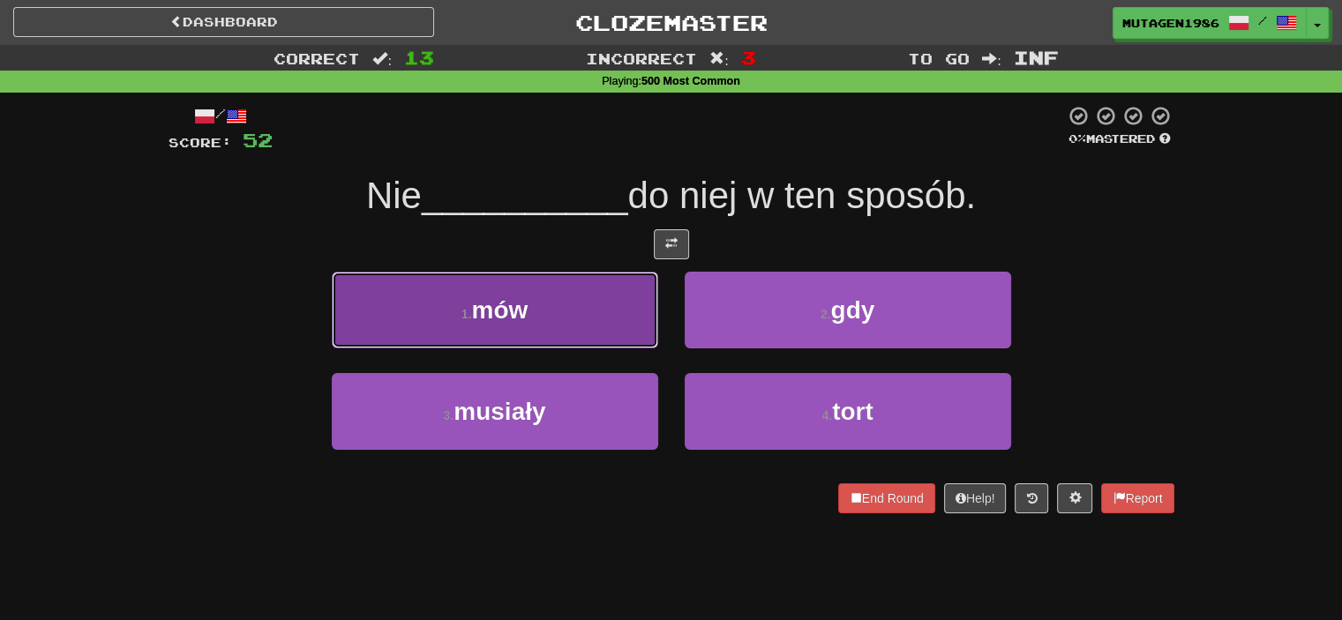
click at [568, 306] on button "1 . mów" at bounding box center [495, 310] width 327 height 77
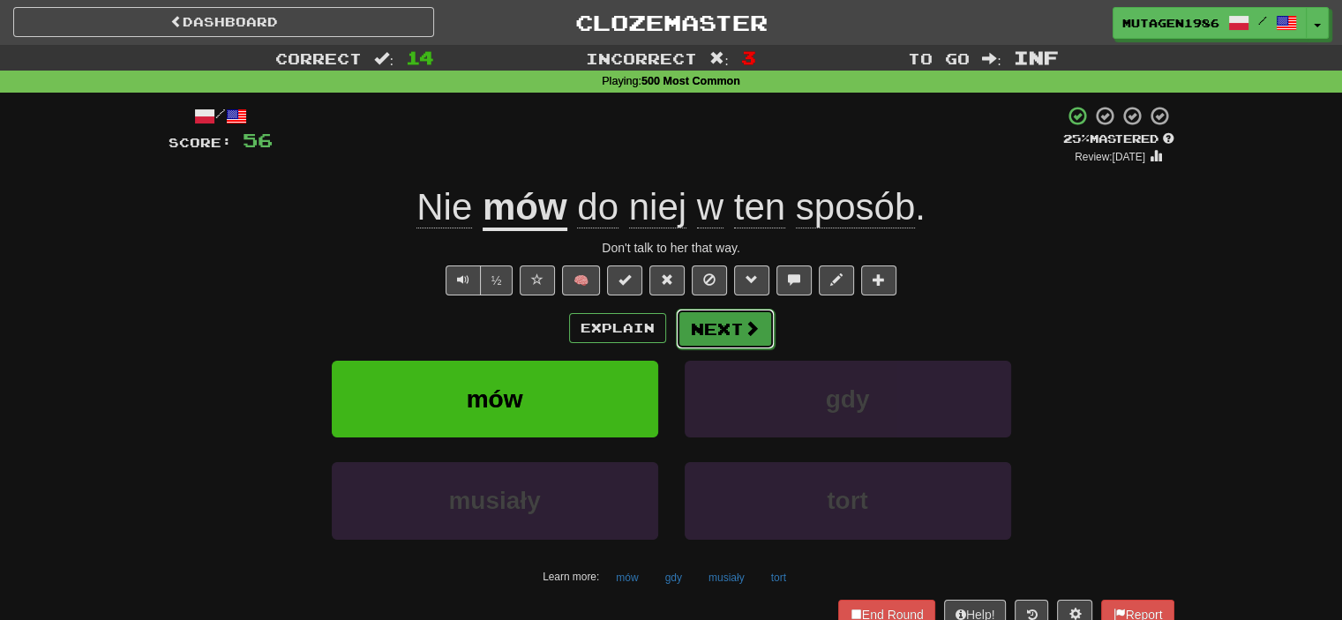
click at [740, 324] on button "Next" at bounding box center [725, 329] width 99 height 41
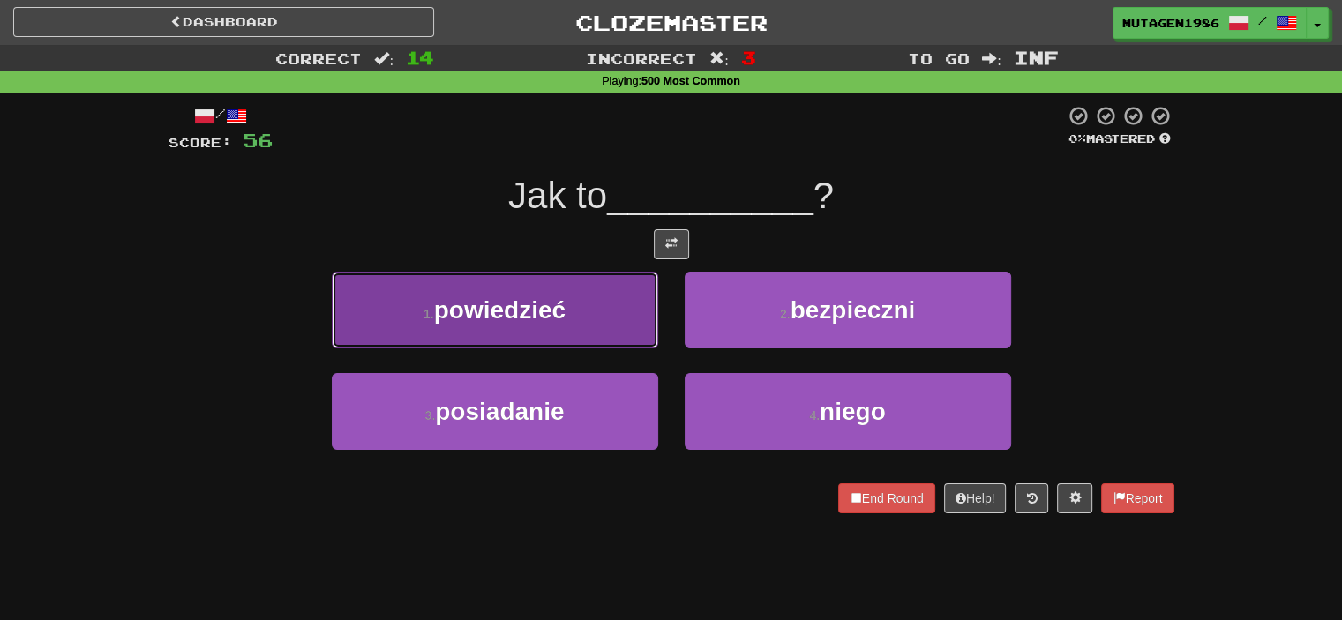
click at [578, 313] on button "1 . powiedzieć" at bounding box center [495, 310] width 327 height 77
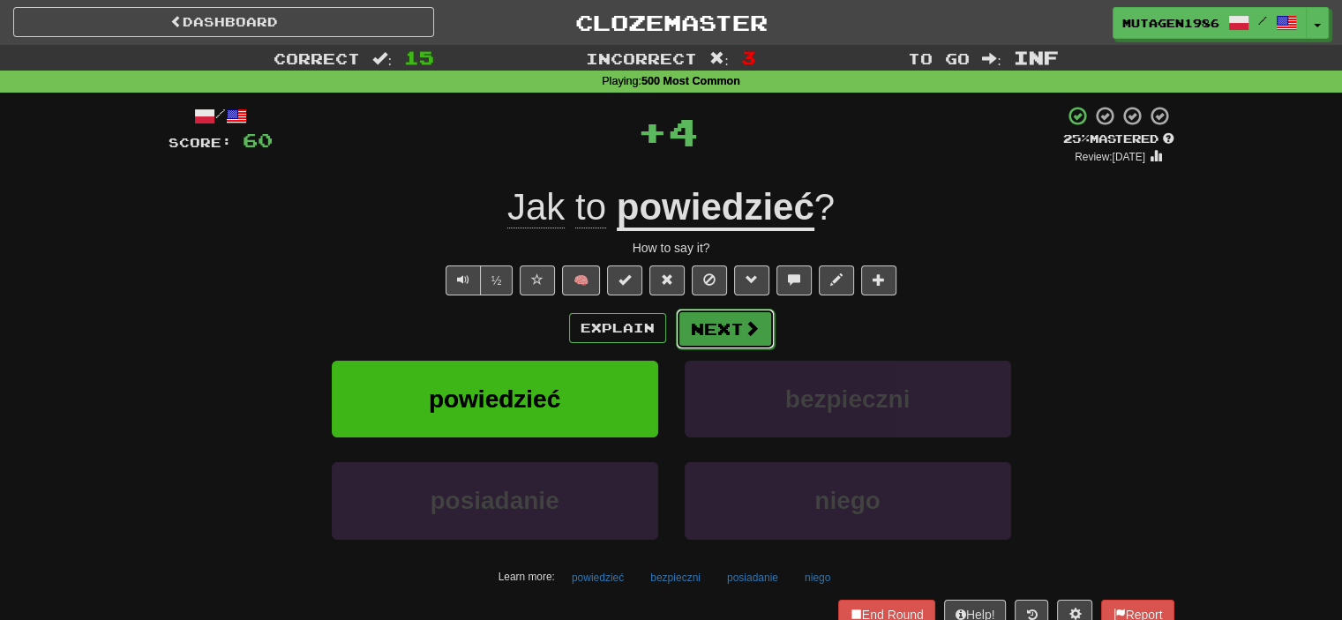
click at [731, 334] on button "Next" at bounding box center [725, 329] width 99 height 41
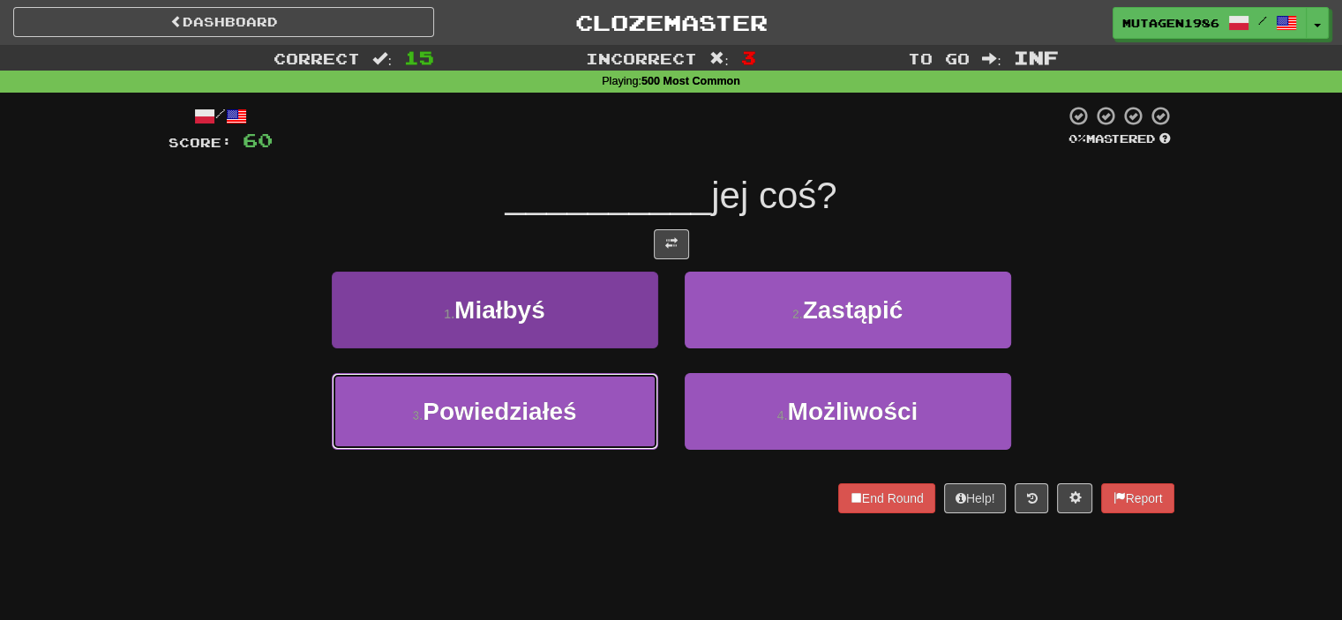
click at [582, 391] on button "3 . Powiedziałeś" at bounding box center [495, 411] width 327 height 77
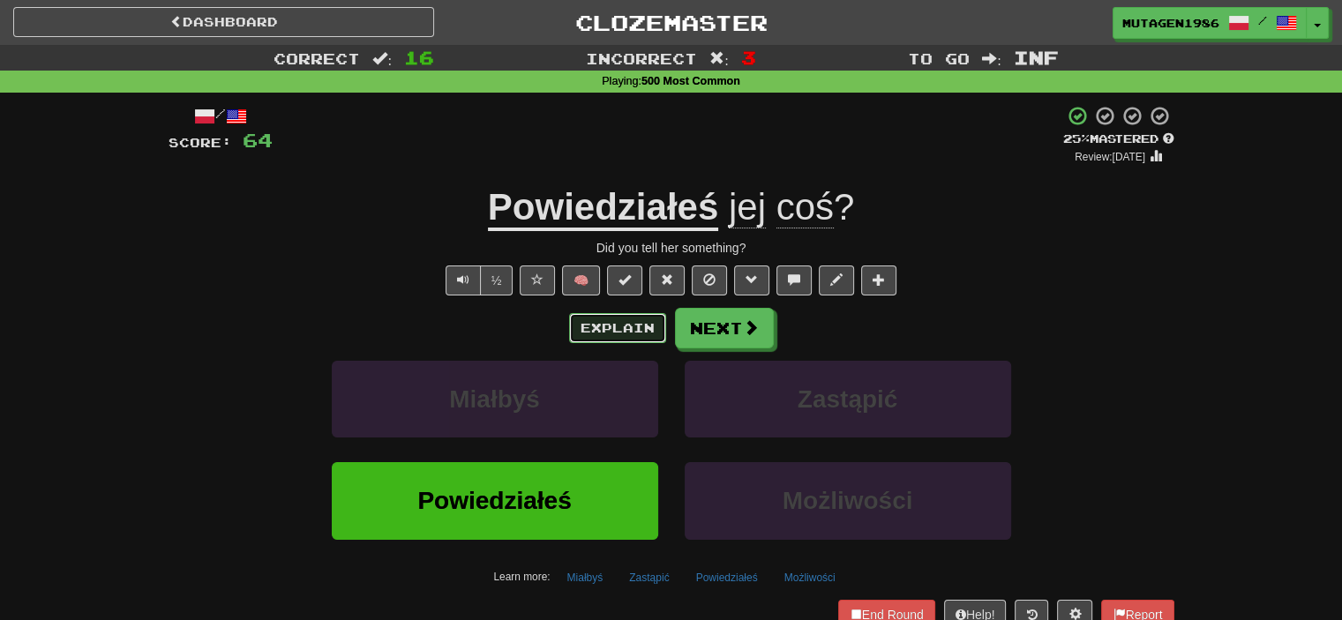
click at [646, 329] on button "Explain" at bounding box center [617, 328] width 97 height 30
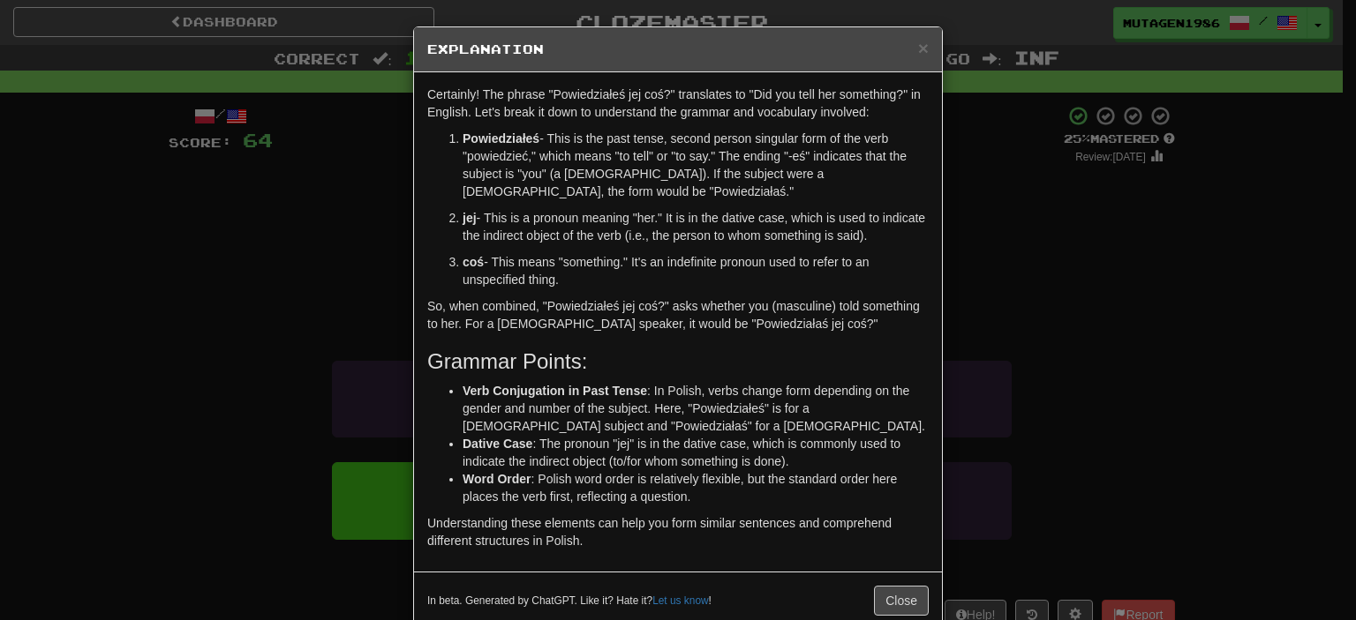
click at [289, 236] on div "× Explanation Certainly! The phrase "Powiedziałeś jej coś?" translates to "Did …" at bounding box center [678, 310] width 1356 height 620
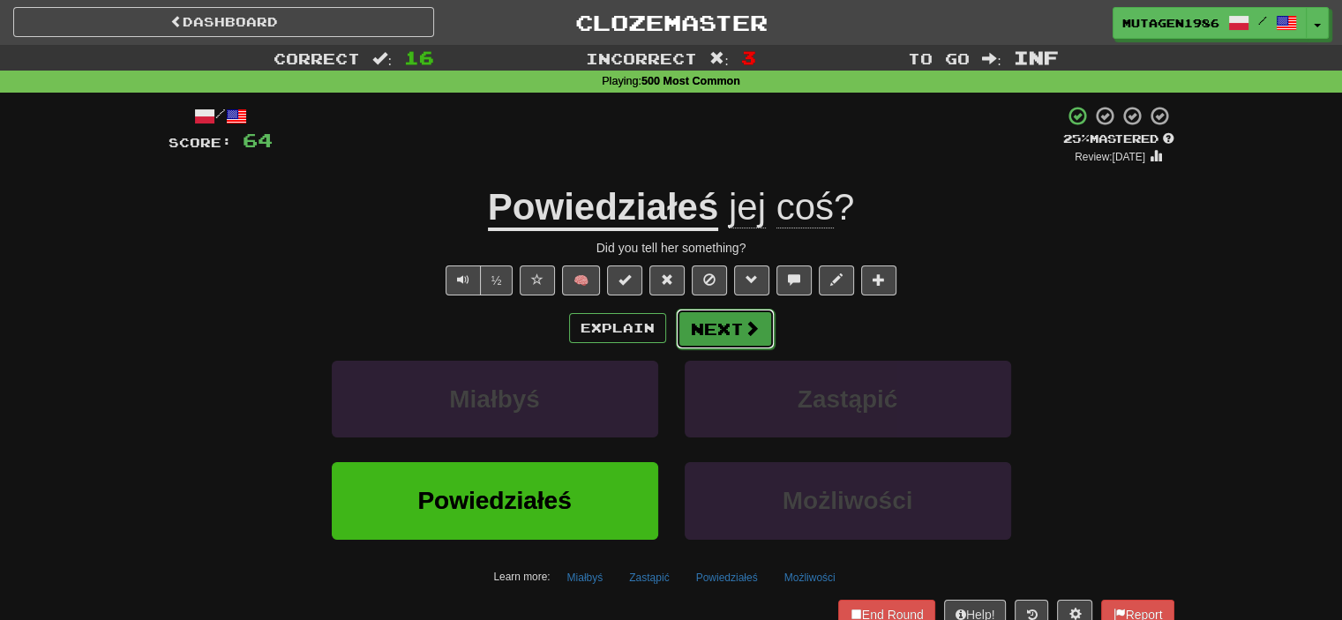
click at [744, 327] on span at bounding box center [752, 328] width 16 height 16
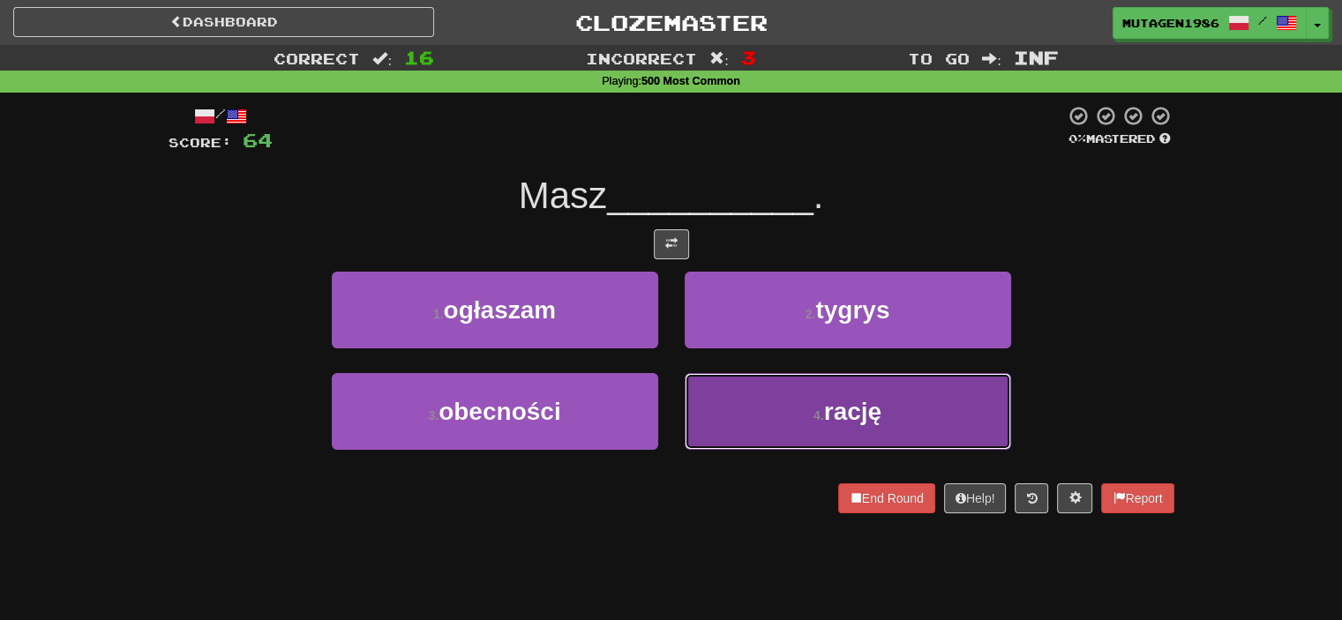
click at [796, 431] on button "4 . [GEOGRAPHIC_DATA]" at bounding box center [848, 411] width 327 height 77
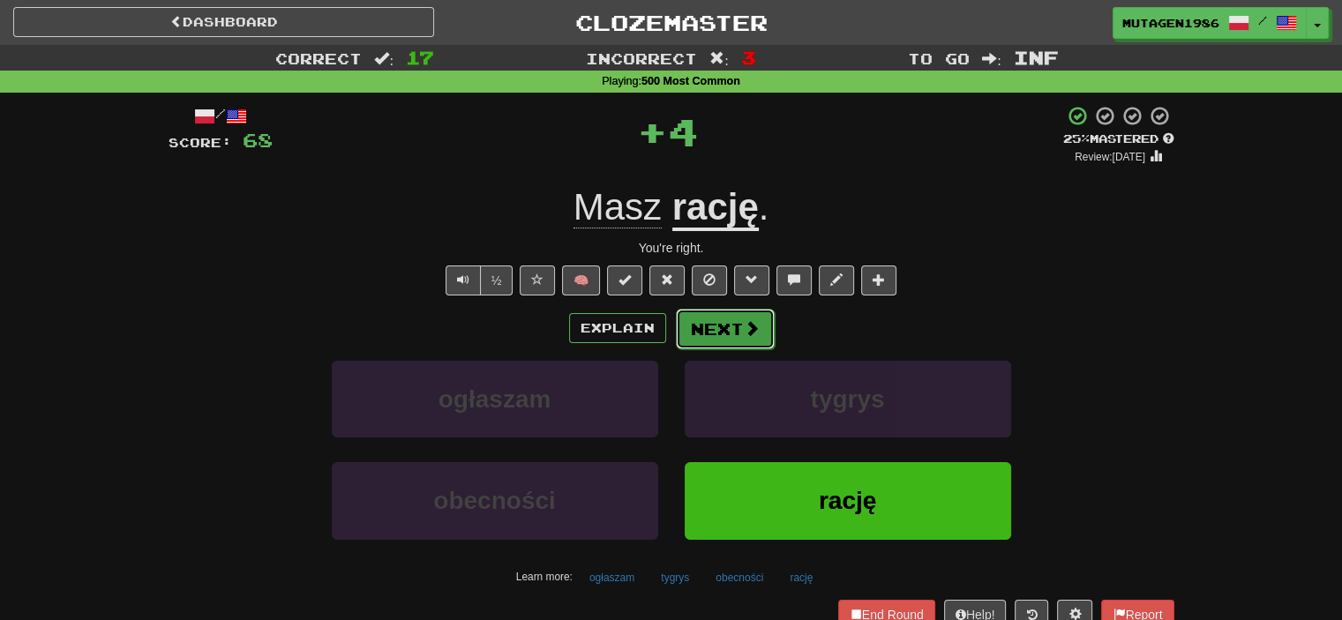
click at [734, 332] on button "Next" at bounding box center [725, 329] width 99 height 41
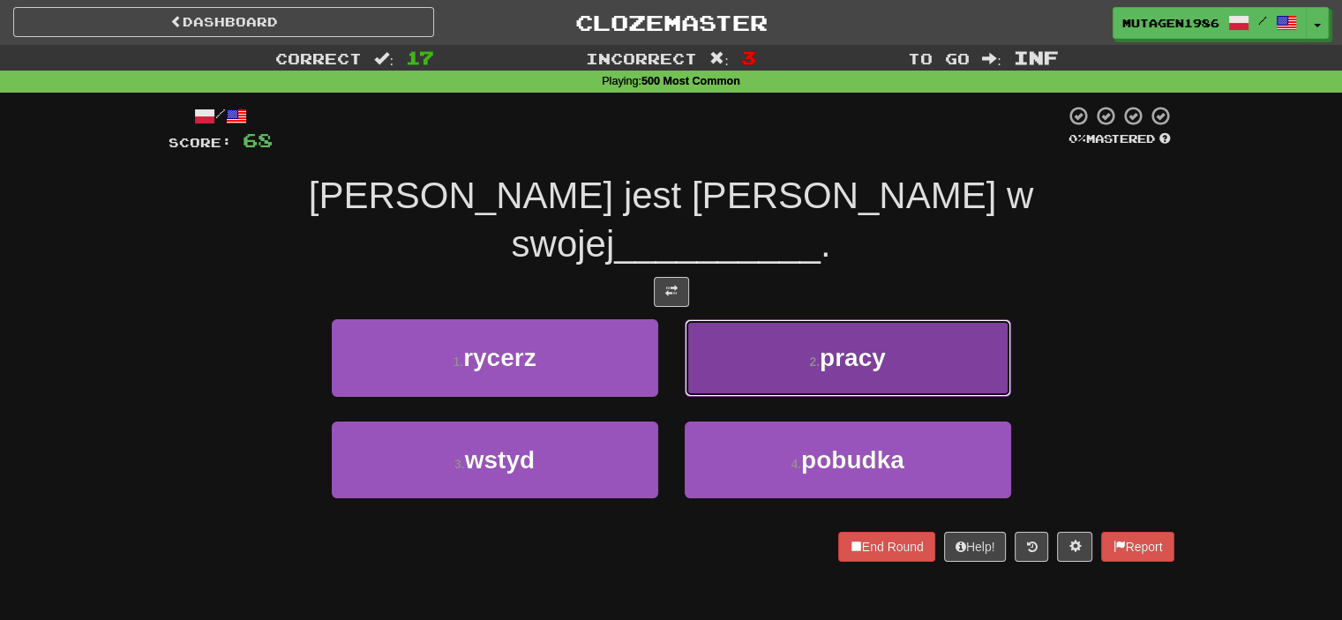
click at [727, 319] on button "2 . pracy" at bounding box center [848, 357] width 327 height 77
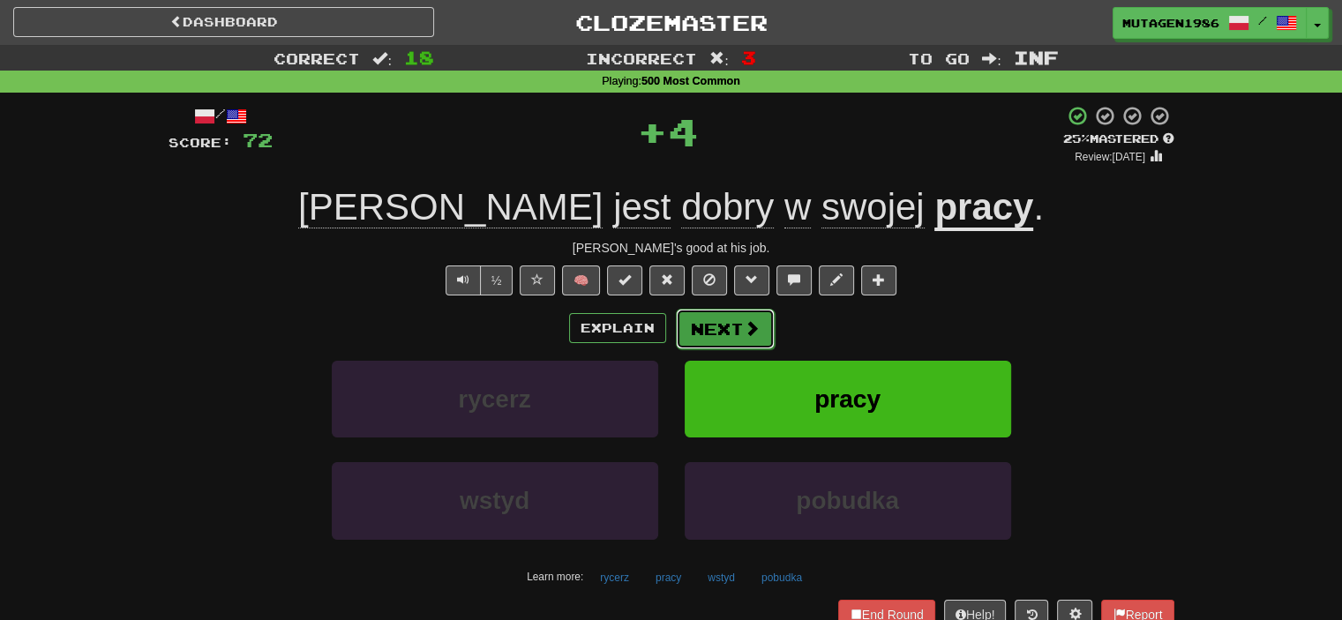
click at [731, 330] on button "Next" at bounding box center [725, 329] width 99 height 41
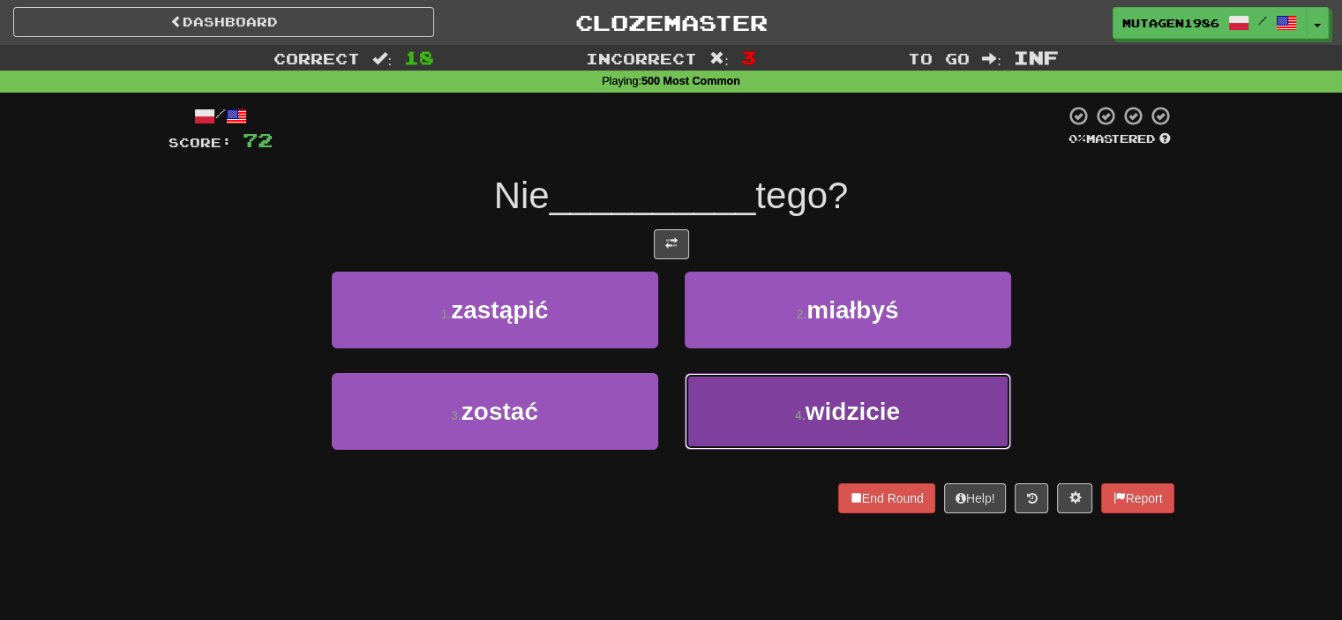
click at [731, 409] on button "4 . widzicie" at bounding box center [848, 411] width 327 height 77
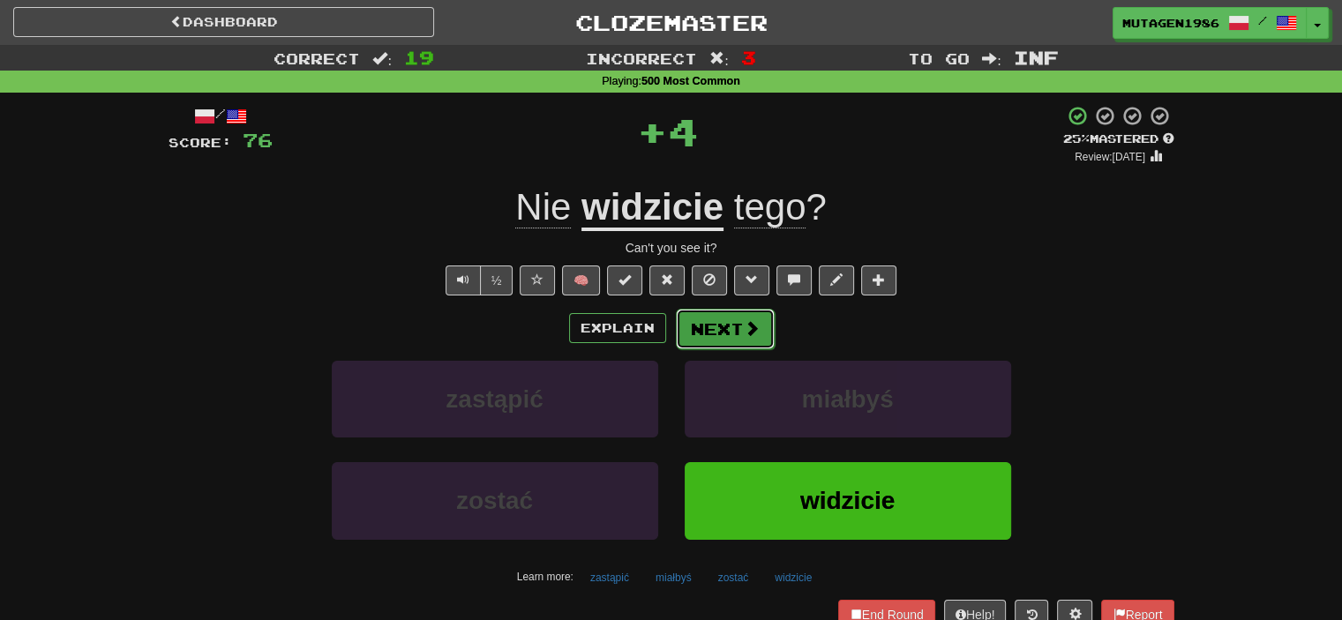
click at [723, 334] on button "Next" at bounding box center [725, 329] width 99 height 41
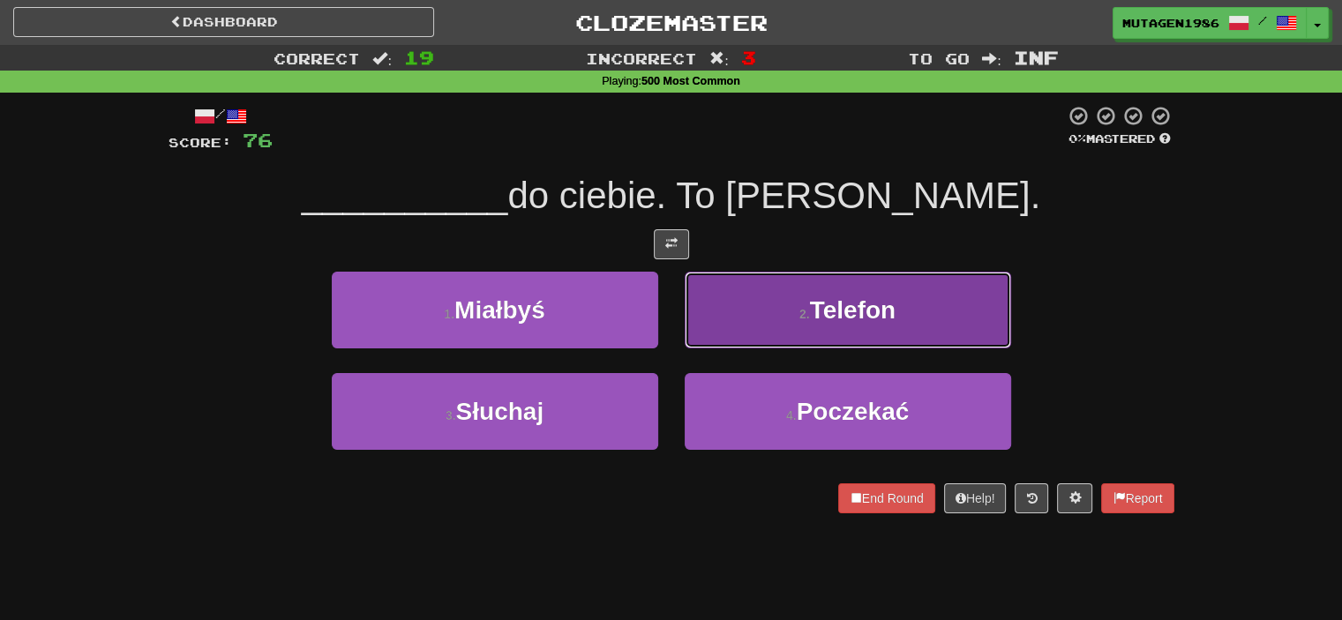
click at [753, 318] on button "2 . Telefon" at bounding box center [848, 310] width 327 height 77
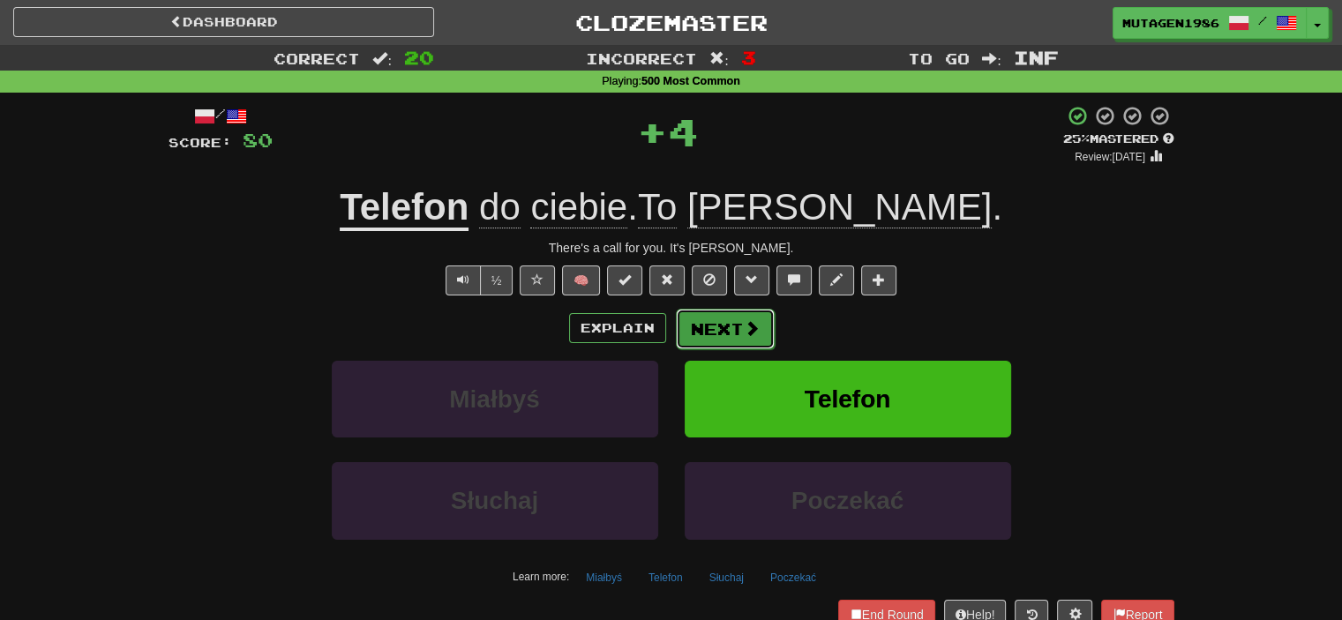
click at [725, 319] on button "Next" at bounding box center [725, 329] width 99 height 41
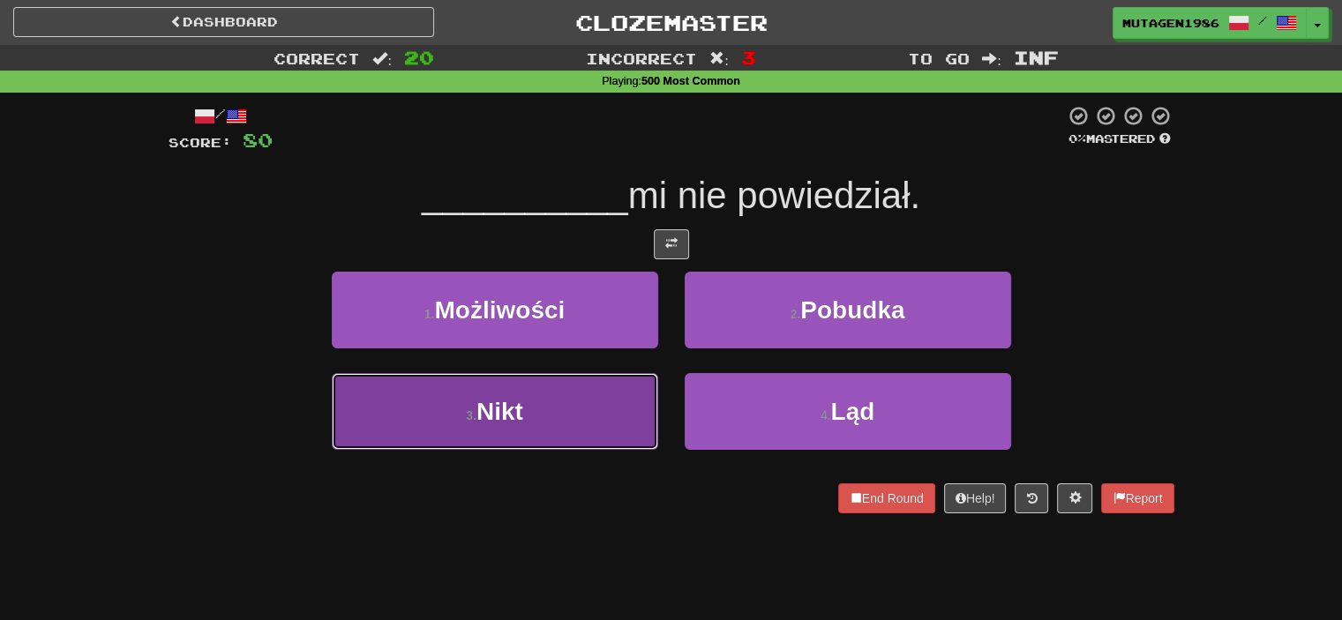
click at [531, 397] on button "3 . Nikt" at bounding box center [495, 411] width 327 height 77
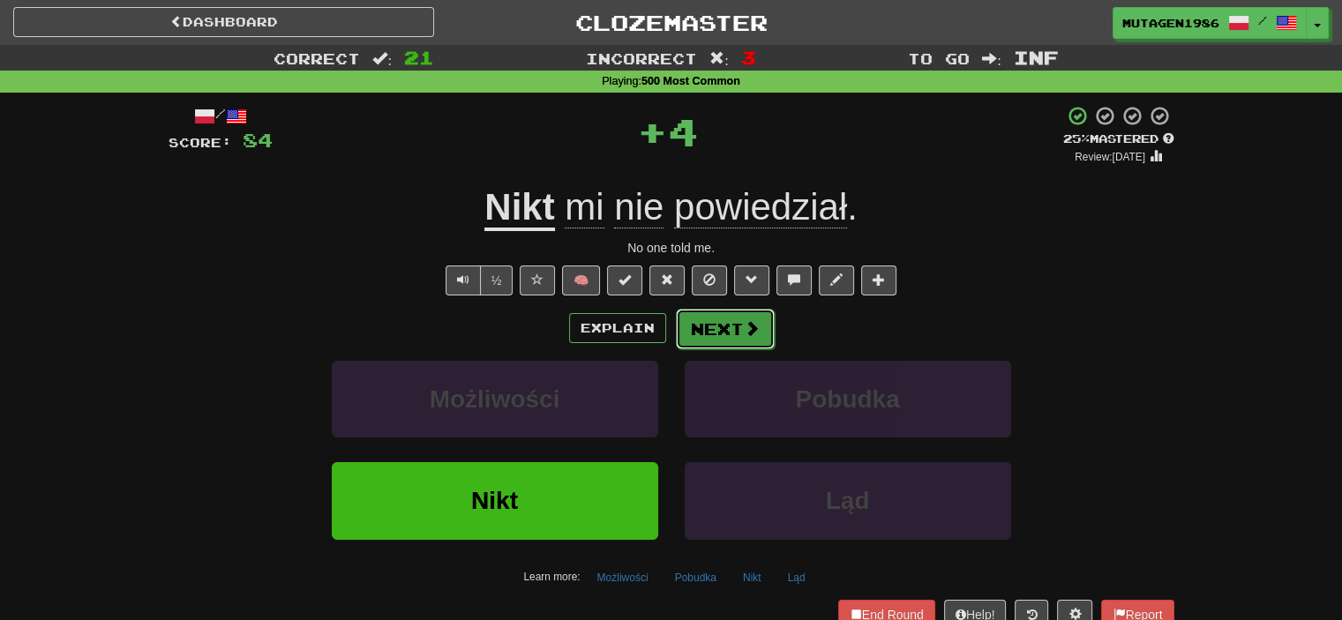
click at [755, 333] on span at bounding box center [752, 328] width 16 height 16
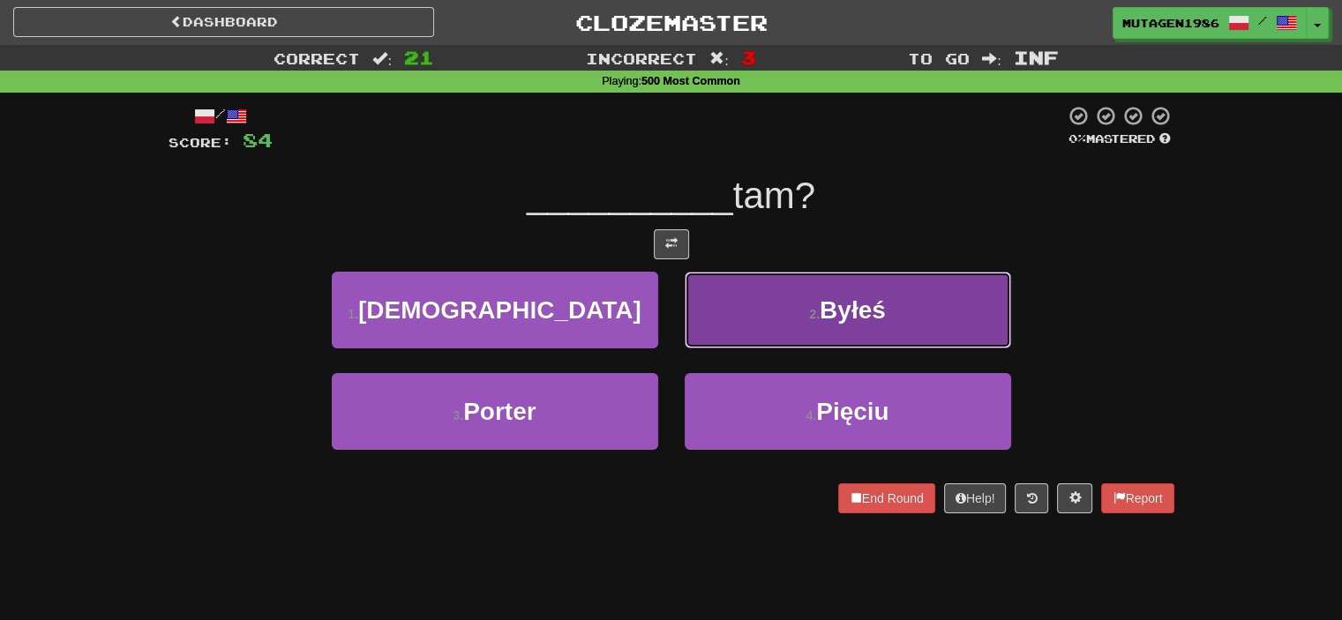
click at [757, 320] on button "2 . [PERSON_NAME]" at bounding box center [848, 310] width 327 height 77
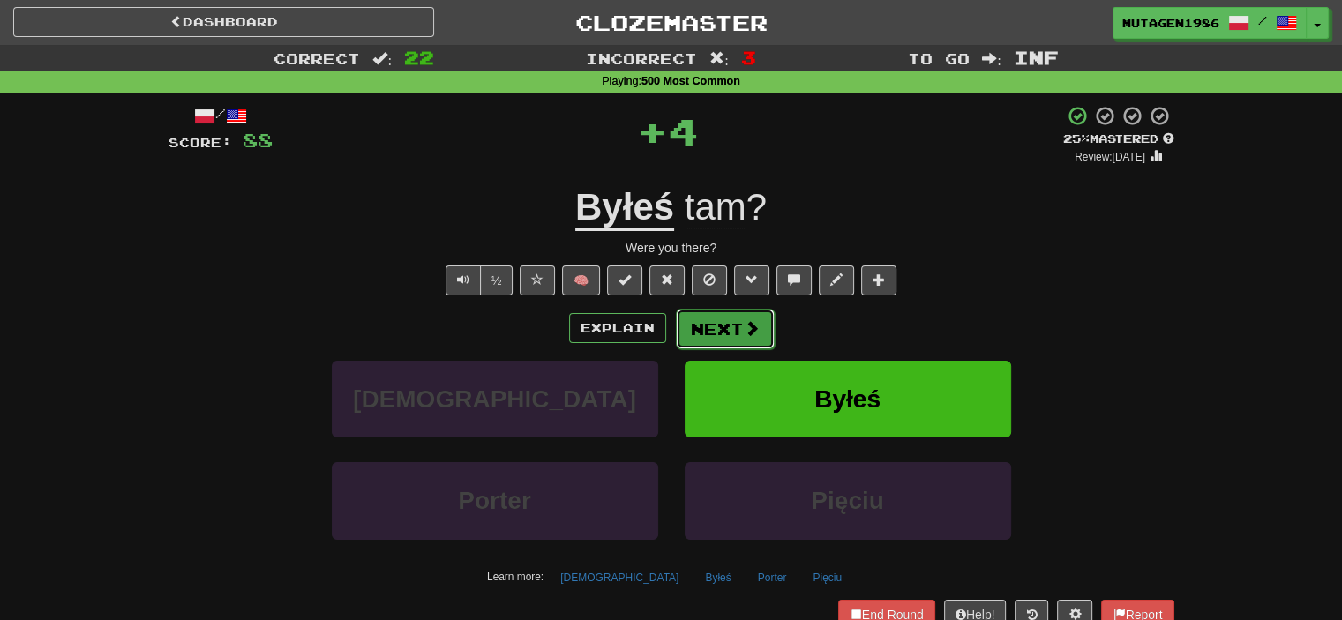
click at [735, 327] on button "Next" at bounding box center [725, 329] width 99 height 41
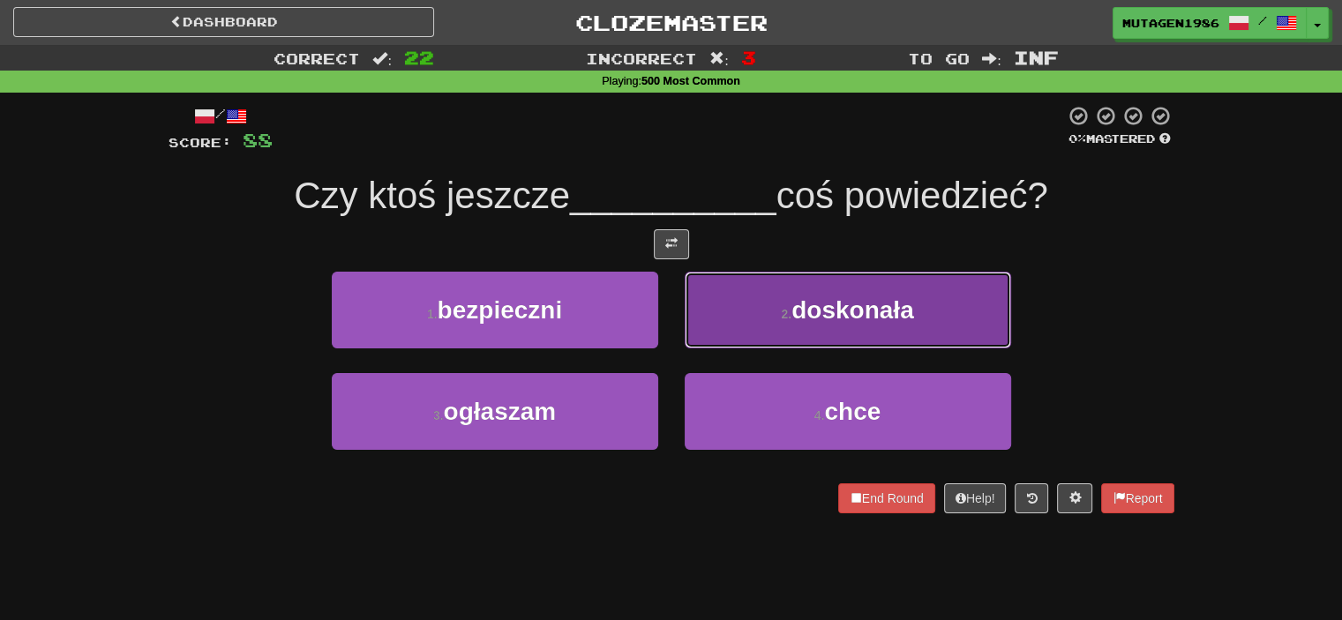
click at [761, 318] on button "2 . doskonała" at bounding box center [848, 310] width 327 height 77
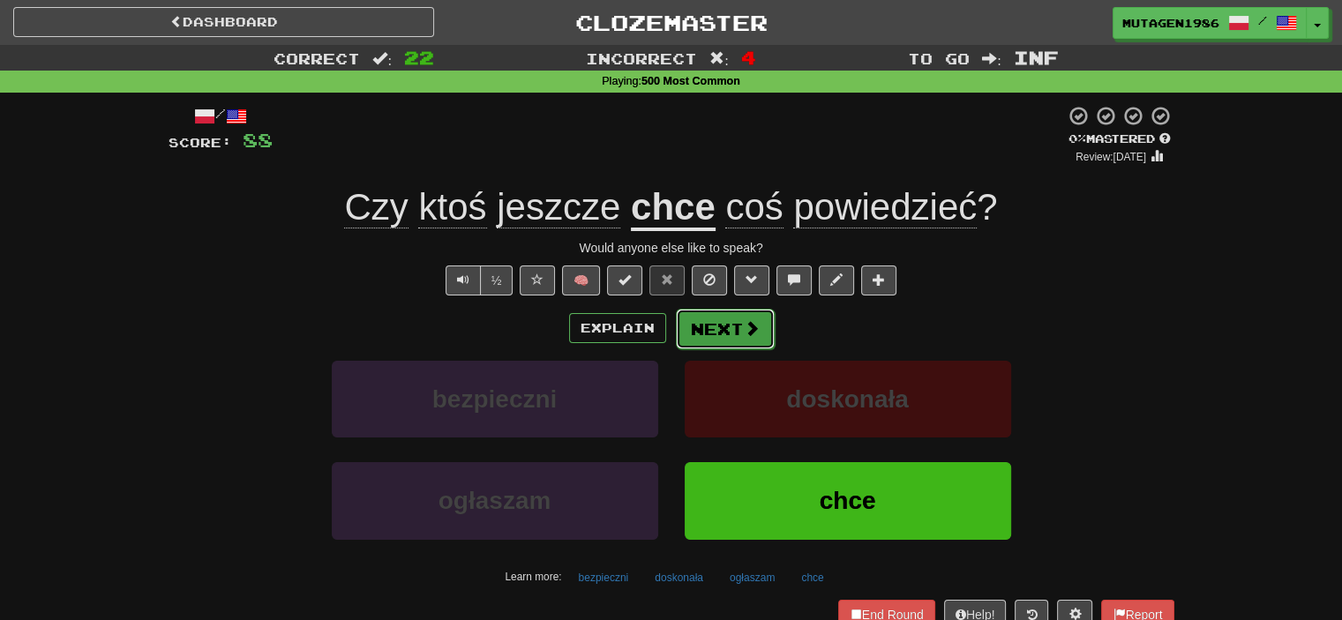
click at [752, 320] on span at bounding box center [752, 328] width 16 height 16
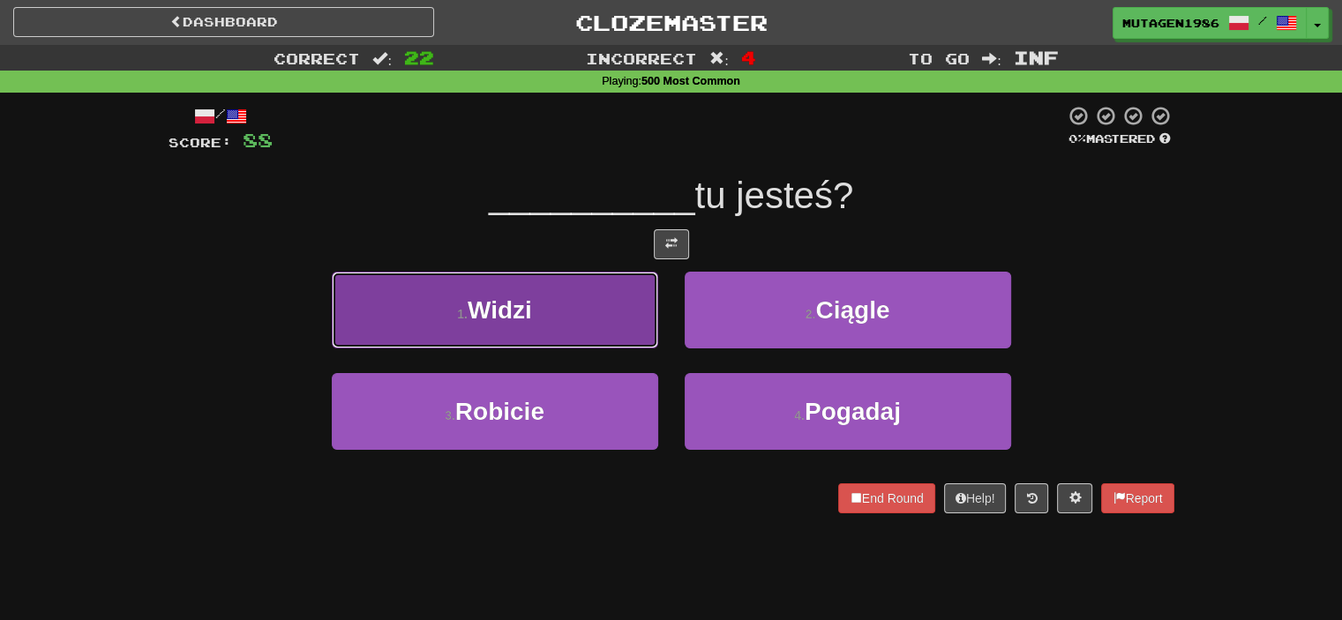
click at [541, 313] on button "1 . Widzi" at bounding box center [495, 310] width 327 height 77
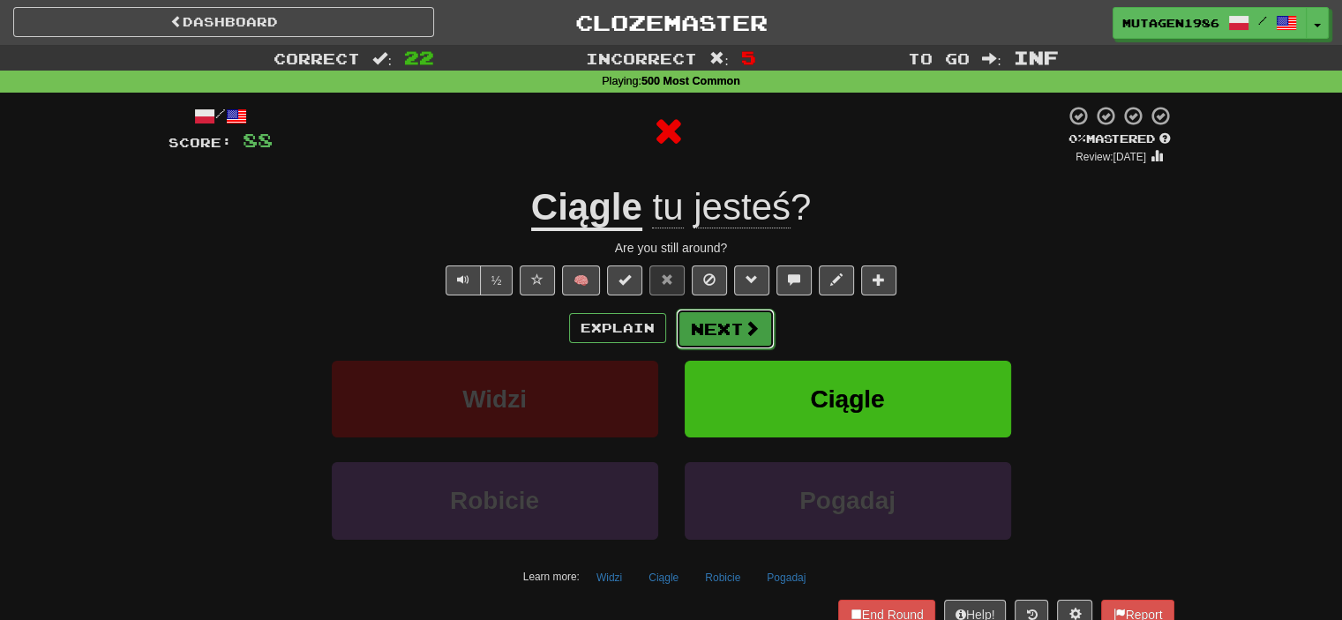
click at [710, 327] on button "Next" at bounding box center [725, 329] width 99 height 41
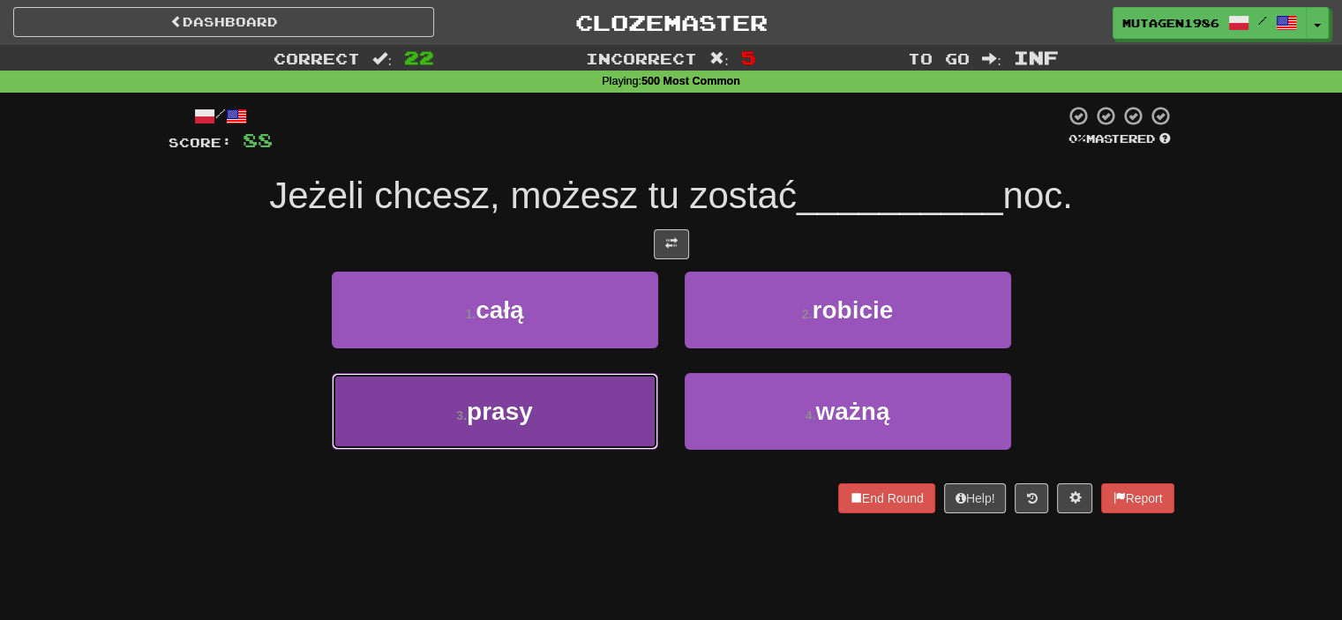
click at [542, 402] on button "3 . [GEOGRAPHIC_DATA]" at bounding box center [495, 411] width 327 height 77
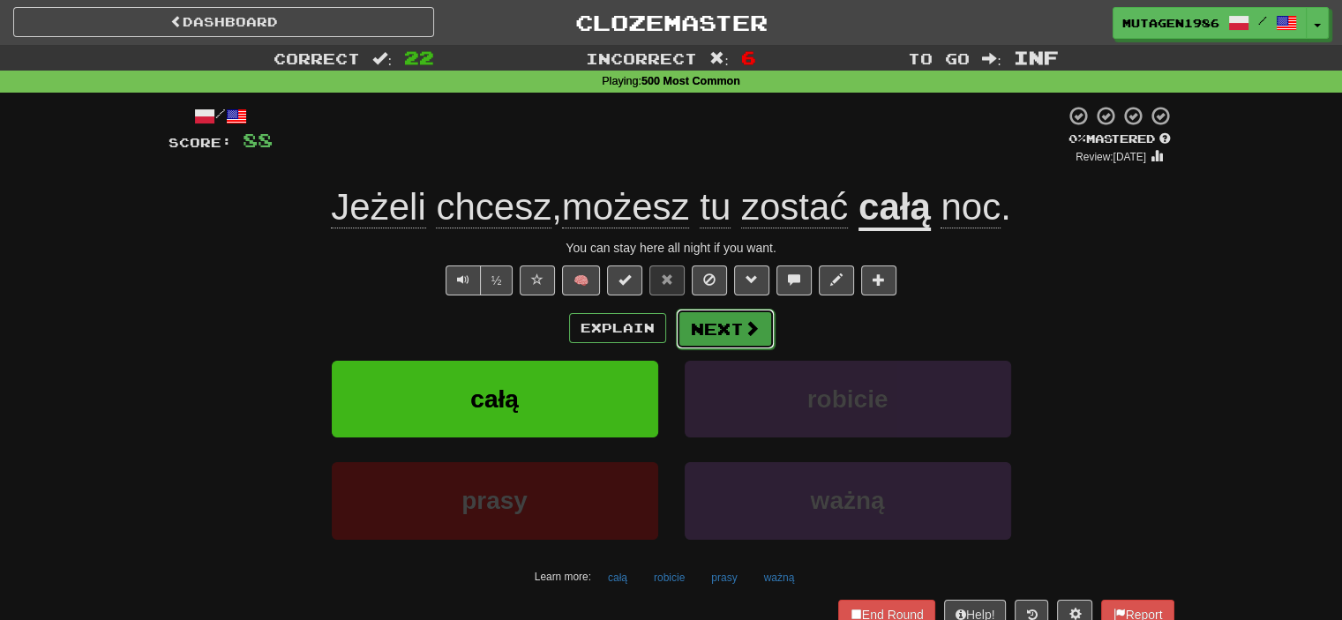
click at [752, 332] on span at bounding box center [752, 328] width 16 height 16
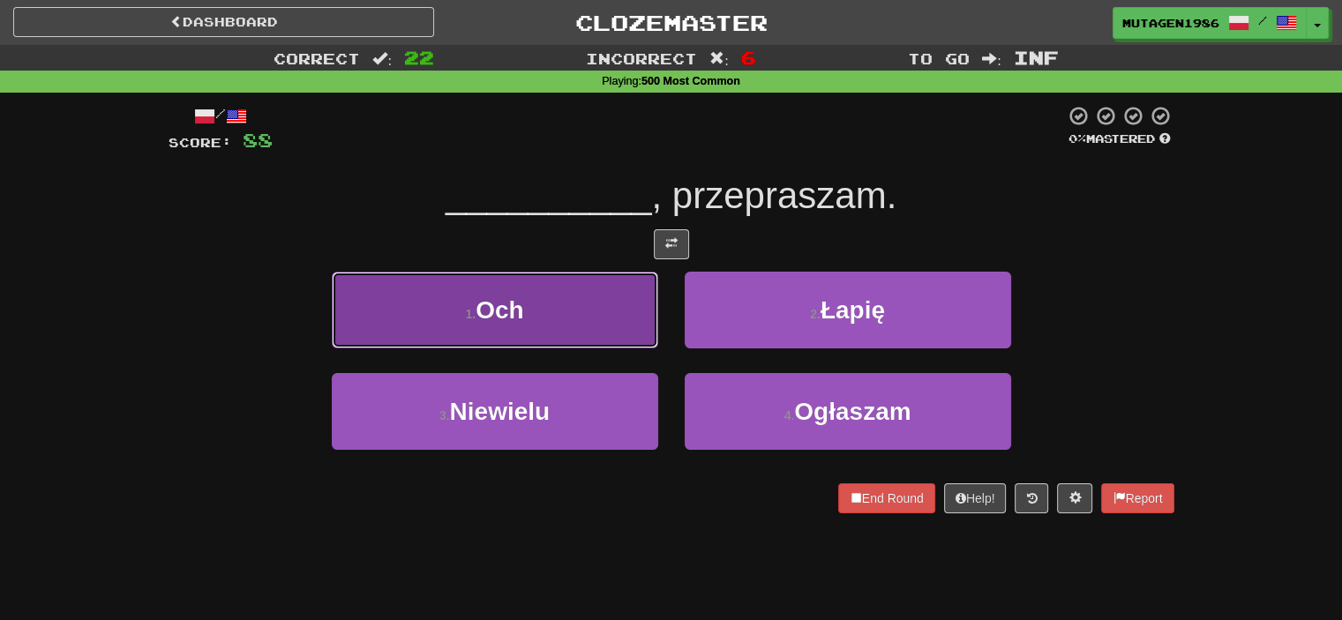
click at [576, 314] on button "1 . Och" at bounding box center [495, 310] width 327 height 77
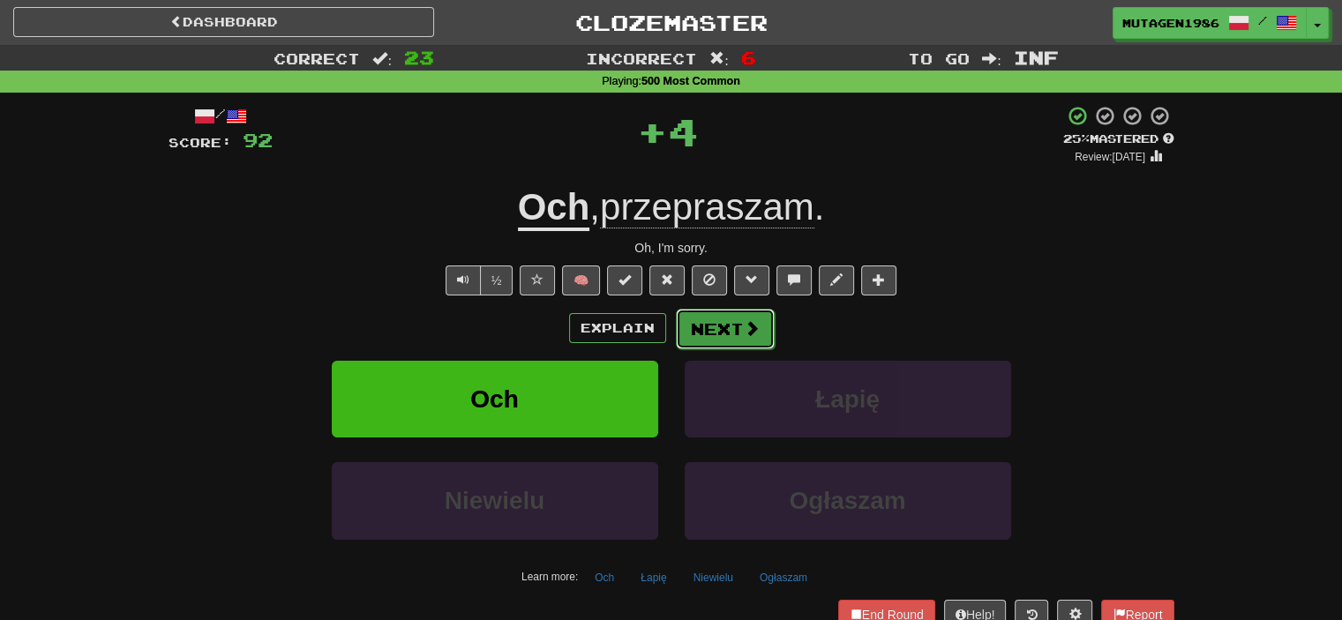
click at [717, 323] on button "Next" at bounding box center [725, 329] width 99 height 41
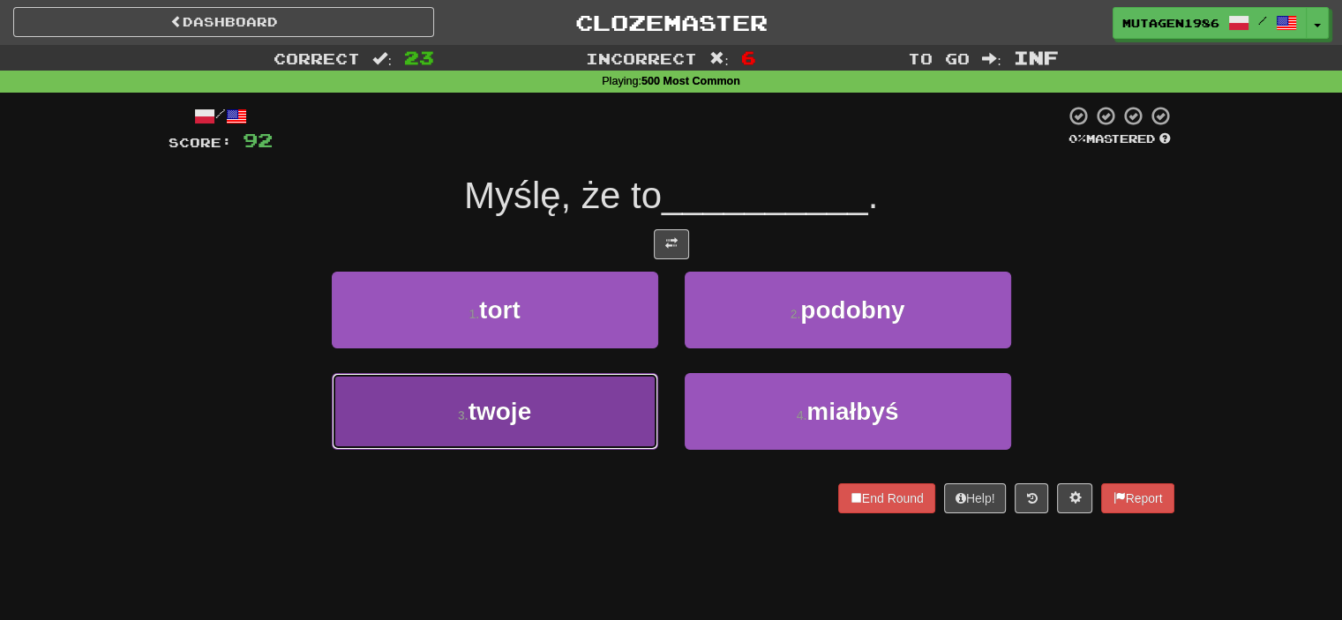
click at [593, 385] on button "3 . twoje" at bounding box center [495, 411] width 327 height 77
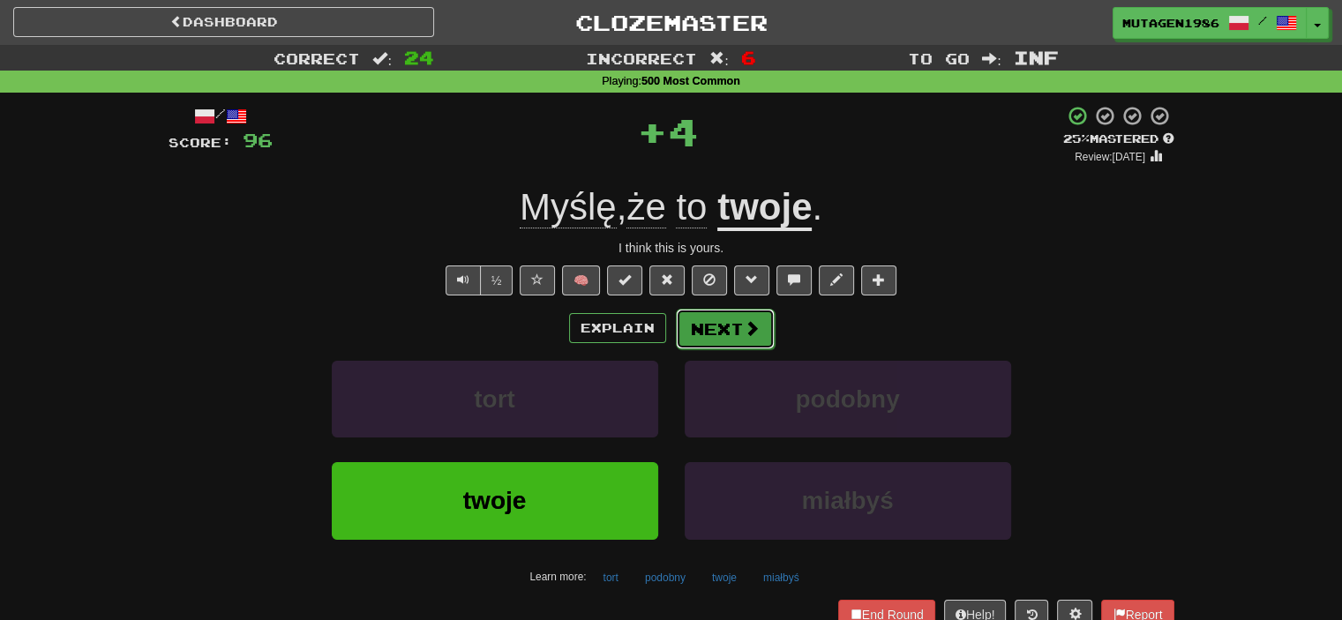
click at [731, 334] on button "Next" at bounding box center [725, 329] width 99 height 41
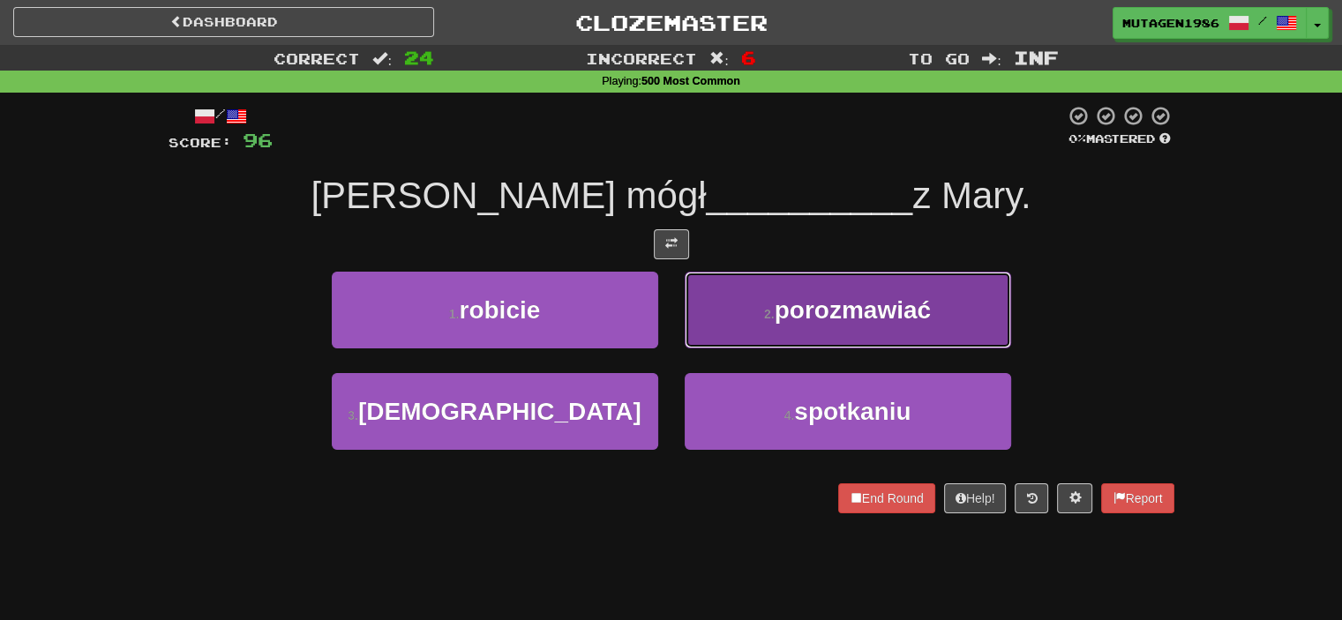
click at [807, 306] on span "porozmawiać" at bounding box center [853, 310] width 156 height 27
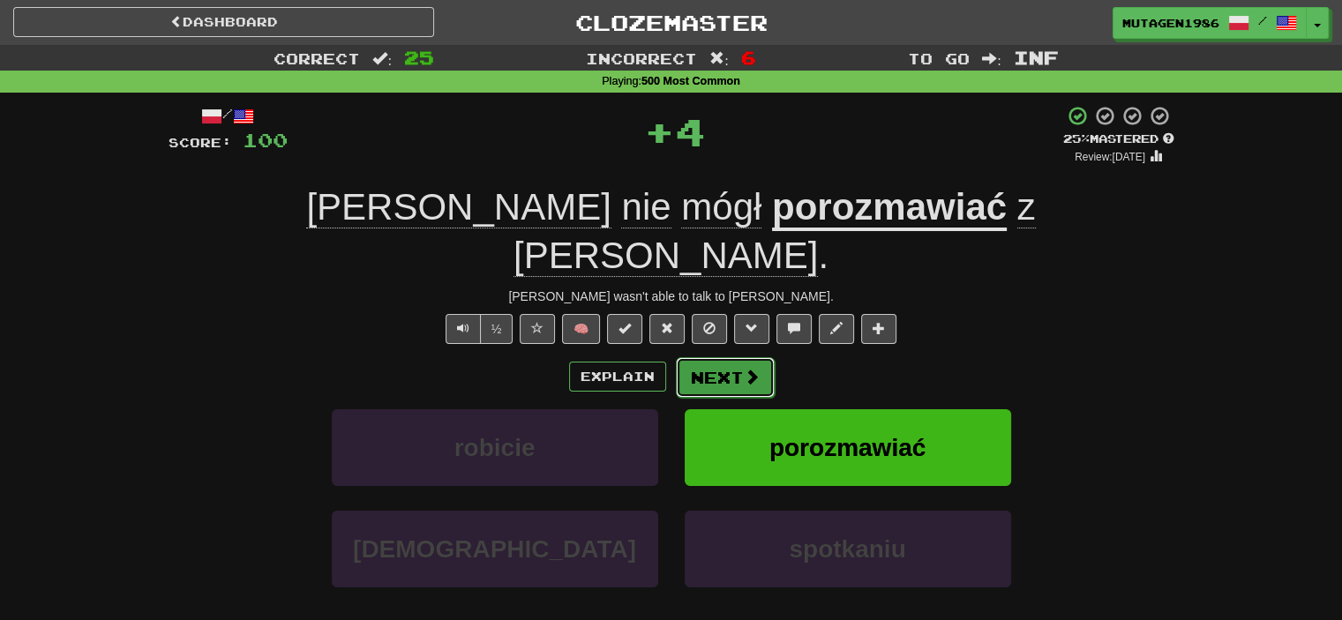
click at [744, 369] on span at bounding box center [752, 377] width 16 height 16
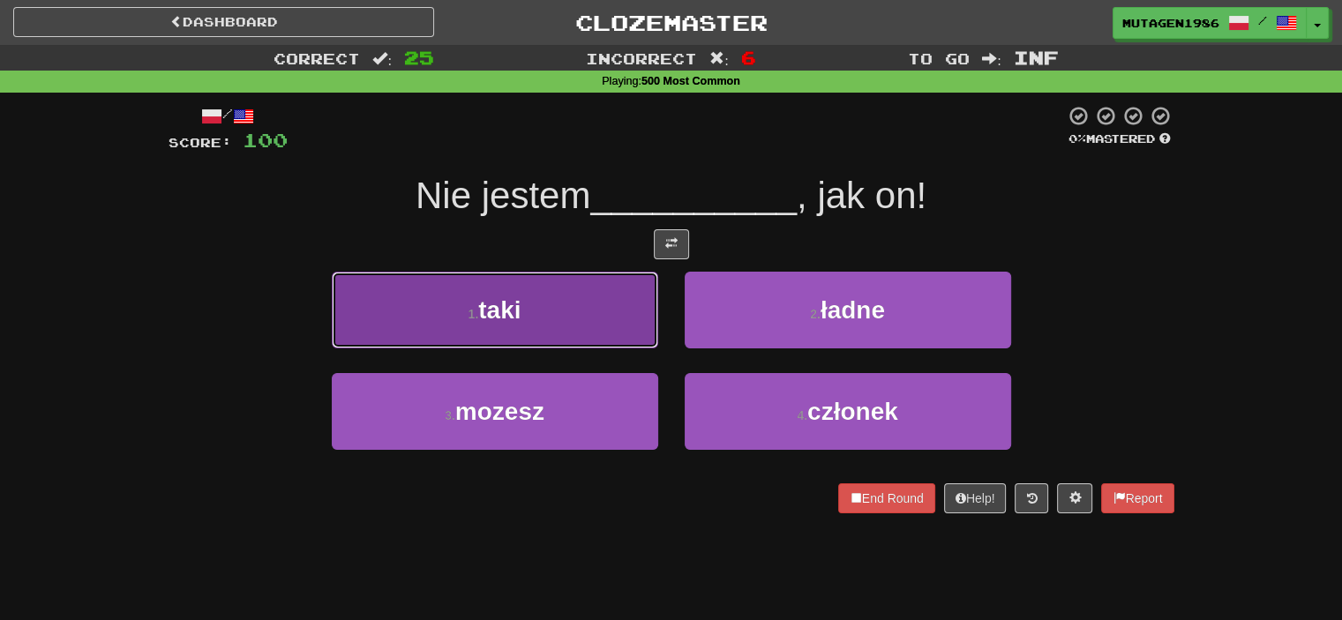
click at [537, 292] on button "1 . taki" at bounding box center [495, 310] width 327 height 77
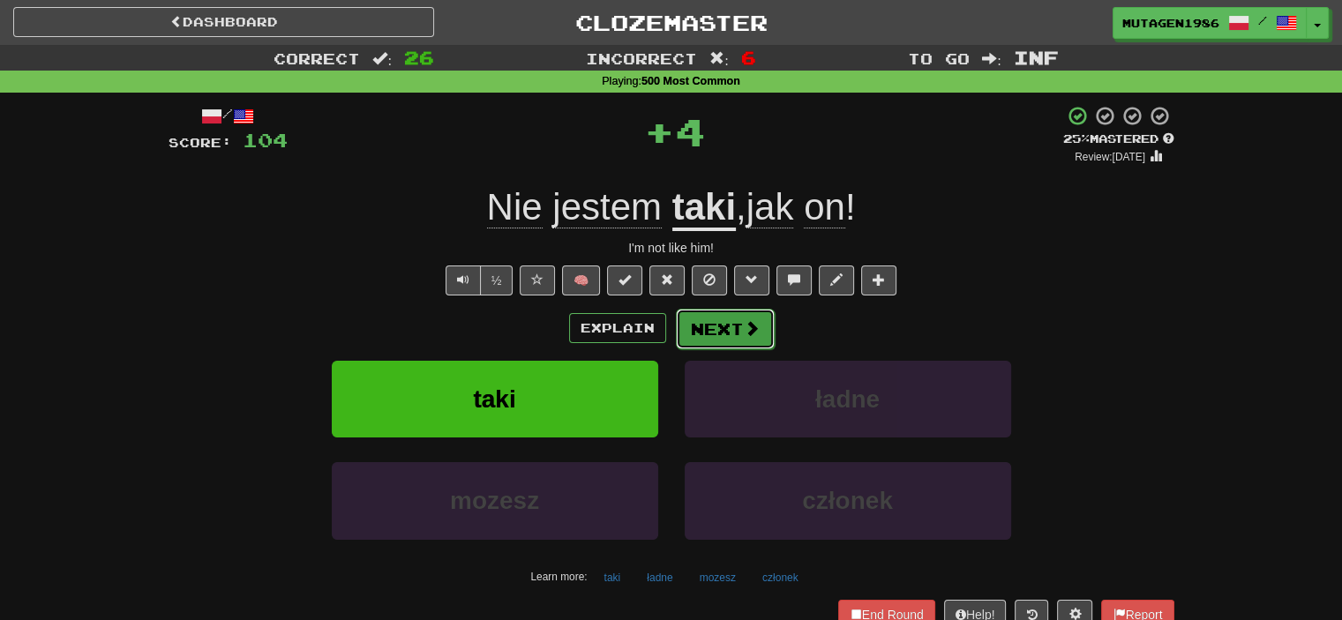
click at [744, 333] on span at bounding box center [752, 328] width 16 height 16
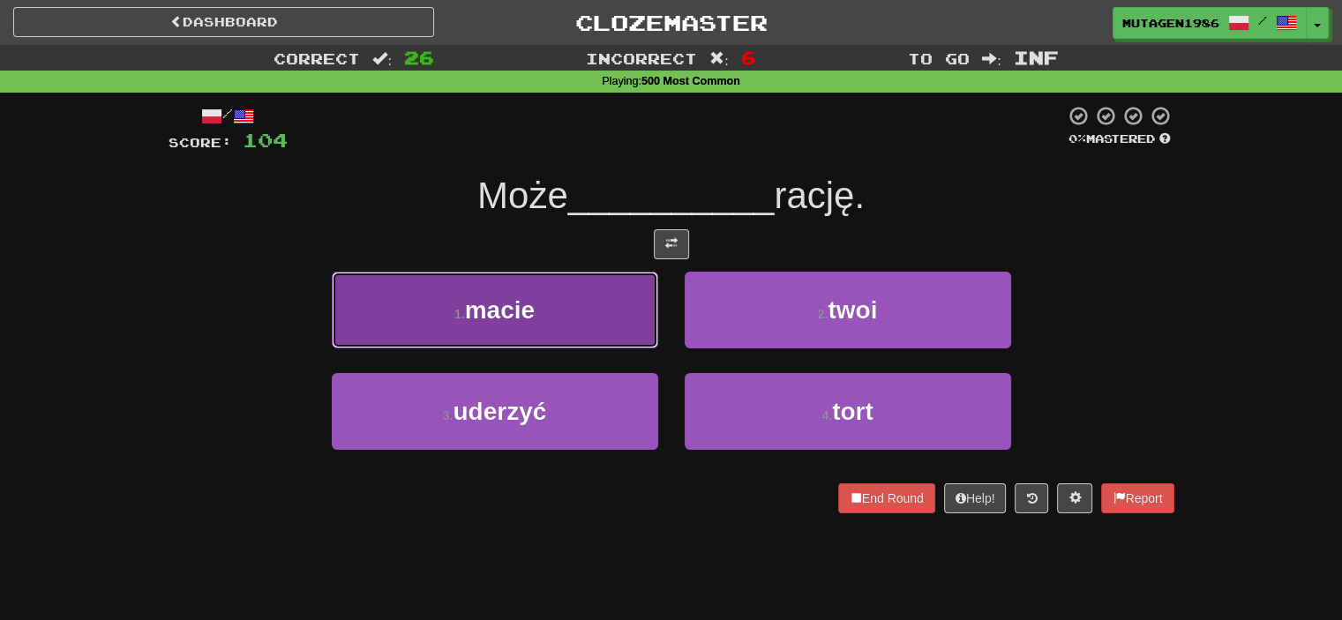
click at [628, 334] on button "1 . [PERSON_NAME]" at bounding box center [495, 310] width 327 height 77
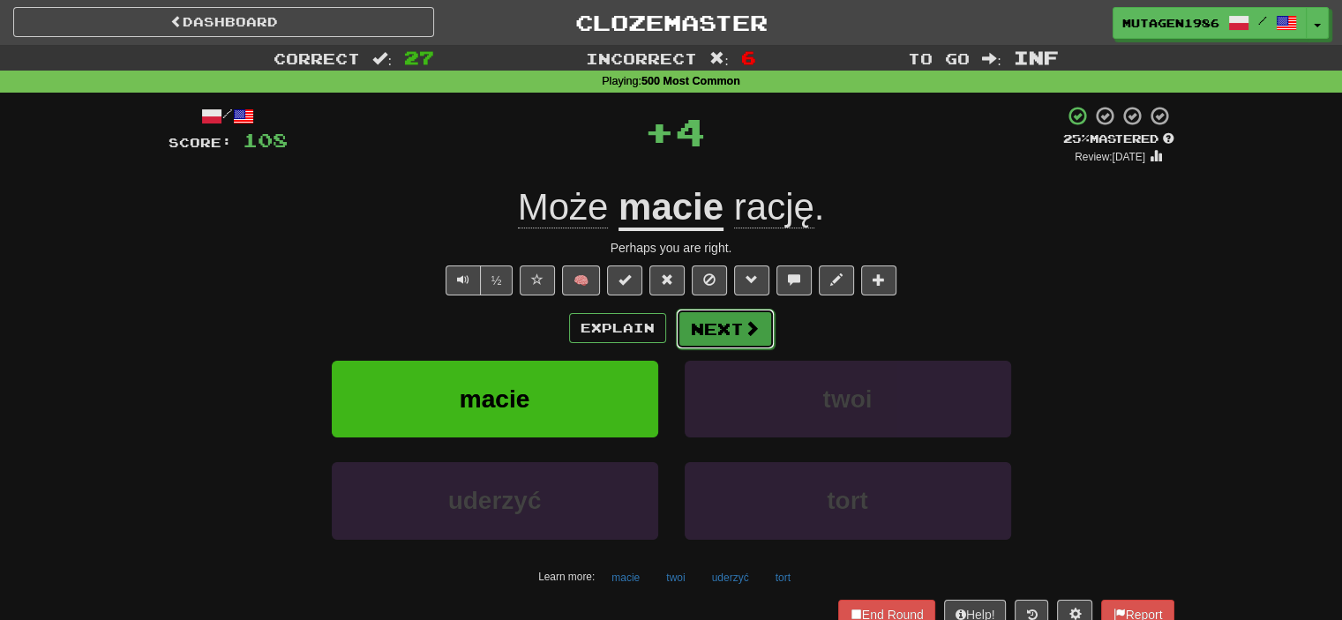
click at [744, 327] on span at bounding box center [752, 328] width 16 height 16
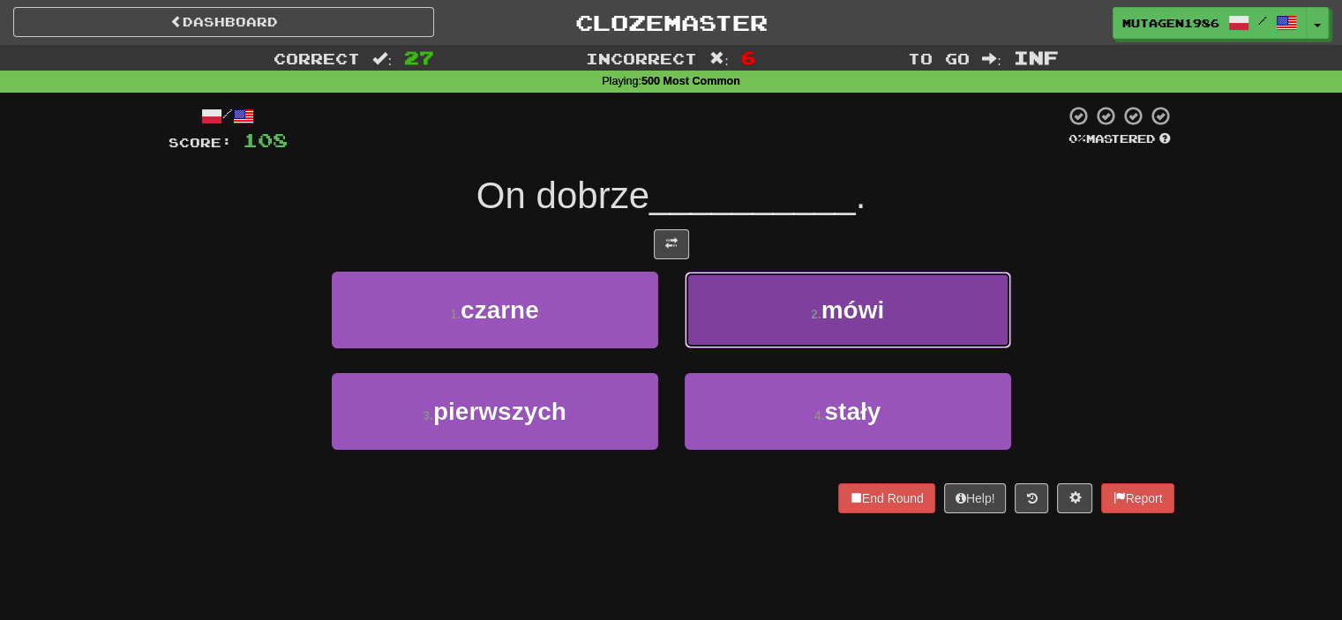
click at [800, 316] on button "2 . mówi" at bounding box center [848, 310] width 327 height 77
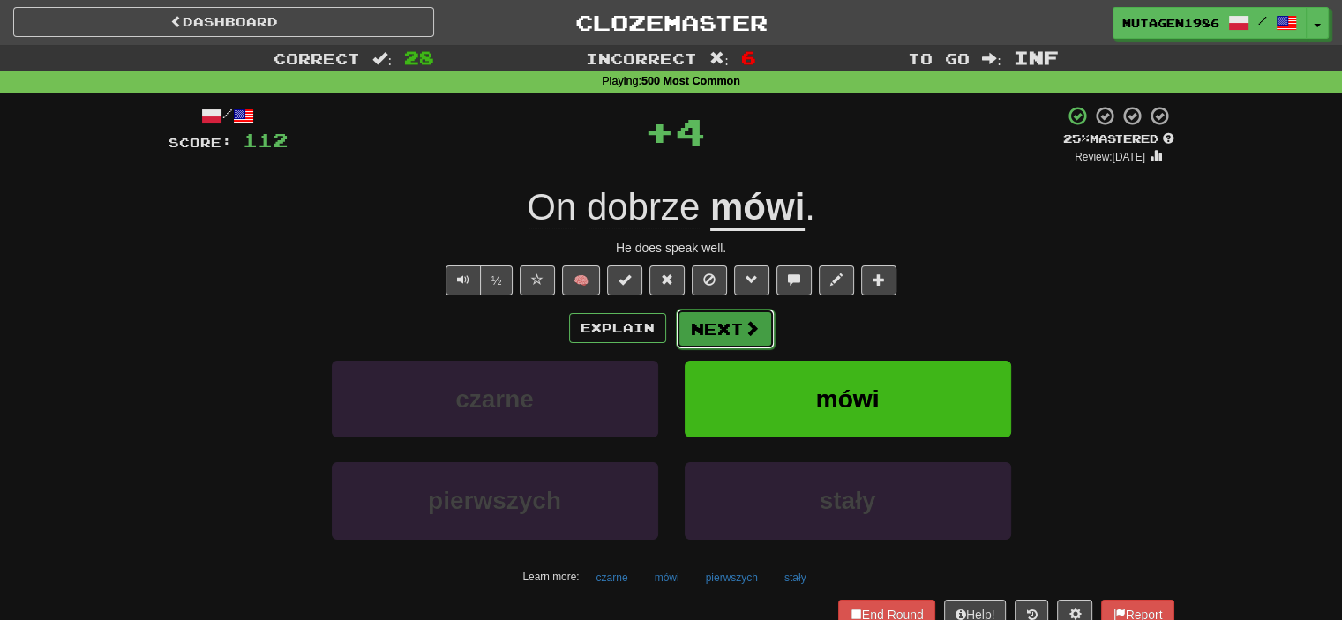
click at [753, 327] on span at bounding box center [752, 328] width 16 height 16
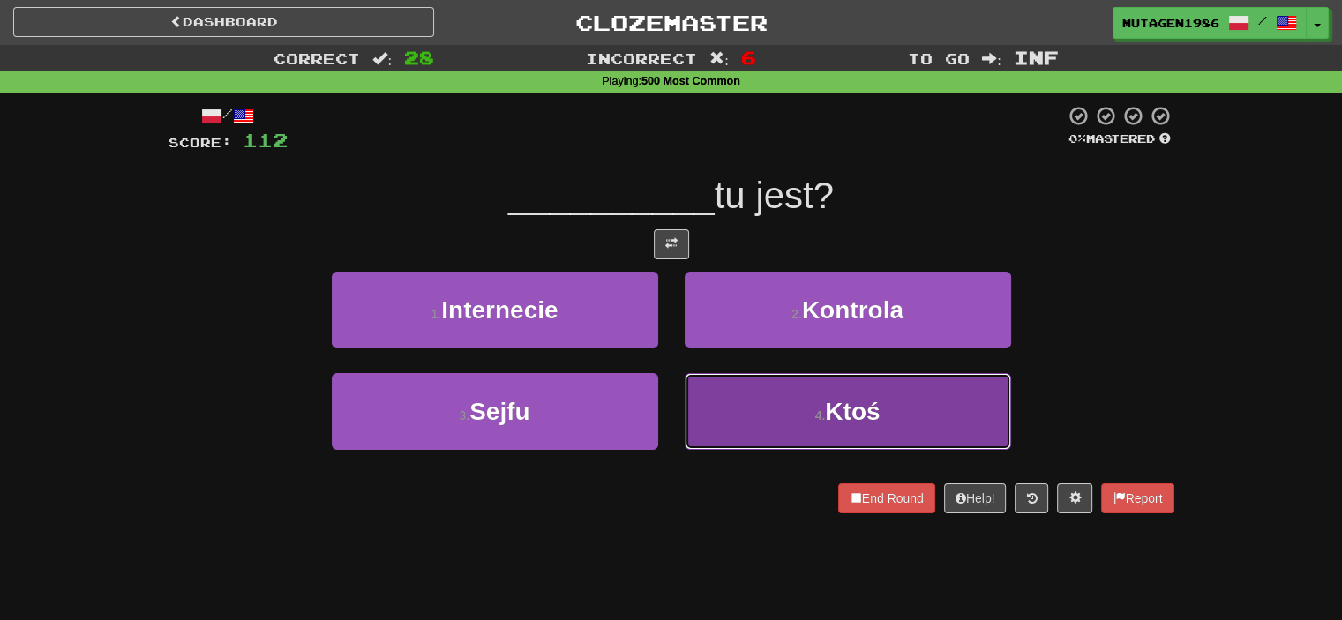
click at [812, 409] on button "4 . Ktoś" at bounding box center [848, 411] width 327 height 77
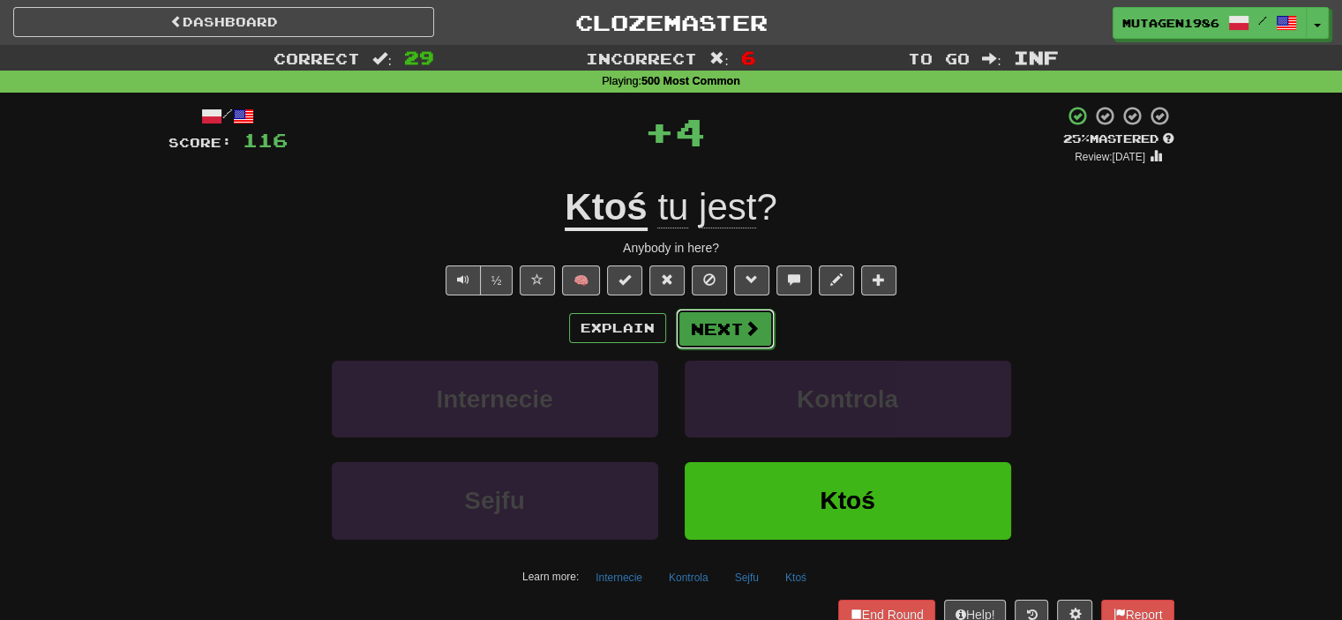
click at [744, 329] on span at bounding box center [752, 328] width 16 height 16
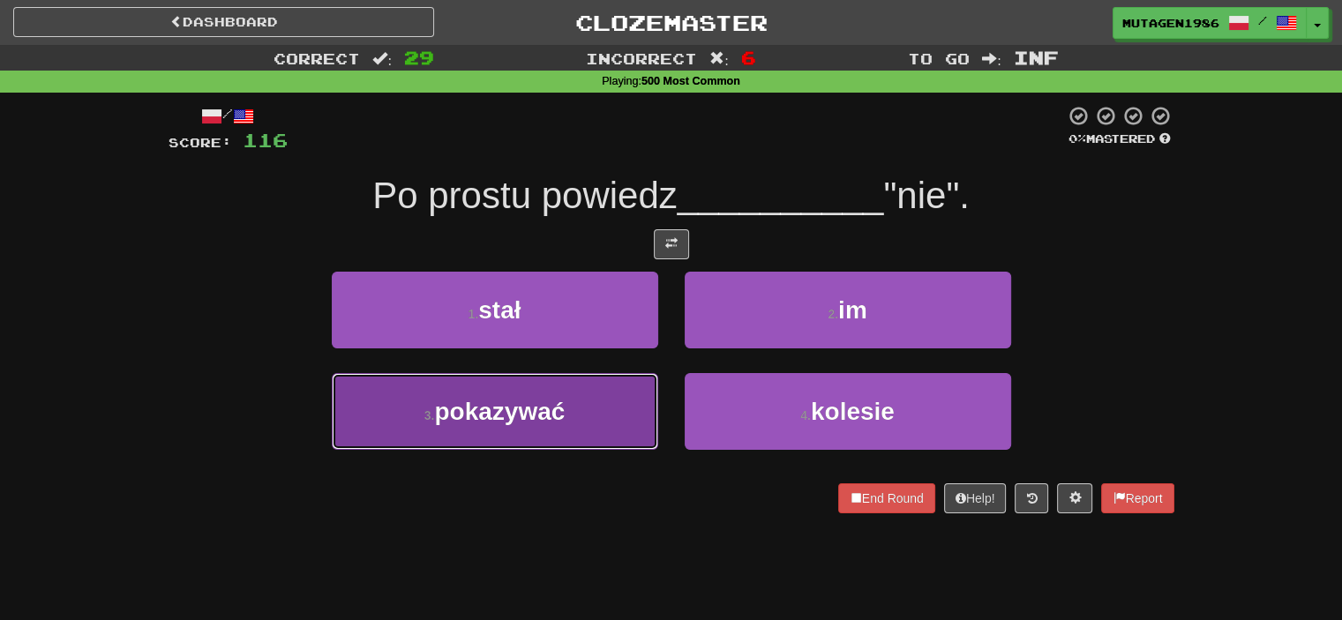
click at [565, 398] on span "pokazywać" at bounding box center [499, 411] width 131 height 27
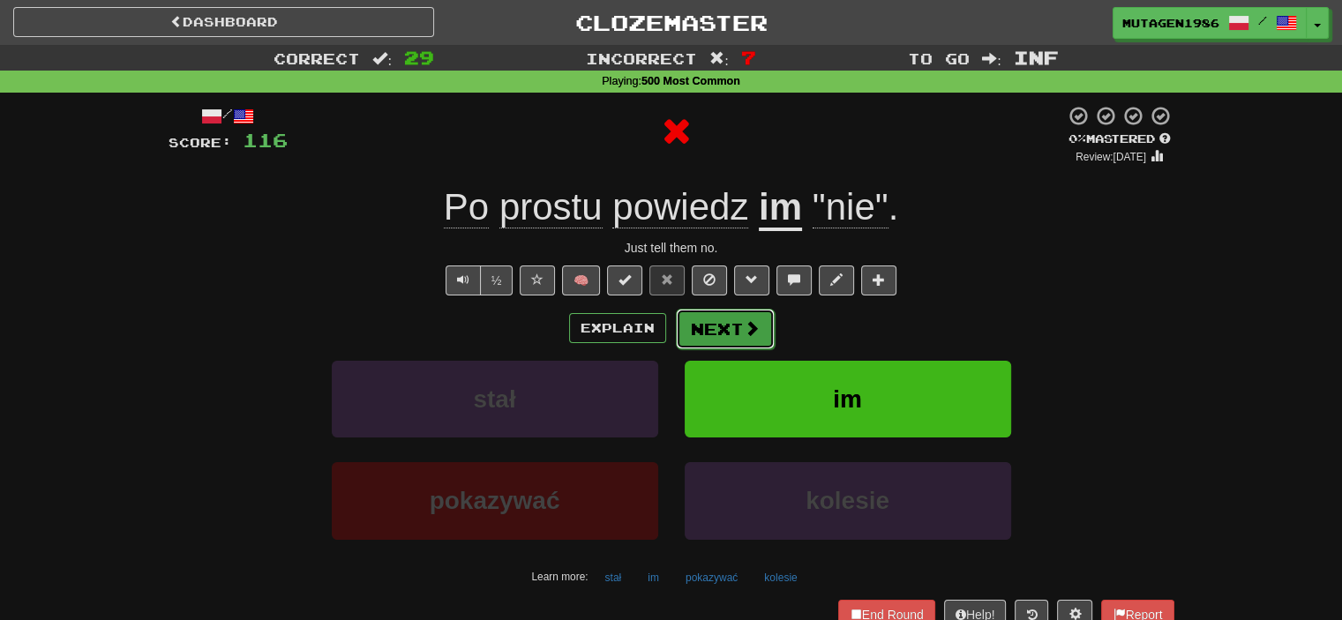
click at [734, 327] on button "Next" at bounding box center [725, 329] width 99 height 41
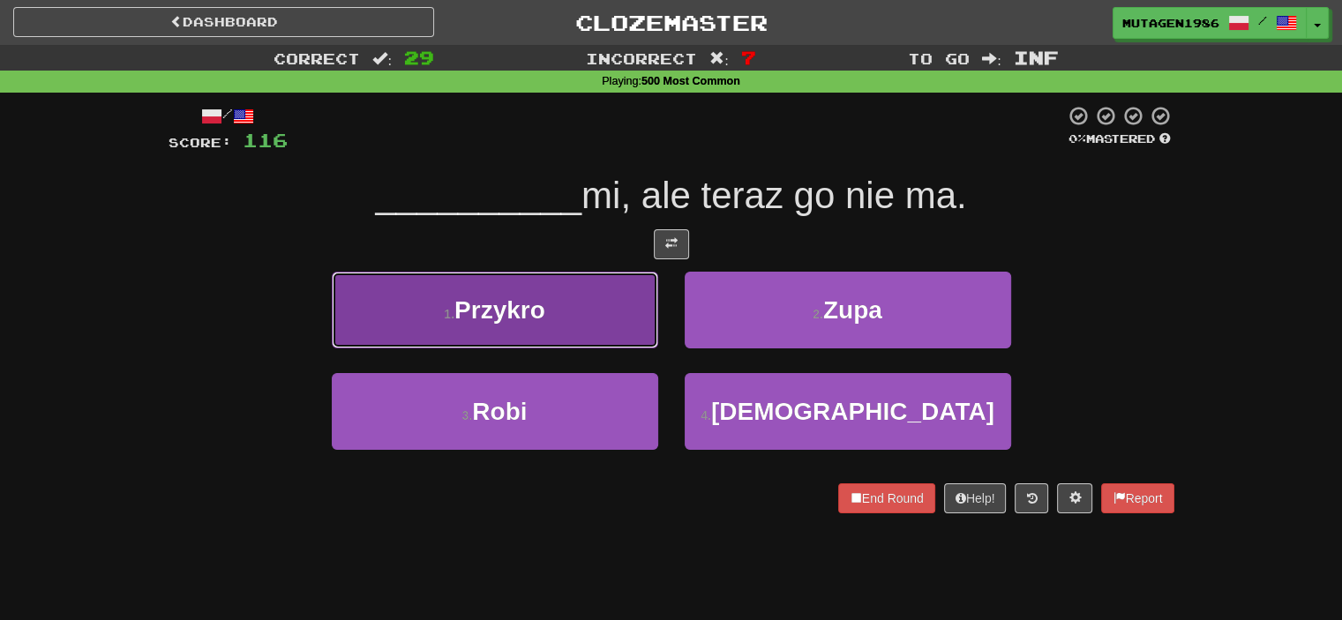
click at [626, 320] on button "1 . Przykro" at bounding box center [495, 310] width 327 height 77
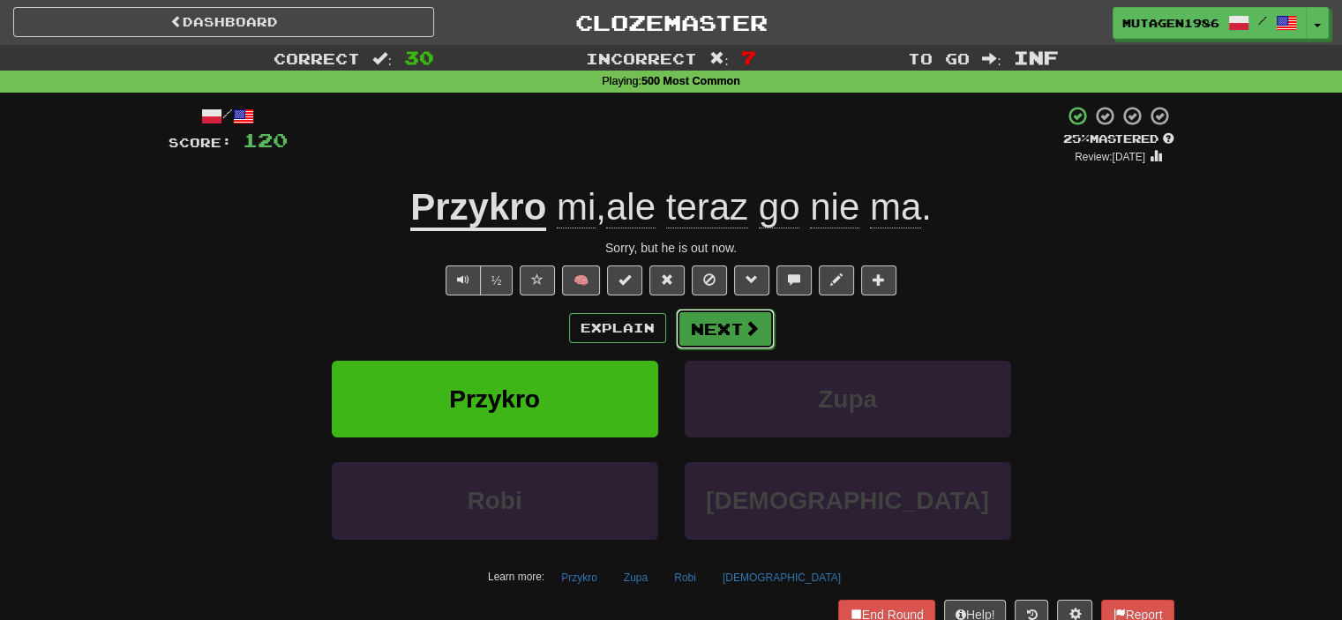
click at [724, 327] on button "Next" at bounding box center [725, 329] width 99 height 41
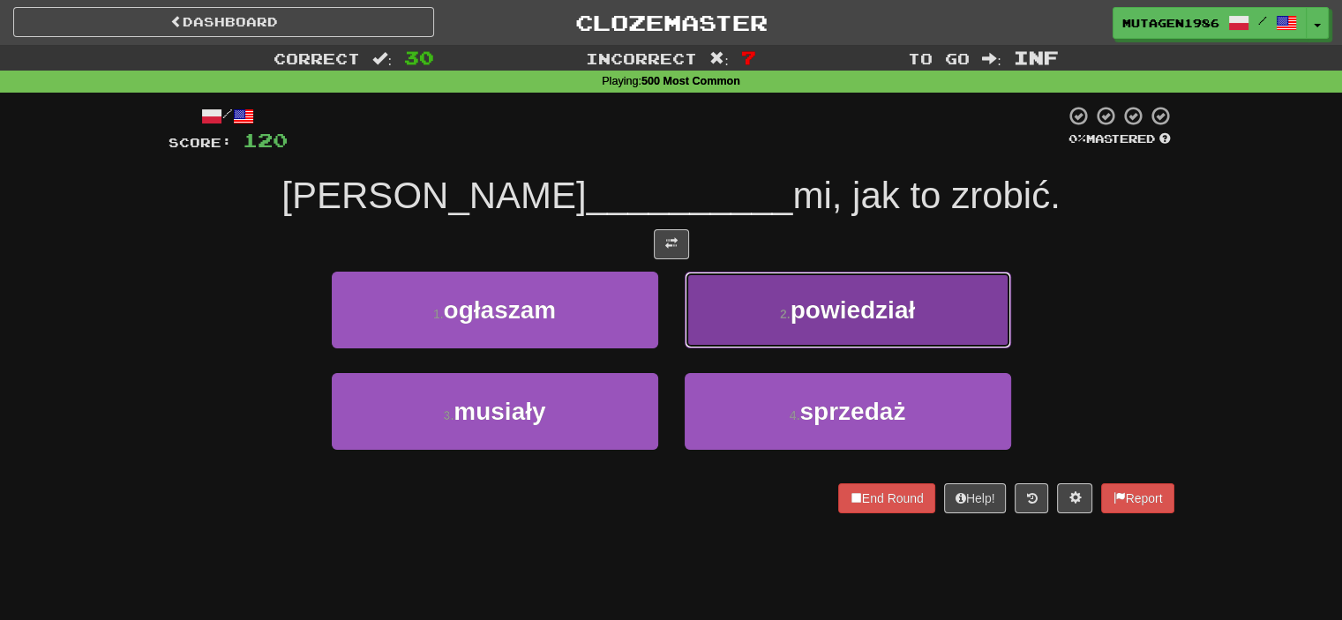
click at [736, 313] on button "2 . powiedział" at bounding box center [848, 310] width 327 height 77
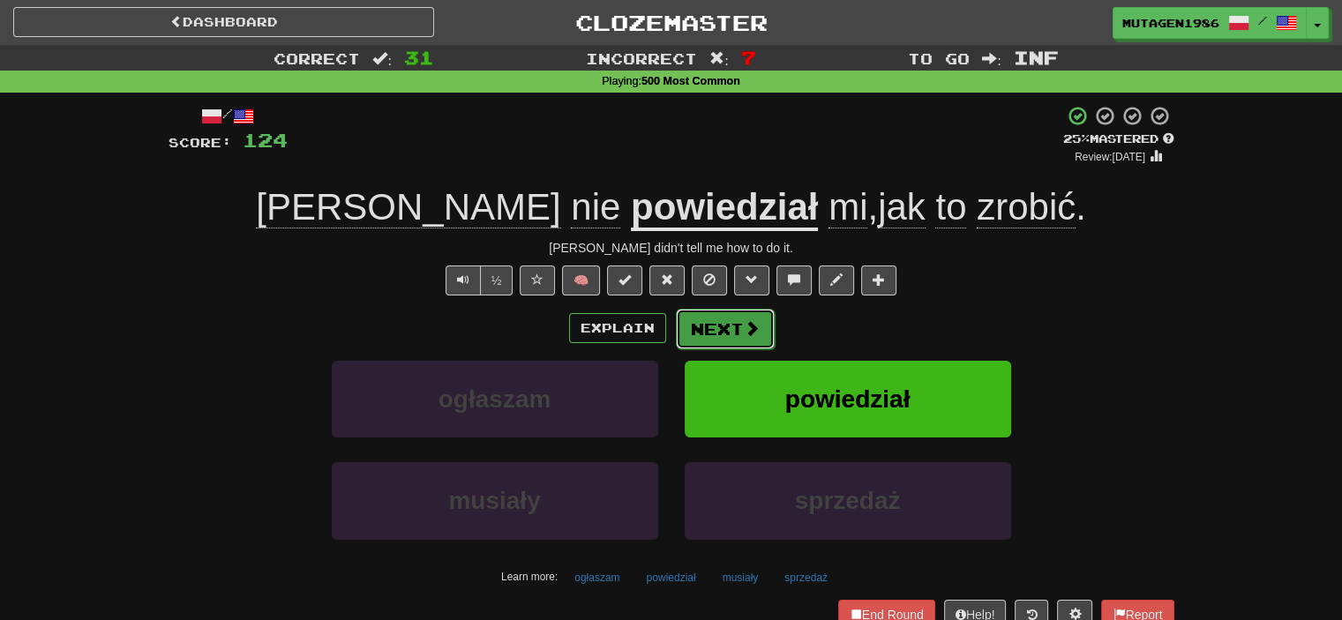
click at [727, 334] on button "Next" at bounding box center [725, 329] width 99 height 41
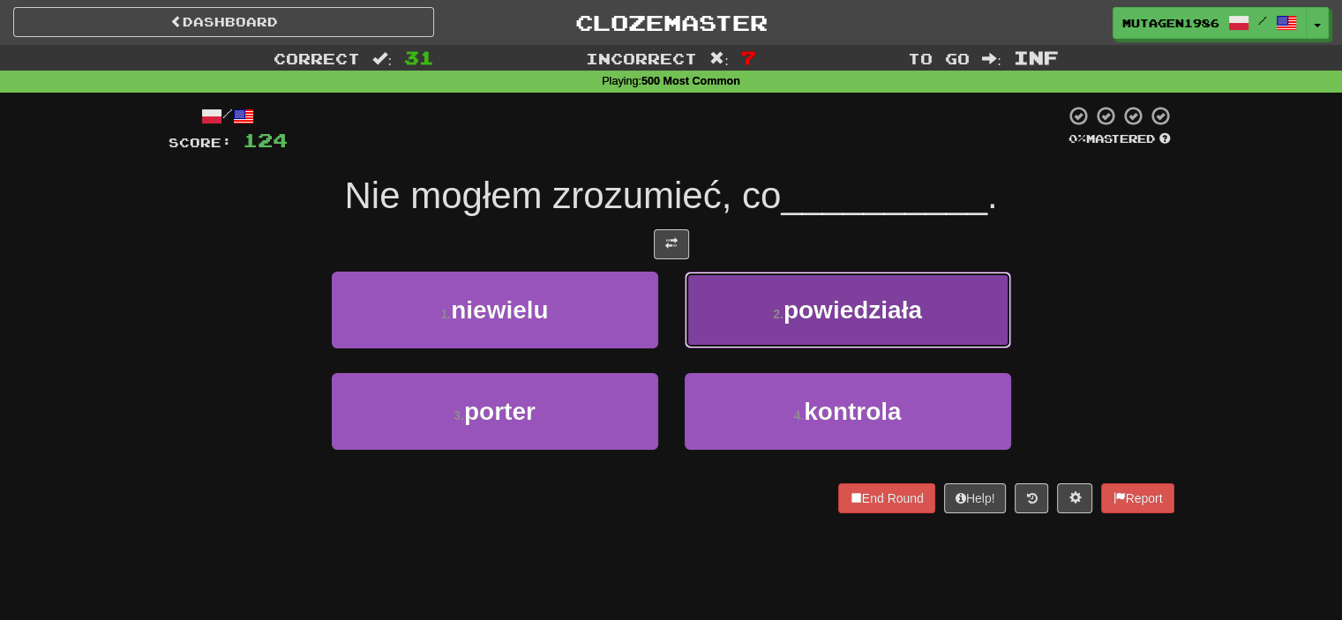
click at [749, 312] on button "2 . powiedziała" at bounding box center [848, 310] width 327 height 77
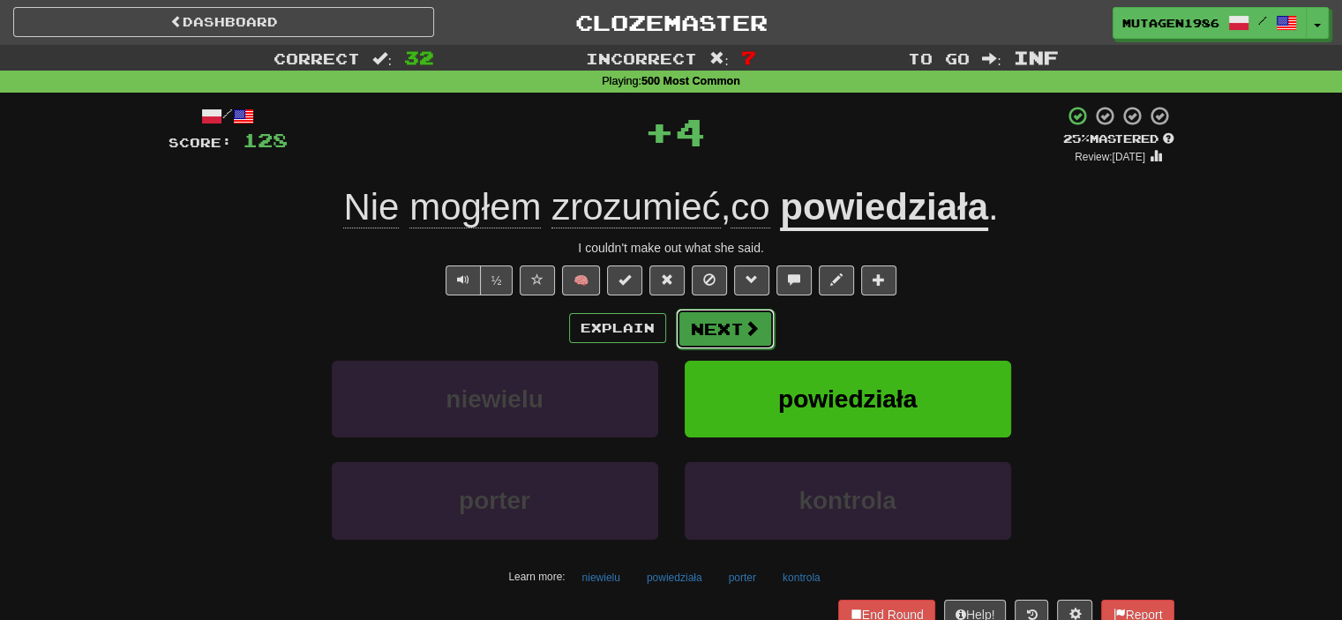
click at [731, 327] on button "Next" at bounding box center [725, 329] width 99 height 41
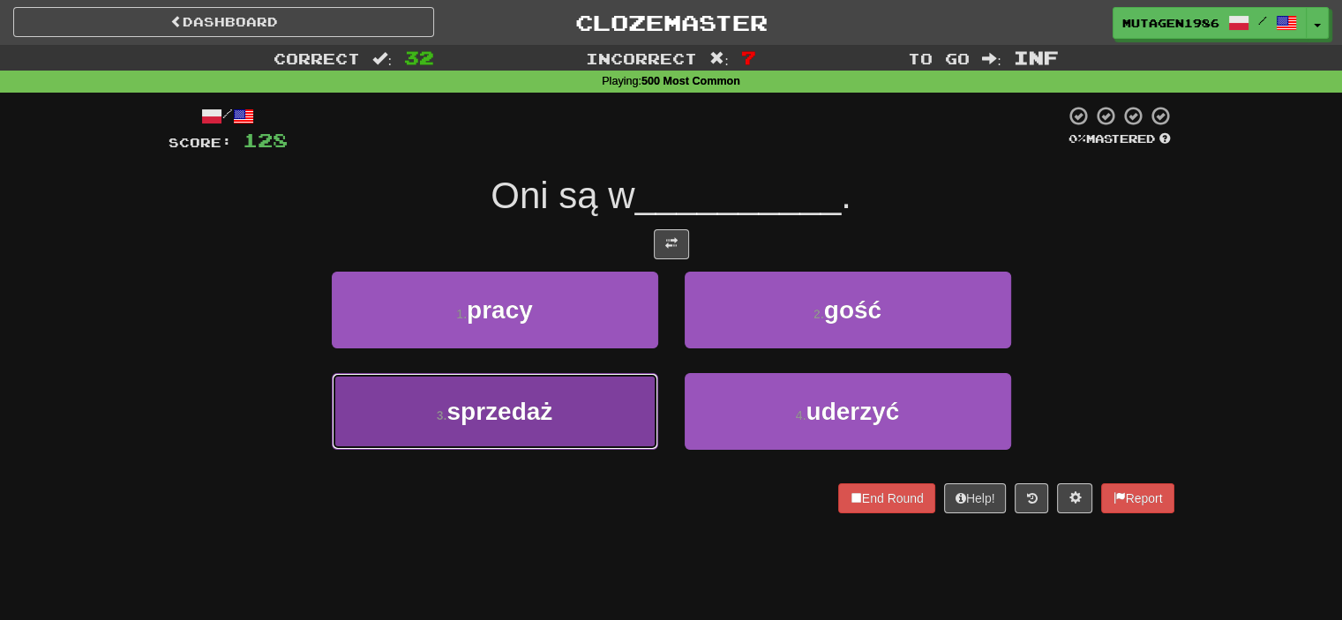
click at [614, 391] on button "3 . sprzedaż" at bounding box center [495, 411] width 327 height 77
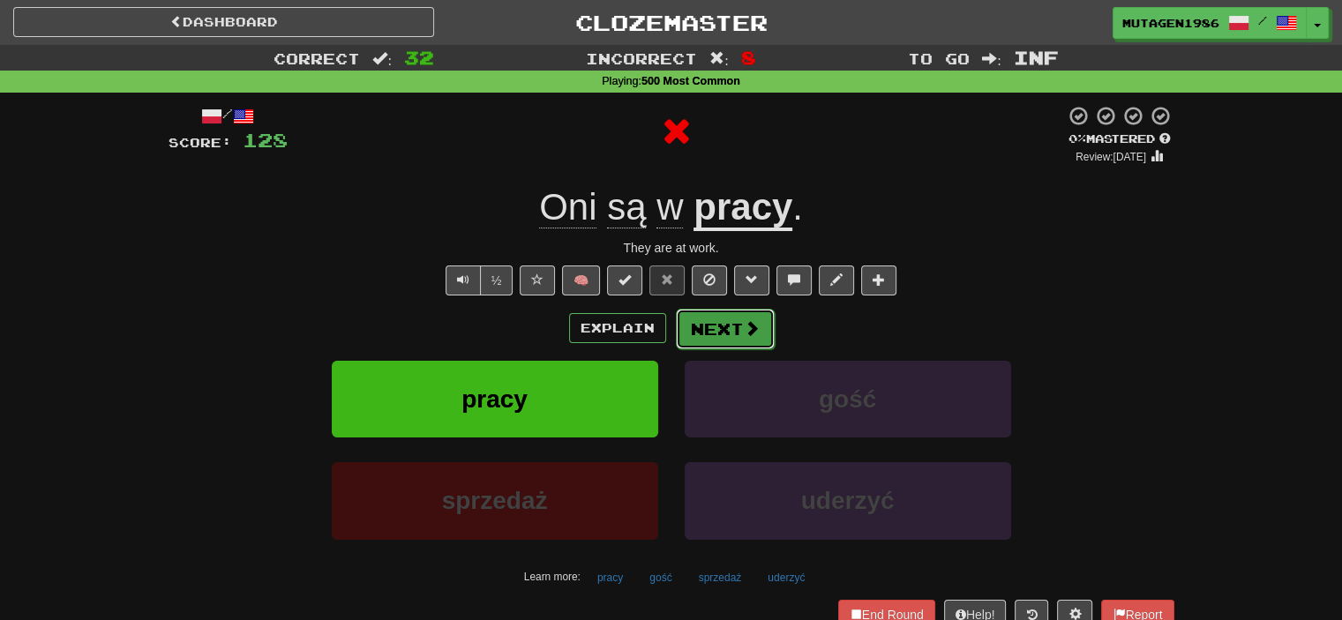
click at [744, 327] on span at bounding box center [752, 328] width 16 height 16
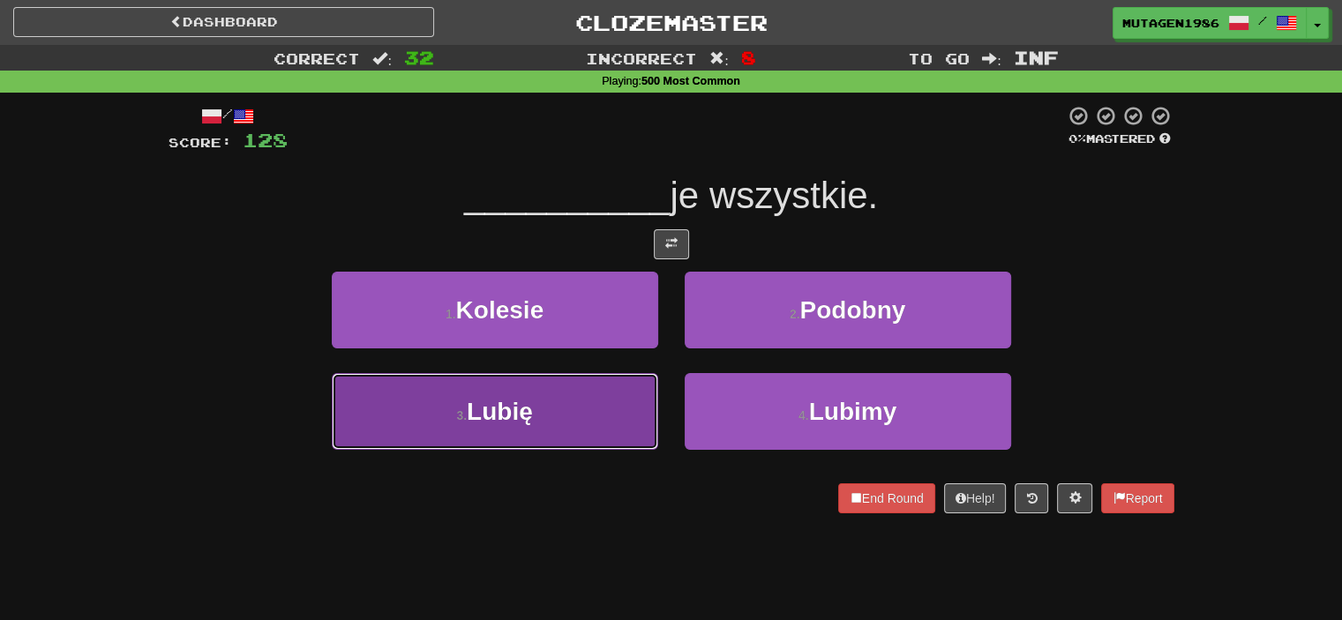
click at [615, 398] on button "3 . [GEOGRAPHIC_DATA]" at bounding box center [495, 411] width 327 height 77
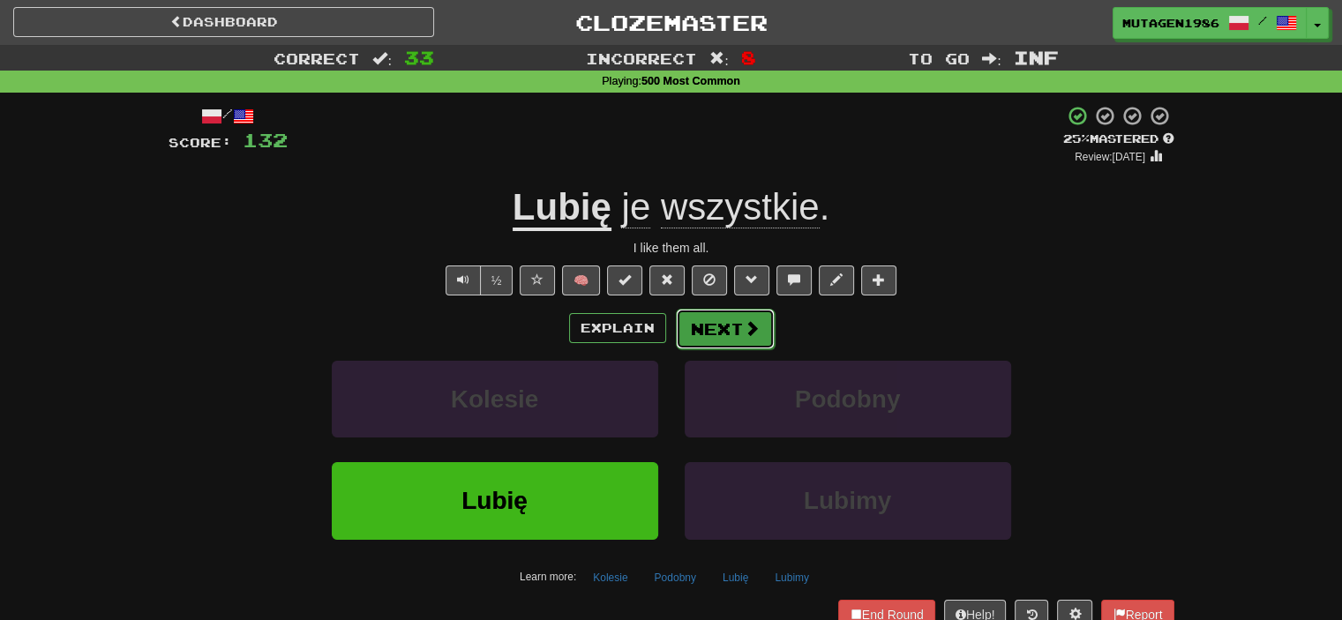
click at [744, 329] on span at bounding box center [752, 328] width 16 height 16
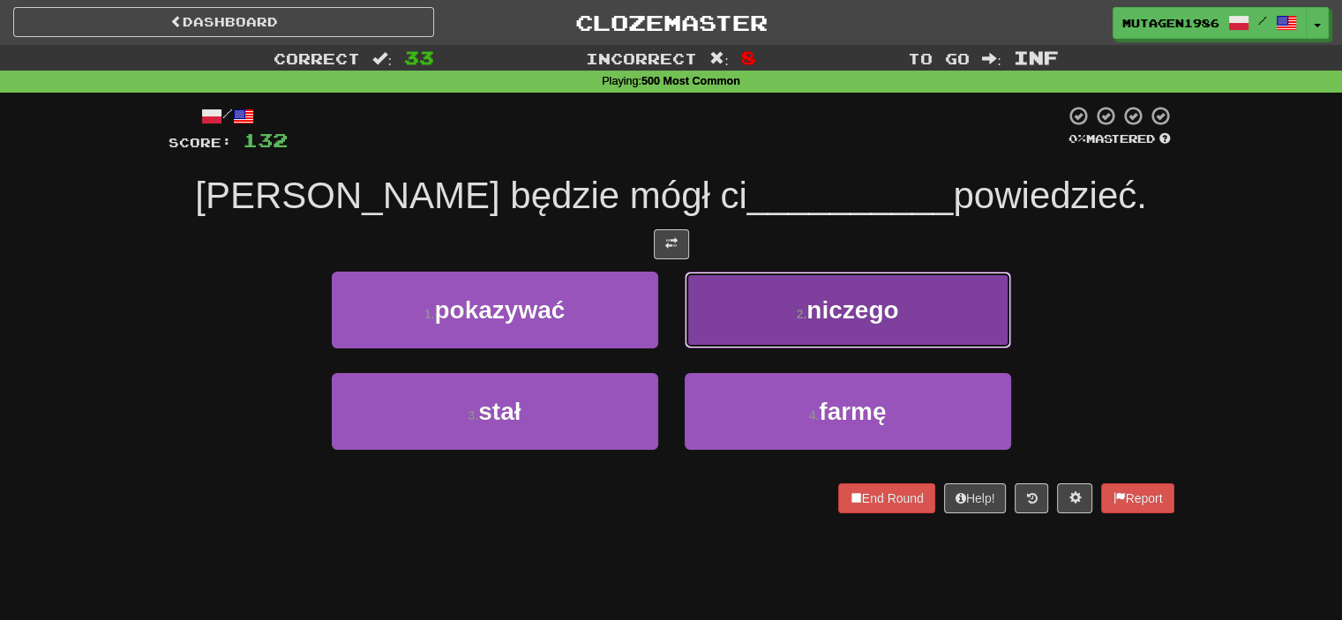
click at [820, 304] on span "niczego" at bounding box center [853, 310] width 92 height 27
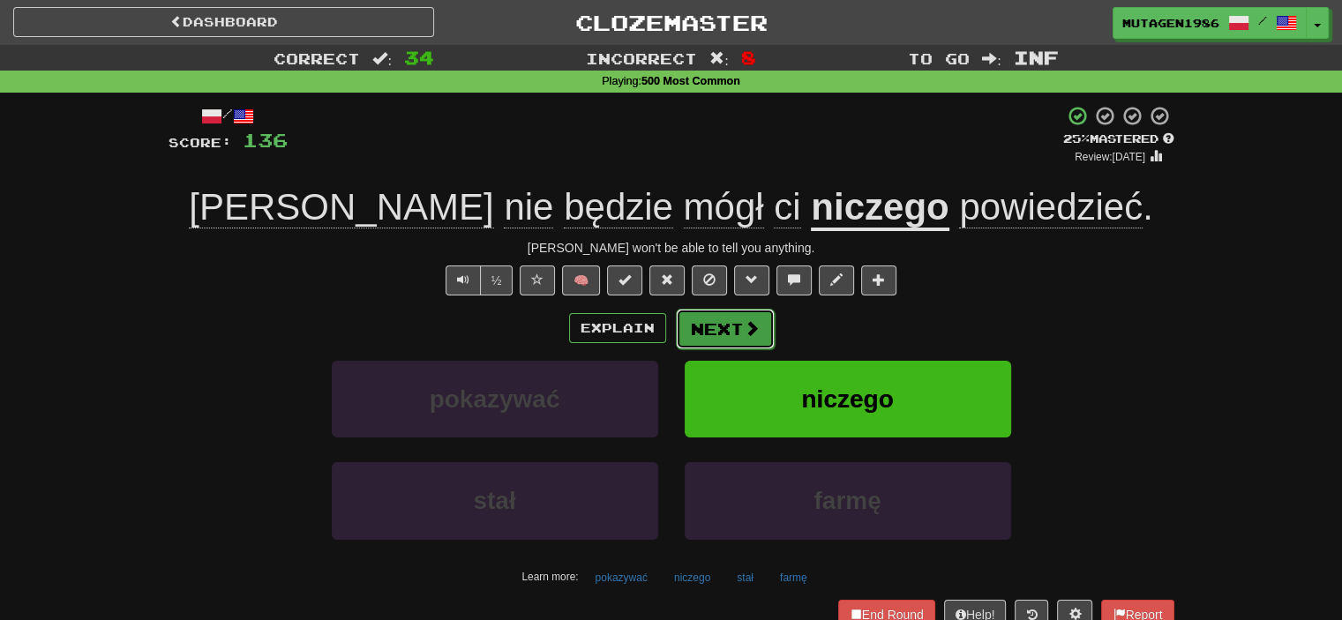
click at [725, 326] on button "Next" at bounding box center [725, 329] width 99 height 41
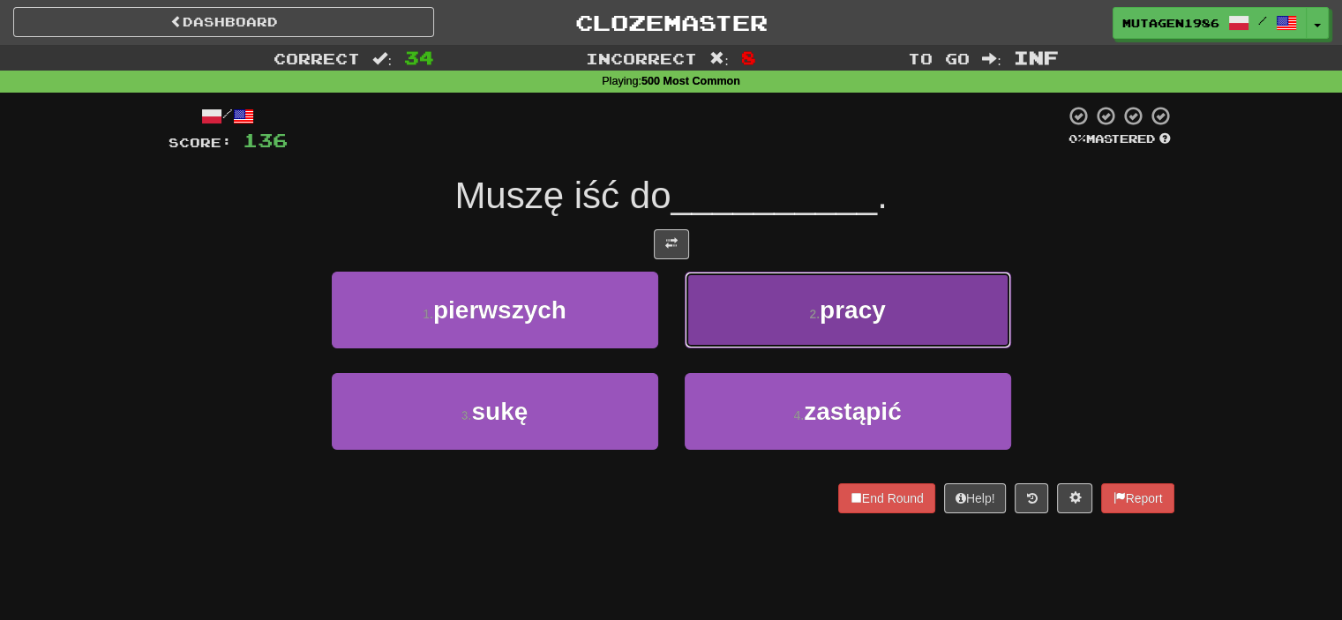
click at [810, 307] on small "2 ." at bounding box center [814, 314] width 11 height 14
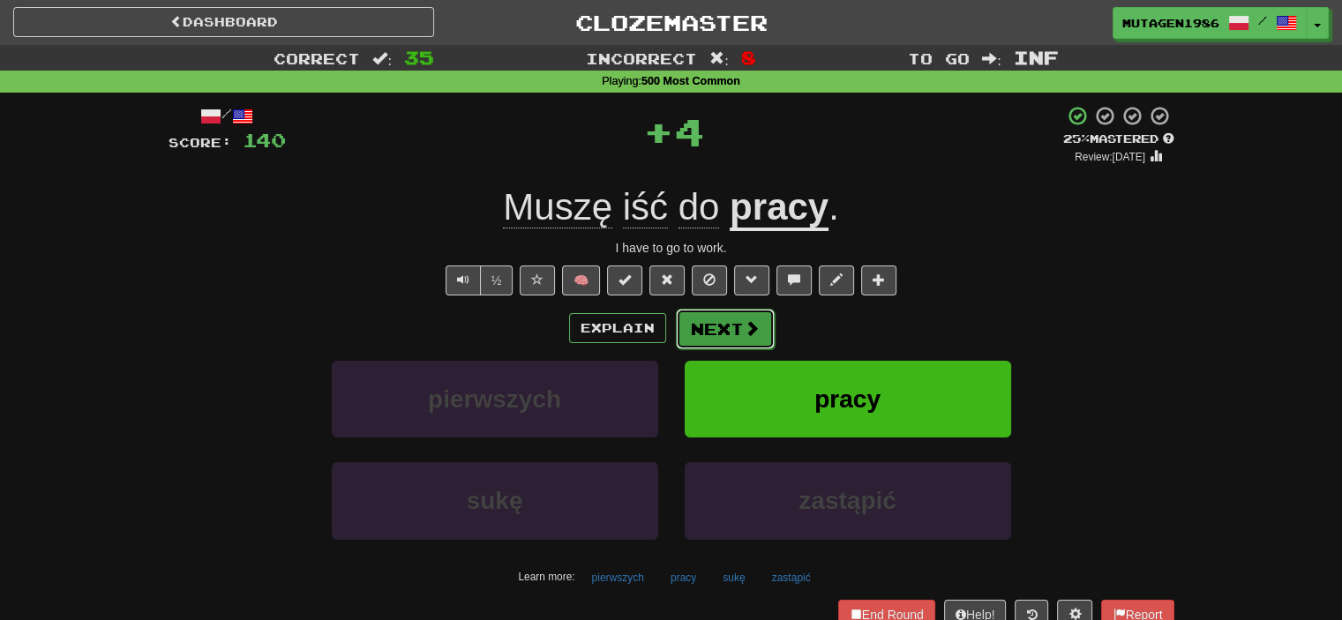
click at [729, 331] on button "Next" at bounding box center [725, 329] width 99 height 41
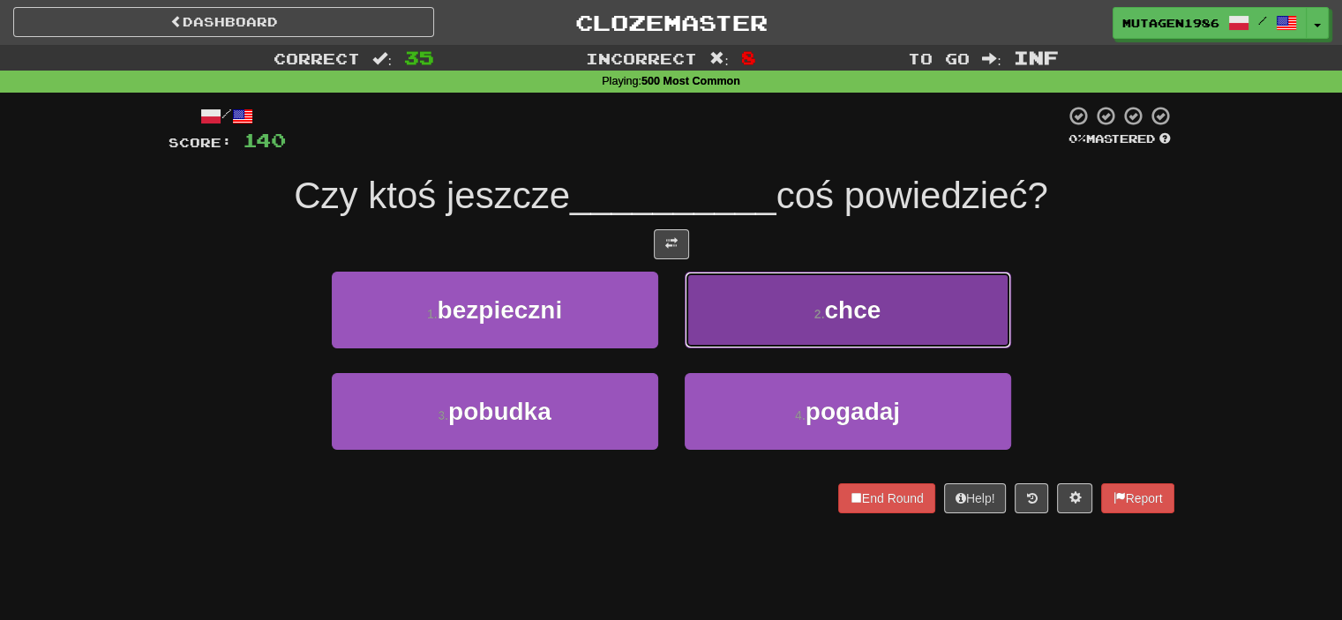
click at [791, 299] on button "2 . chce" at bounding box center [848, 310] width 327 height 77
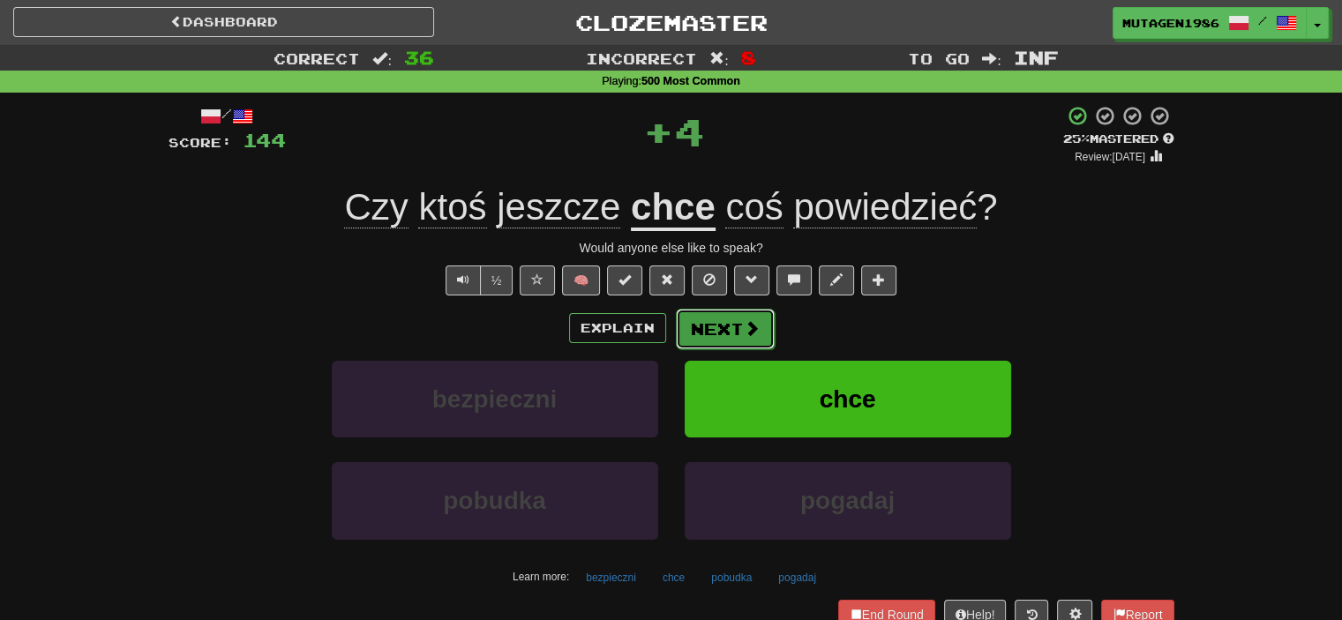
click at [761, 328] on button "Next" at bounding box center [725, 329] width 99 height 41
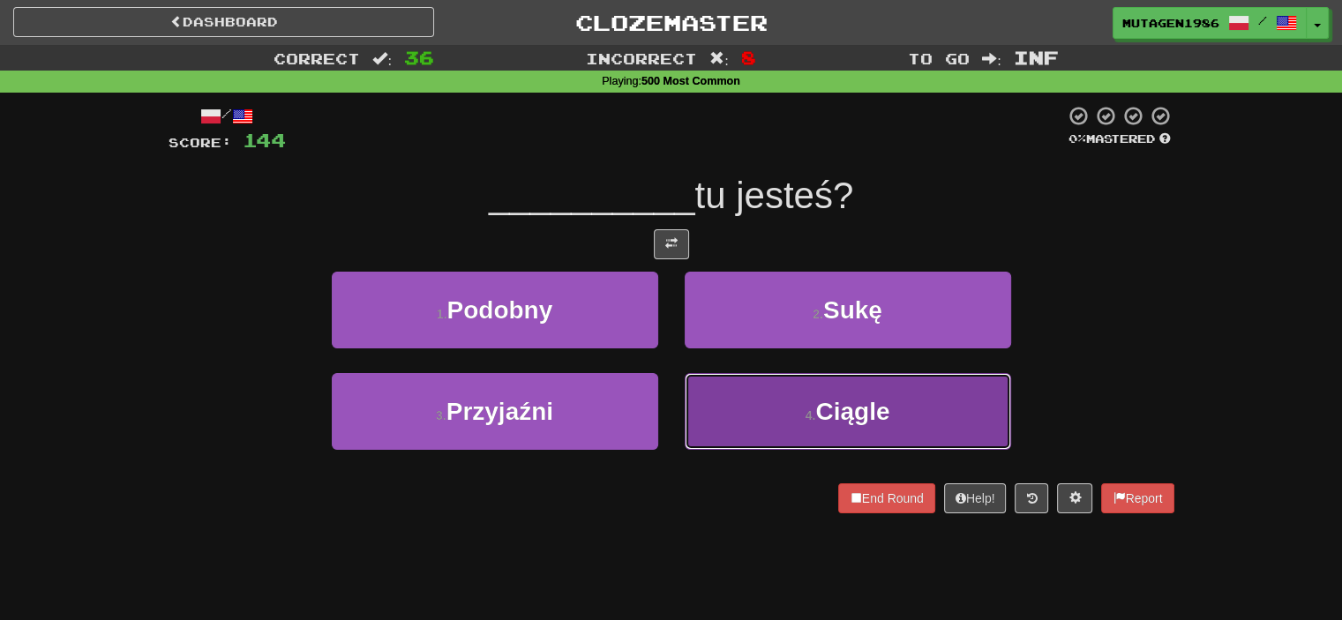
click at [779, 391] on button "4 . [GEOGRAPHIC_DATA]" at bounding box center [848, 411] width 327 height 77
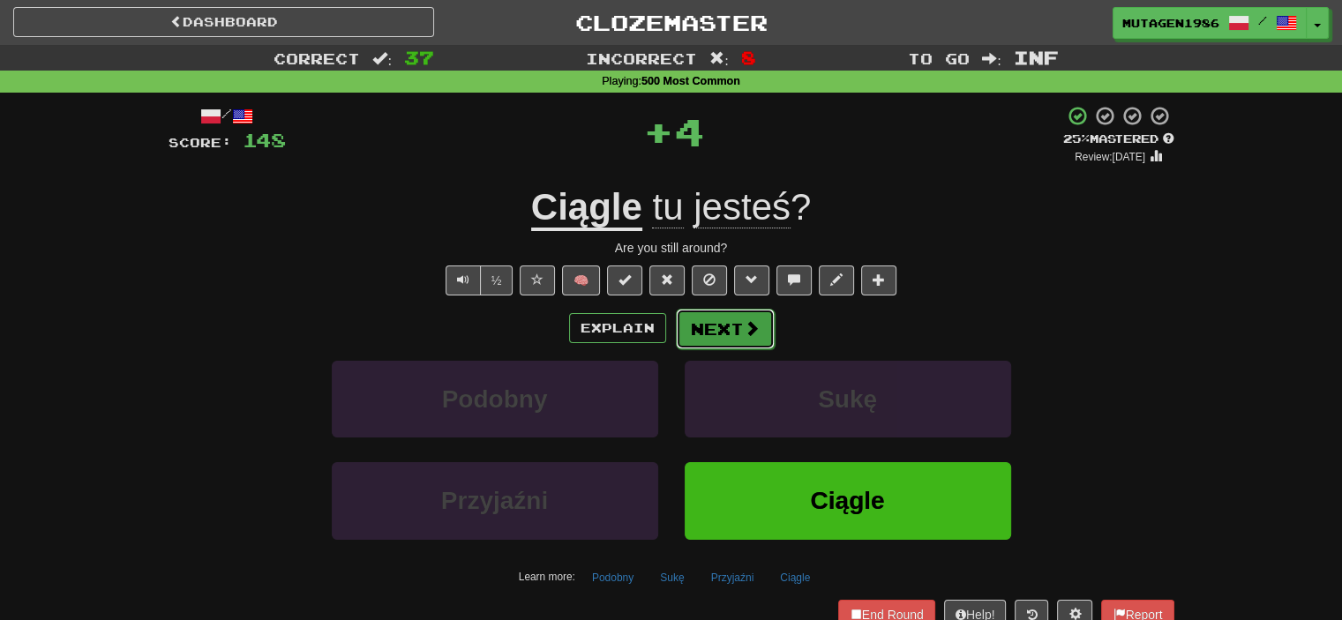
click at [746, 324] on span at bounding box center [752, 328] width 16 height 16
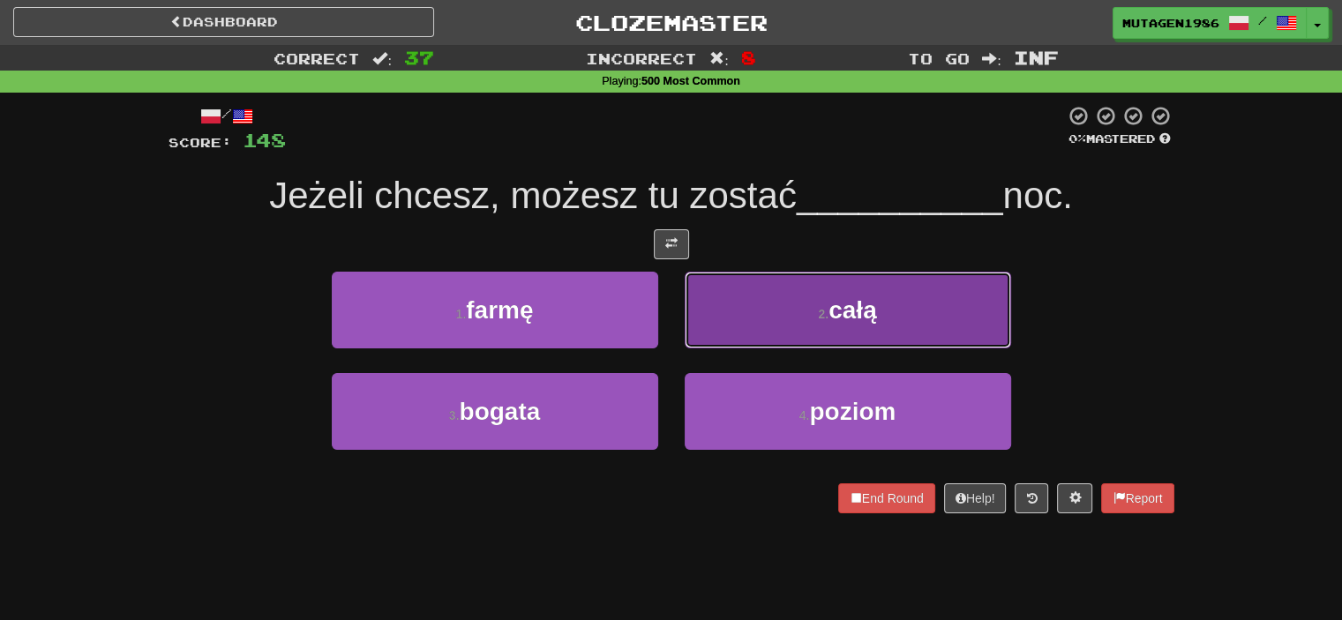
click at [808, 303] on button "2 . całą" at bounding box center [848, 310] width 327 height 77
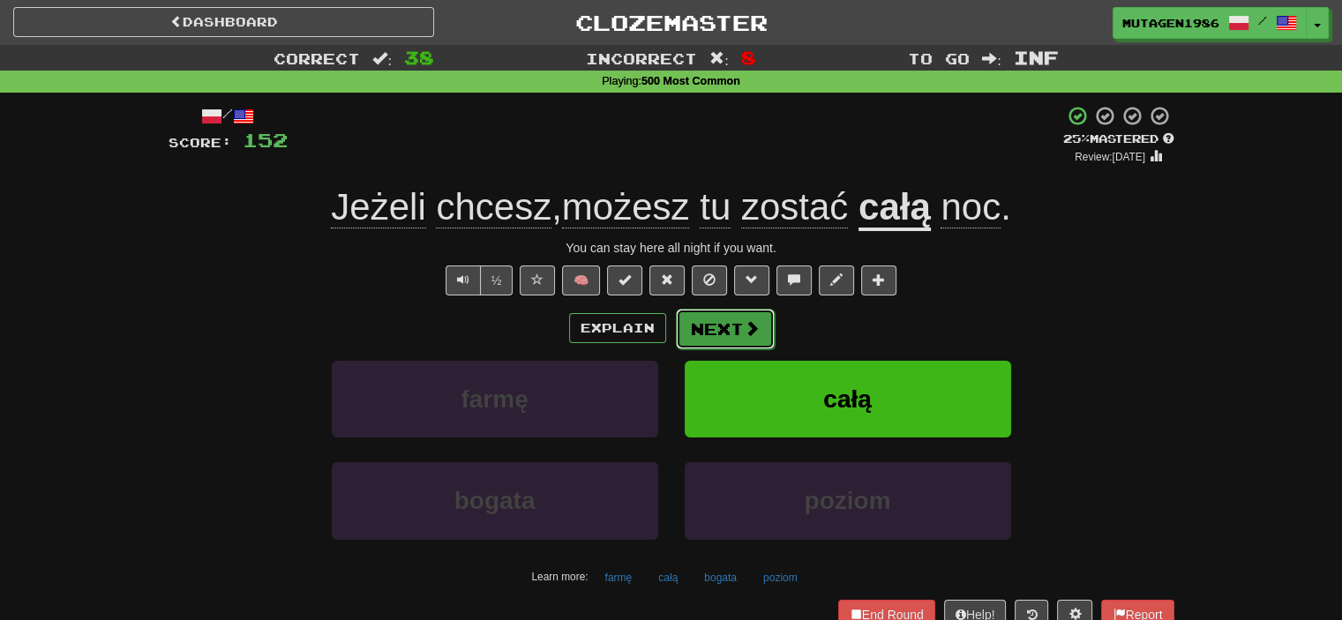
click at [744, 329] on span at bounding box center [752, 328] width 16 height 16
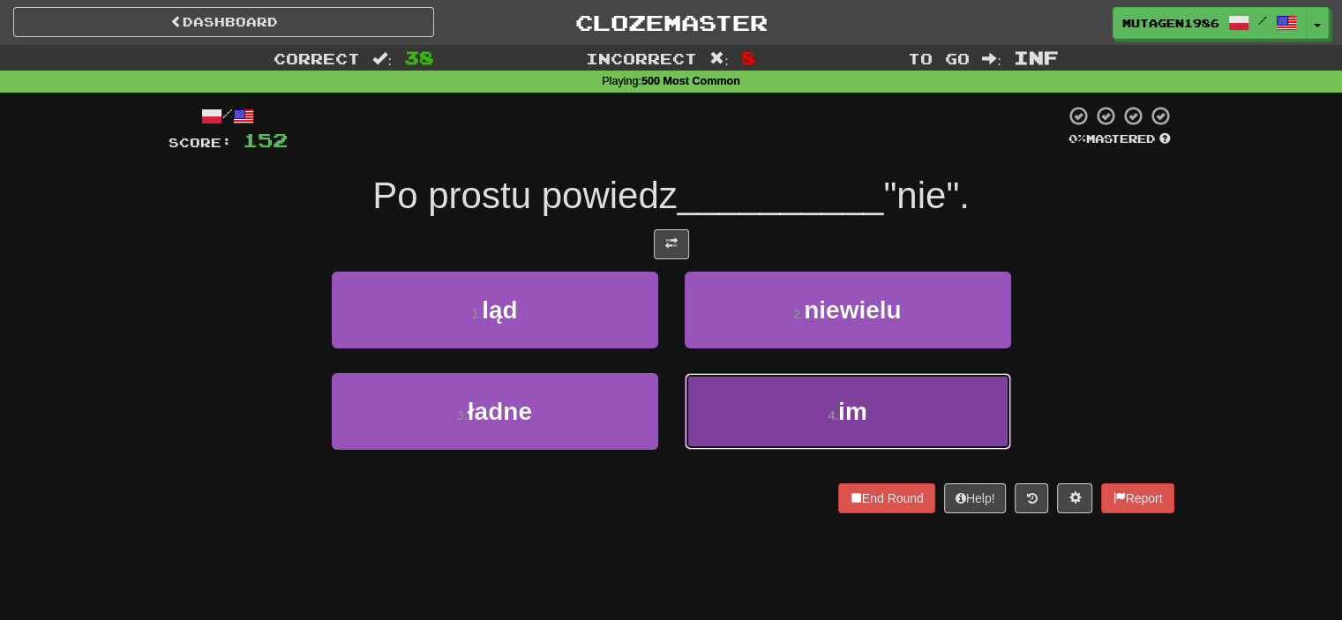
click at [725, 409] on button "4 . im" at bounding box center [848, 411] width 327 height 77
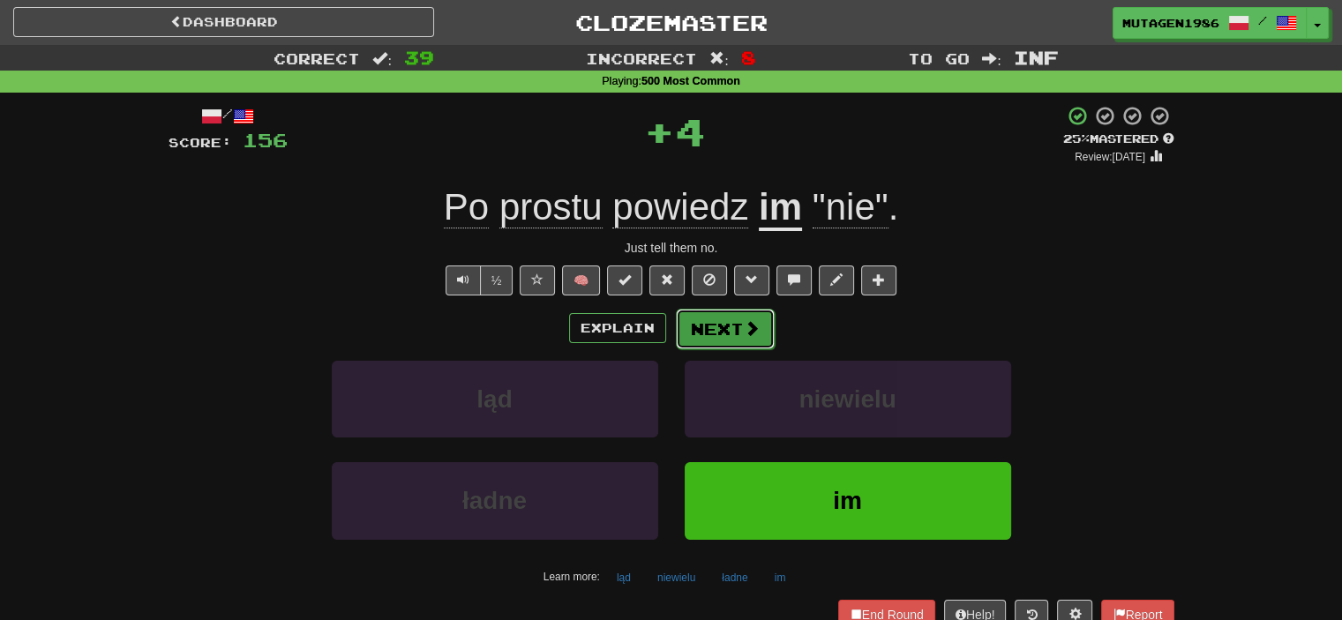
click at [731, 327] on button "Next" at bounding box center [725, 329] width 99 height 41
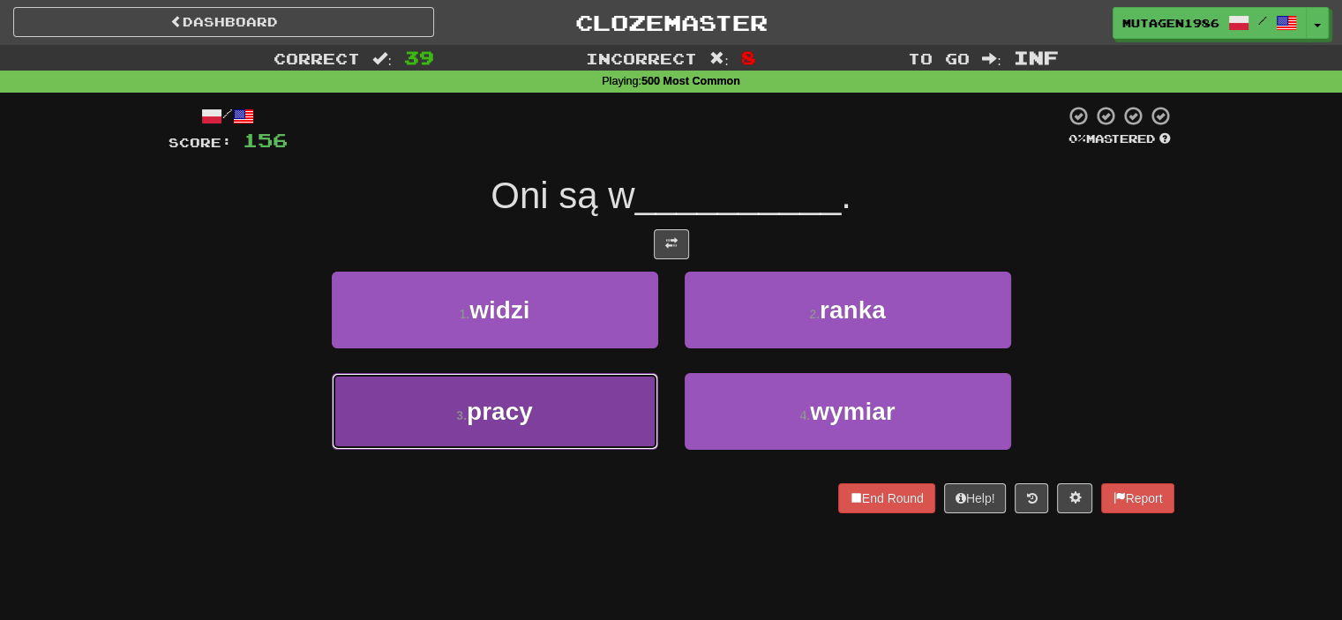
click at [600, 388] on button "3 . pracy" at bounding box center [495, 411] width 327 height 77
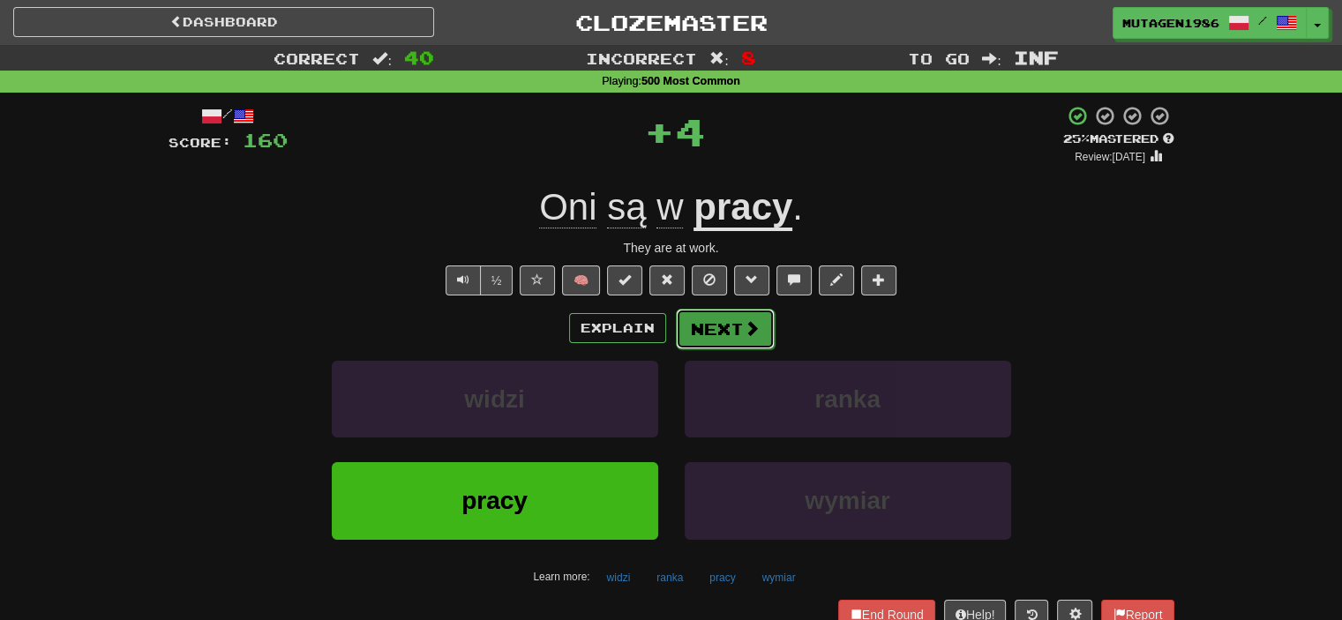
click at [755, 333] on span at bounding box center [752, 328] width 16 height 16
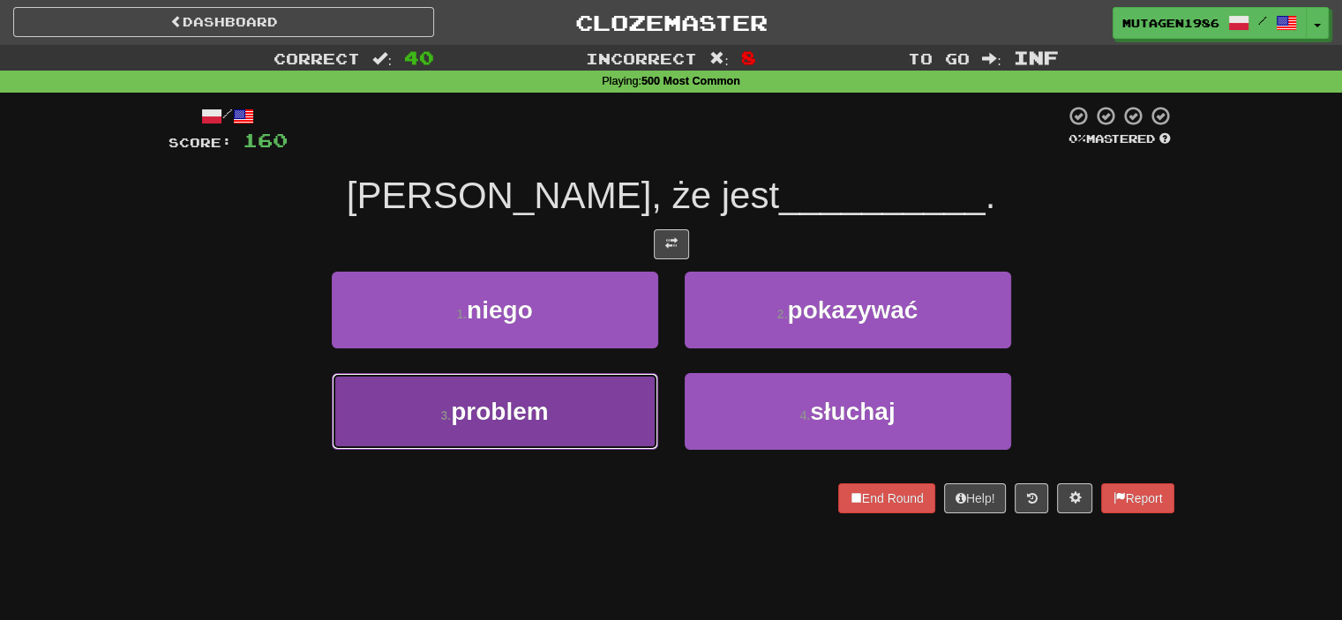
click at [623, 387] on button "3 . problem" at bounding box center [495, 411] width 327 height 77
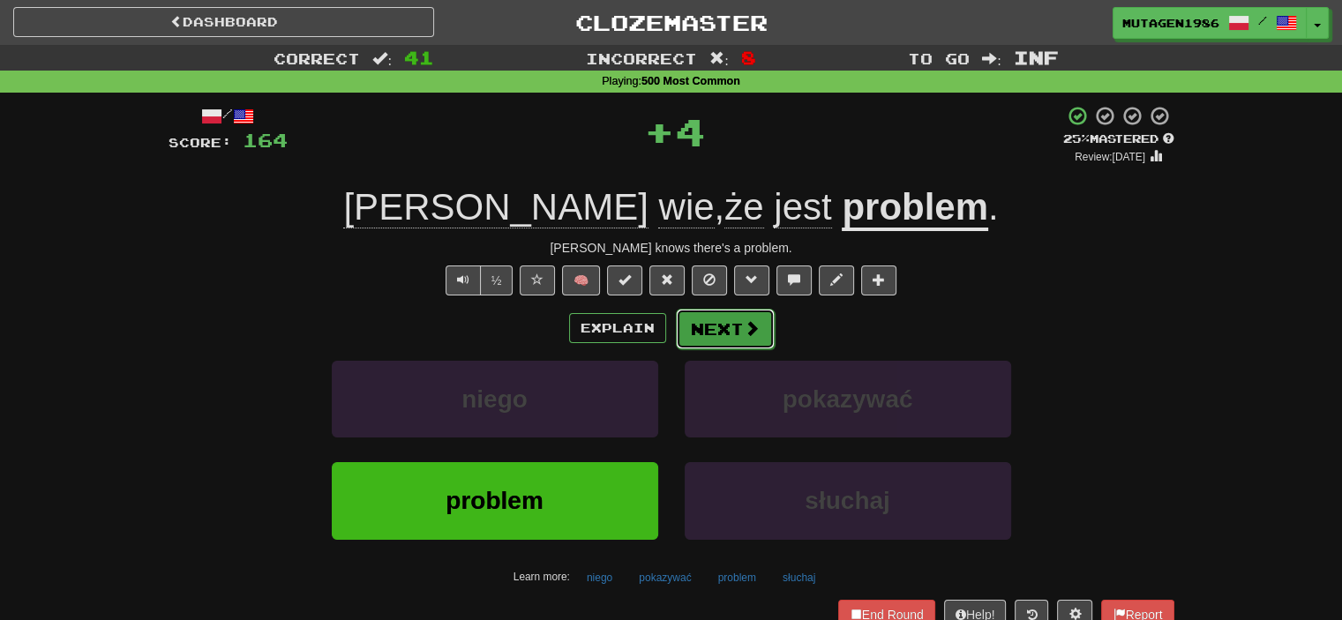
click at [738, 336] on button "Next" at bounding box center [725, 329] width 99 height 41
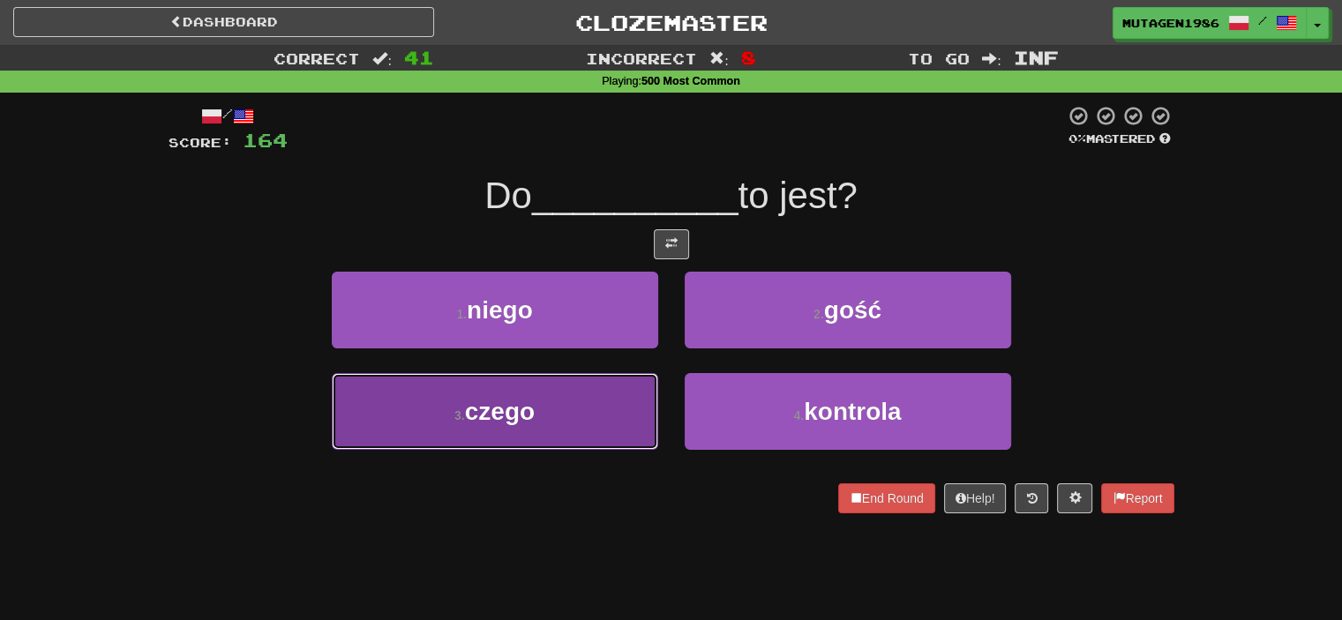
click at [625, 404] on button "3 . czego" at bounding box center [495, 411] width 327 height 77
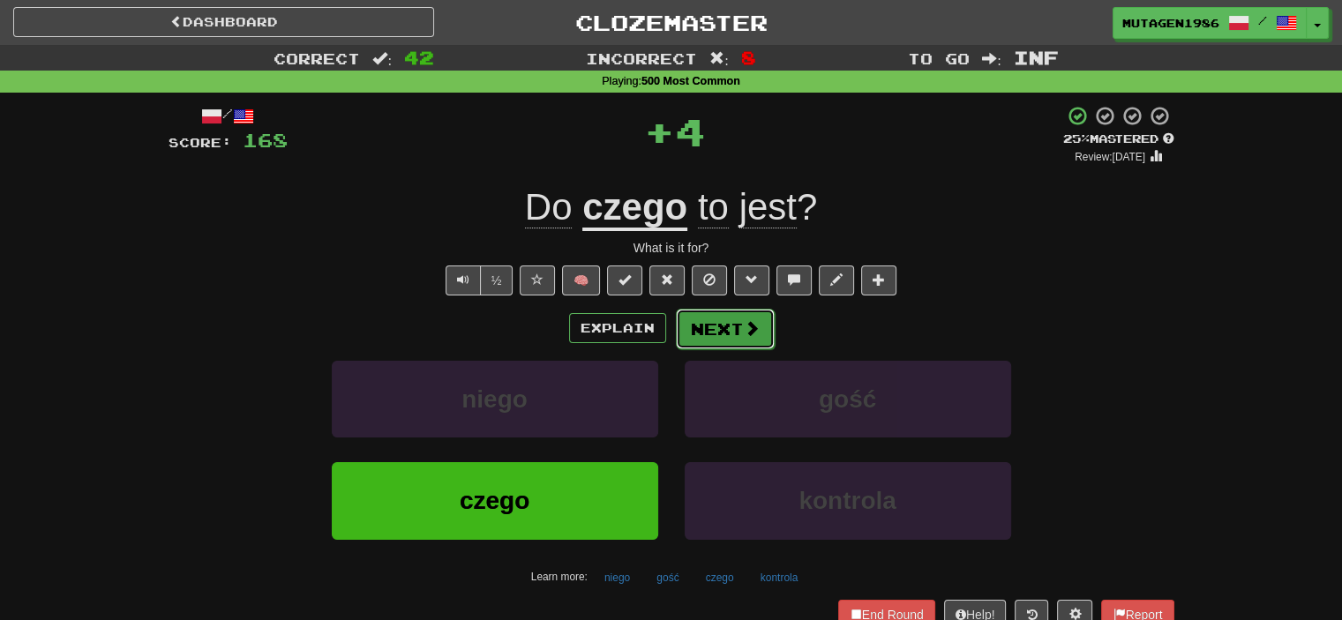
click at [734, 334] on button "Next" at bounding box center [725, 329] width 99 height 41
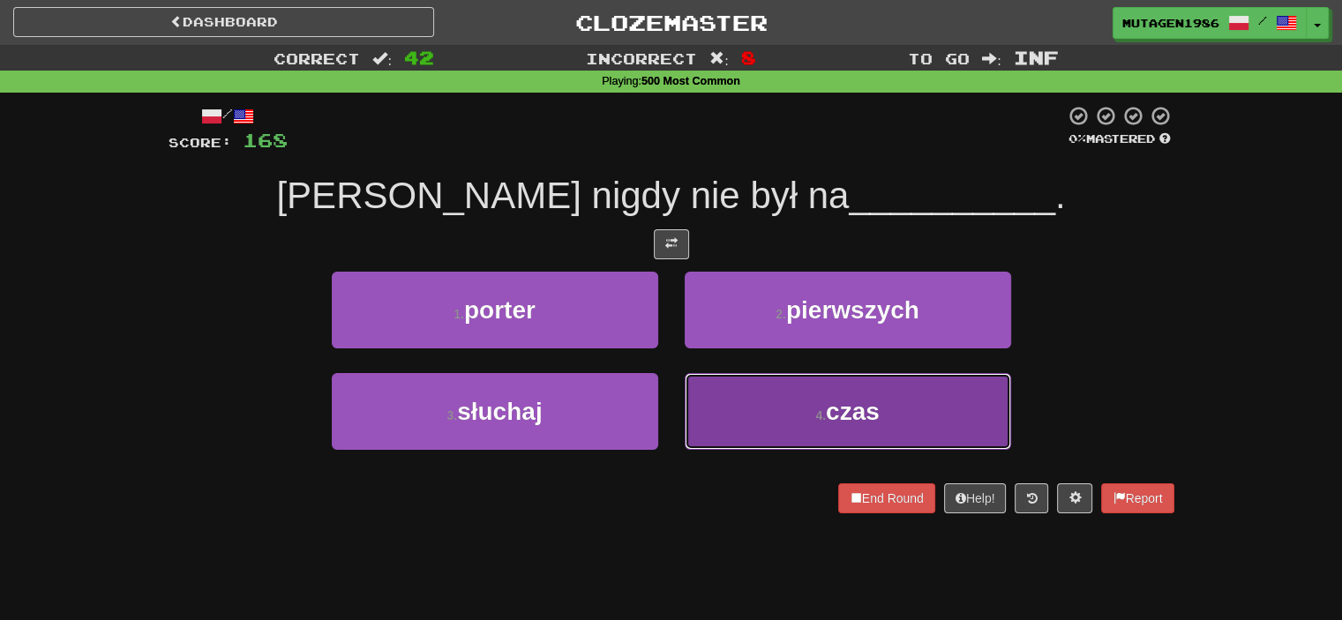
click at [771, 380] on button "4 . czas" at bounding box center [848, 411] width 327 height 77
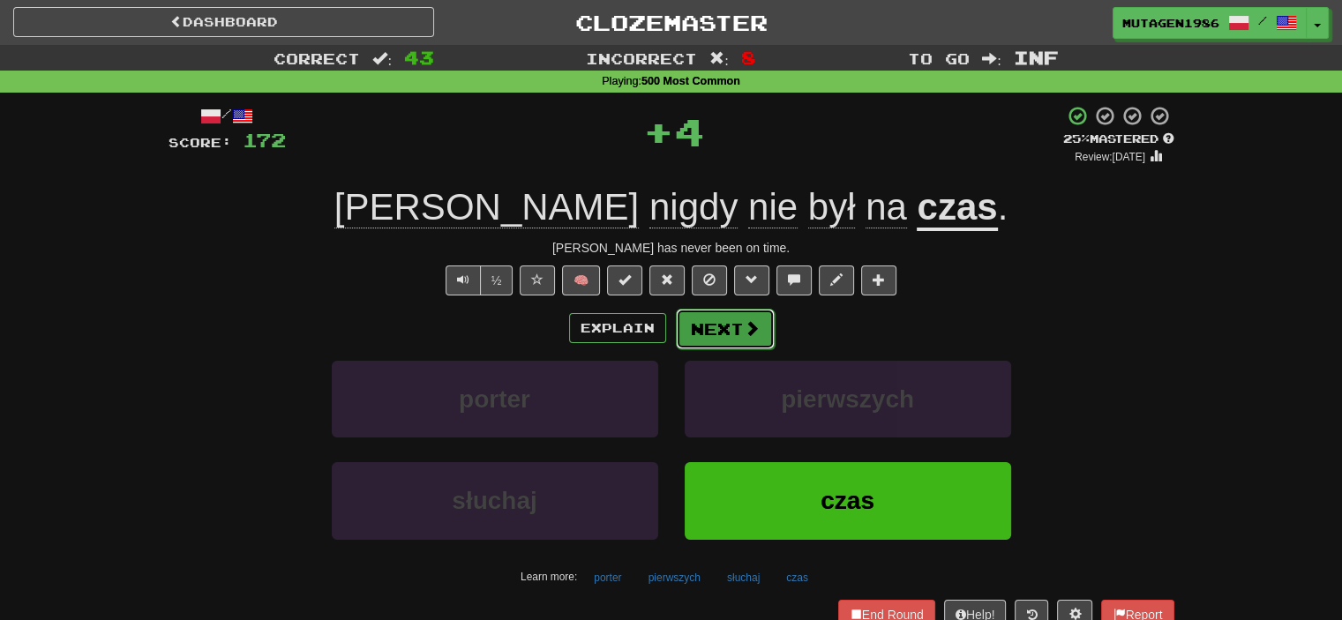
click at [744, 327] on span at bounding box center [752, 328] width 16 height 16
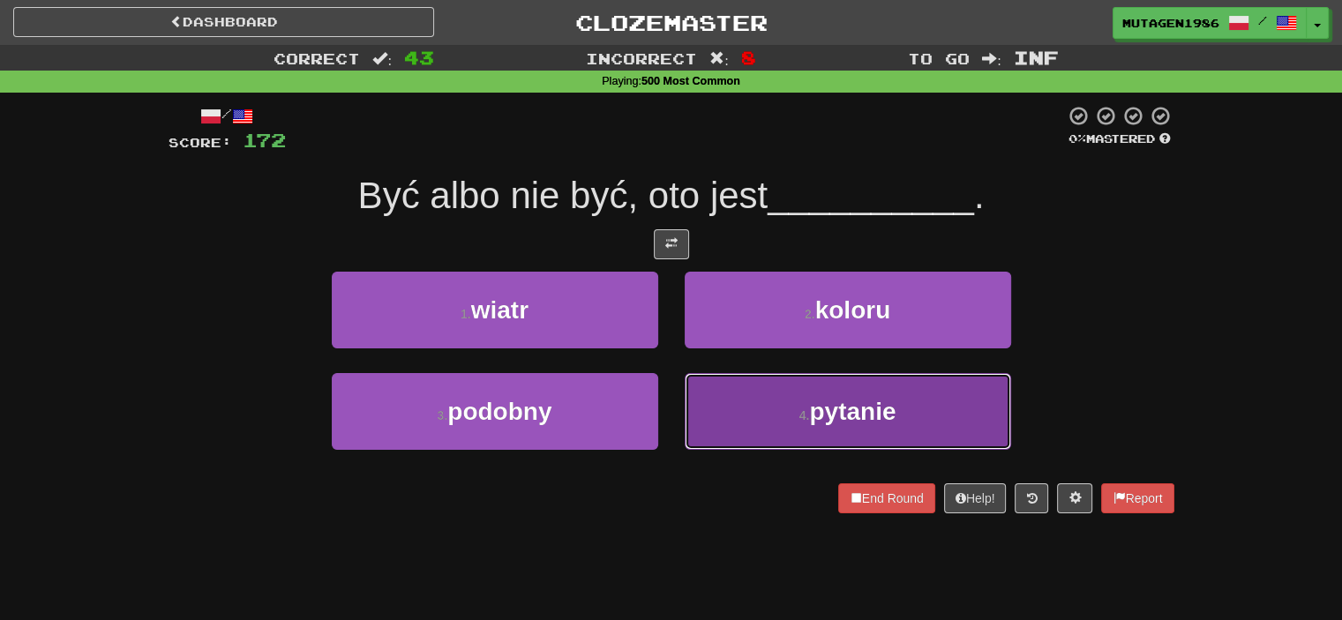
click at [794, 402] on button "4 . pytanie" at bounding box center [848, 411] width 327 height 77
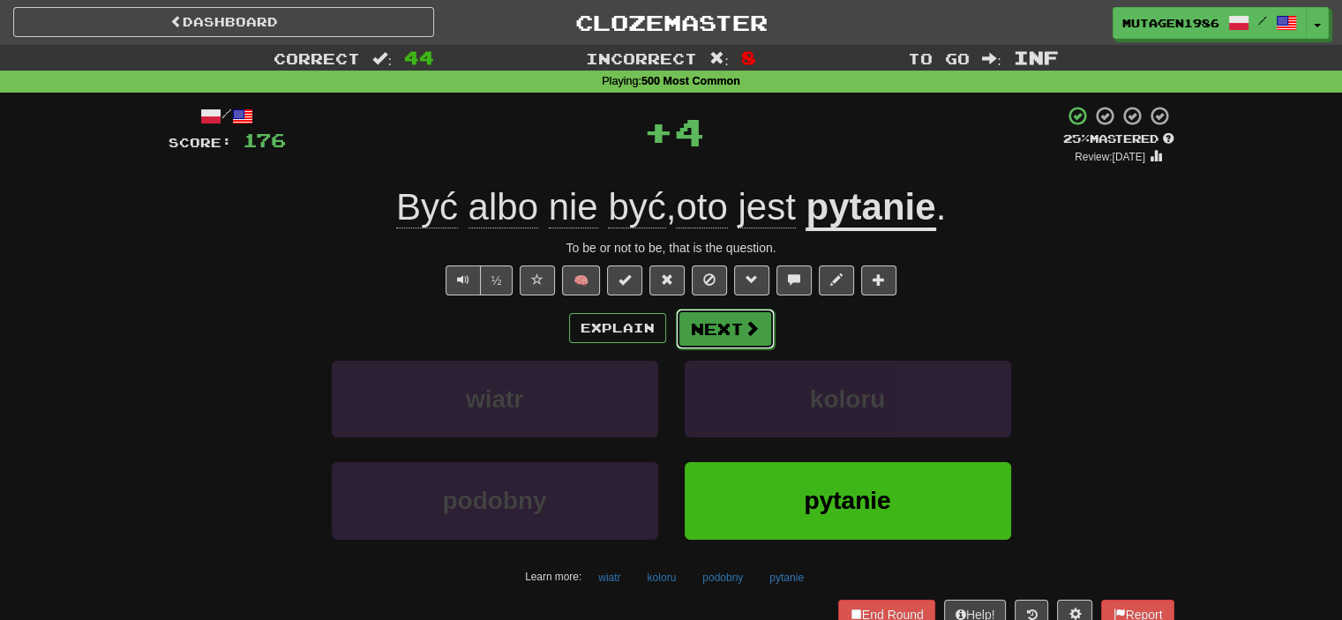
click at [745, 334] on span at bounding box center [752, 328] width 16 height 16
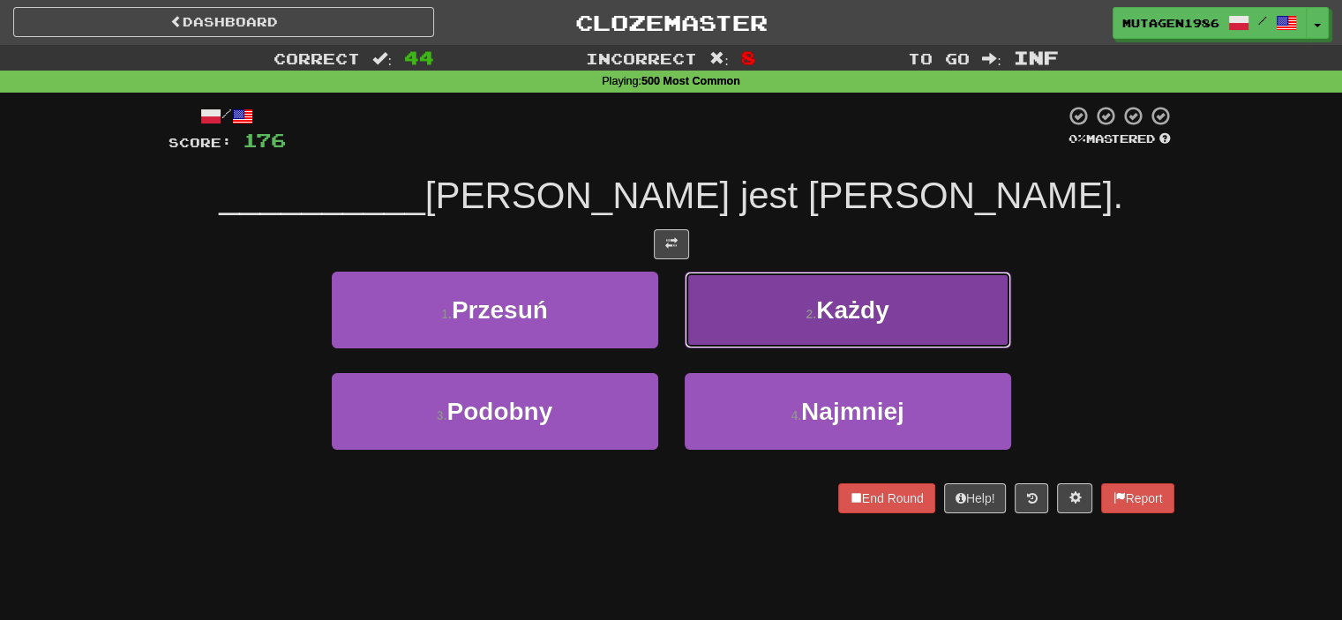
click at [773, 316] on button "2 . [GEOGRAPHIC_DATA]" at bounding box center [848, 310] width 327 height 77
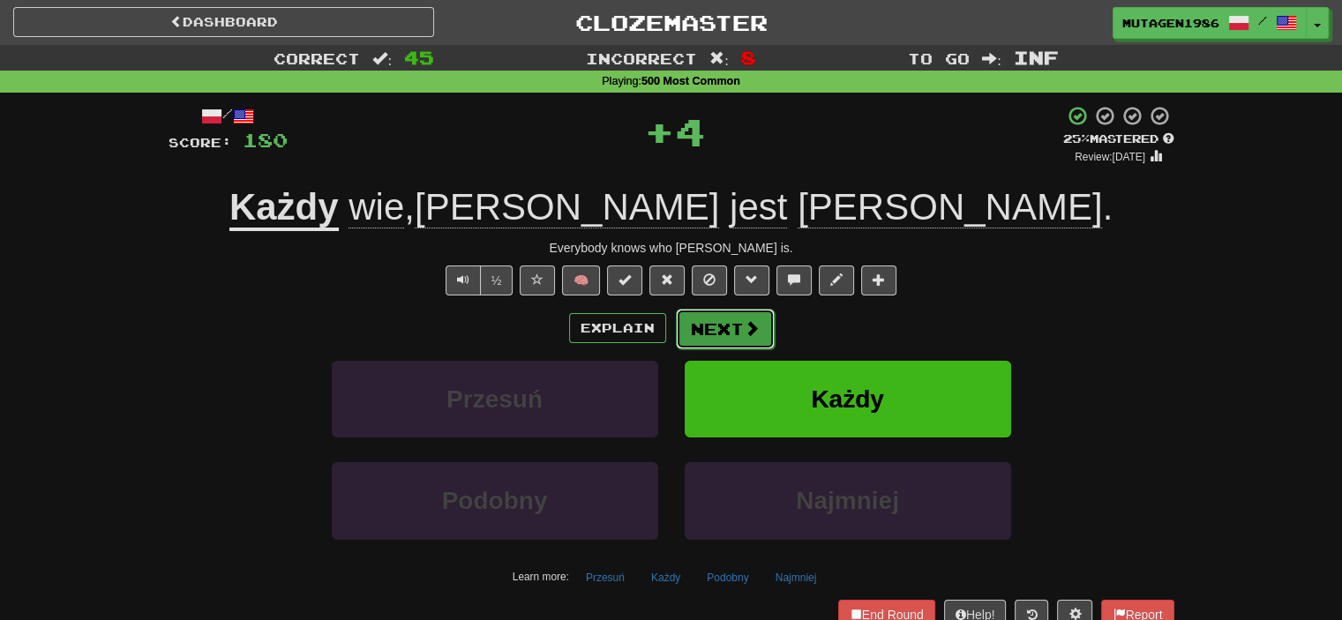
click at [705, 330] on button "Next" at bounding box center [725, 329] width 99 height 41
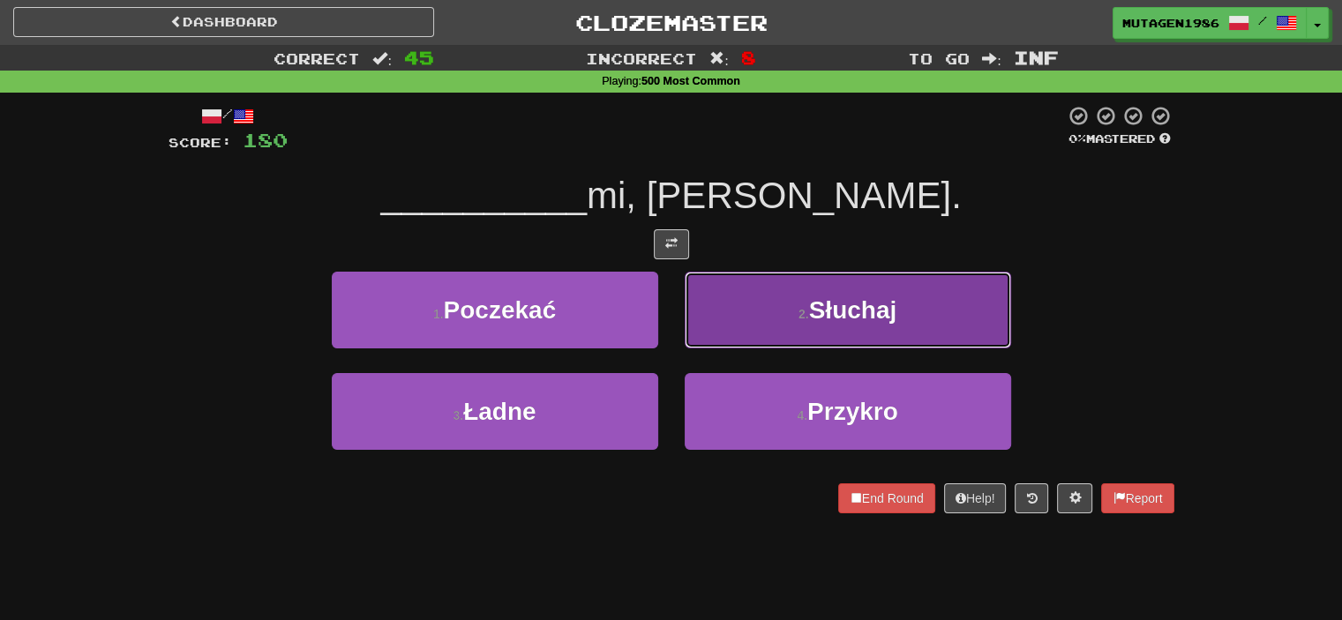
click at [784, 311] on button "2 . Słuchaj" at bounding box center [848, 310] width 327 height 77
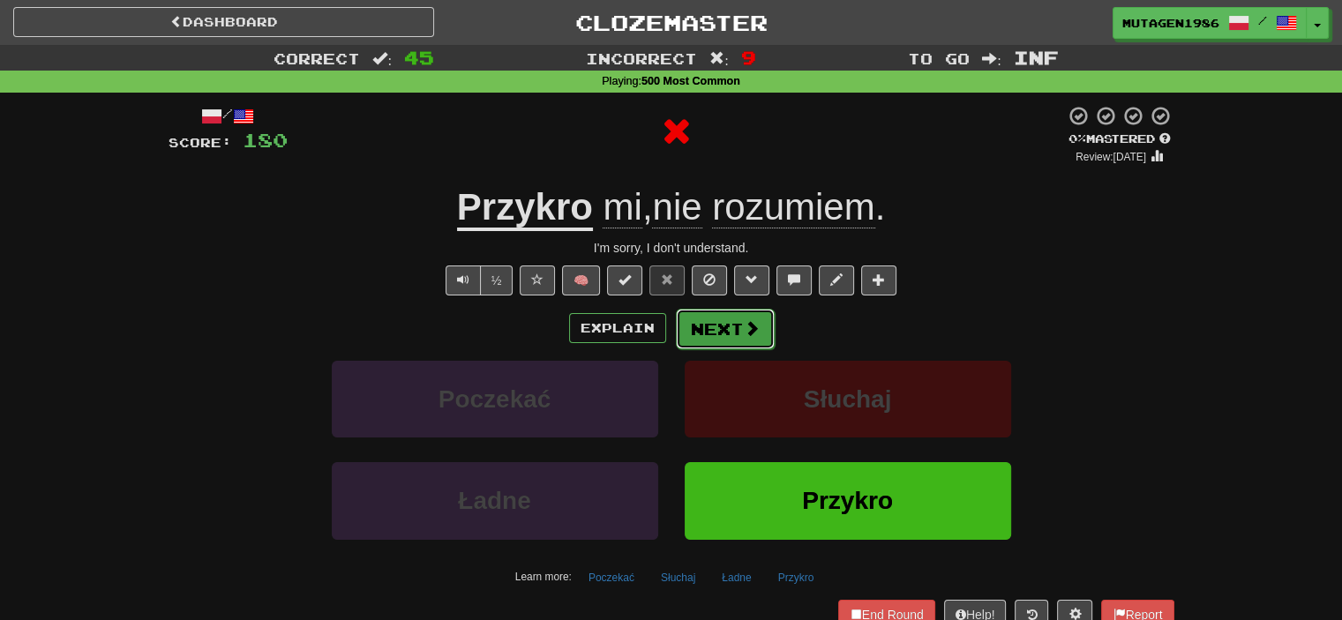
click at [728, 332] on button "Next" at bounding box center [725, 329] width 99 height 41
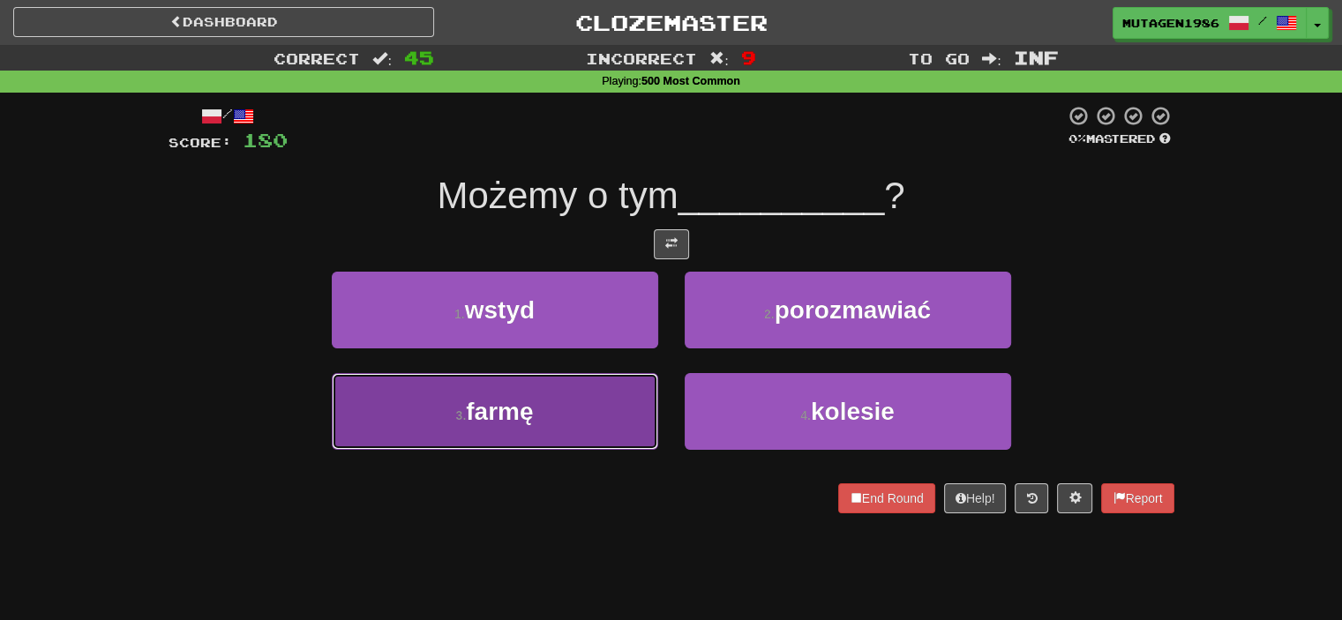
click at [590, 428] on button "3 . farmę" at bounding box center [495, 411] width 327 height 77
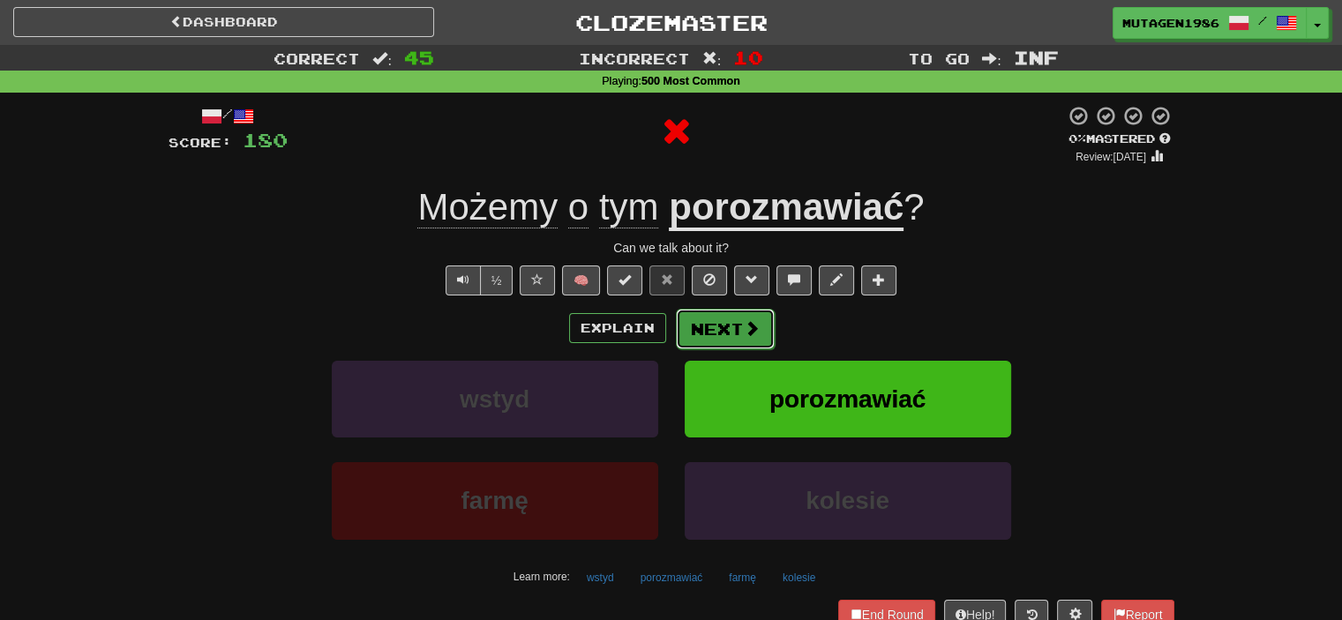
click at [740, 327] on button "Next" at bounding box center [725, 329] width 99 height 41
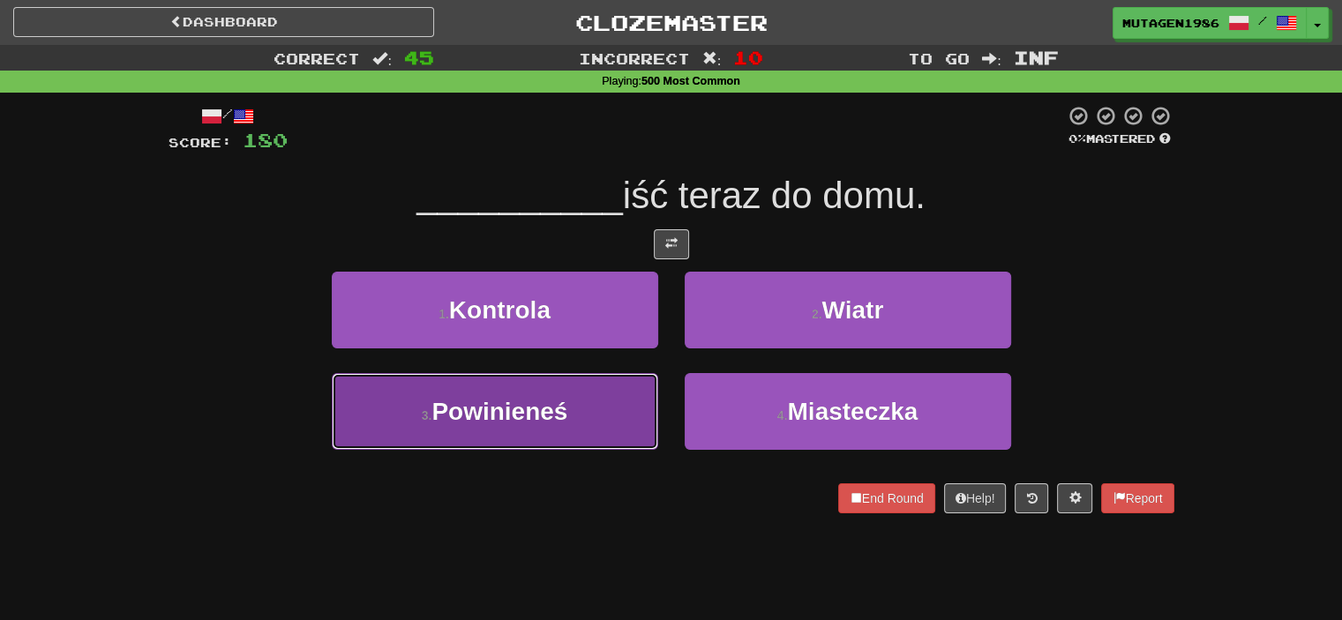
click at [534, 411] on span "Powinieneś" at bounding box center [500, 411] width 136 height 27
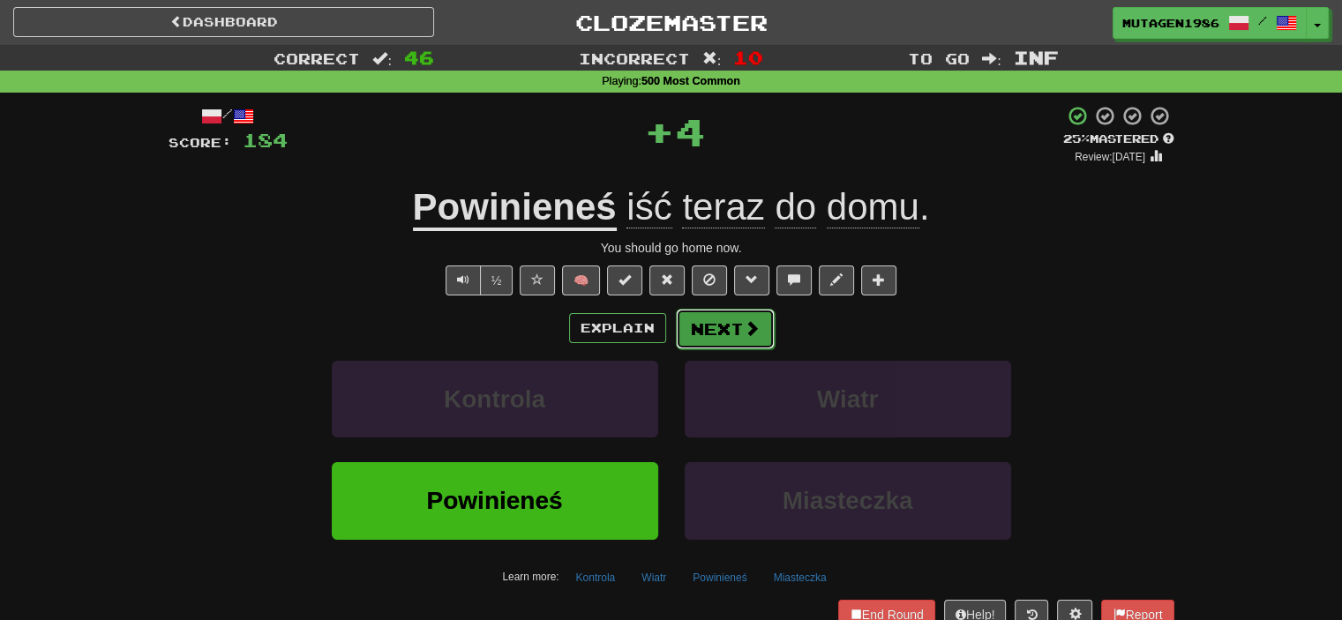
click at [700, 335] on button "Next" at bounding box center [725, 329] width 99 height 41
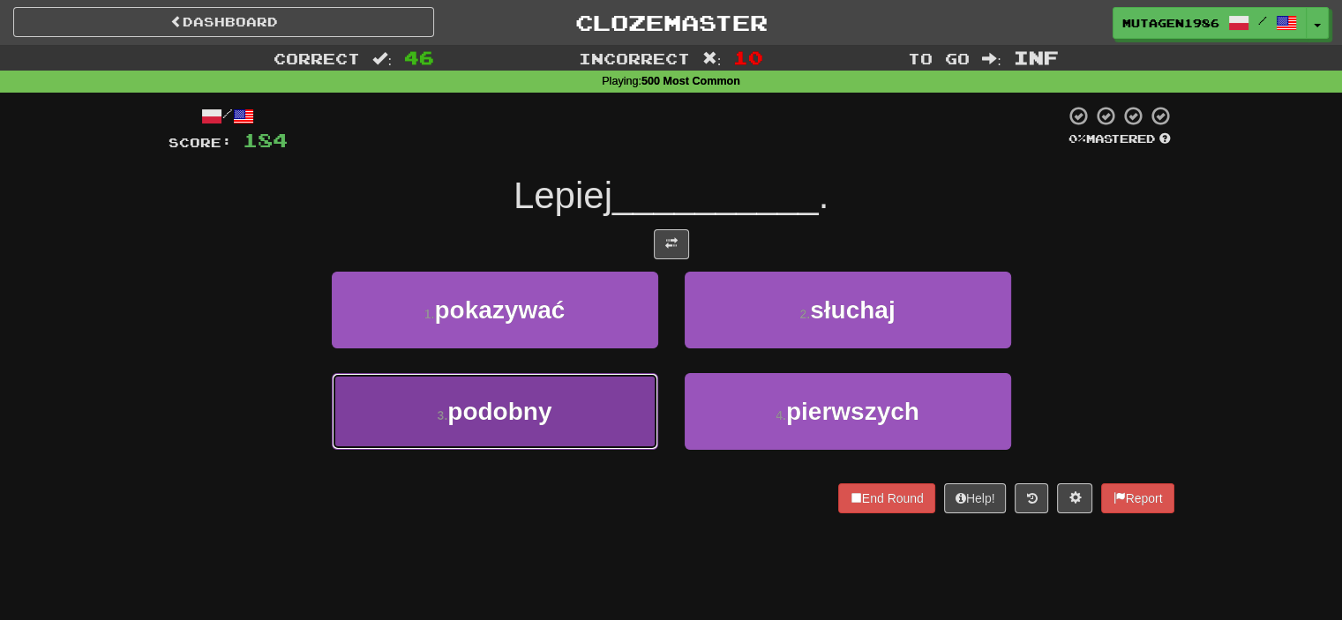
click at [580, 407] on button "3 . podobny" at bounding box center [495, 411] width 327 height 77
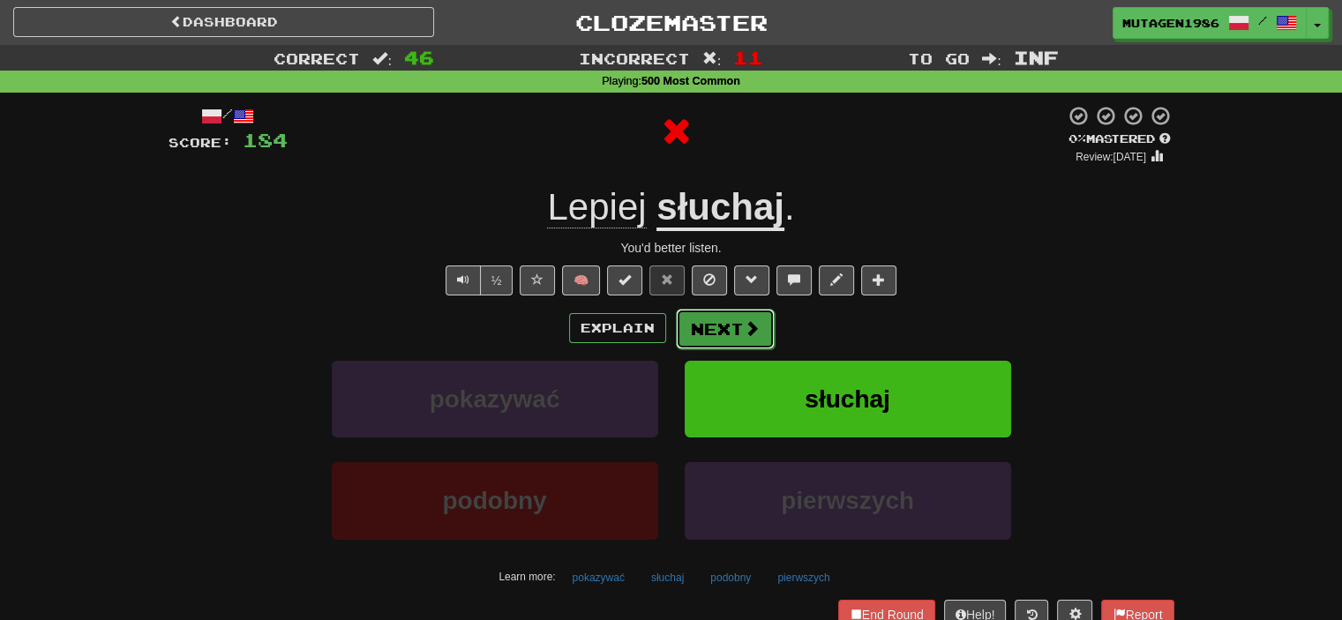
click at [751, 331] on span at bounding box center [752, 328] width 16 height 16
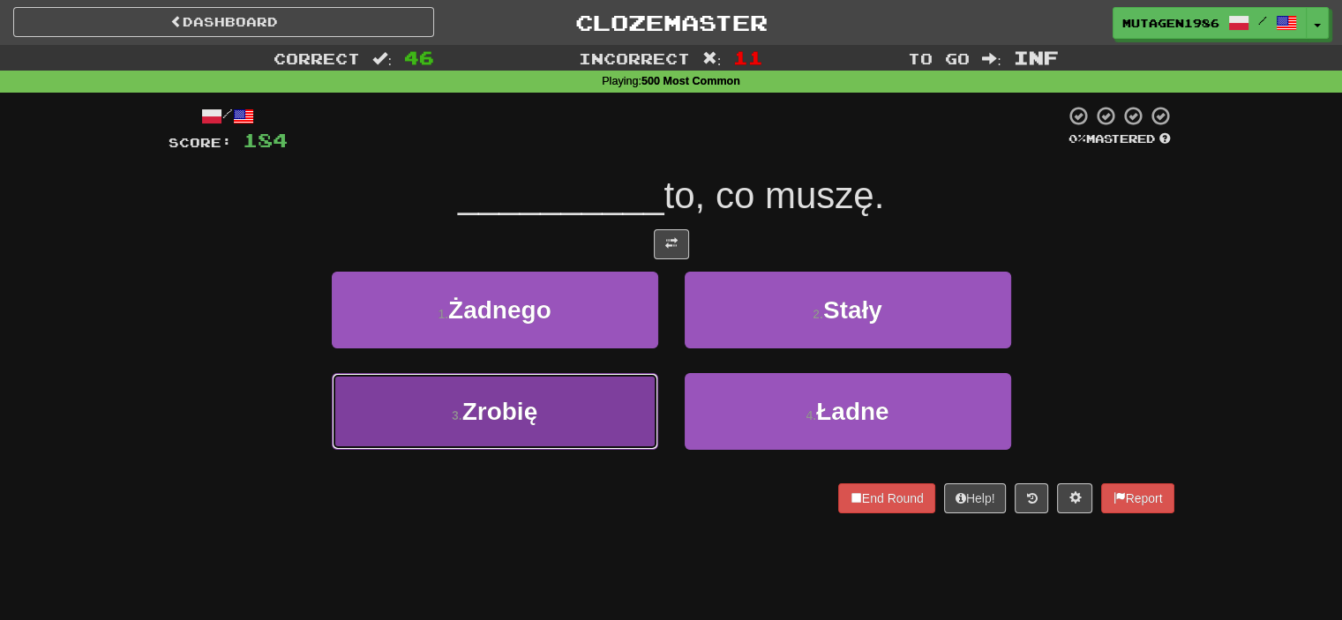
click at [568, 409] on button "3 . Zrobię" at bounding box center [495, 411] width 327 height 77
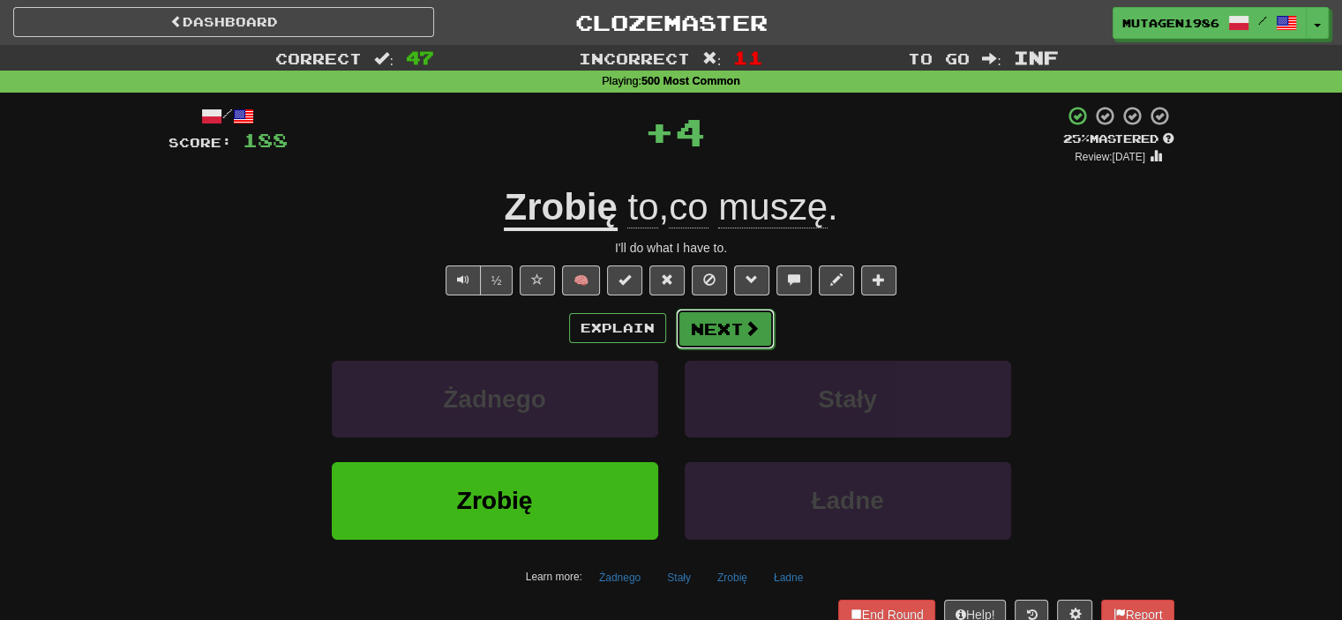
click at [744, 335] on span at bounding box center [752, 328] width 16 height 16
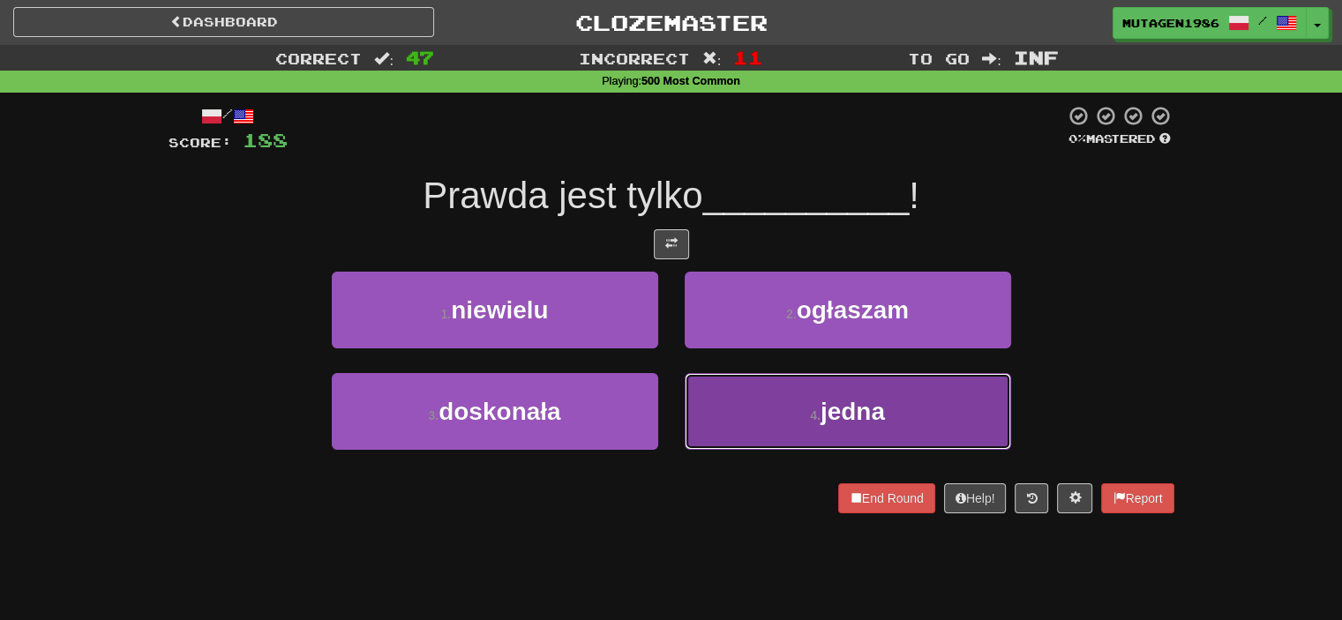
click at [791, 404] on button "4 . jedna" at bounding box center [848, 411] width 327 height 77
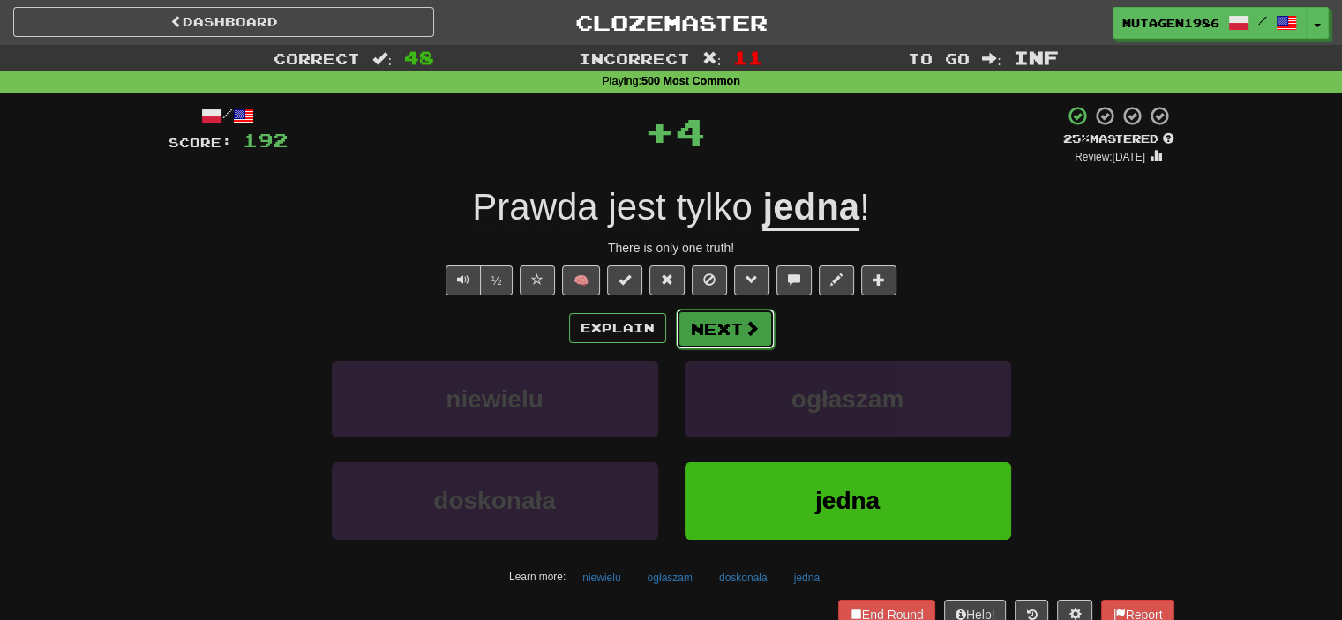
click at [748, 336] on span at bounding box center [752, 328] width 16 height 16
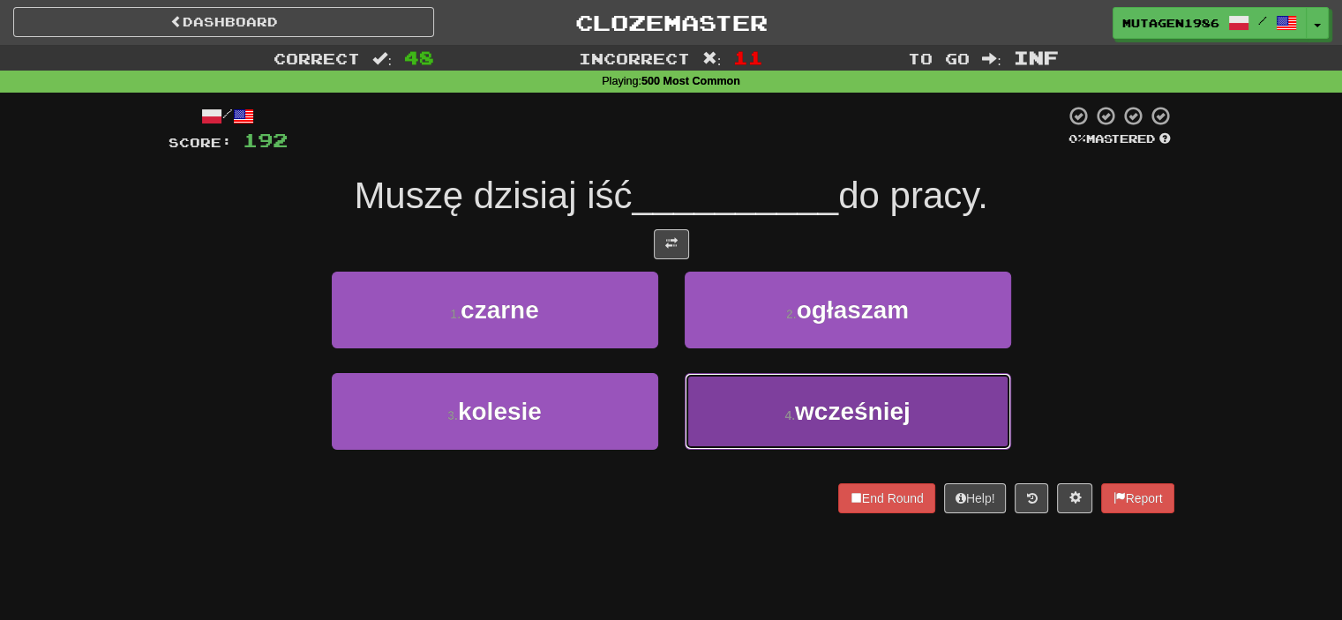
click at [759, 407] on button "4 . wcześniej" at bounding box center [848, 411] width 327 height 77
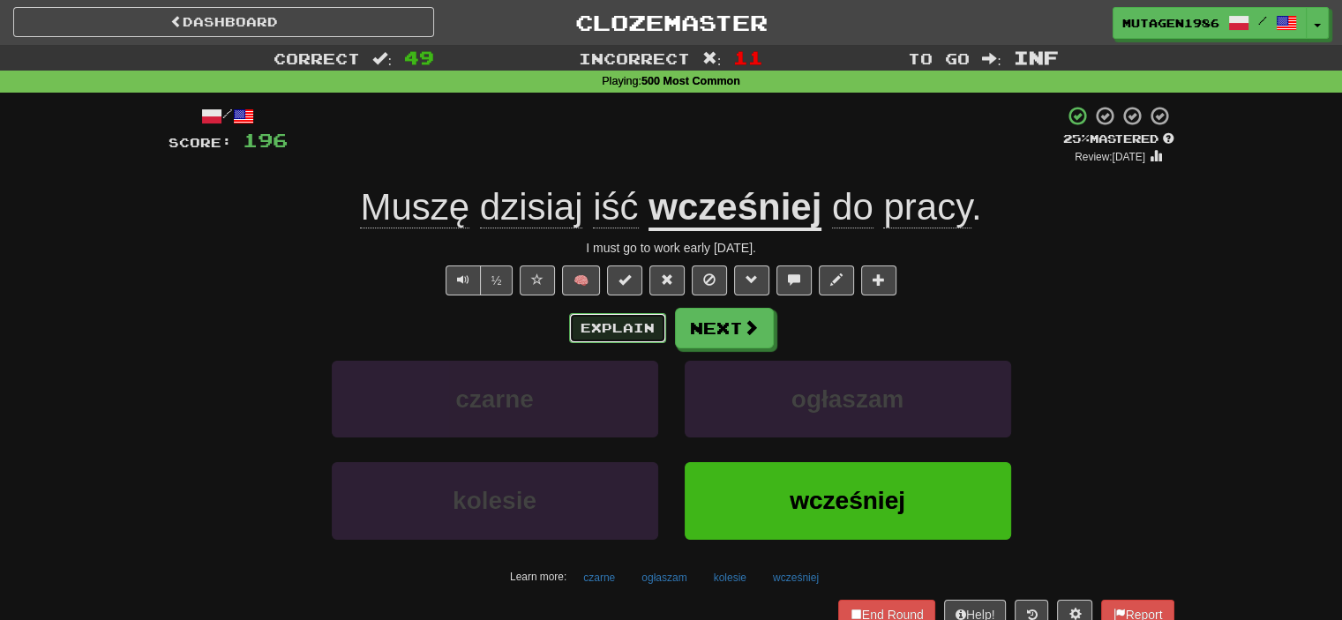
click at [646, 334] on button "Explain" at bounding box center [617, 328] width 97 height 30
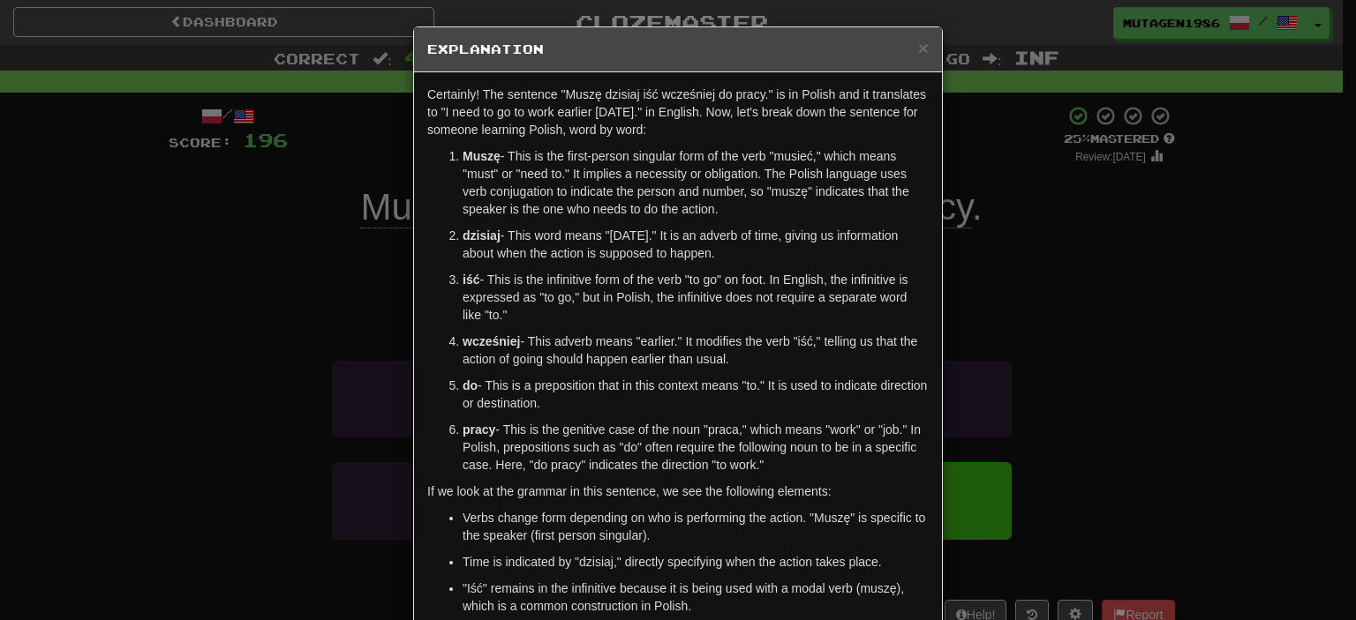
click at [230, 282] on div "× Explanation Certainly! The sentence "Muszę dzisiaj iść wcześniej do pracy." i…" at bounding box center [678, 310] width 1356 height 620
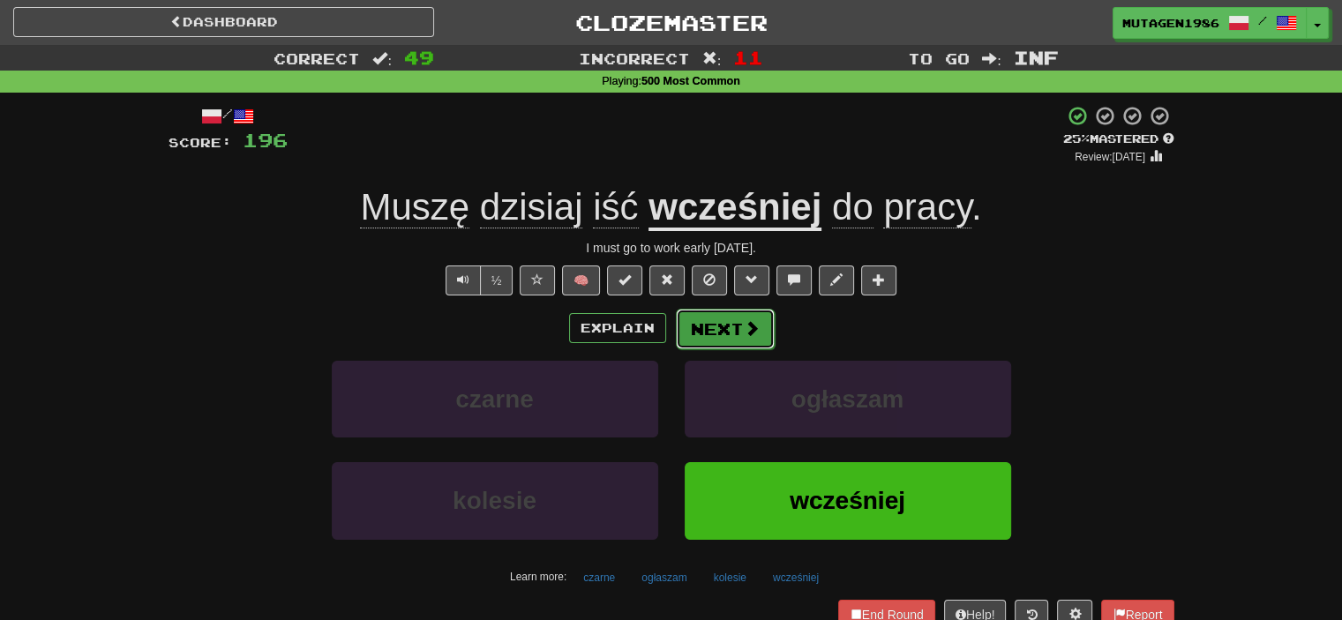
click at [717, 331] on button "Next" at bounding box center [725, 329] width 99 height 41
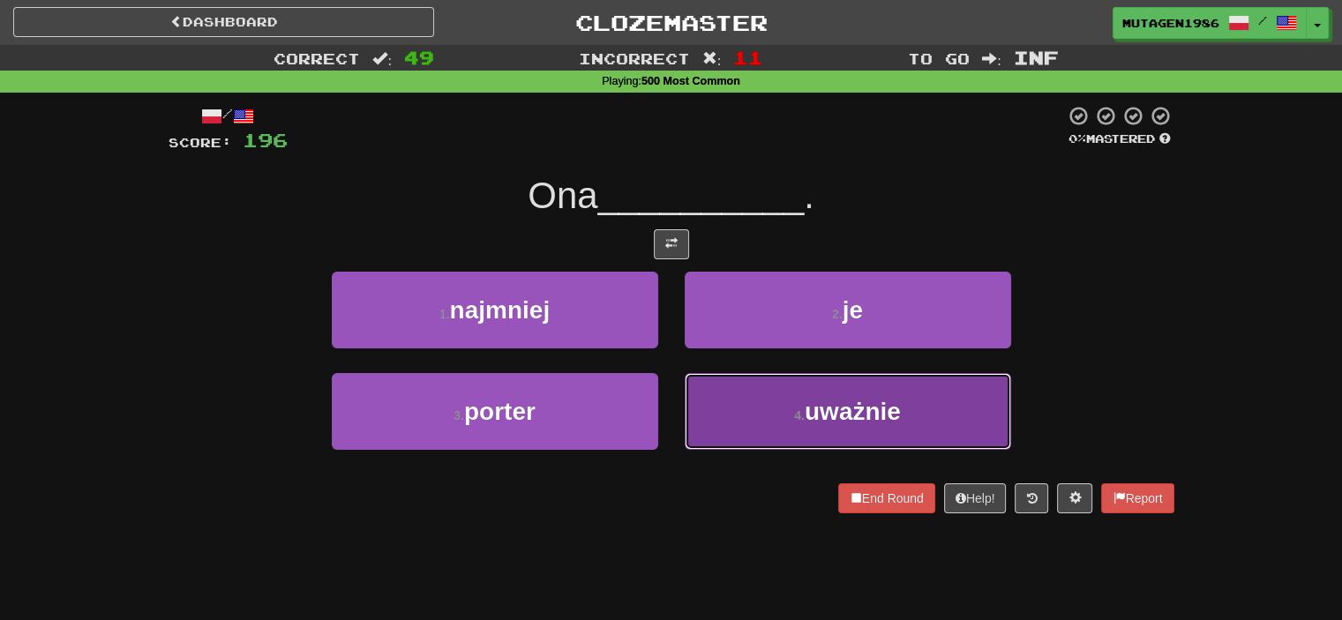
click at [822, 407] on span "uważnie" at bounding box center [853, 411] width 96 height 27
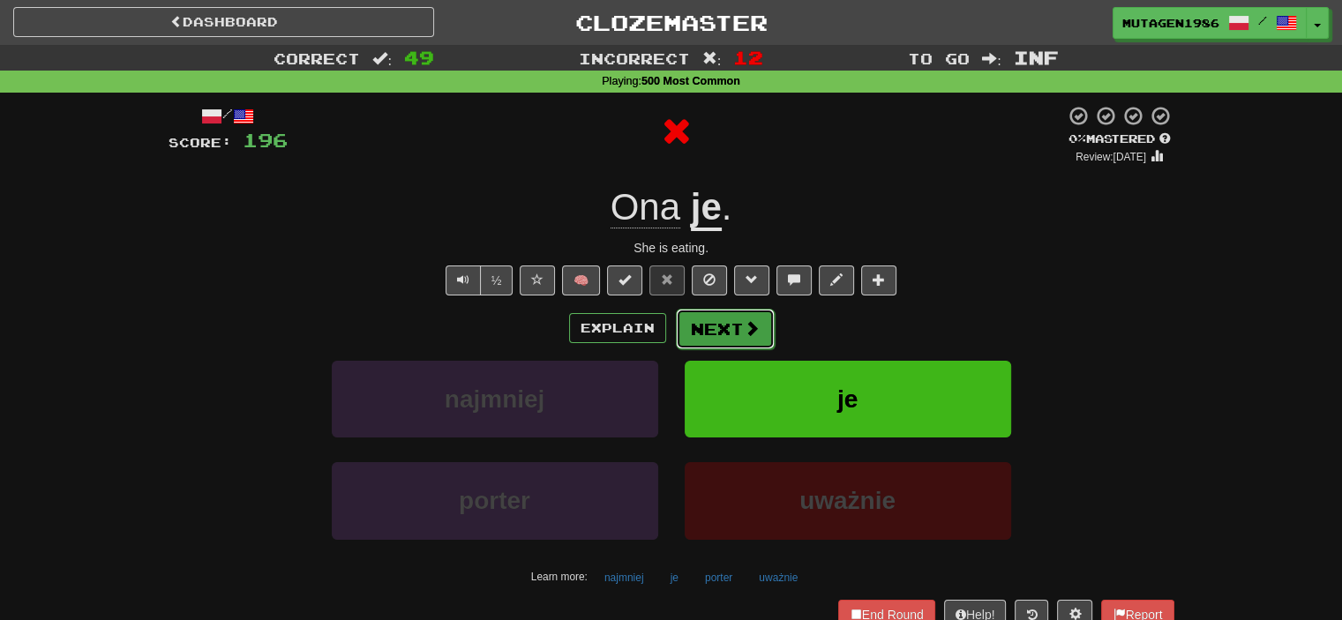
click at [748, 339] on button "Next" at bounding box center [725, 329] width 99 height 41
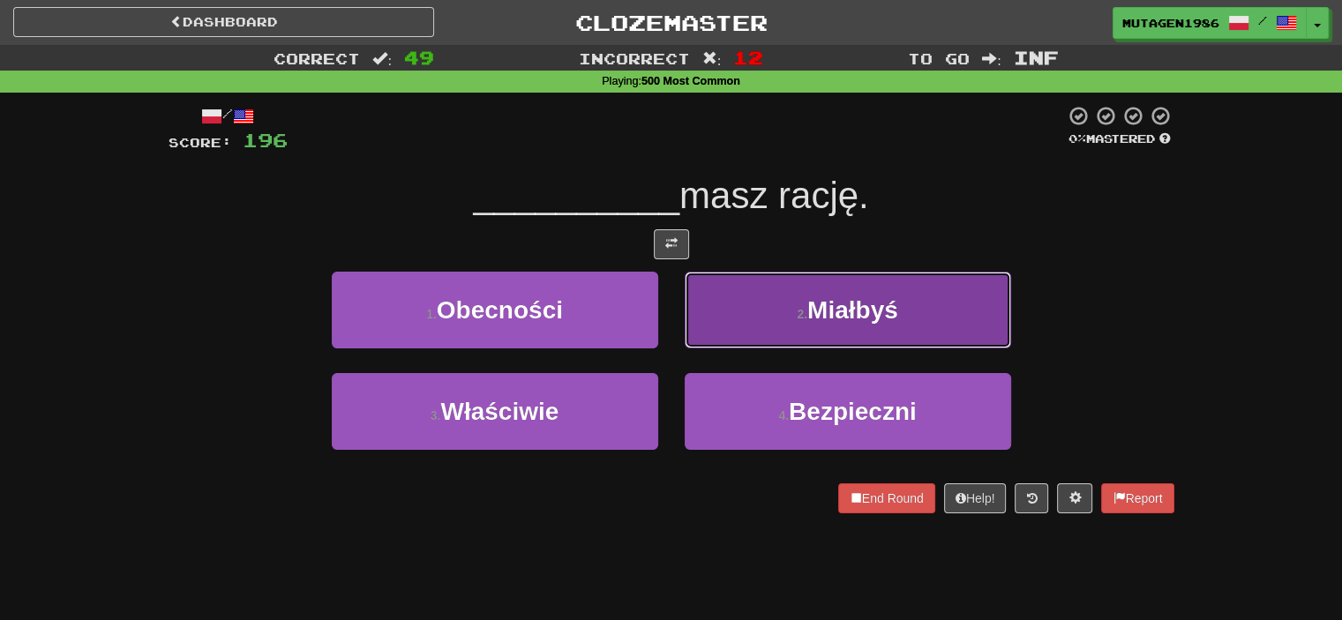
click at [827, 304] on span "Miałbyś" at bounding box center [853, 310] width 91 height 27
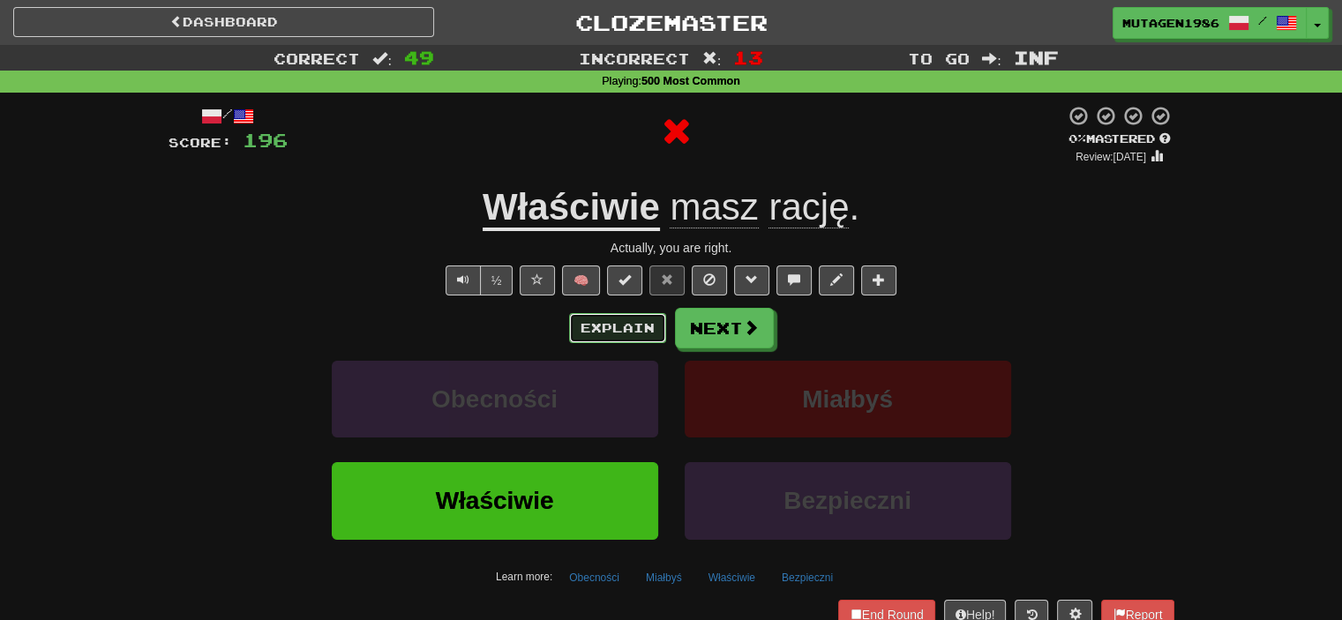
click at [625, 323] on button "Explain" at bounding box center [617, 328] width 97 height 30
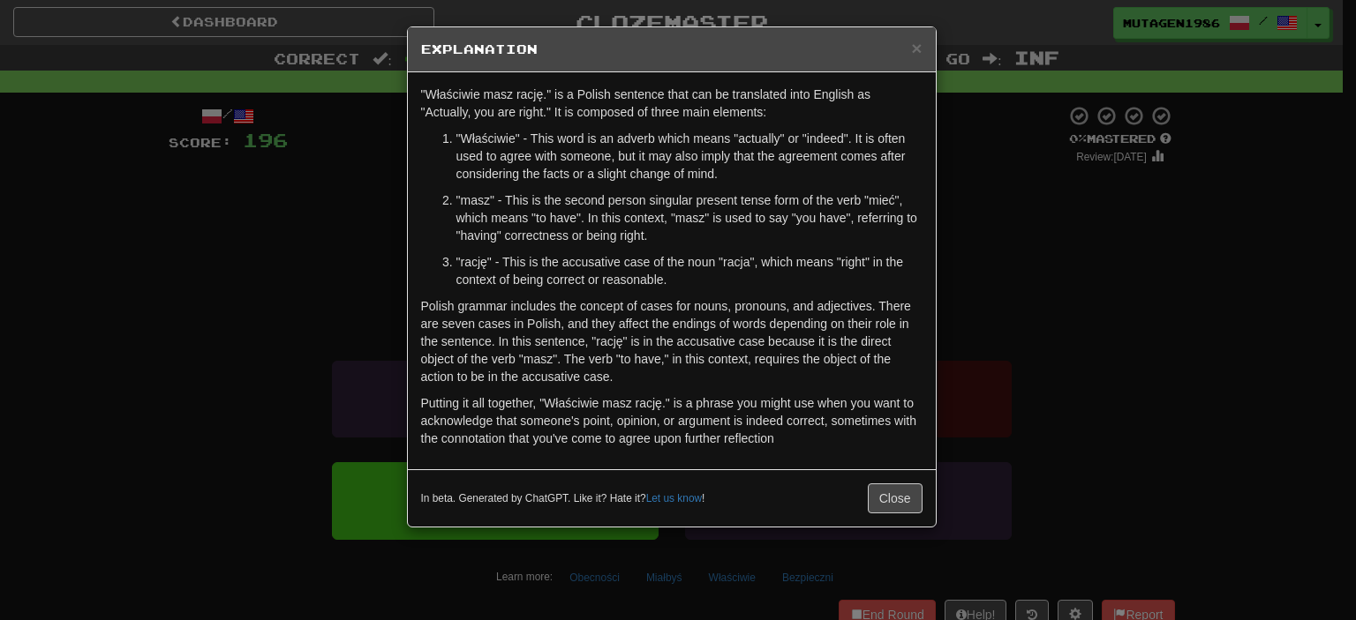
click at [289, 316] on div "× Explanation "Właściwie masz rację." is a Polish sentence that can be translat…" at bounding box center [678, 310] width 1356 height 620
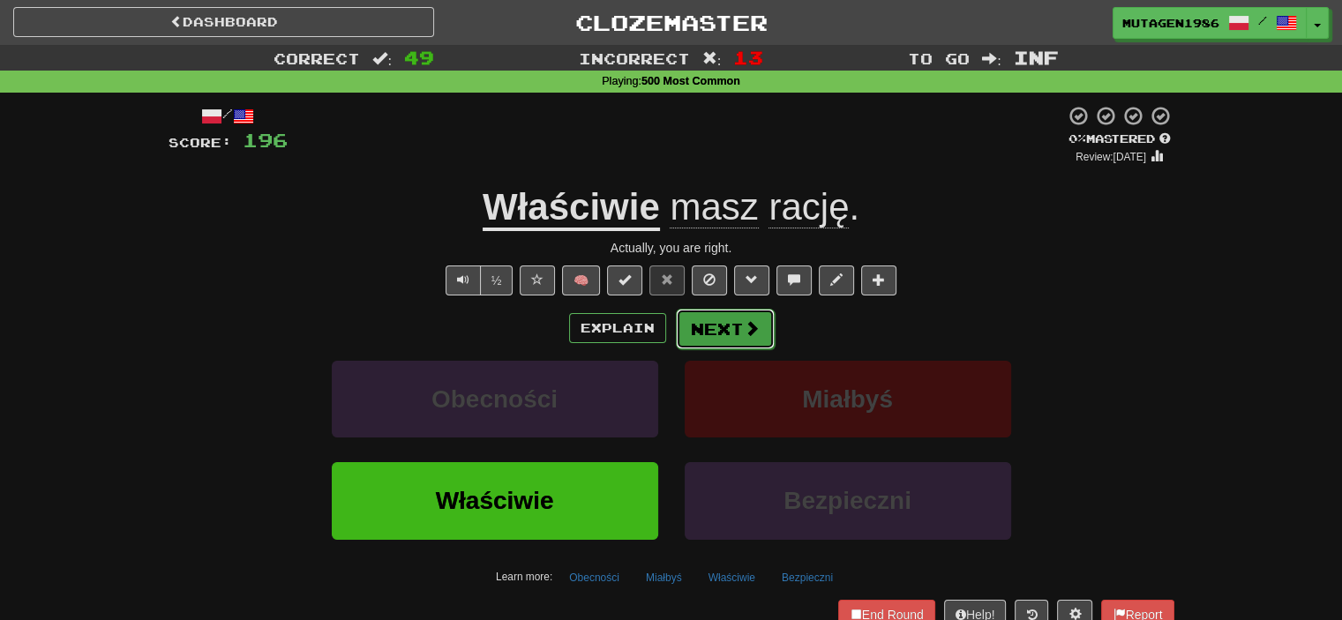
click at [716, 327] on button "Next" at bounding box center [725, 329] width 99 height 41
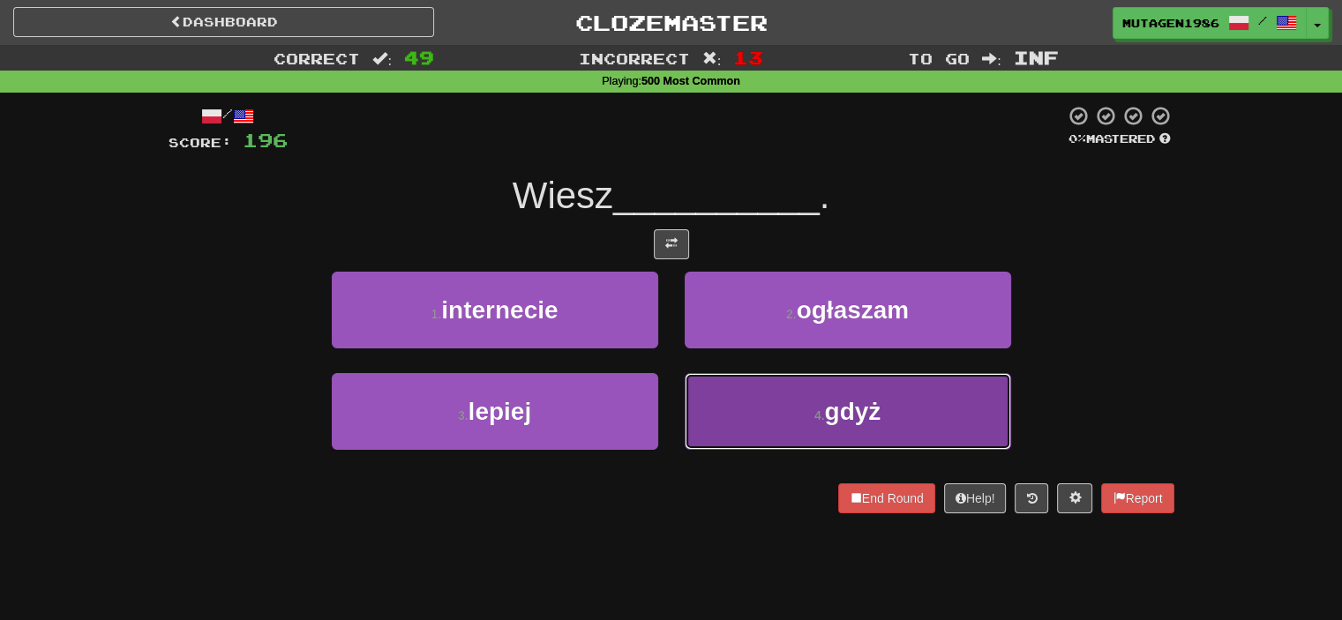
click at [743, 401] on button "4 . gdyż" at bounding box center [848, 411] width 327 height 77
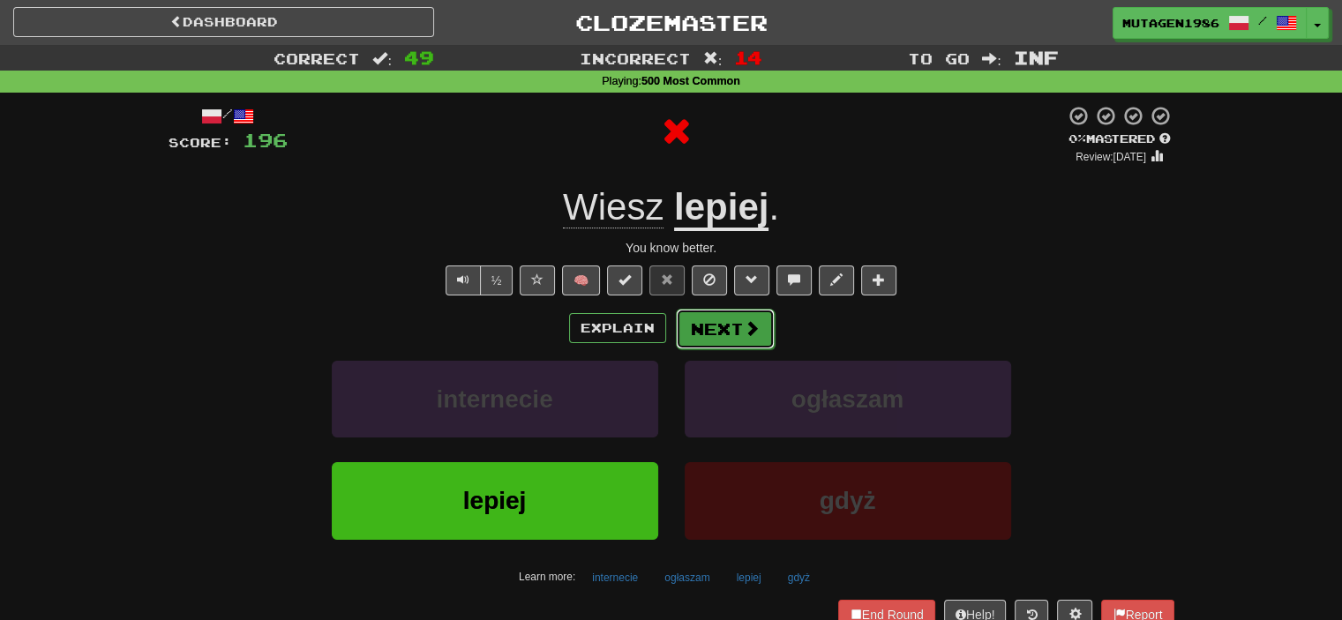
click at [735, 334] on button "Next" at bounding box center [725, 329] width 99 height 41
